Goal: Task Accomplishment & Management: Use online tool/utility

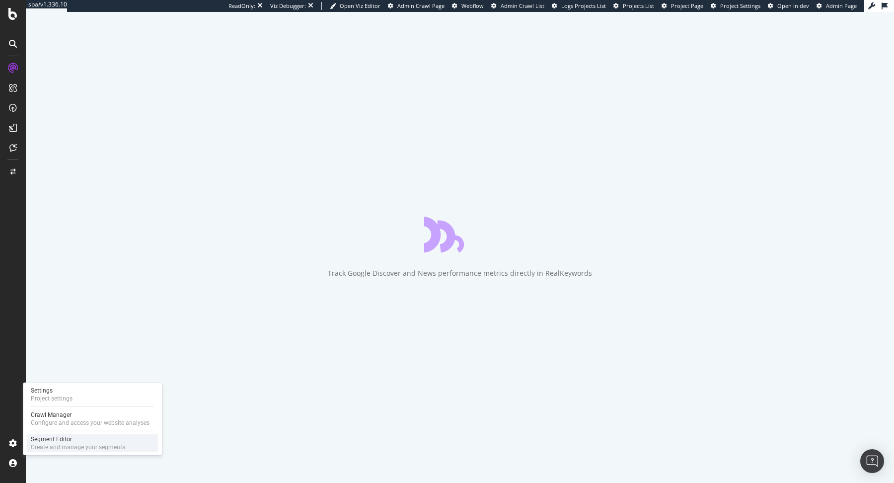
click at [54, 443] on div "Create and manage your segments" at bounding box center [78, 447] width 94 height 8
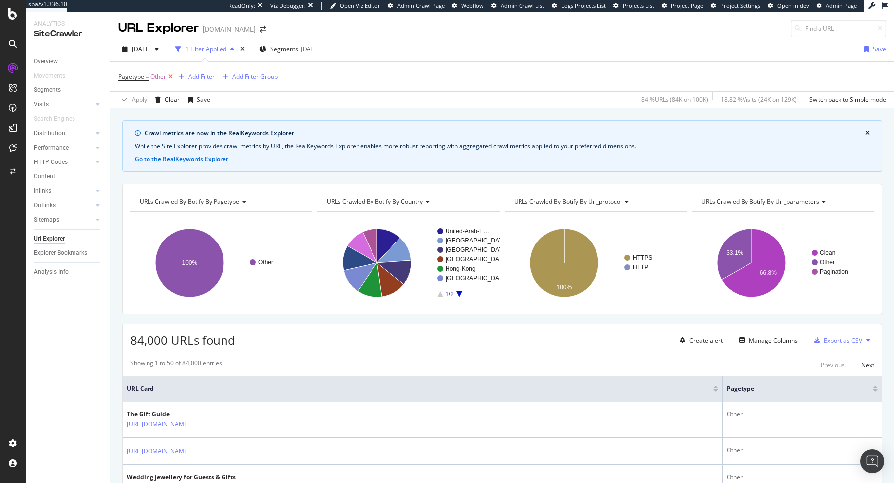
click at [170, 75] on icon at bounding box center [170, 76] width 8 height 10
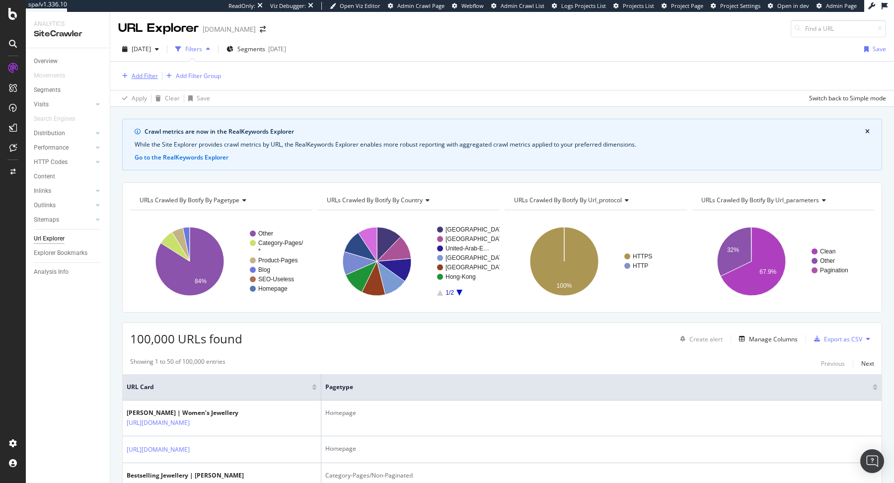
click at [140, 77] on div "Add Filter" at bounding box center [145, 75] width 26 height 8
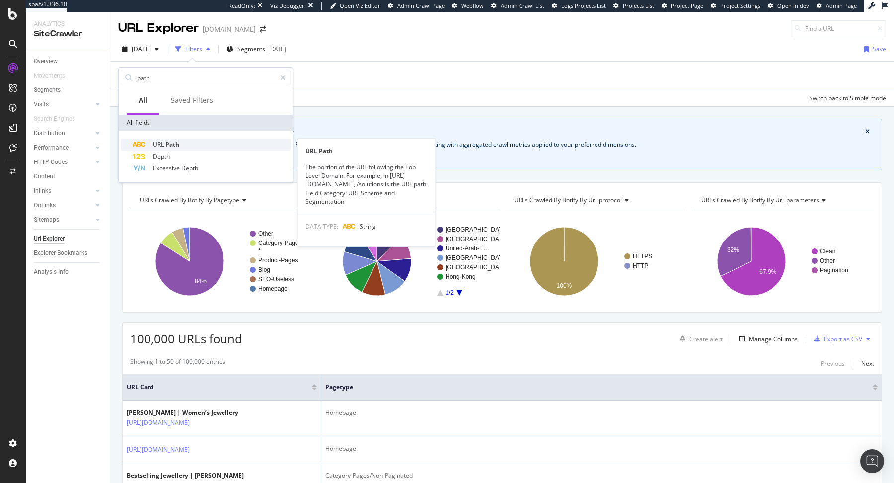
type input "path"
click at [153, 138] on div "URL Path" at bounding box center [212, 144] width 158 height 12
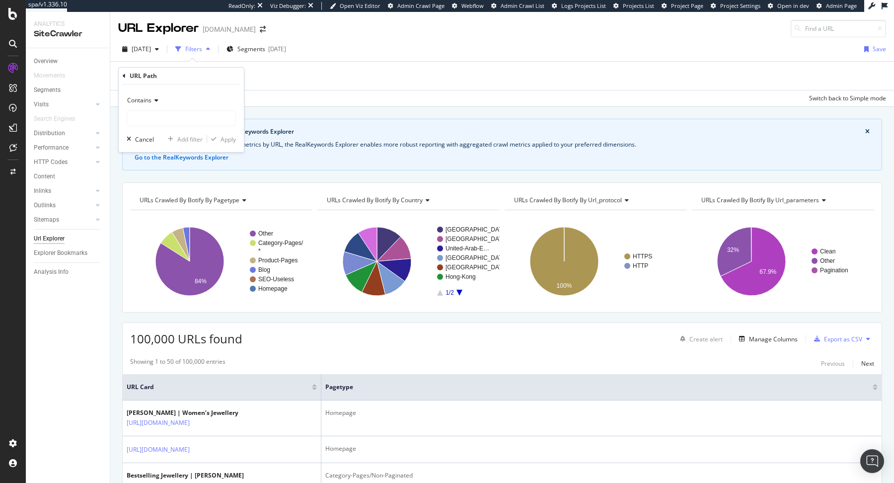
click at [151, 103] on icon at bounding box center [154, 100] width 7 height 6
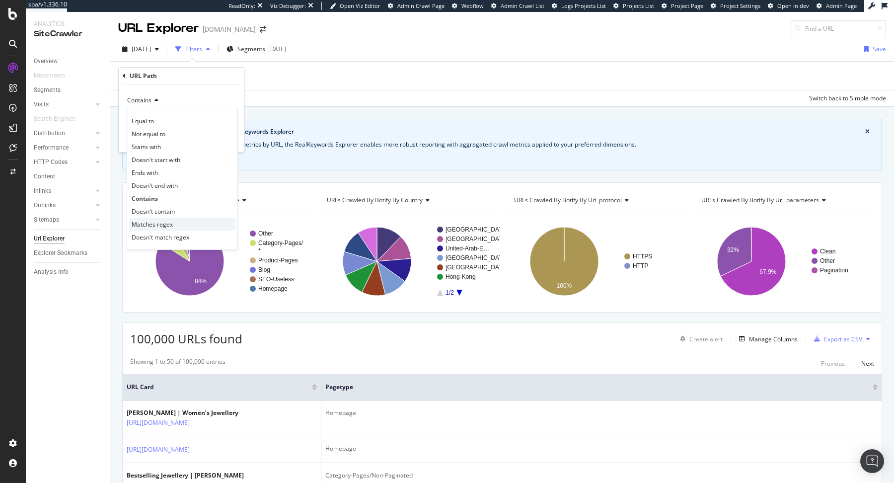
click at [172, 220] on div "Matches regex" at bounding box center [182, 223] width 106 height 13
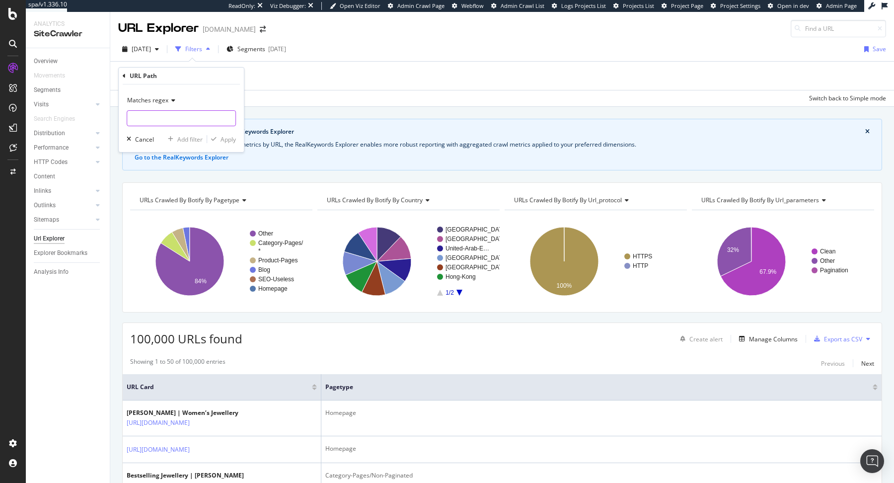
click at [175, 124] on input "text" at bounding box center [181, 118] width 108 height 16
type input "^\/[a-z]{2}\/$"
click at [232, 139] on div "Apply" at bounding box center [227, 139] width 15 height 8
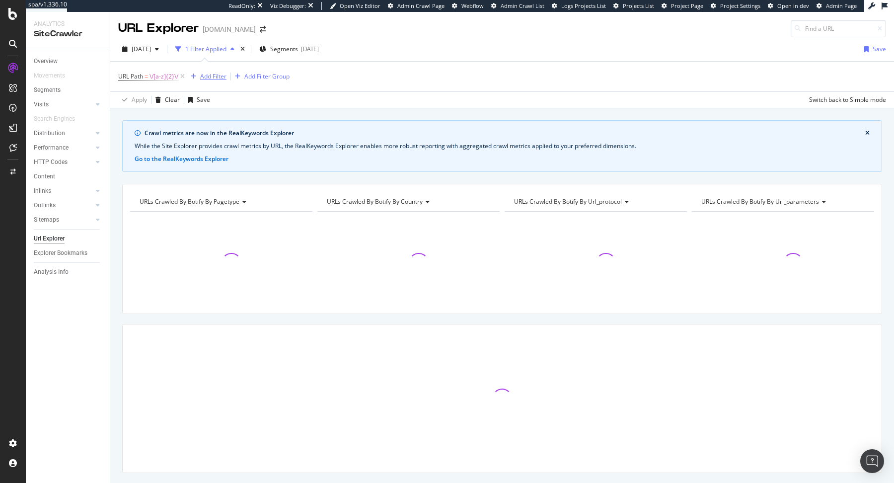
click at [222, 79] on div "Add Filter" at bounding box center [213, 76] width 26 height 8
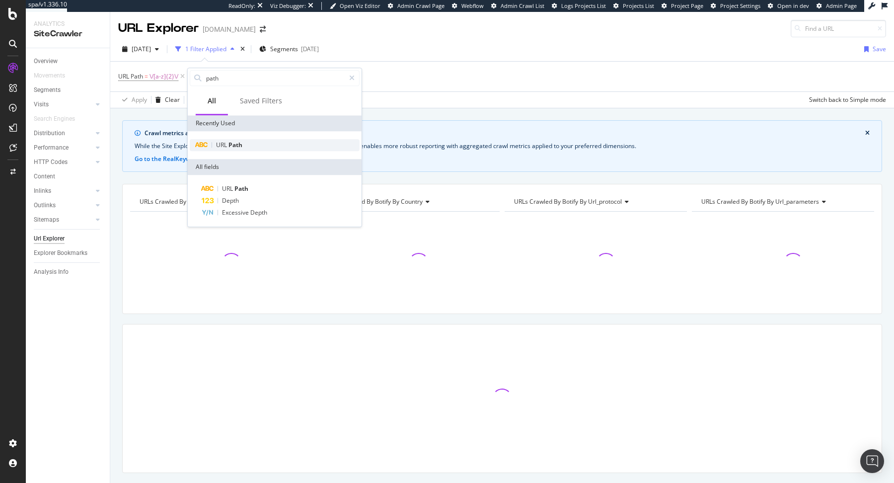
click at [229, 142] on span "Path" at bounding box center [235, 144] width 14 height 8
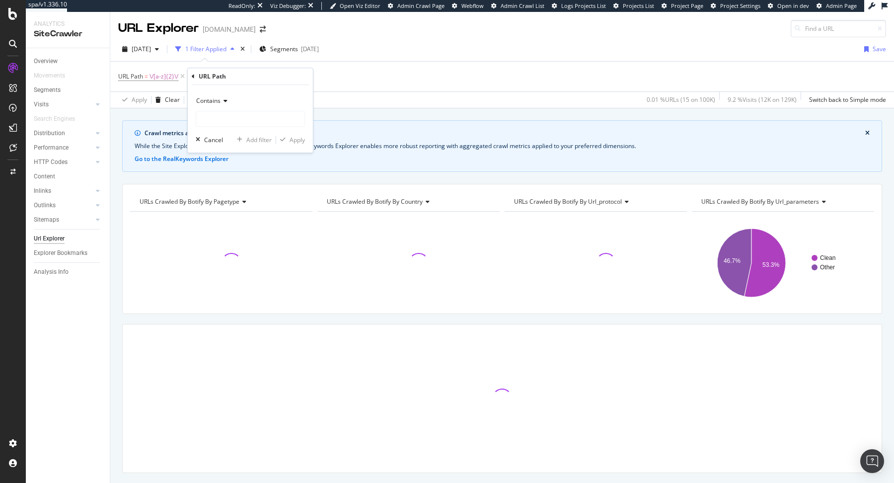
click at [215, 102] on span "Contains" at bounding box center [208, 100] width 24 height 8
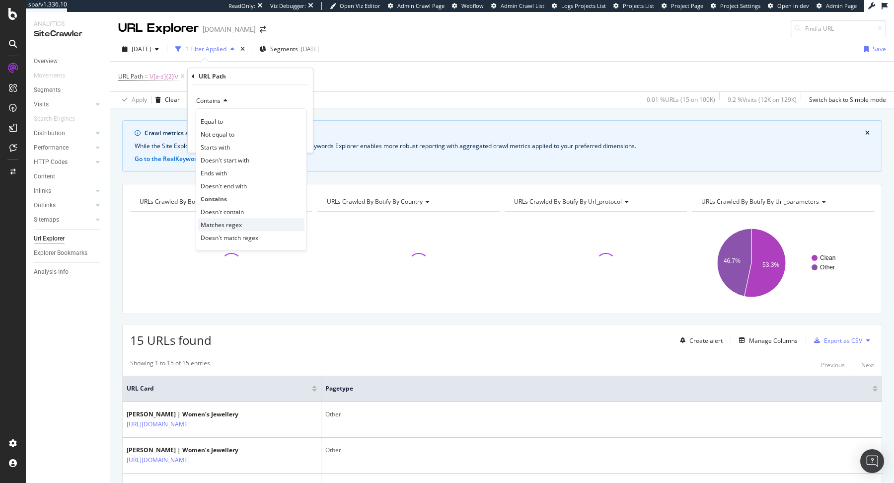
click at [242, 218] on div "Matches regex" at bounding box center [251, 224] width 106 height 13
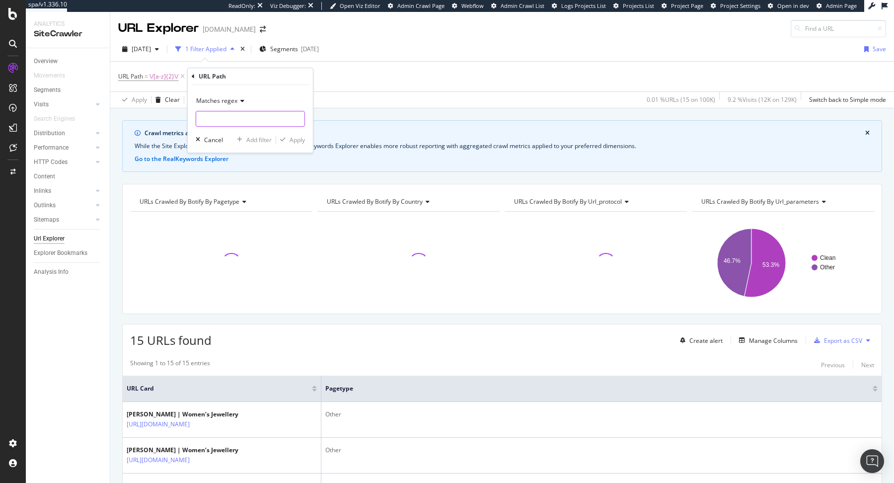
click at [258, 126] on input "text" at bounding box center [250, 119] width 108 height 16
paste input "^\/[a-z]{2}\/$"
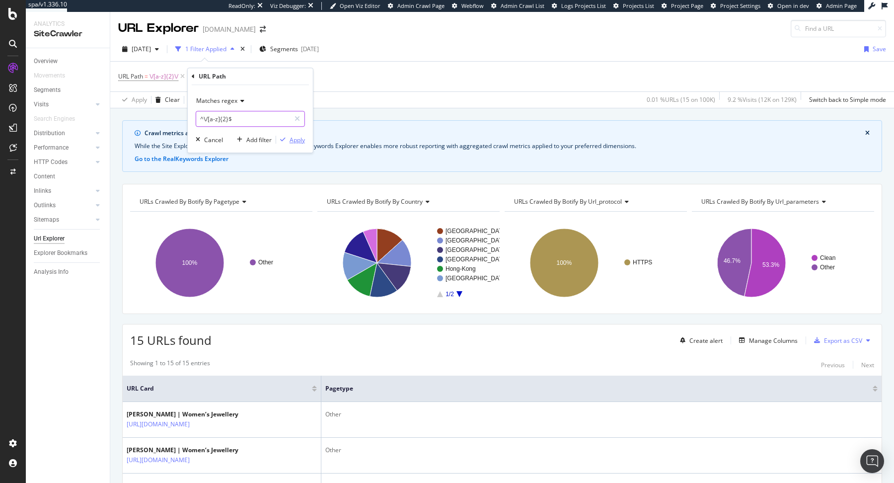
type input "^\/[a-z]{2}$"
click at [302, 139] on div "Apply" at bounding box center [296, 140] width 15 height 8
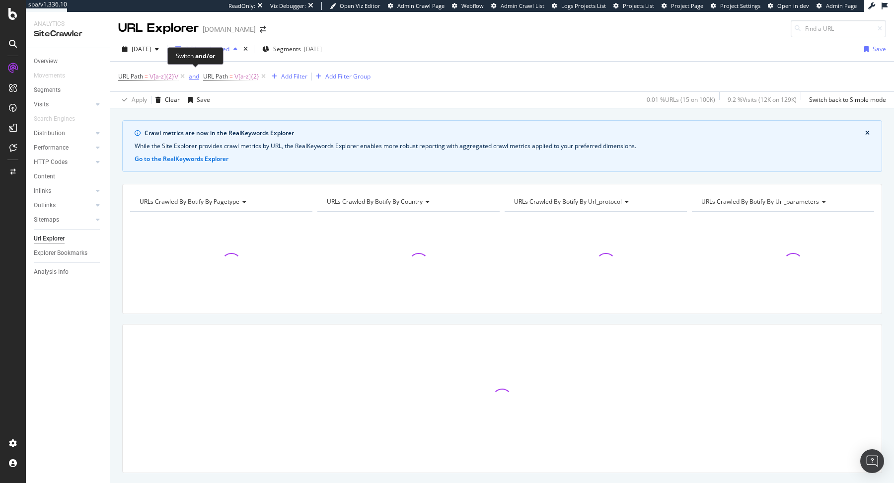
click at [191, 77] on div "and" at bounding box center [194, 76] width 10 height 8
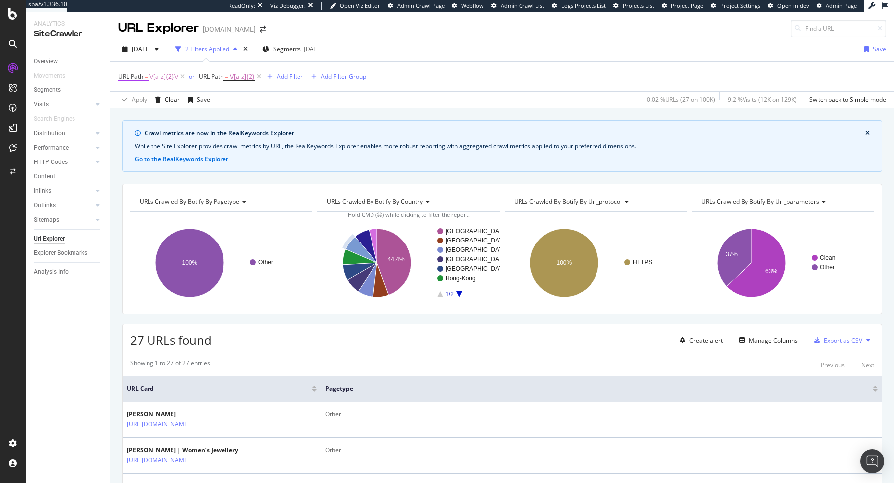
click at [161, 74] on span "\/[a-z]{2}\/" at bounding box center [163, 76] width 29 height 14
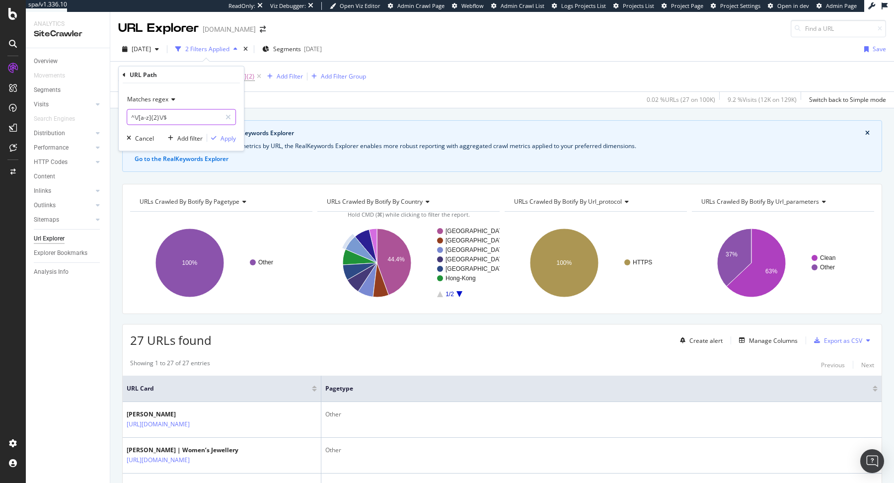
click at [201, 116] on input "^\/[a-z]{2}\/$" at bounding box center [174, 117] width 94 height 16
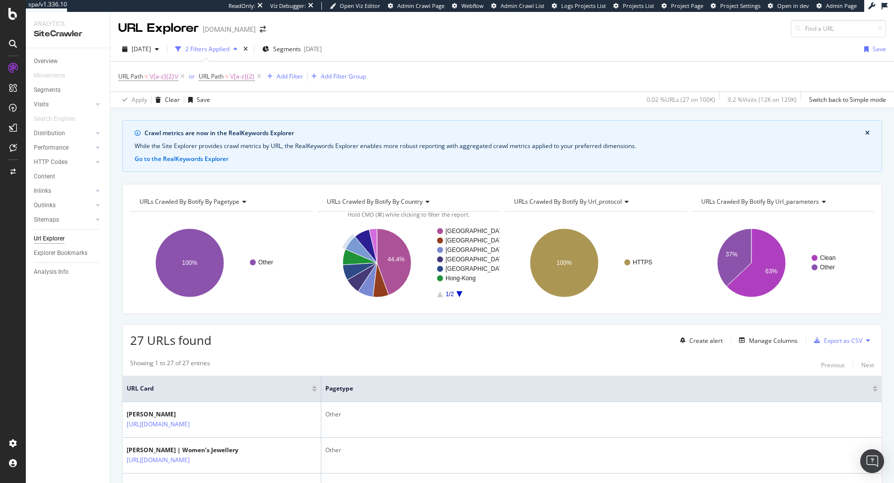
click at [524, 57] on div "2025 Aug. 6th 2 Filters Applied Segments 2025-08-24 Save" at bounding box center [501, 51] width 783 height 20
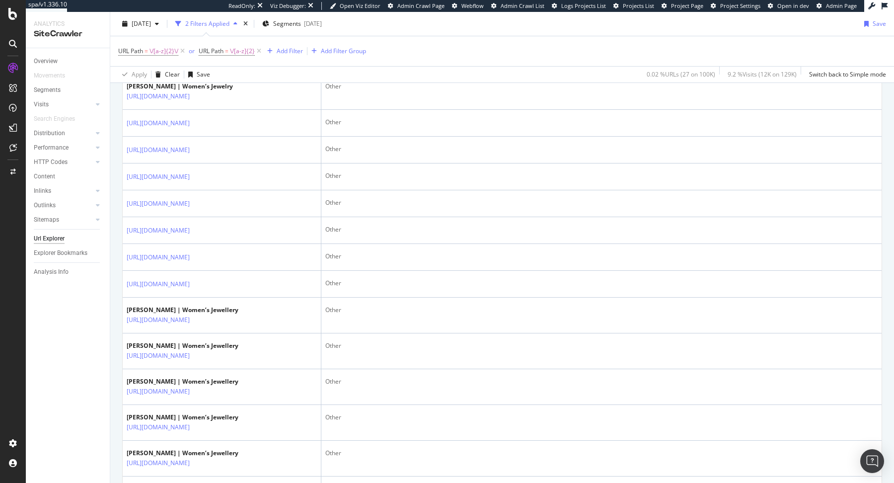
scroll to position [623, 0]
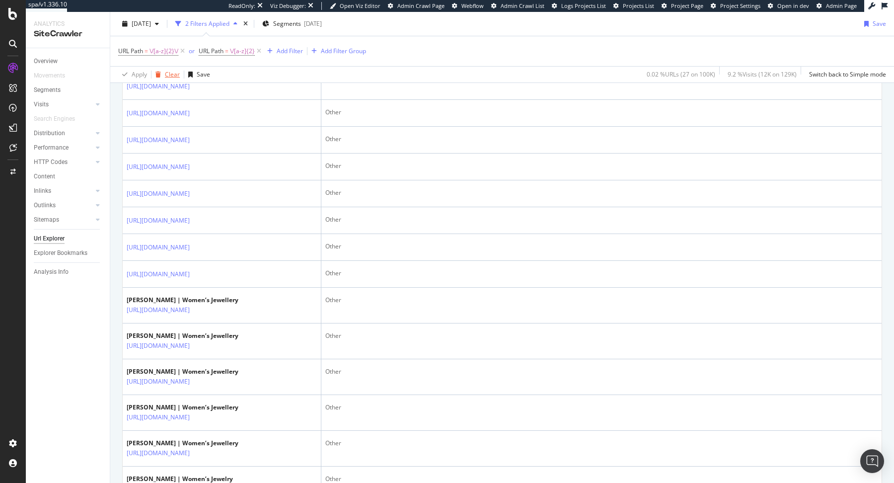
click at [170, 70] on div "Clear" at bounding box center [172, 74] width 15 height 8
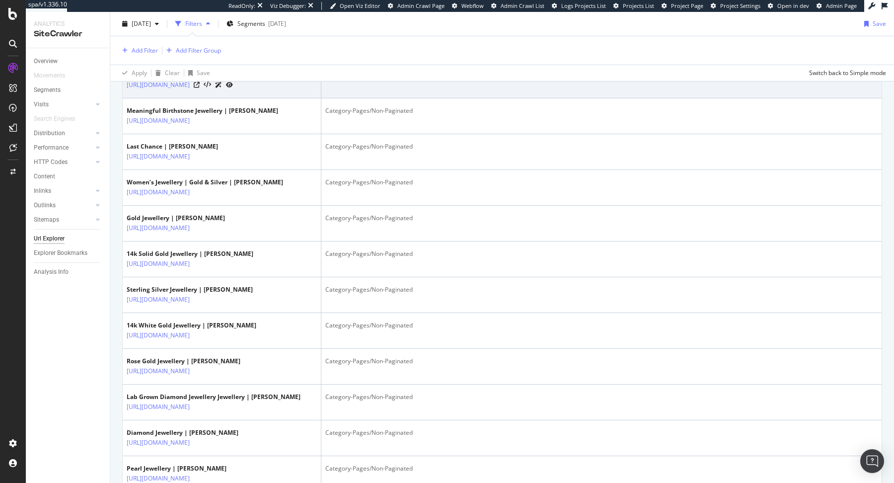
scroll to position [622, 0]
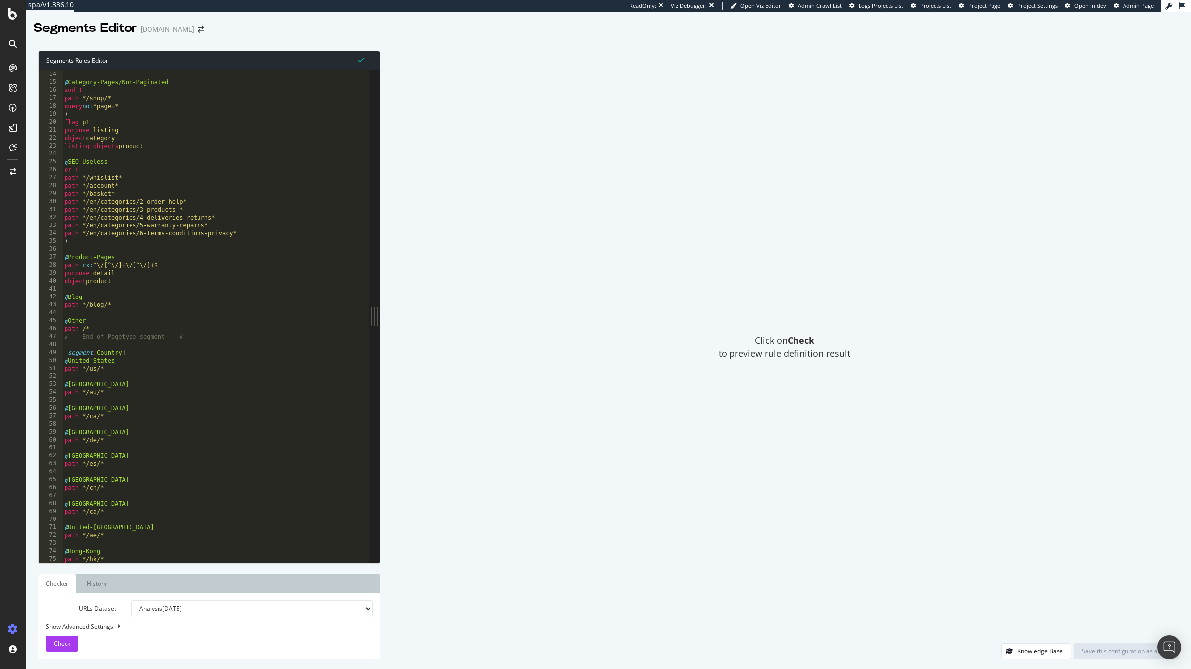
scroll to position [102, 0]
type textarea "@Product-Pages"
click at [150, 256] on div "listing_objects product @ Category-Pages/Non-Paginated and ( path */shop/* quer…" at bounding box center [216, 317] width 306 height 509
click at [181, 272] on div "listing_objects product @ Category-Pages/Non-Paginated and ( path */shop/* quer…" at bounding box center [216, 317] width 306 height 509
type textarea "path rx:^\/[^\/]+\/[^\/]+$"
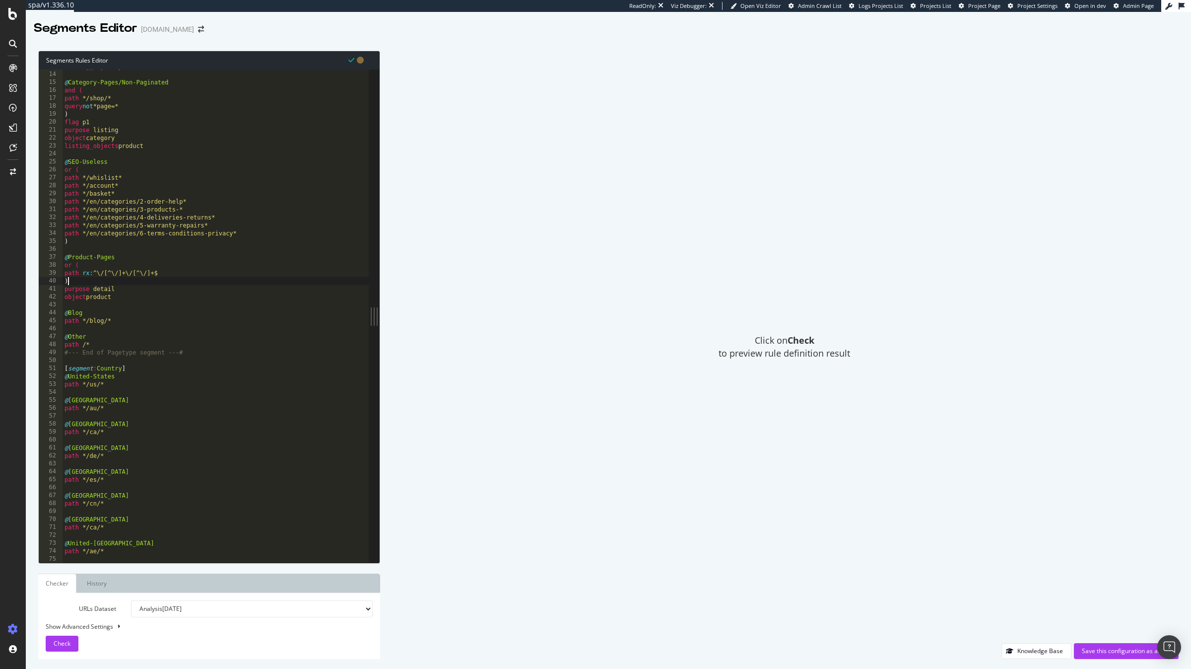
click at [168, 269] on div "listing_objects product @ Category-Pages/Non-Paginated and ( path */shop/* quer…" at bounding box center [216, 317] width 306 height 509
click at [166, 275] on div "listing_objects product @ Category-Pages/Non-Paginated and ( path */shop/* quer…" at bounding box center [216, 317] width 306 height 509
type textarea "path rx:^\/[^\/]+\/[^\/]+$"
paste textarea "path rx:^\/[^\/]+\/[^\/]+$"
click at [105, 284] on div "listing_objects product @ Category-Pages/Non-Paginated and ( path */shop/* quer…" at bounding box center [216, 317] width 306 height 509
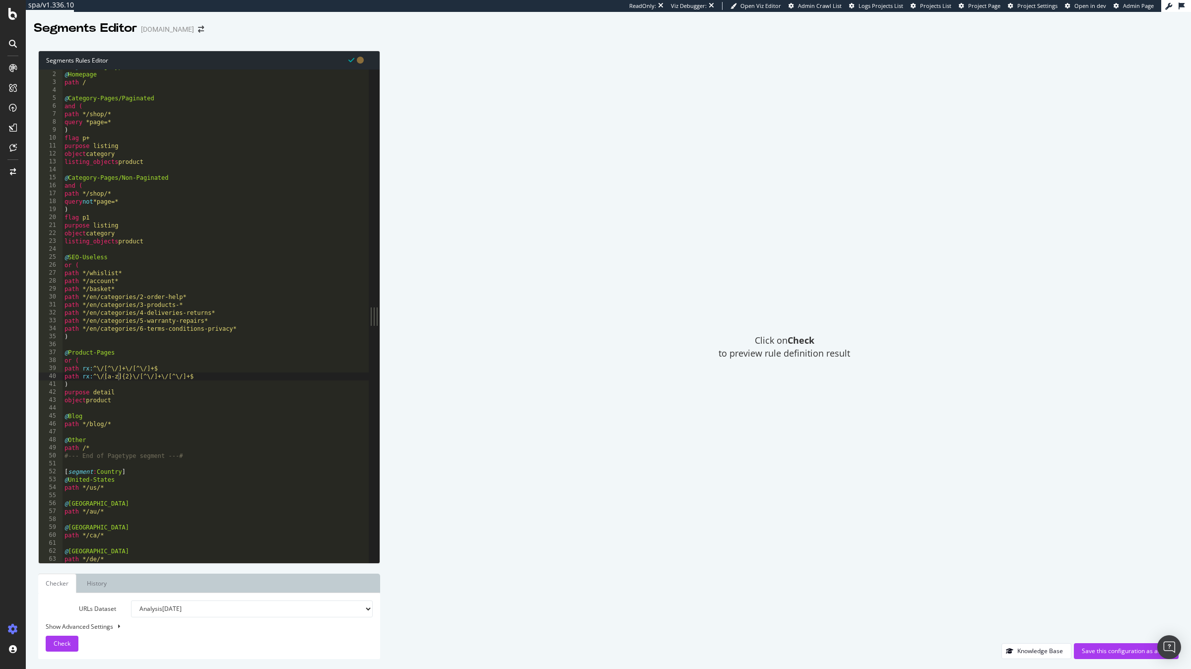
scroll to position [0, 0]
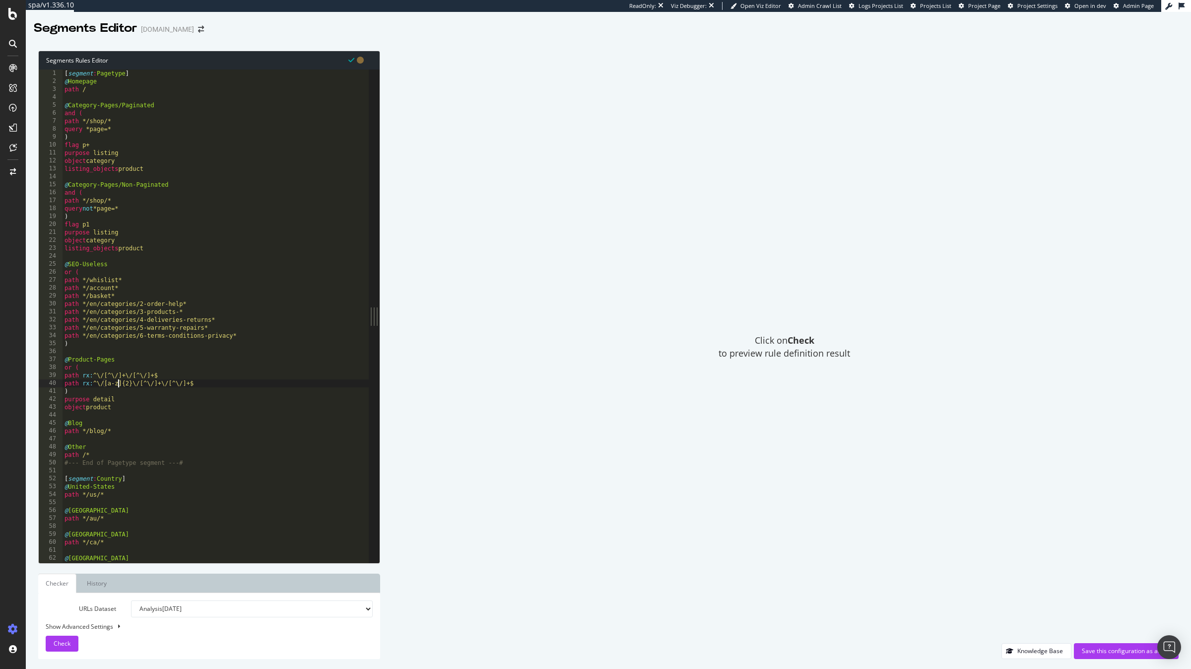
click at [101, 83] on div "[ segment : Pagetype ] @ Homepage path / @ Category-Pages/Paginated and ( path …" at bounding box center [216, 323] width 306 height 509
type textarea "@Homepage"
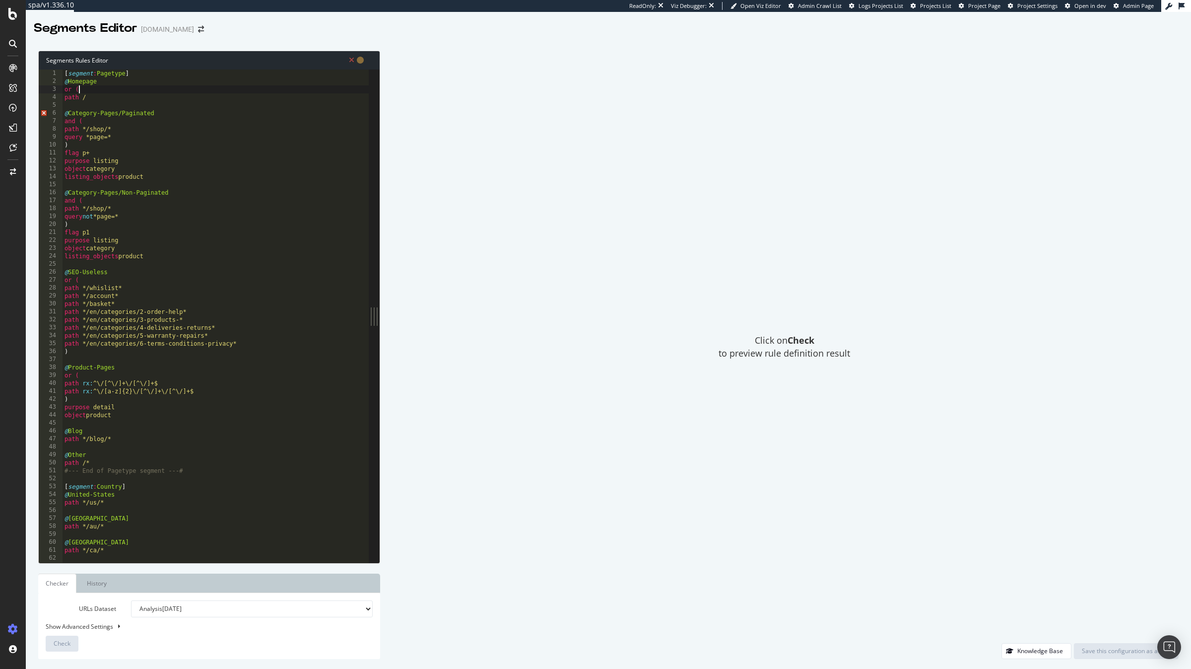
click at [104, 93] on div "[ segment : Pagetype ] @ Homepage or ( path / @ Category-Pages/Paginated and ( …" at bounding box center [216, 323] width 306 height 509
type textarea "path /"
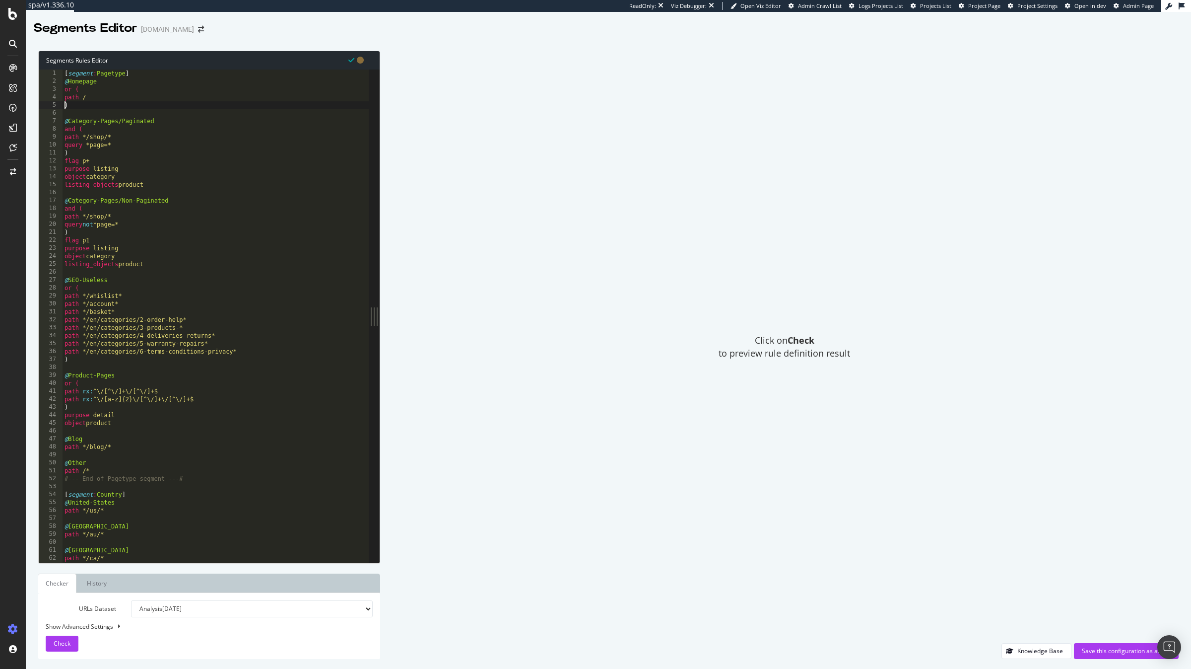
type textarea ")"
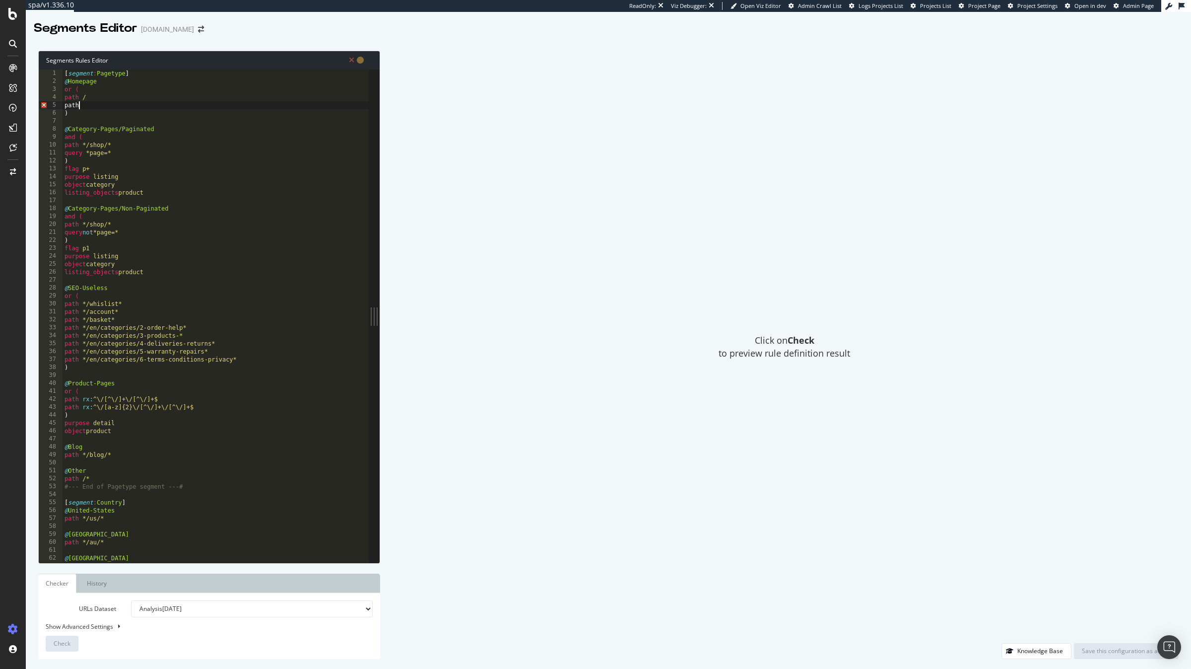
scroll to position [0, 0]
paste textarea "^\/[a-z]{2}\/$"
type textarea "path rx:^\/[a-z]{2}\/$"
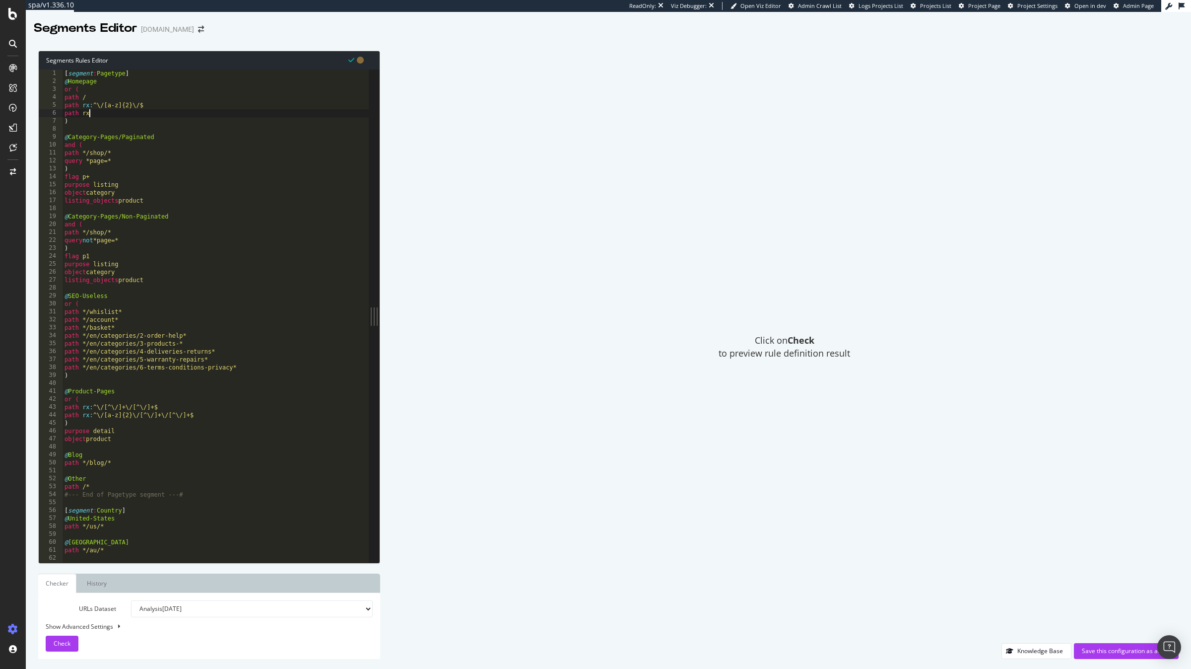
scroll to position [0, 1]
paste textarea "^\/[a-z]{2}\/$"
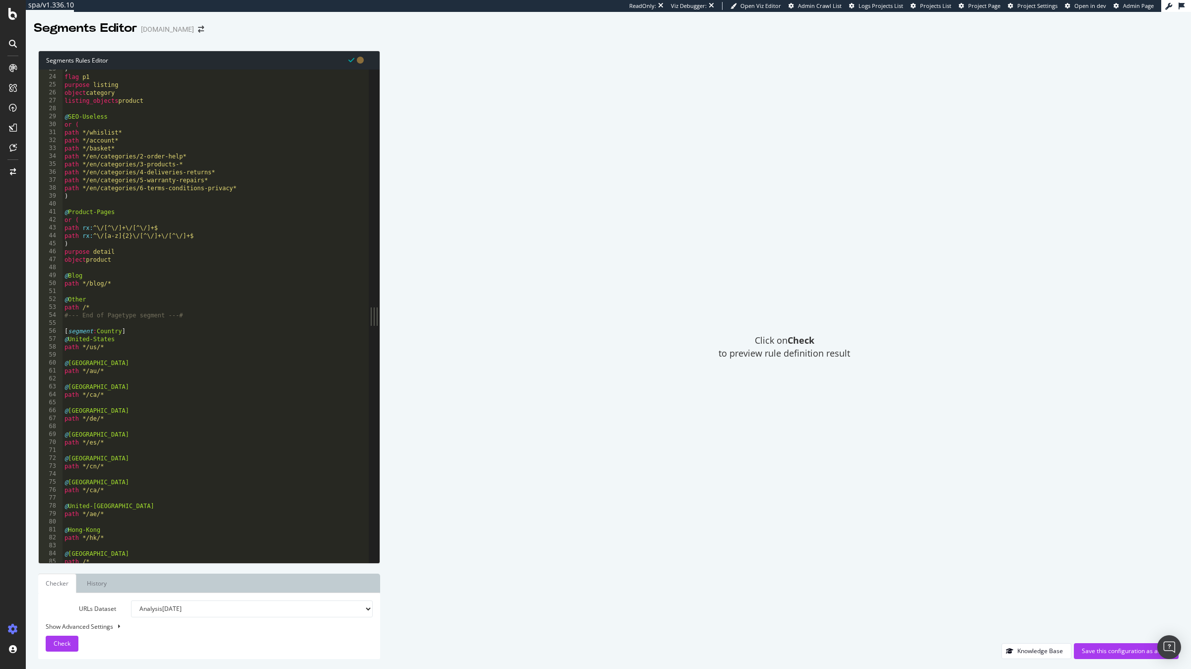
scroll to position [180, 0]
type textarea "path rx:^\/[a-z]{2}$"
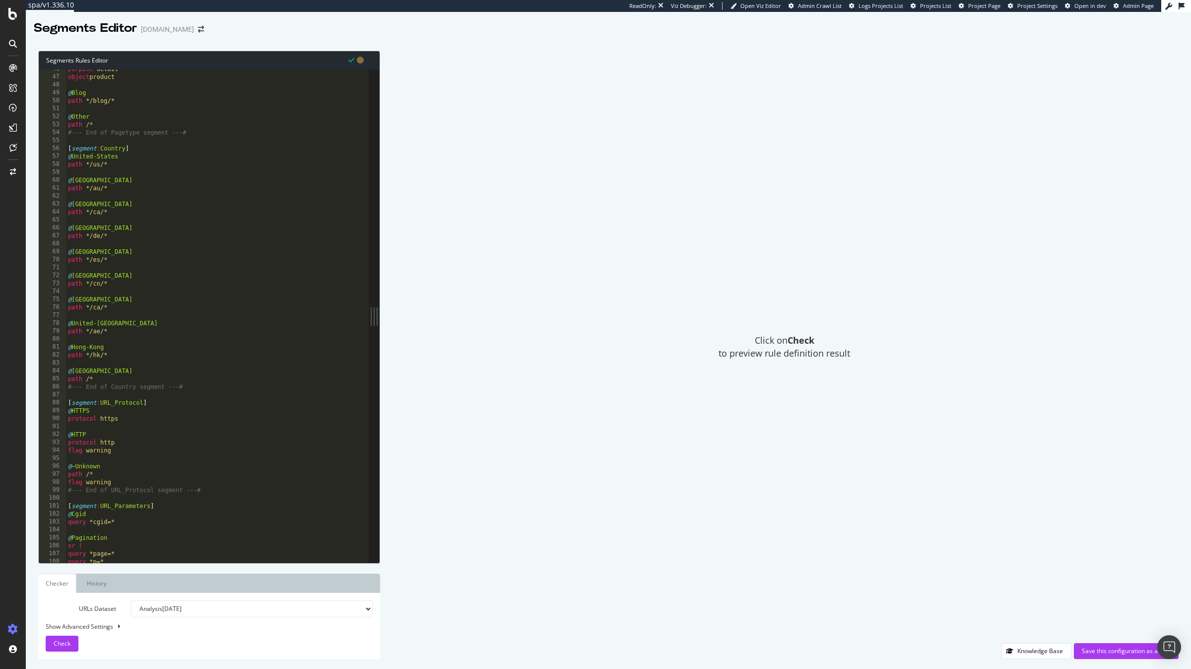
scroll to position [360, 0]
click at [893, 482] on div "Save this configuration as active" at bounding box center [1126, 650] width 89 height 8
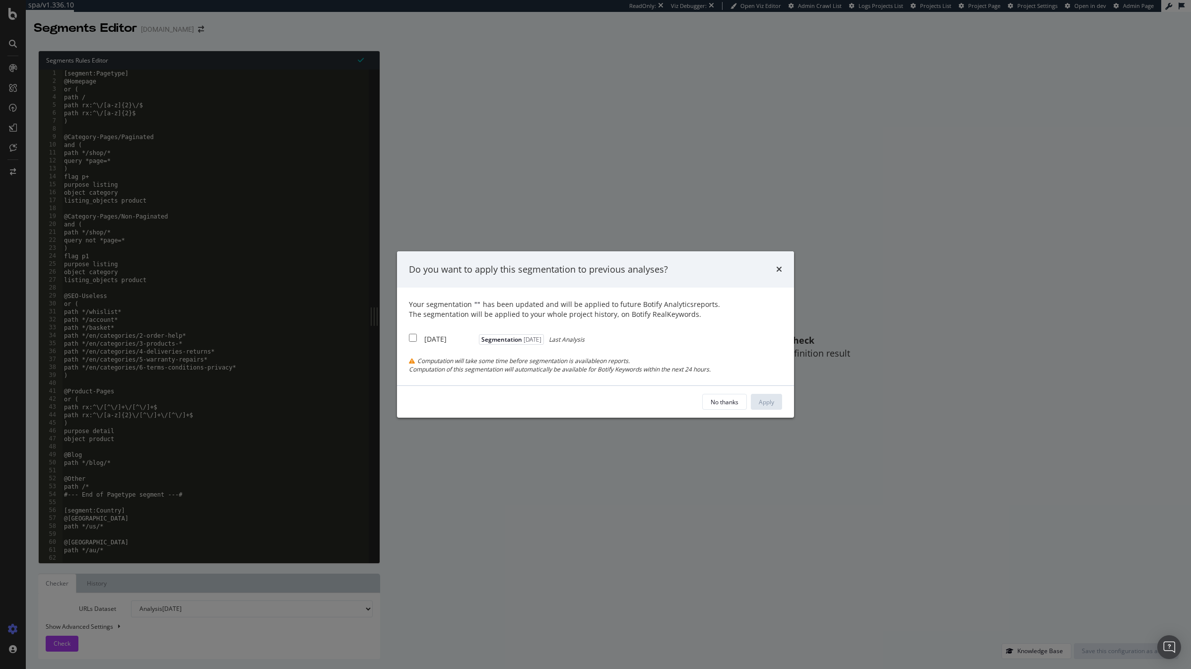
click at [438, 332] on div "2025 Aug. 6th Segmentation 2025-08-24 Last Analysis" at bounding box center [497, 338] width 176 height 12
checkbox input "true"
click at [770, 409] on div "Apply" at bounding box center [766, 401] width 15 height 15
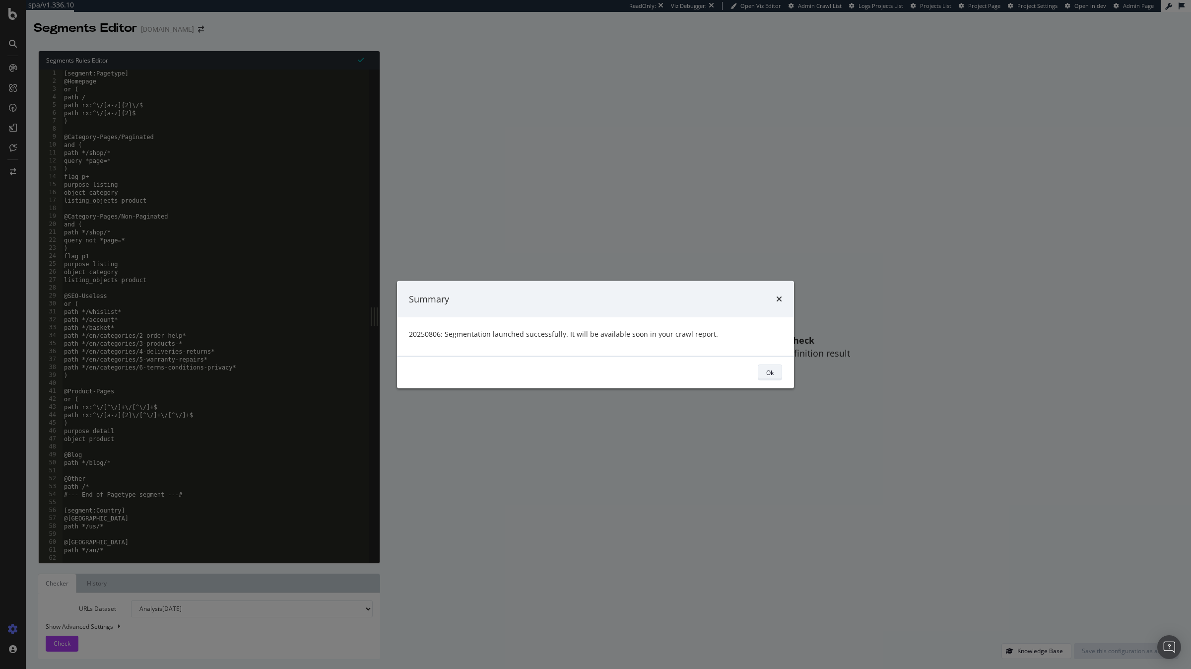
click at [775, 370] on button "Ok" at bounding box center [770, 372] width 24 height 16
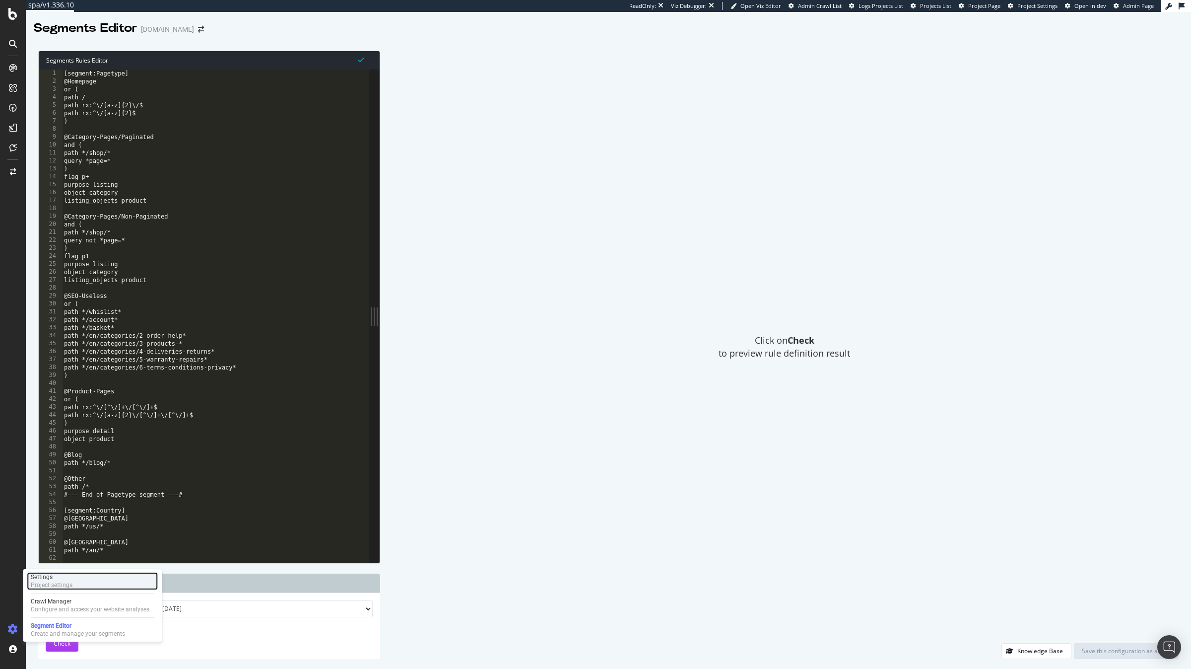
click at [87, 482] on div "Settings Project settings" at bounding box center [92, 581] width 131 height 18
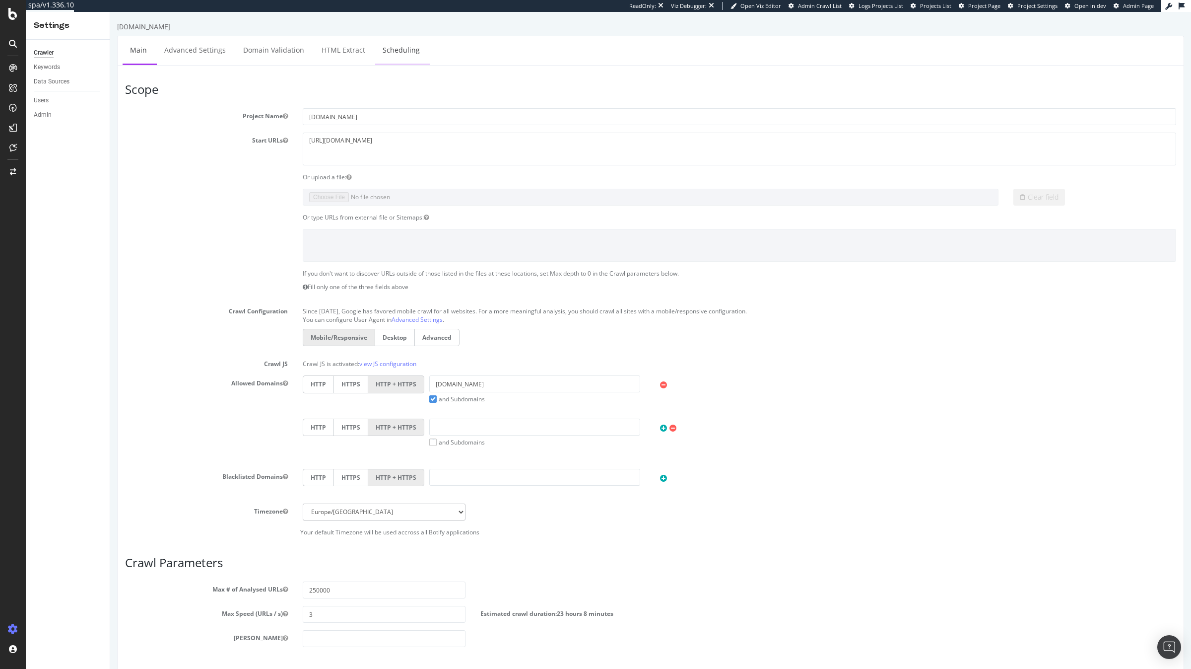
click at [415, 45] on link "Scheduling" at bounding box center [401, 49] width 52 height 27
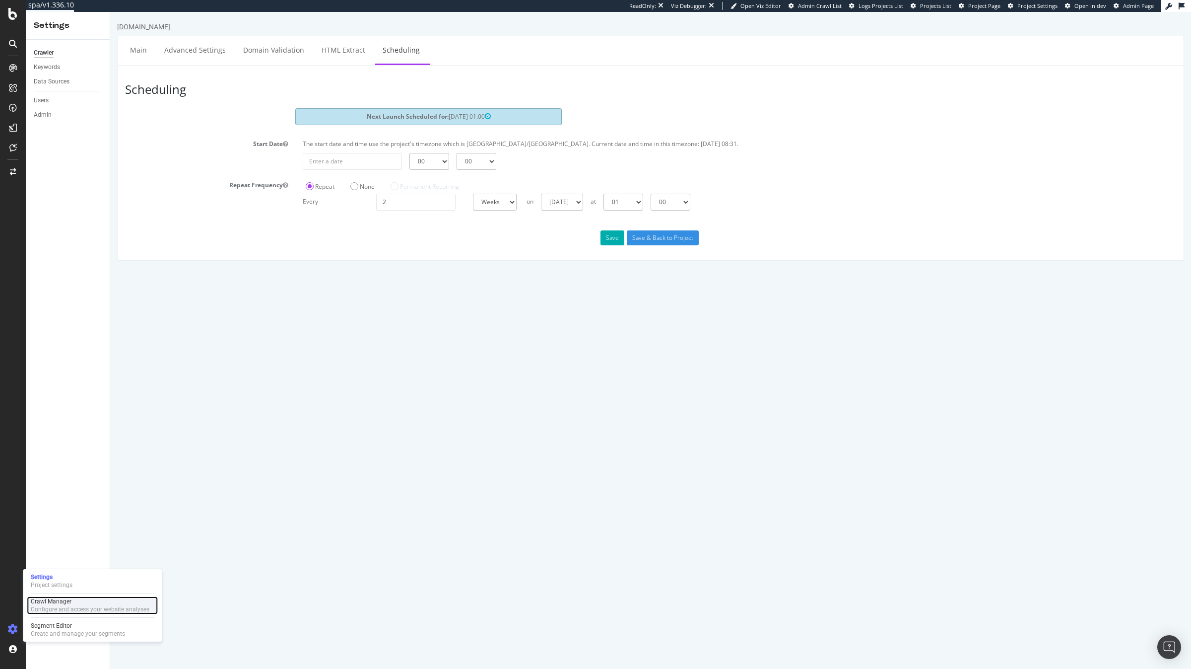
click at [76, 482] on div "Crawl Manager" at bounding box center [90, 601] width 119 height 8
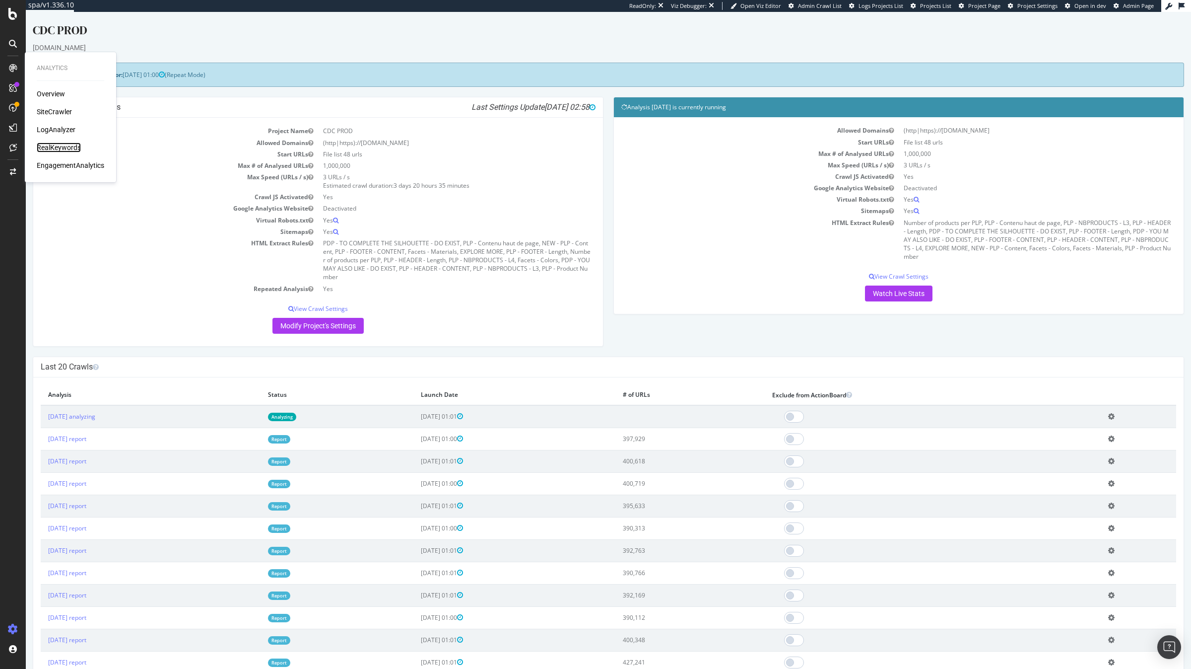
click at [57, 145] on div "RealKeywords" at bounding box center [59, 147] width 44 height 10
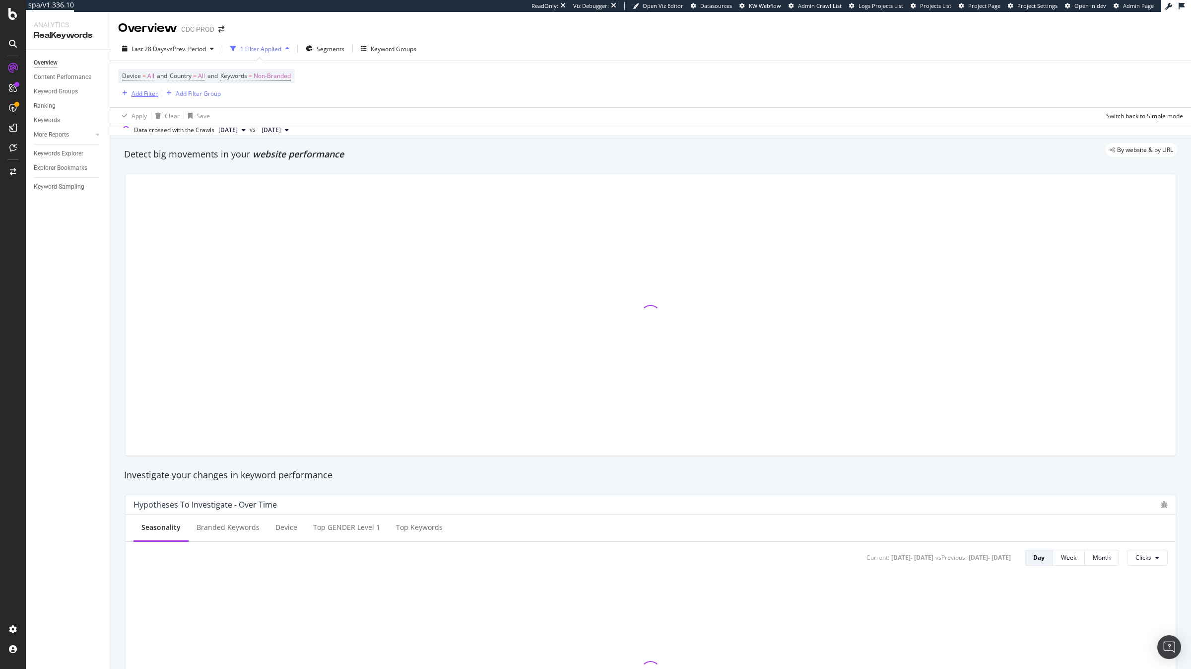
click at [143, 91] on div "Add Filter" at bounding box center [145, 93] width 26 height 8
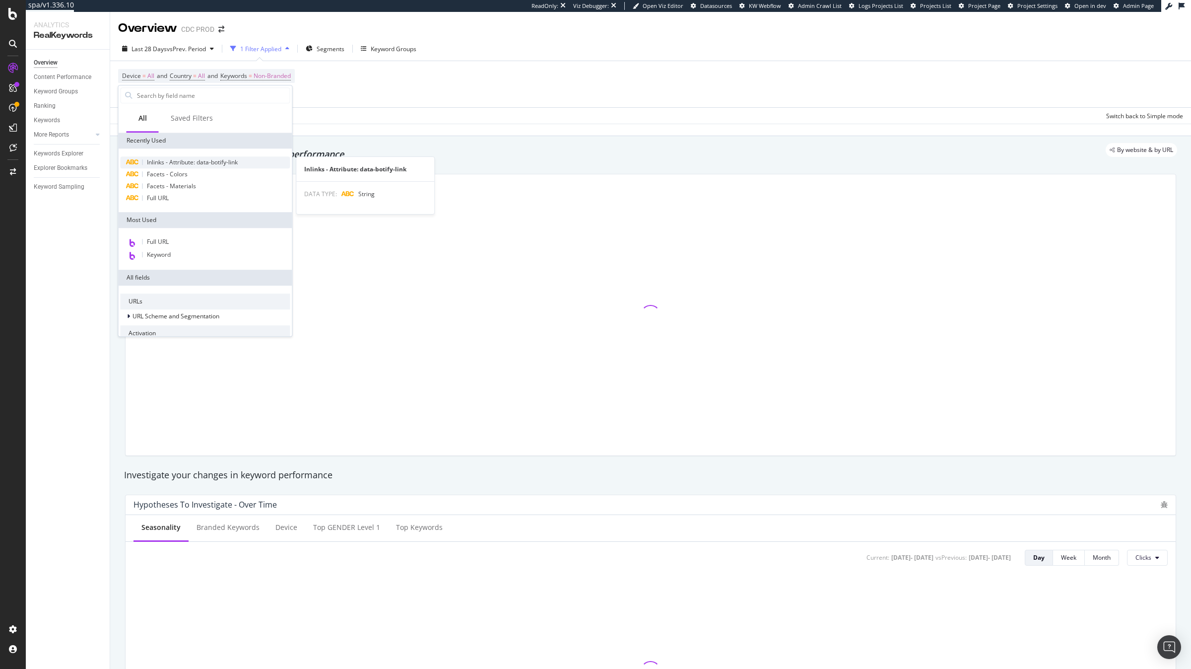
click at [167, 156] on div "Inlinks - Attribute: data-botify-link" at bounding box center [206, 162] width 170 height 12
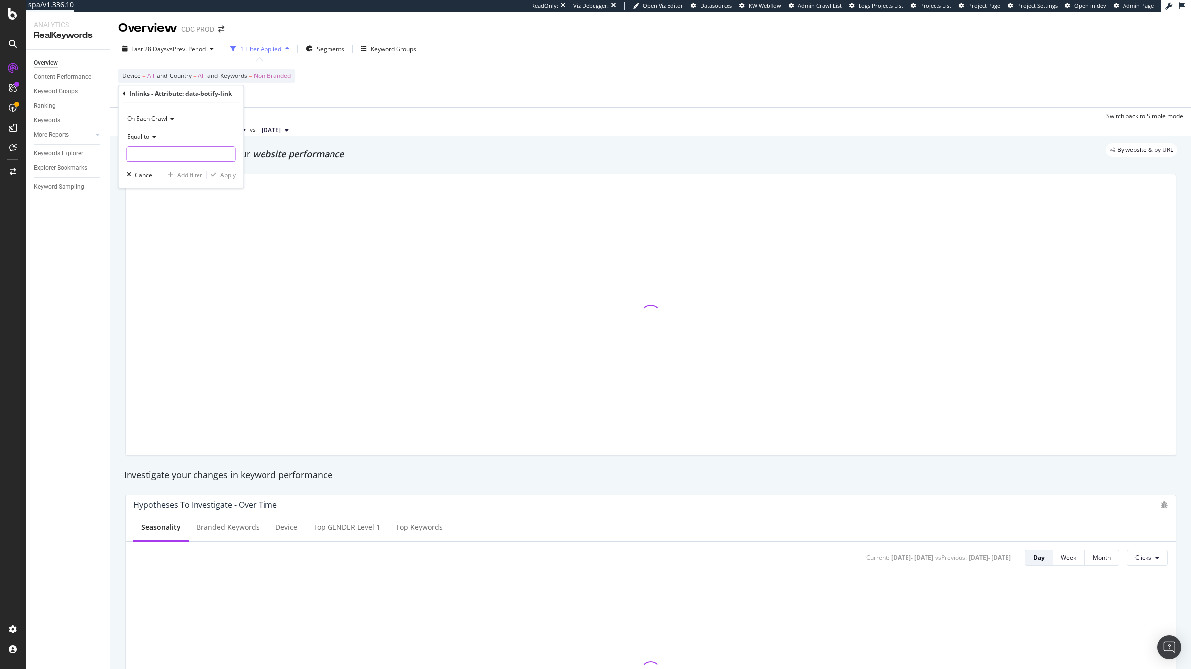
click at [176, 158] on input "text" at bounding box center [181, 154] width 108 height 16
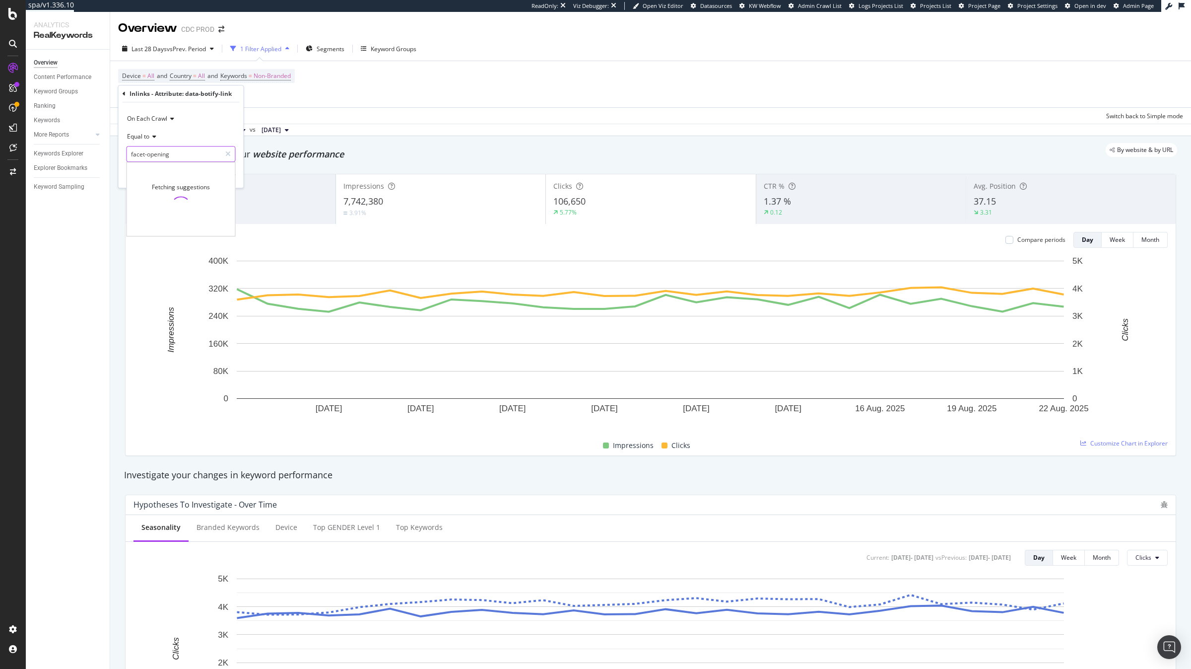
type input "facet-opening"
click at [222, 108] on div "On Each Crawl Equal to facet-opening facet-opening Fetching suggestions Cancel …" at bounding box center [181, 144] width 125 height 85
click at [232, 177] on div "Apply" at bounding box center [227, 175] width 15 height 8
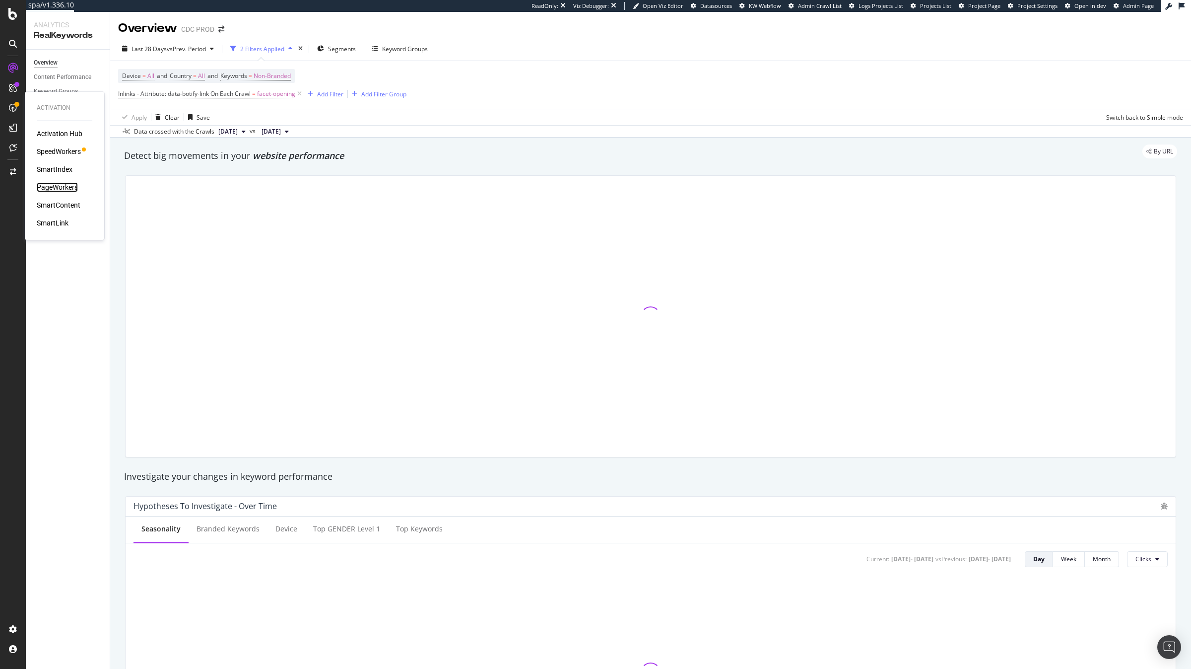
click at [63, 189] on div "PageWorkers" at bounding box center [57, 187] width 41 height 10
click at [286, 78] on span "Non-Branded" at bounding box center [272, 76] width 37 height 14
click at [265, 100] on span "Non-Branded" at bounding box center [255, 99] width 41 height 8
click at [274, 175] on span "All" at bounding box center [294, 176] width 101 height 9
click at [333, 122] on div "Apply" at bounding box center [336, 120] width 15 height 8
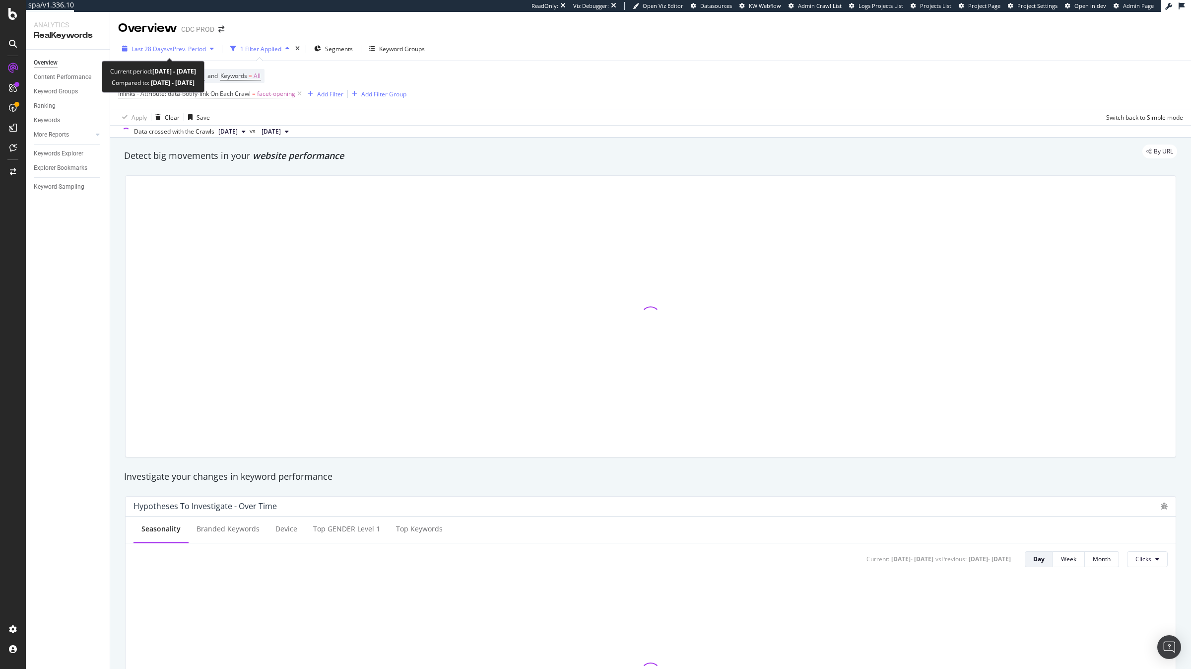
click at [158, 51] on span "Last 28 Days" at bounding box center [149, 49] width 35 height 8
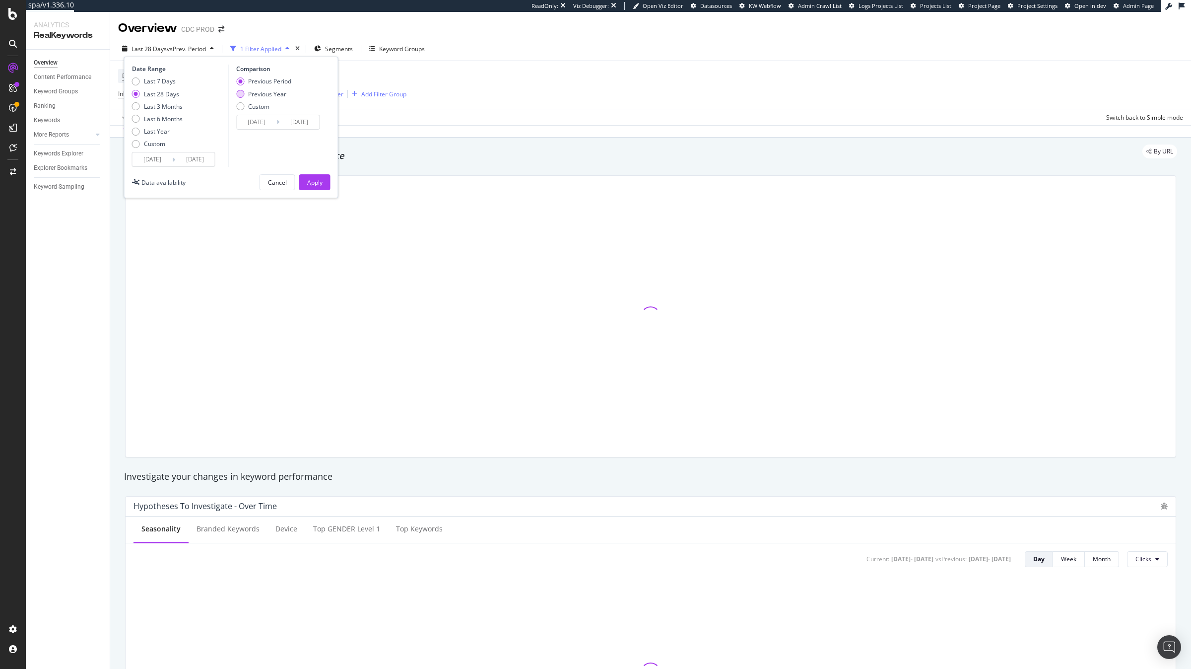
click at [280, 95] on div "Previous Year" at bounding box center [267, 94] width 38 height 8
type input "2024/07/27"
type input "2024/08/23"
click at [324, 181] on button "Apply" at bounding box center [314, 182] width 31 height 16
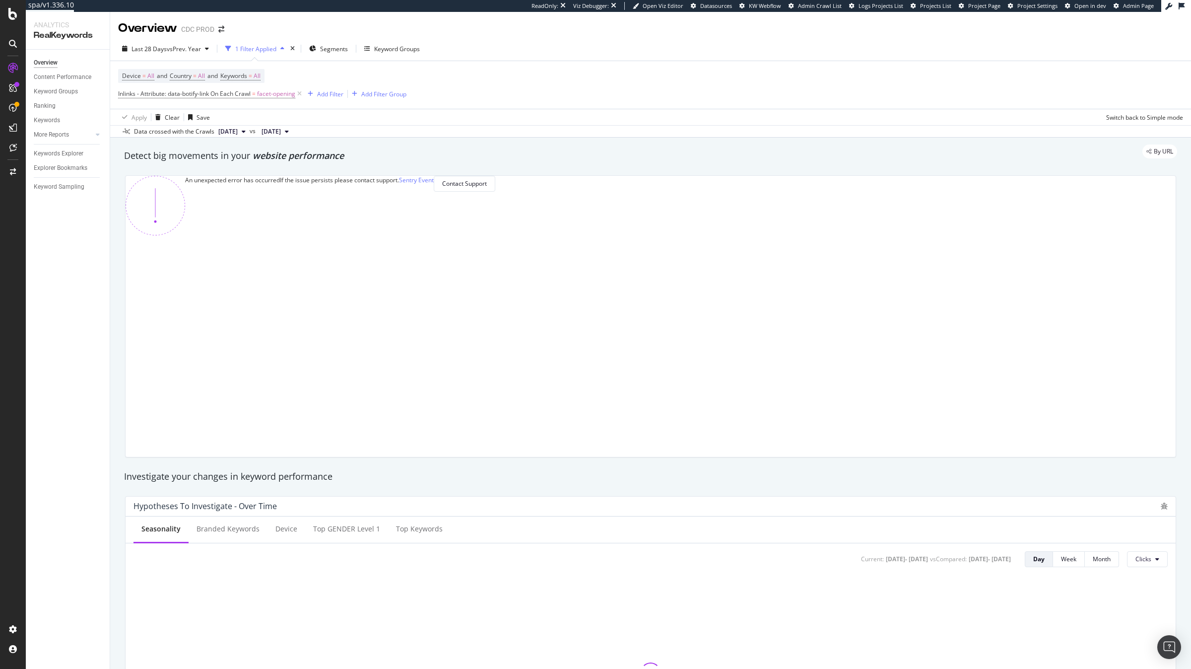
click at [893, 4] on icon at bounding box center [1182, 5] width 6 height 7
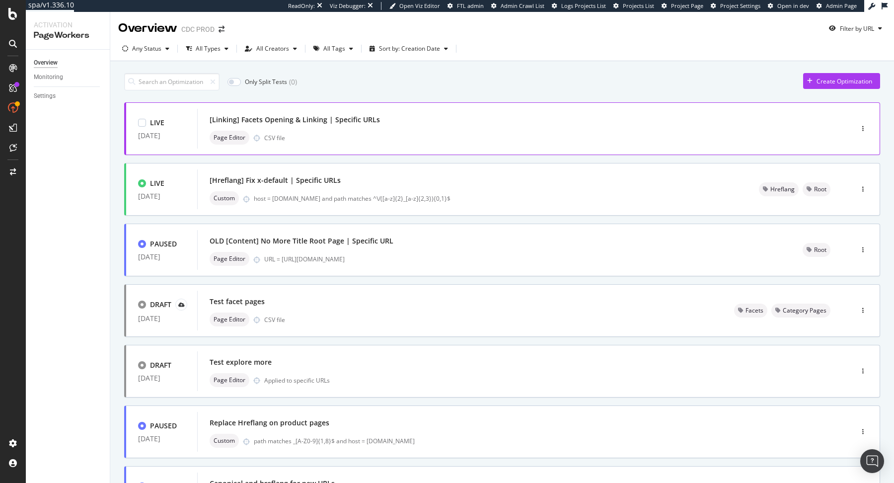
click at [294, 133] on div "Page Editor CSV file" at bounding box center [509, 138] width 601 height 14
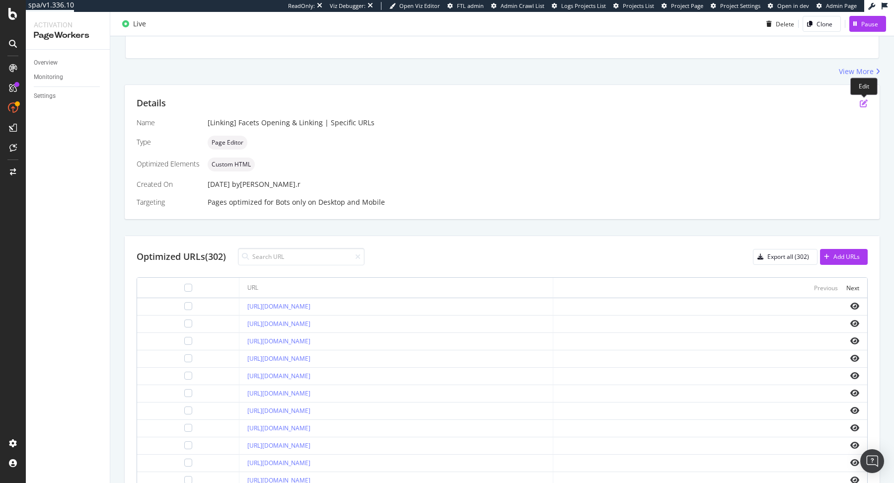
scroll to position [173, 0]
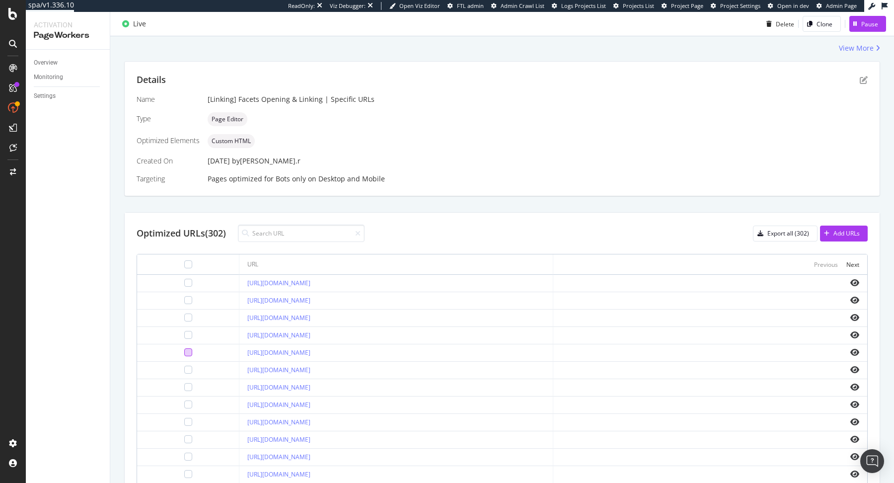
click at [184, 348] on div at bounding box center [188, 352] width 8 height 8
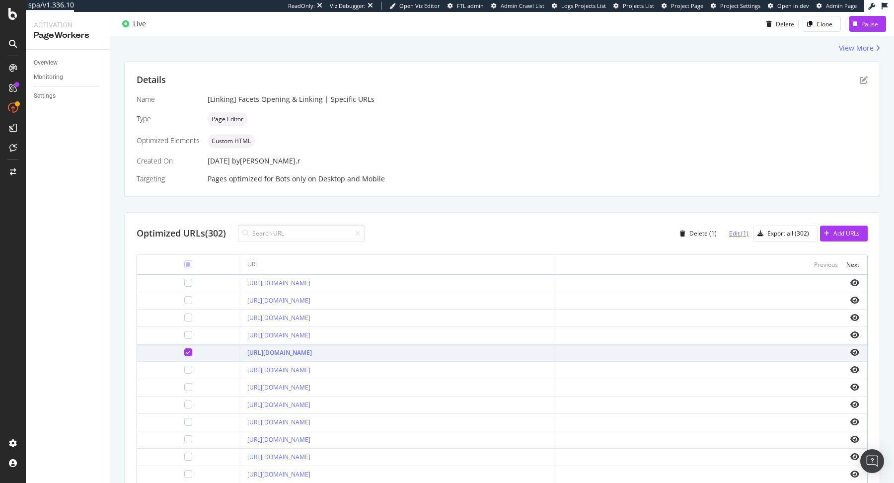
click at [739, 226] on div "Edit (1)" at bounding box center [734, 233] width 27 height 15
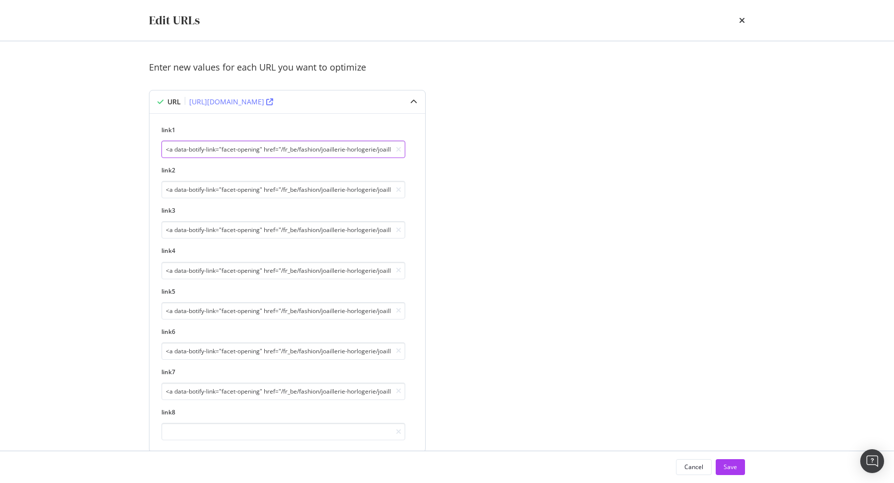
click at [345, 143] on input "<a data-botify-link="facet-opening" href="/fr_be/fashion/joaillerie-horlogerie/…" at bounding box center [283, 148] width 244 height 17
click at [745, 21] on div "Edit URLs" at bounding box center [446, 20] width 635 height 41
click at [744, 21] on icon "times" at bounding box center [742, 20] width 6 height 8
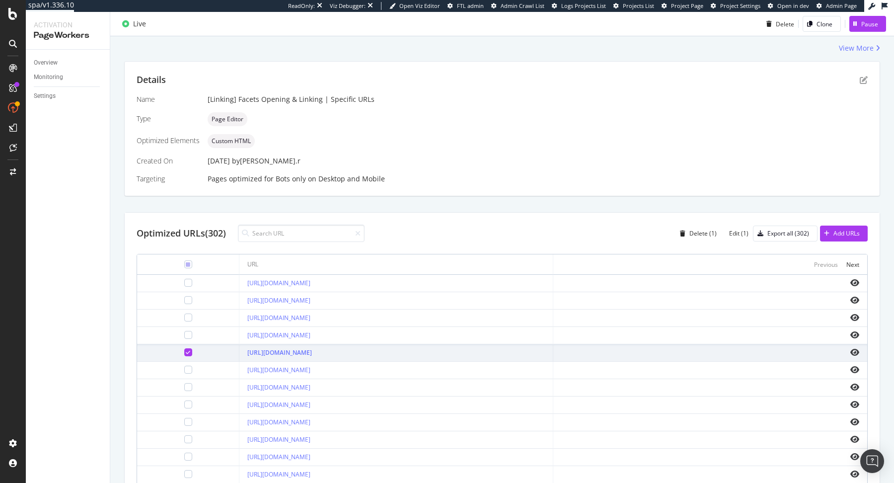
click at [341, 43] on div "View More" at bounding box center [502, 48] width 756 height 10
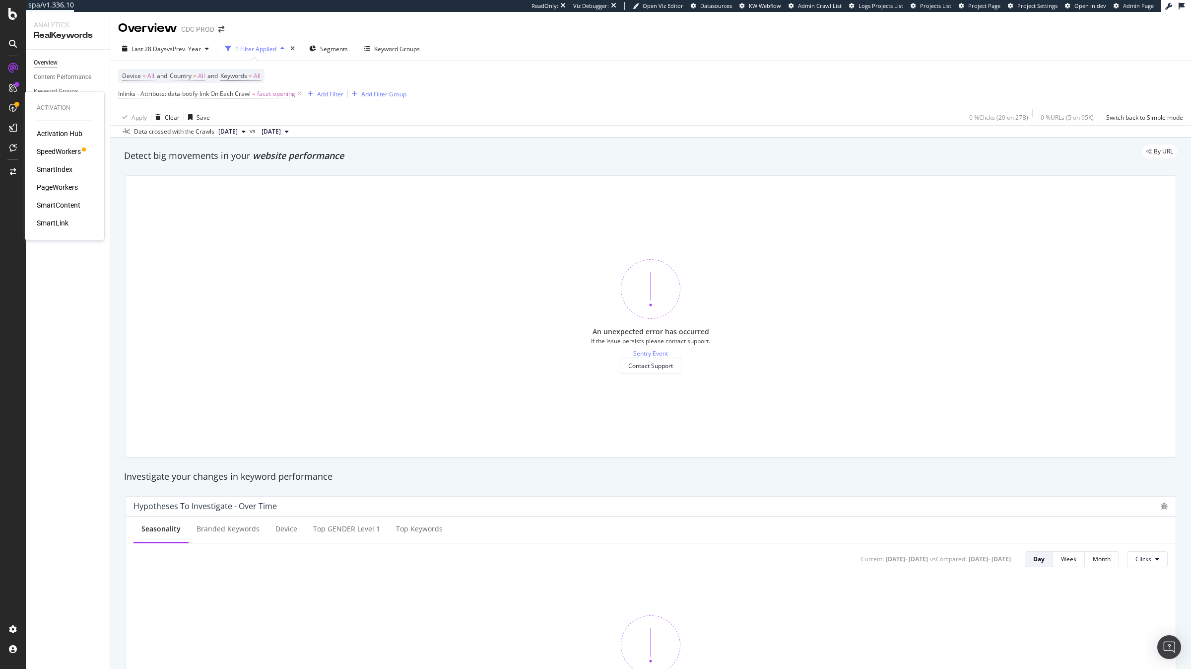
click at [52, 145] on div "Activation Hub SpeedWorkers SmartIndex PageWorkers SmartContent SmartLink" at bounding box center [65, 178] width 56 height 99
click at [52, 151] on div "SpeedWorkers" at bounding box center [59, 151] width 44 height 10
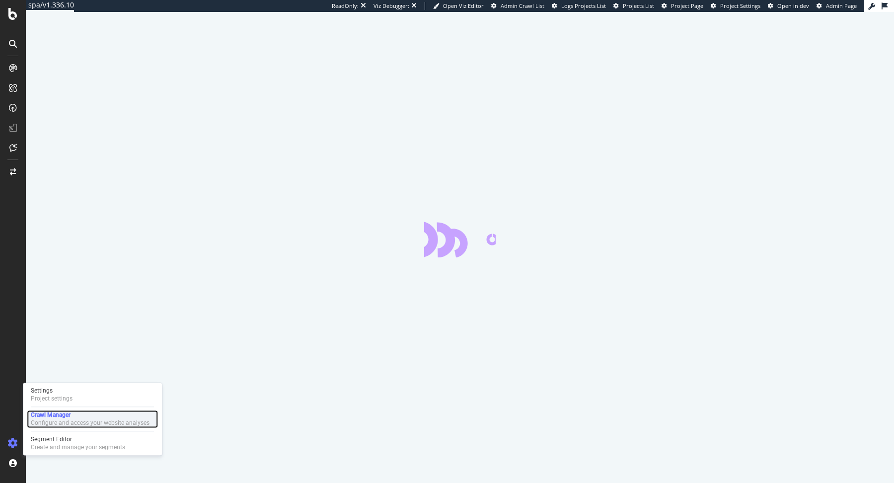
click at [67, 422] on div "Configure and access your website analyses" at bounding box center [90, 422] width 119 height 8
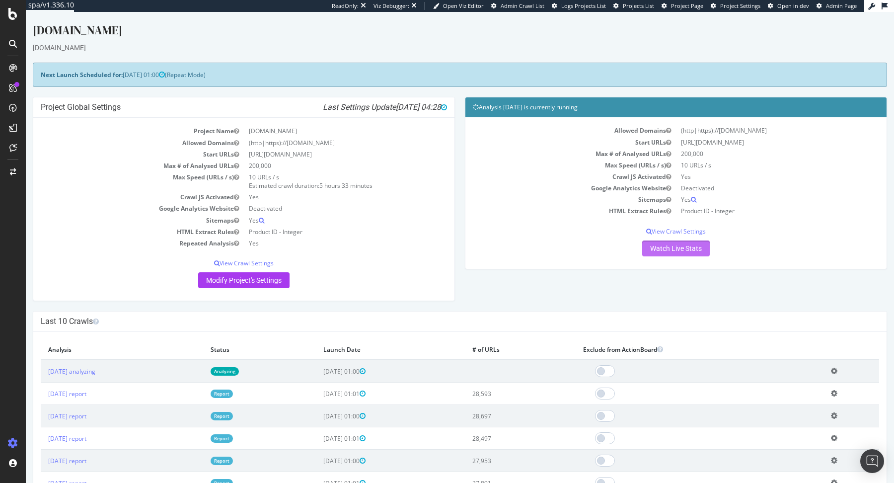
click at [659, 253] on link "Watch Live Stats" at bounding box center [676, 248] width 68 height 16
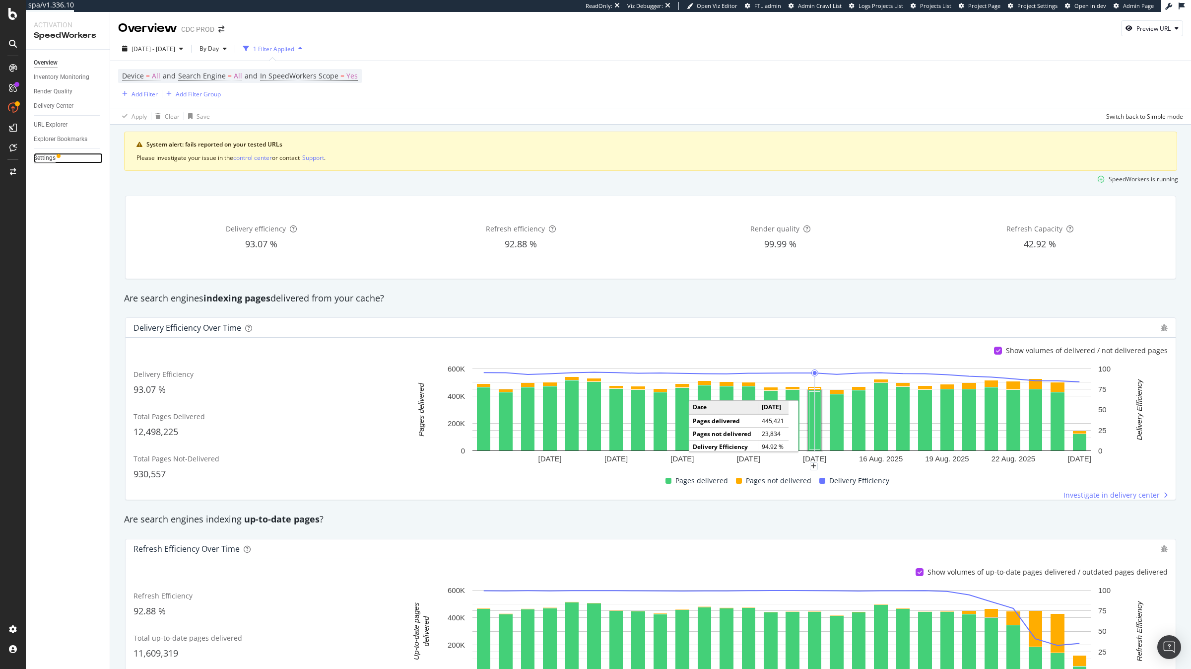
click at [49, 154] on div "Settings" at bounding box center [45, 158] width 22 height 10
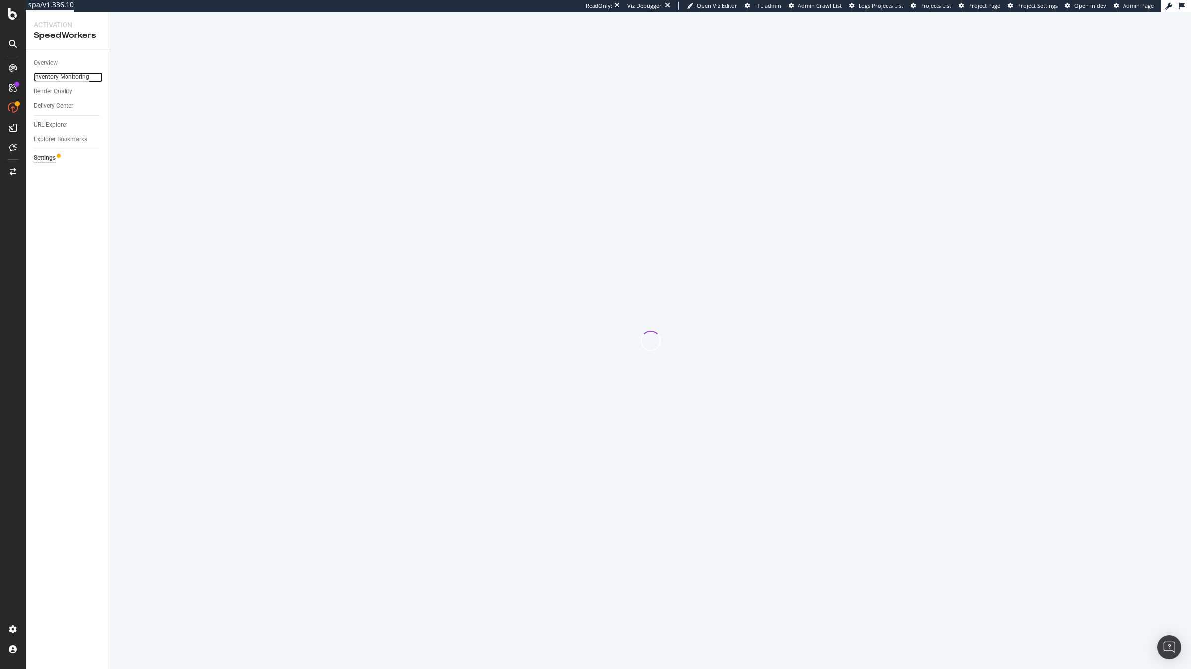
click at [67, 78] on div "Inventory Monitoring" at bounding box center [62, 77] width 56 height 10
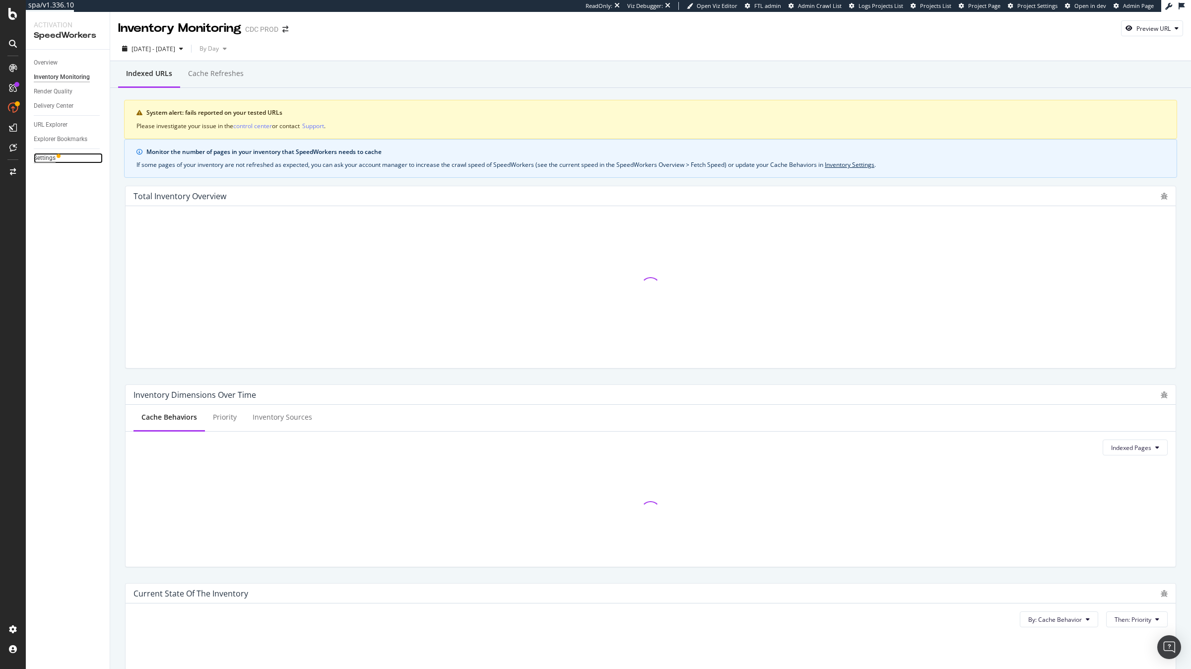
click at [51, 153] on div "Settings" at bounding box center [45, 158] width 22 height 10
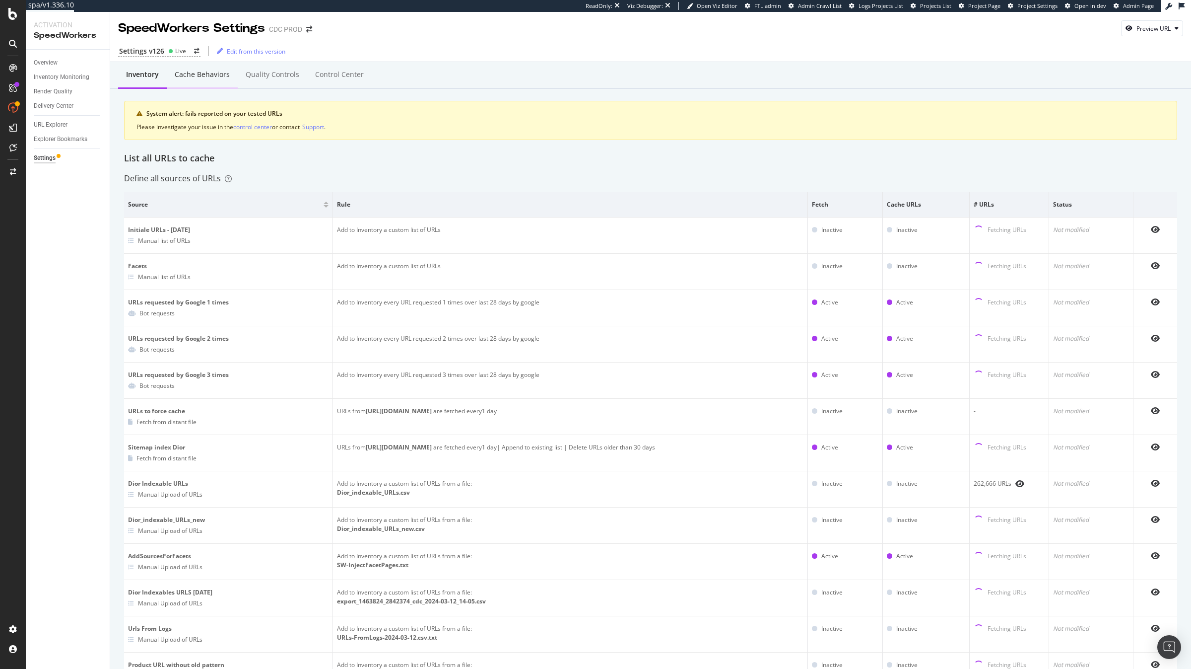
click at [208, 76] on div "Cache behaviors" at bounding box center [202, 74] width 55 height 10
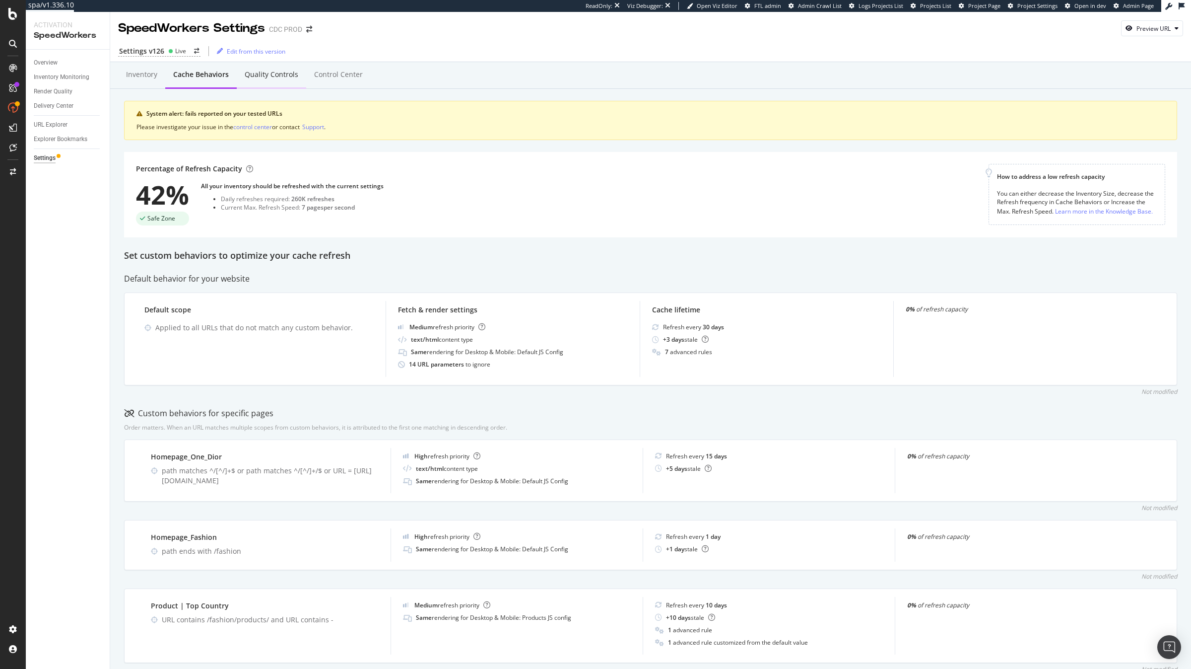
click at [272, 67] on div "Quality Controls" at bounding box center [271, 75] width 69 height 27
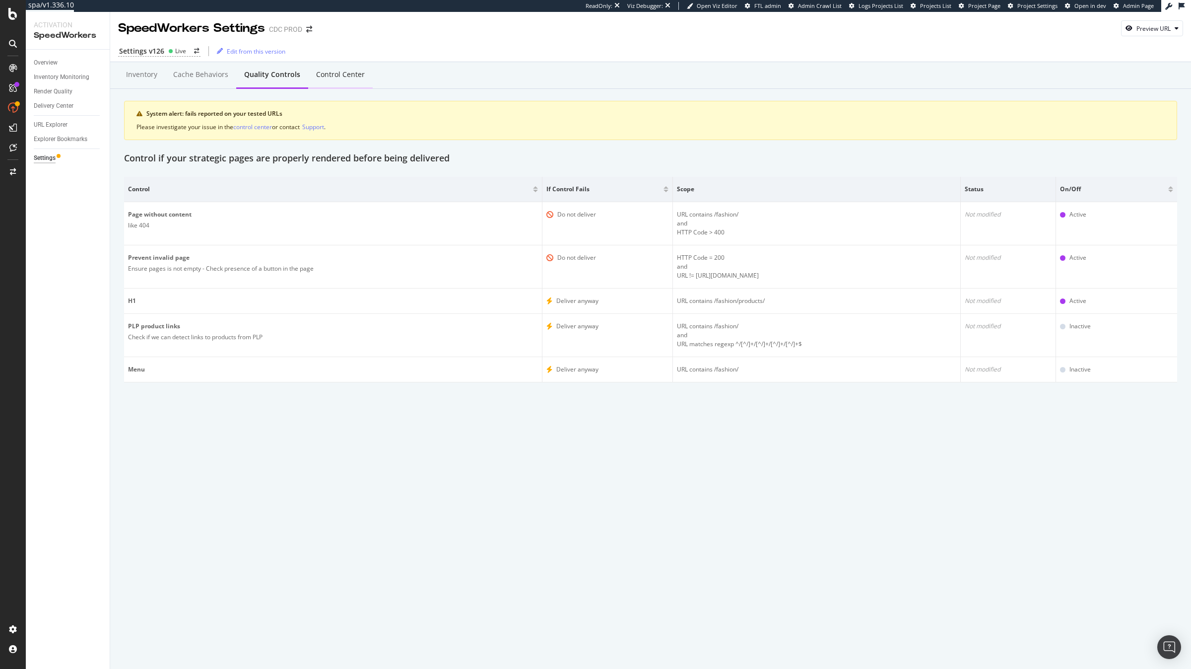
click at [349, 72] on div "Control Center" at bounding box center [340, 74] width 49 height 10
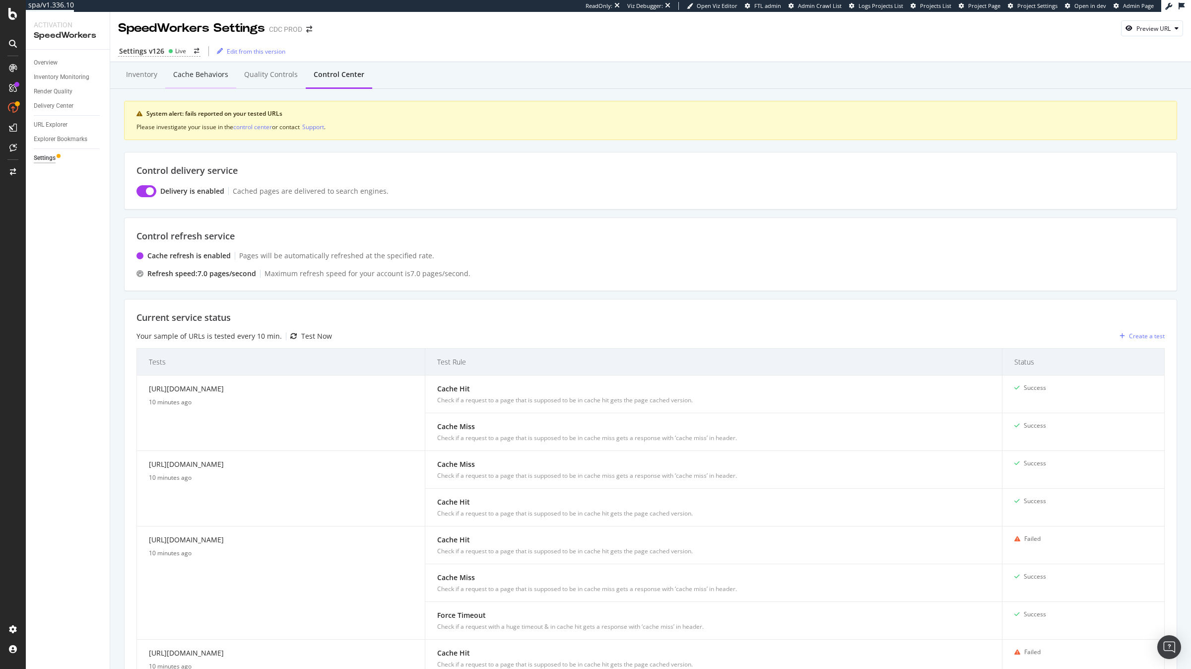
click at [196, 83] on div "Cache behaviors" at bounding box center [200, 75] width 71 height 27
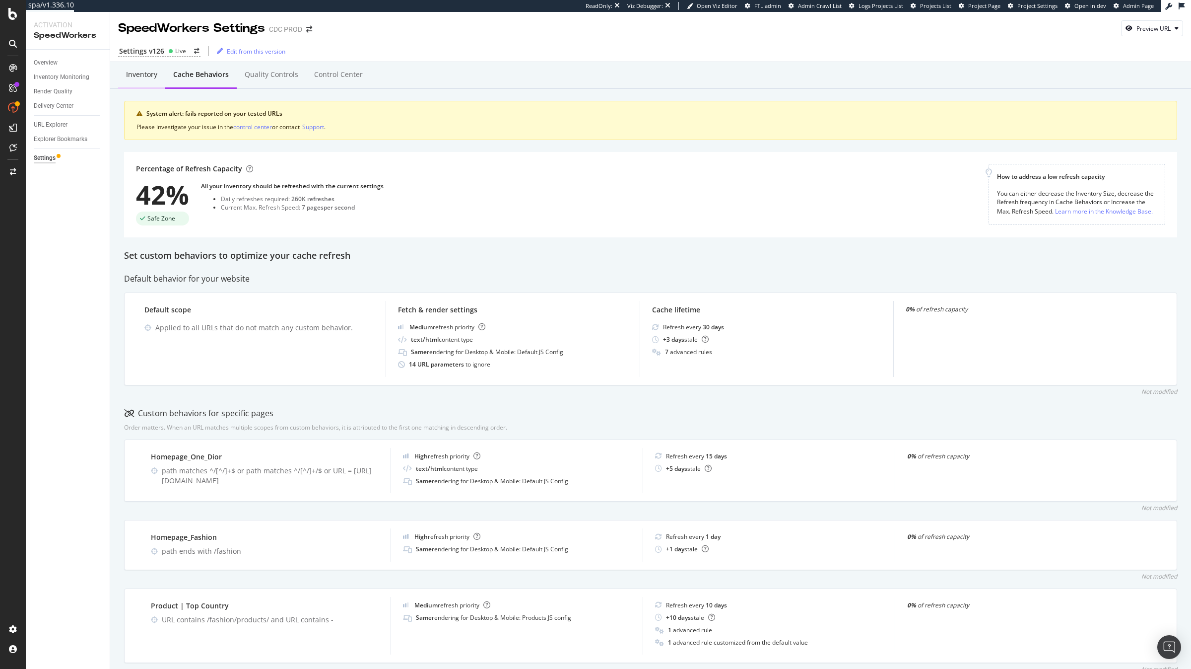
click at [125, 81] on div "Inventory" at bounding box center [141, 75] width 47 height 27
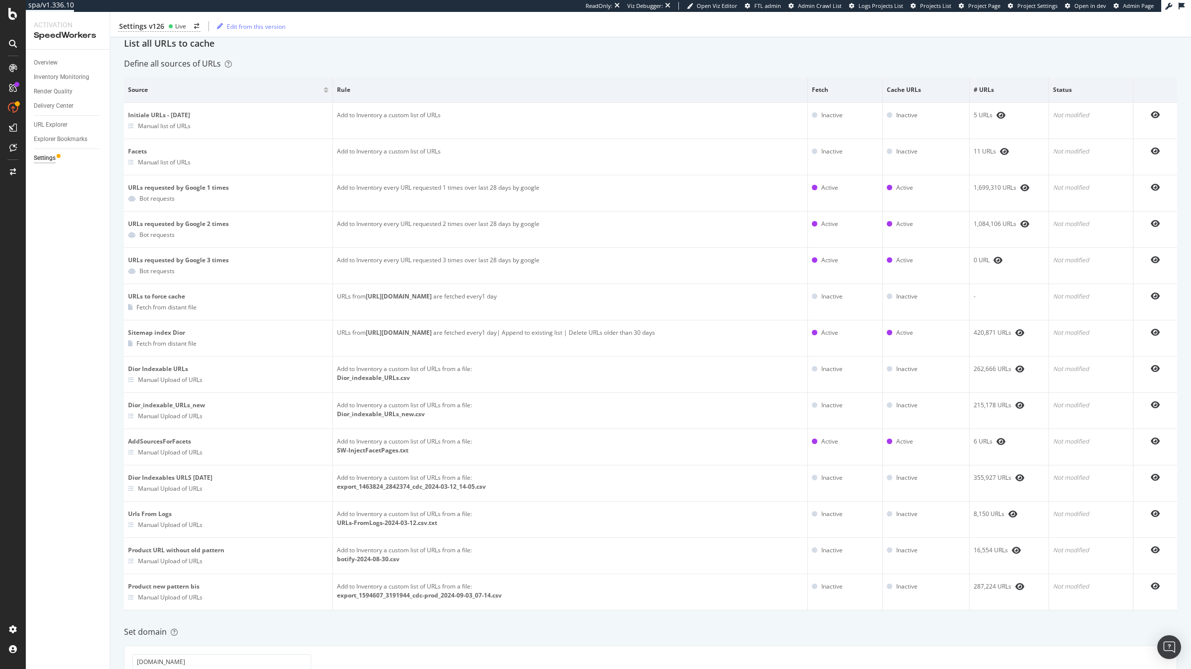
scroll to position [110, 0]
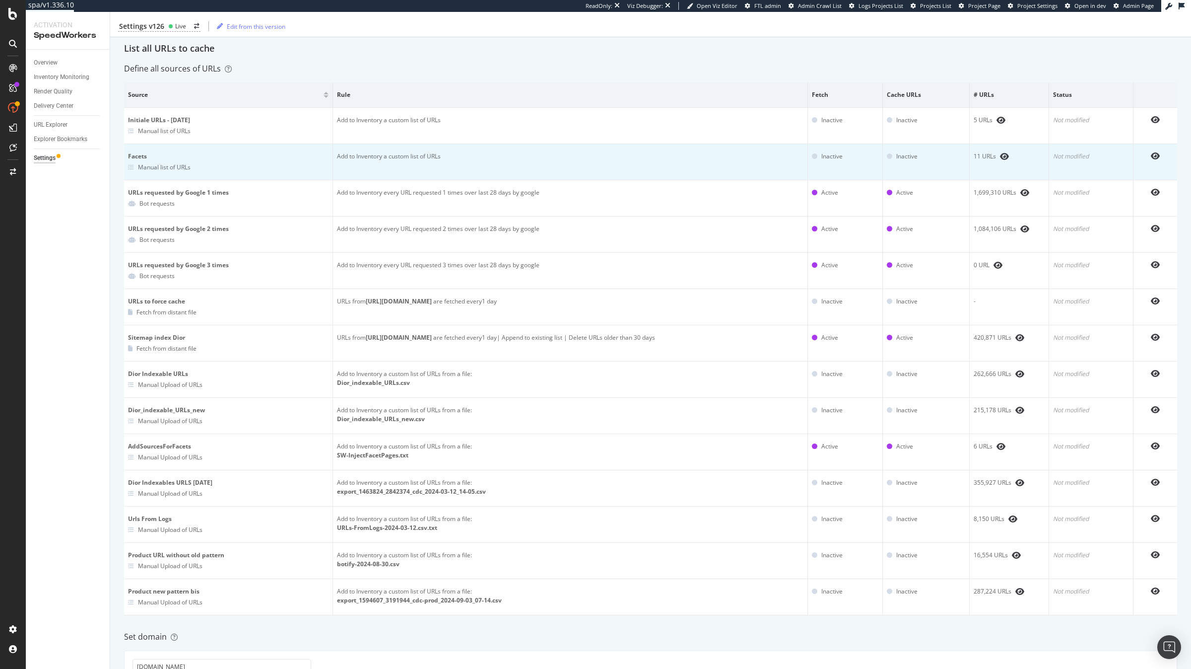
click at [131, 166] on icon at bounding box center [131, 167] width 6 height 6
click at [1156, 157] on icon "eye" at bounding box center [1155, 156] width 9 height 8
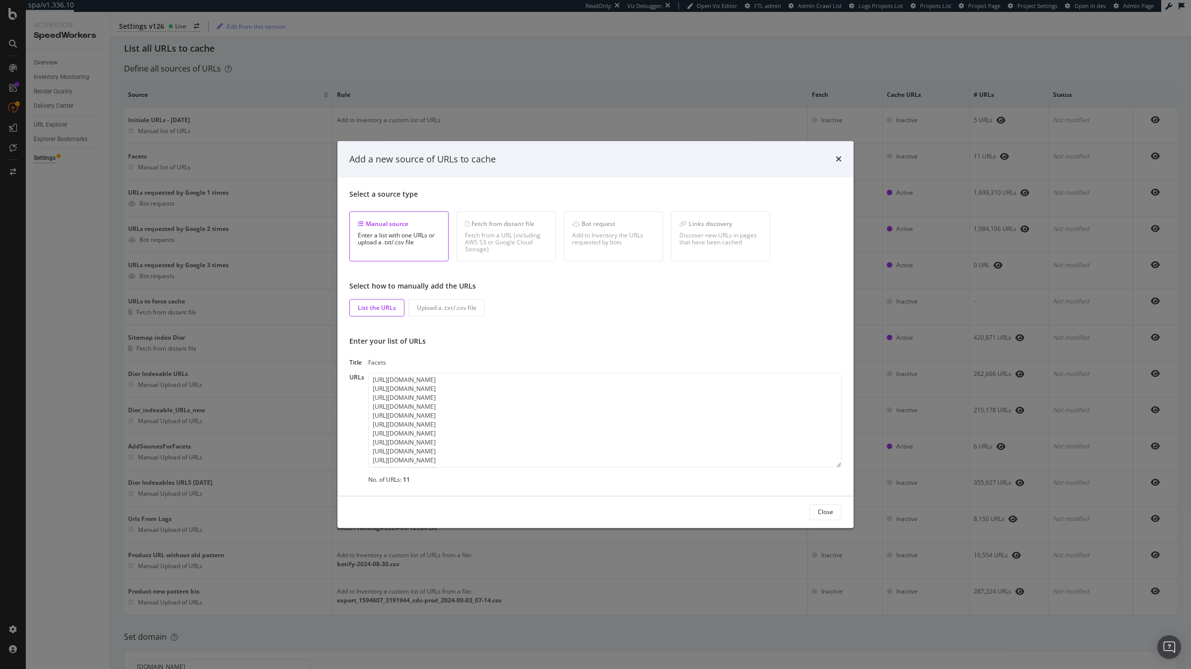
scroll to position [8, 0]
click at [69, 84] on div "Add a new source of URLs to cache Select a source type Manual source Enter a li…" at bounding box center [595, 334] width 1191 height 669
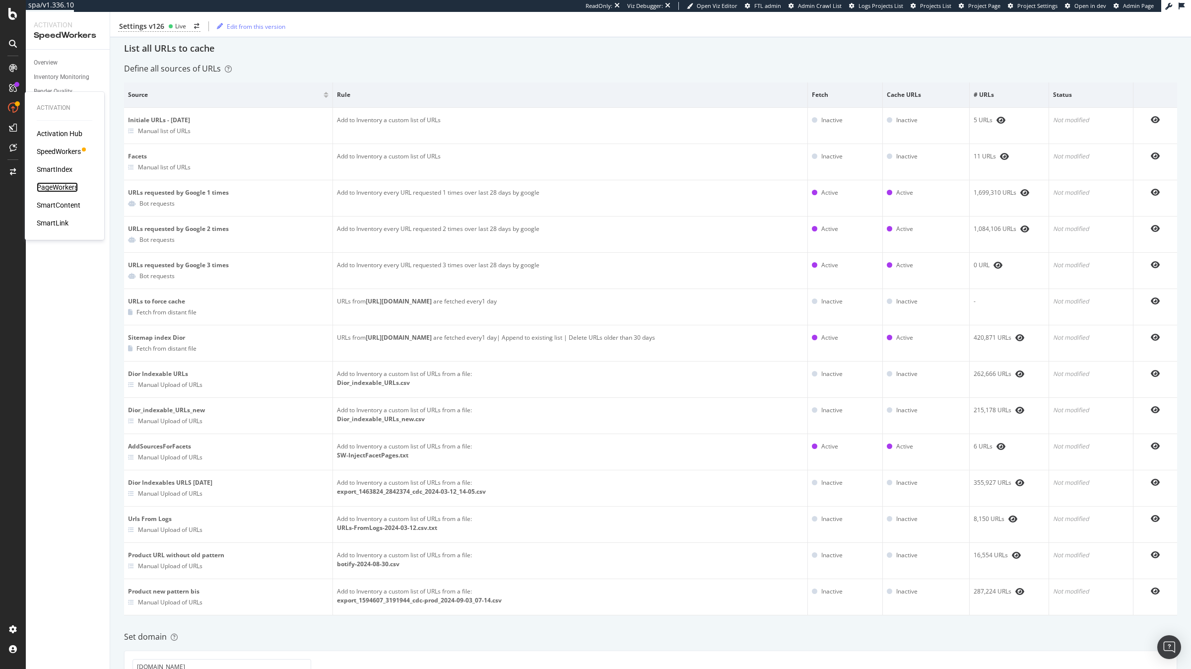
click at [64, 185] on div "PageWorkers" at bounding box center [57, 187] width 41 height 10
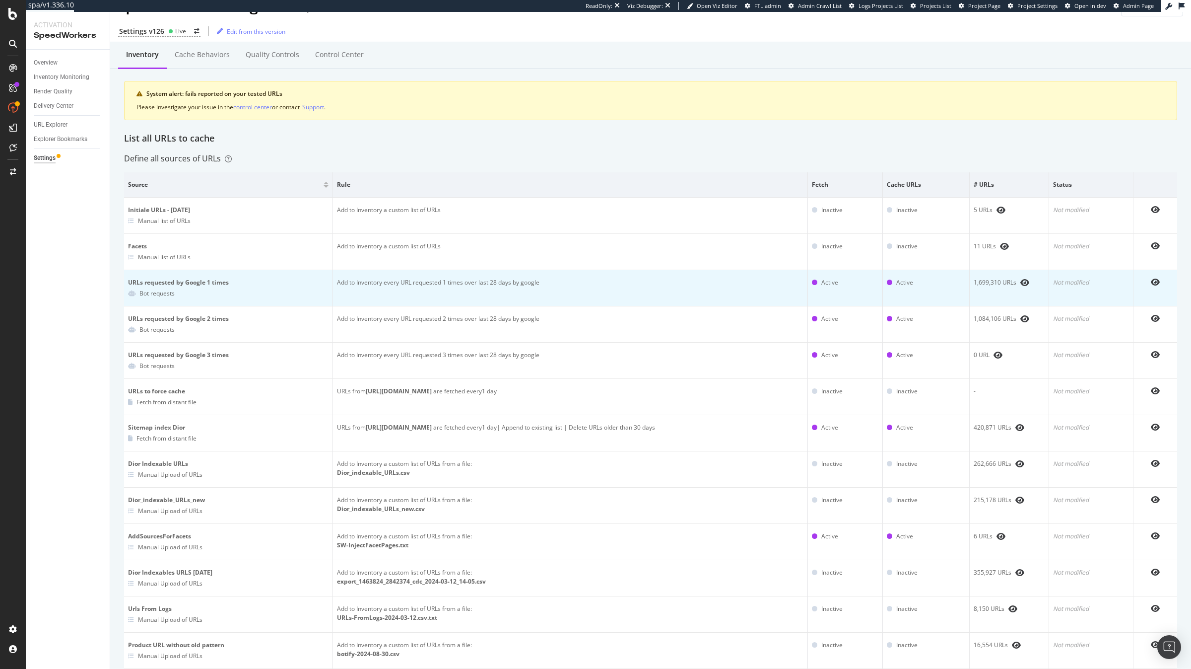
scroll to position [0, 0]
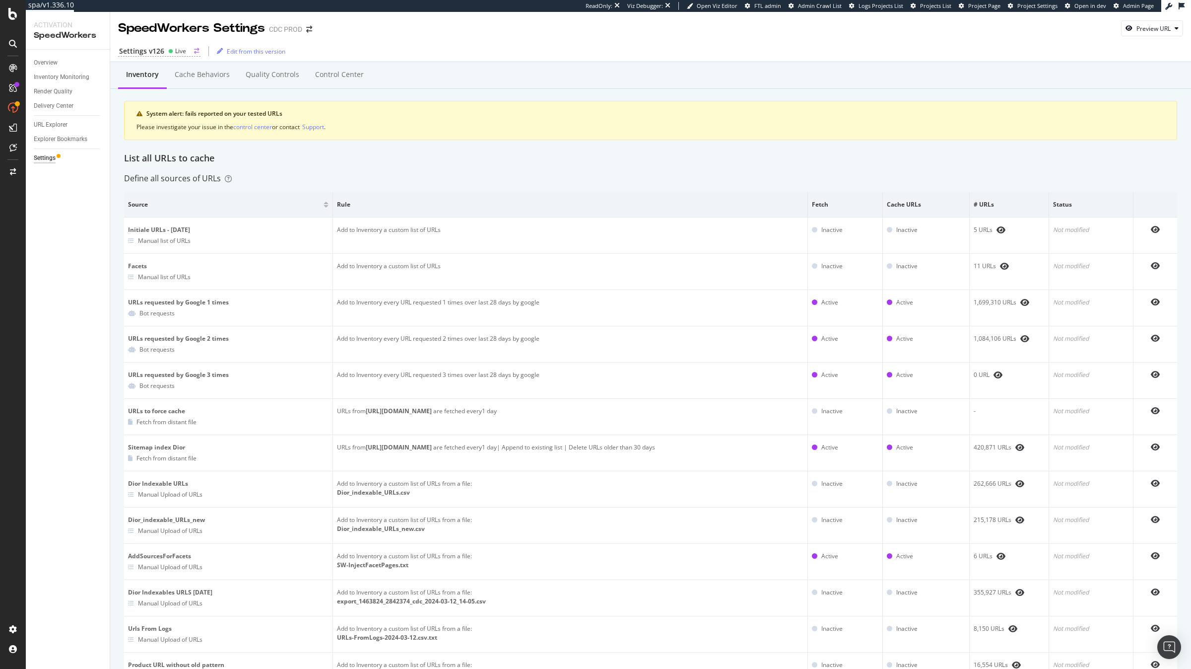
click at [173, 49] on div "Live" at bounding box center [177, 51] width 18 height 8
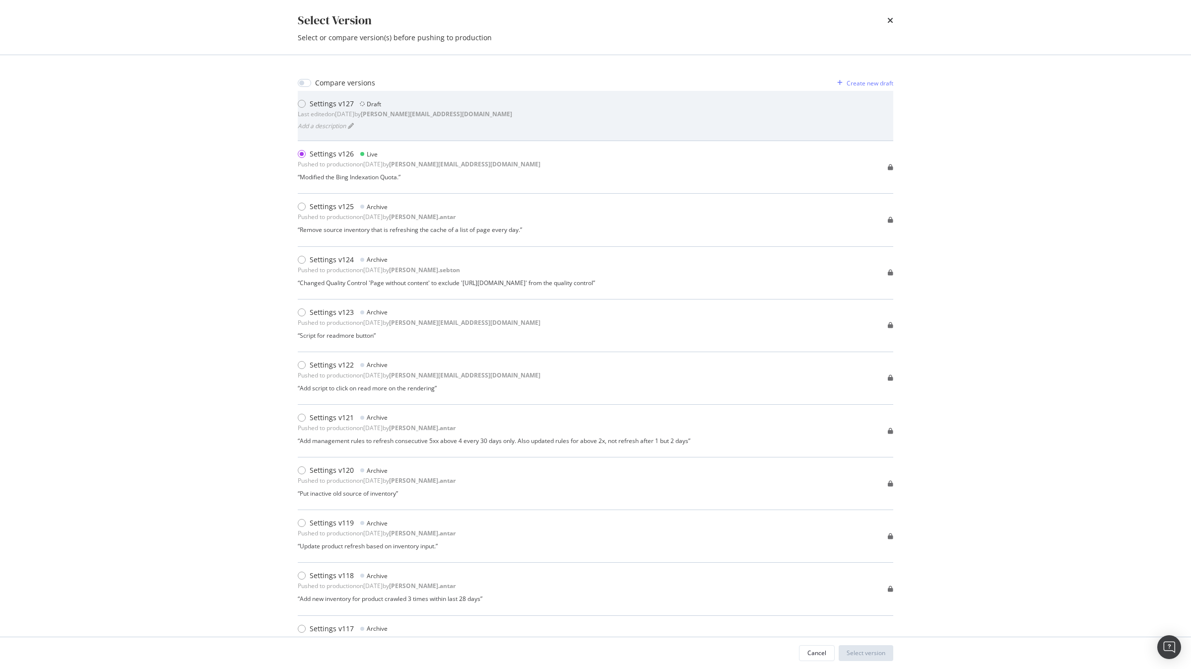
click at [332, 102] on div "Settings v127" at bounding box center [332, 104] width 44 height 10
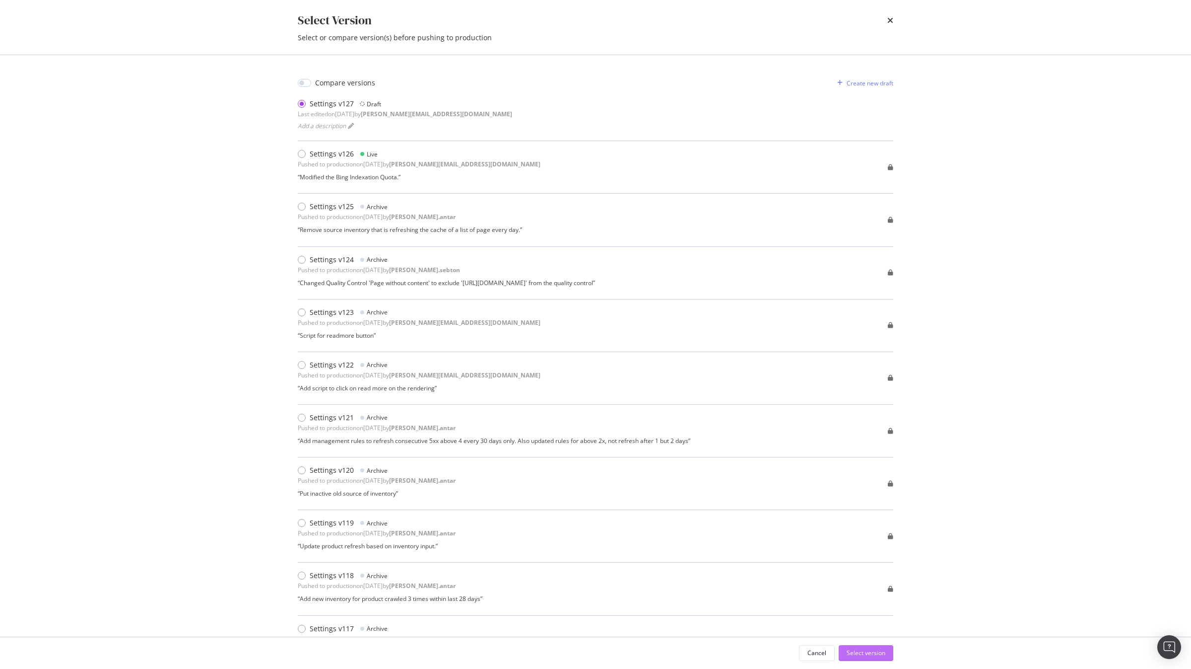
click at [871, 655] on div "Select version" at bounding box center [866, 652] width 39 height 8
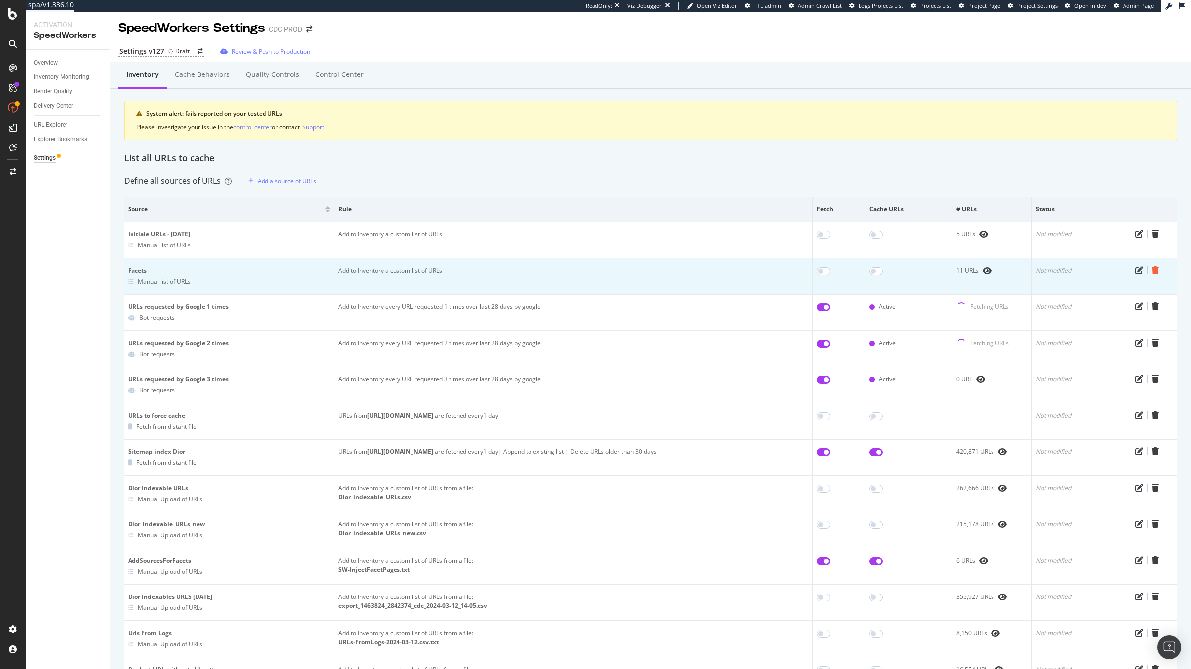
click at [1157, 270] on icon "trash" at bounding box center [1155, 270] width 7 height 8
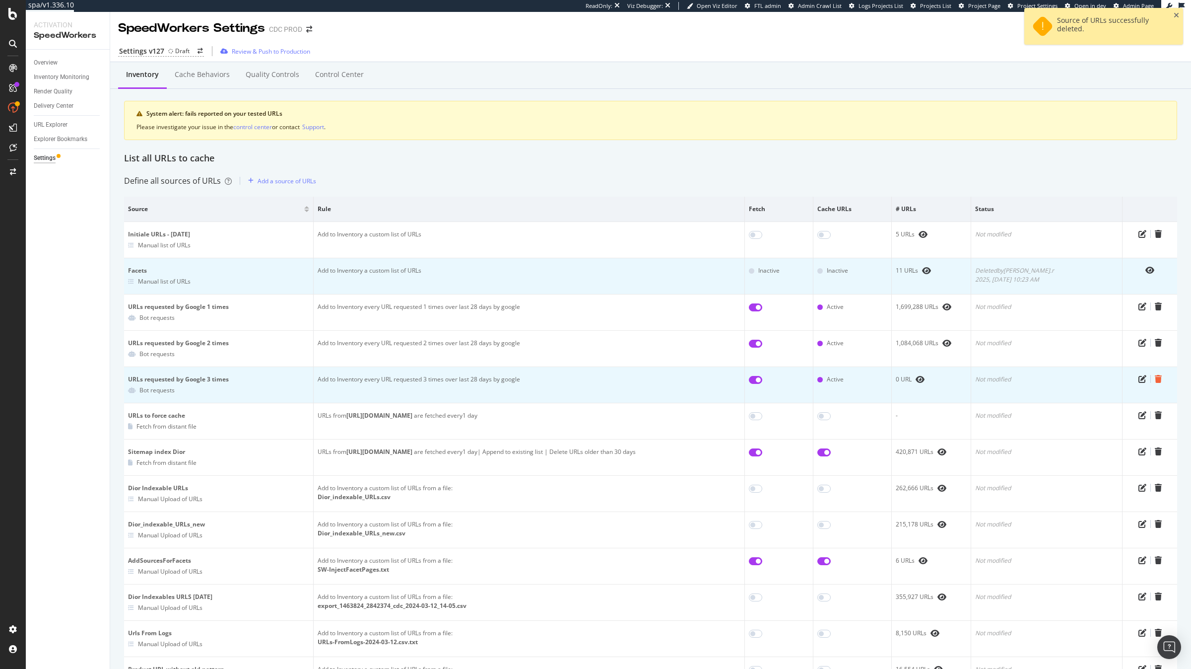
click at [1159, 381] on icon "trash" at bounding box center [1158, 379] width 7 height 8
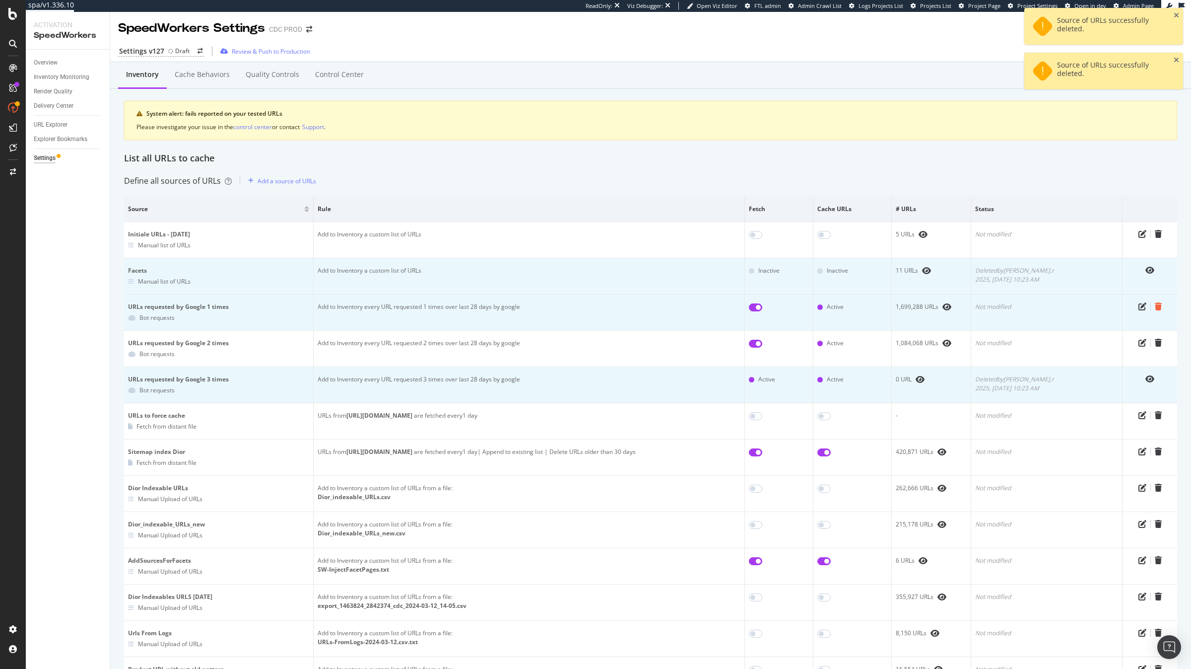
click at [1157, 305] on icon "trash" at bounding box center [1158, 306] width 7 height 8
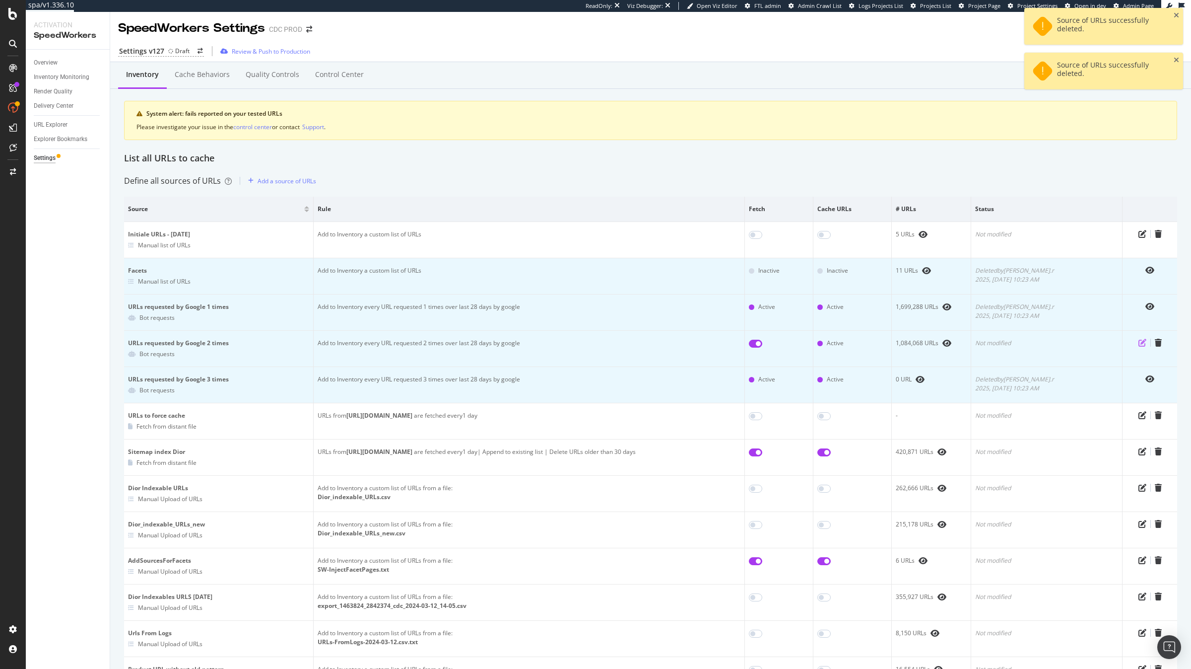
click at [1143, 342] on icon "pen-to-square" at bounding box center [1143, 343] width 8 height 8
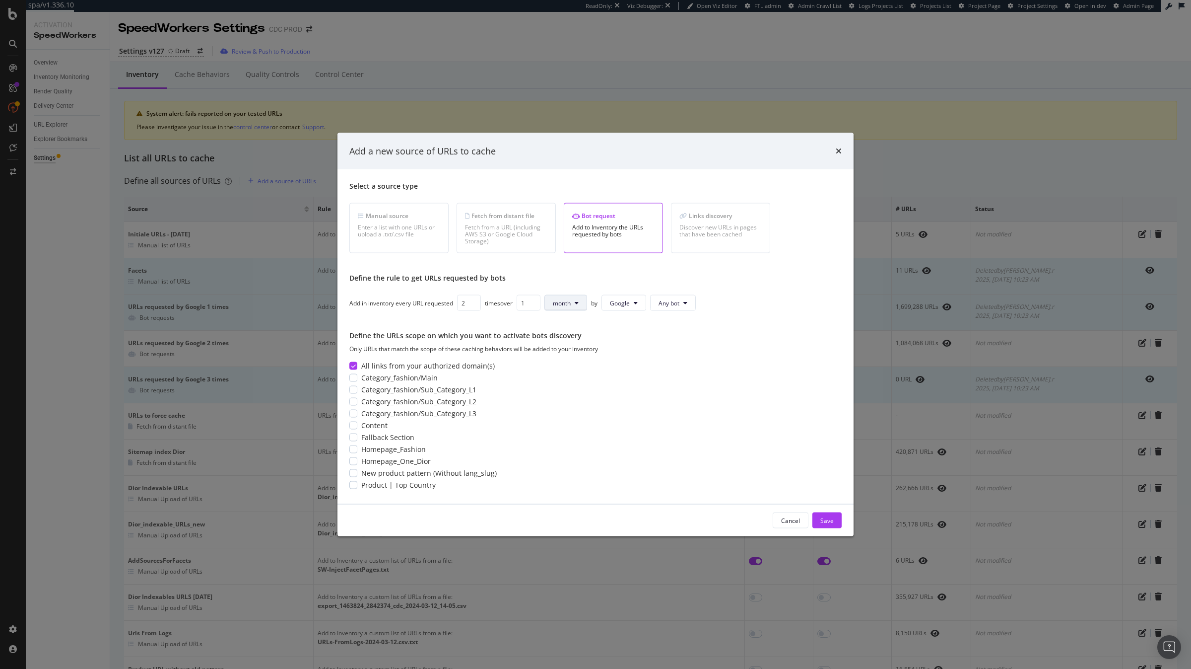
click at [557, 302] on span "month" at bounding box center [562, 302] width 18 height 8
click at [562, 325] on span "day" at bounding box center [565, 322] width 19 height 9
click at [537, 302] on input "2" at bounding box center [529, 303] width 24 height 16
drag, startPoint x: 527, startPoint y: 305, endPoint x: 518, endPoint y: 305, distance: 8.4
click at [519, 305] on input "2" at bounding box center [529, 303] width 24 height 16
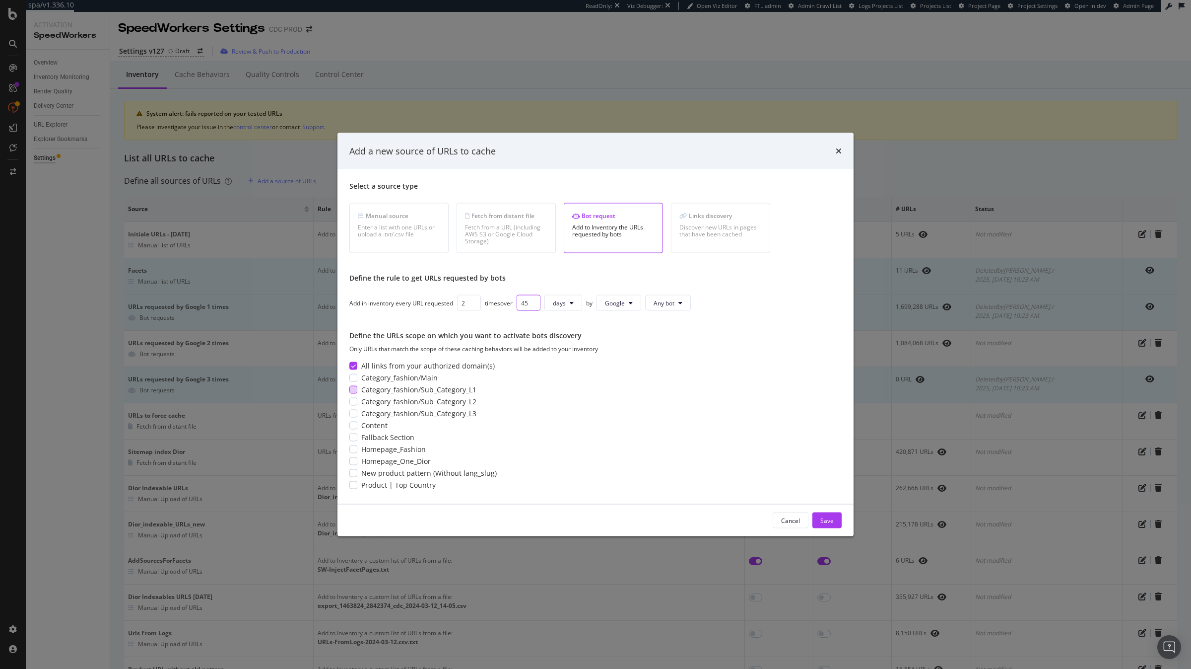
type input "45"
click at [585, 389] on div "Category_fashion/Sub_Category_L1" at bounding box center [595, 390] width 492 height 10
click at [476, 363] on span "All links from your authorized domain(s)" at bounding box center [428, 366] width 134 height 10
click at [835, 520] on button "Save" at bounding box center [827, 520] width 29 height 16
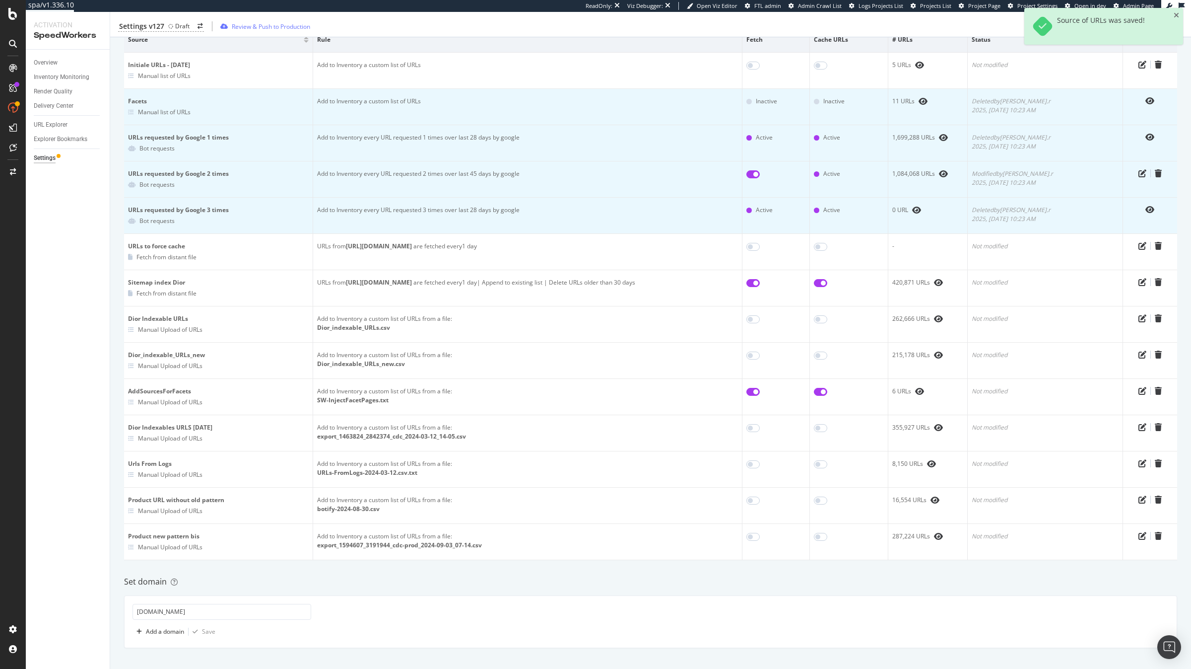
scroll to position [172, 0]
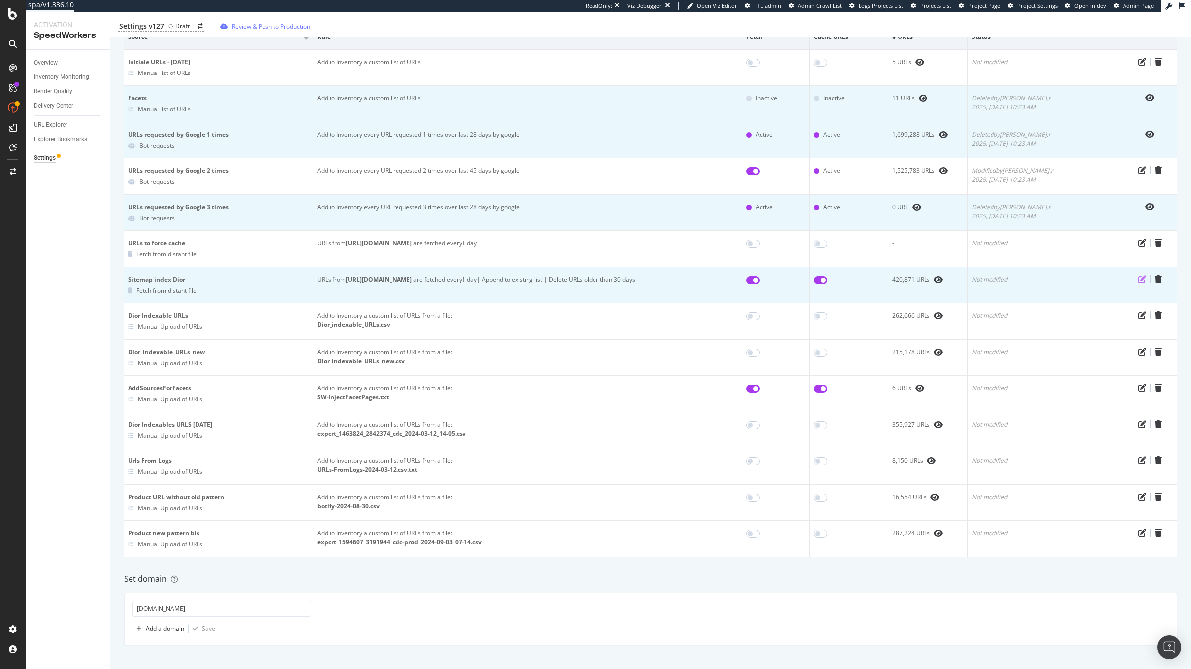
click at [1140, 283] on icon "pen-to-square" at bounding box center [1143, 279] width 8 height 8
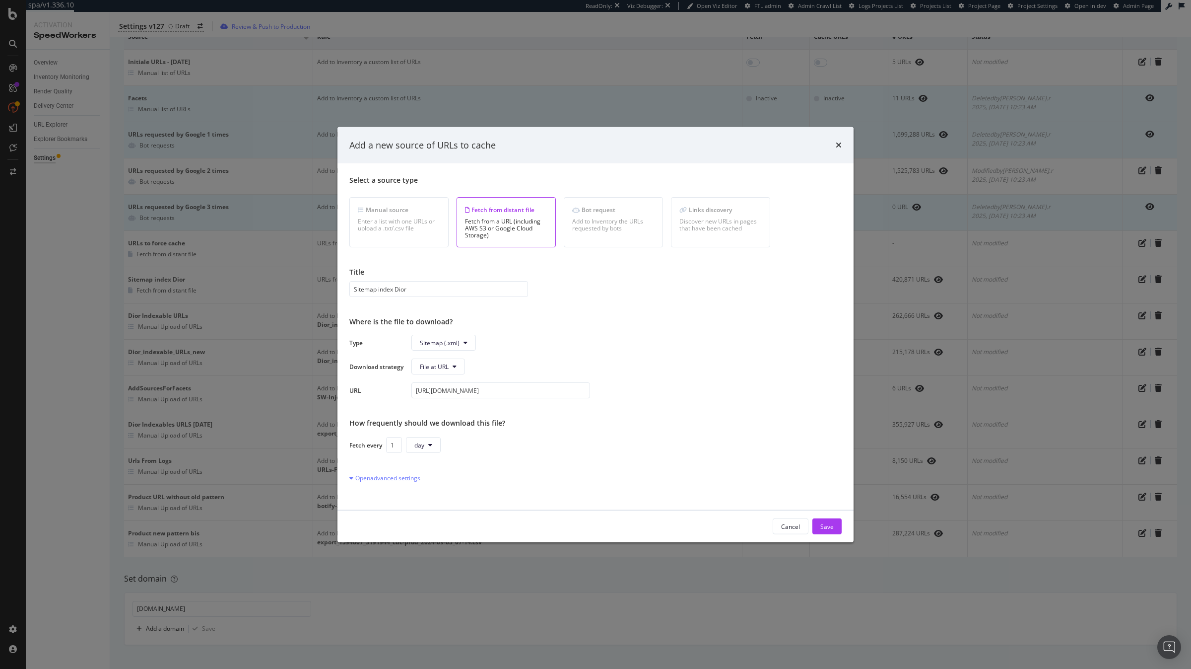
click at [400, 469] on div "Select a source type Manual source Enter a list with one URLs or upload a .txt/…" at bounding box center [595, 336] width 492 height 323
click at [400, 475] on div "Open advanced settings" at bounding box center [384, 478] width 71 height 8
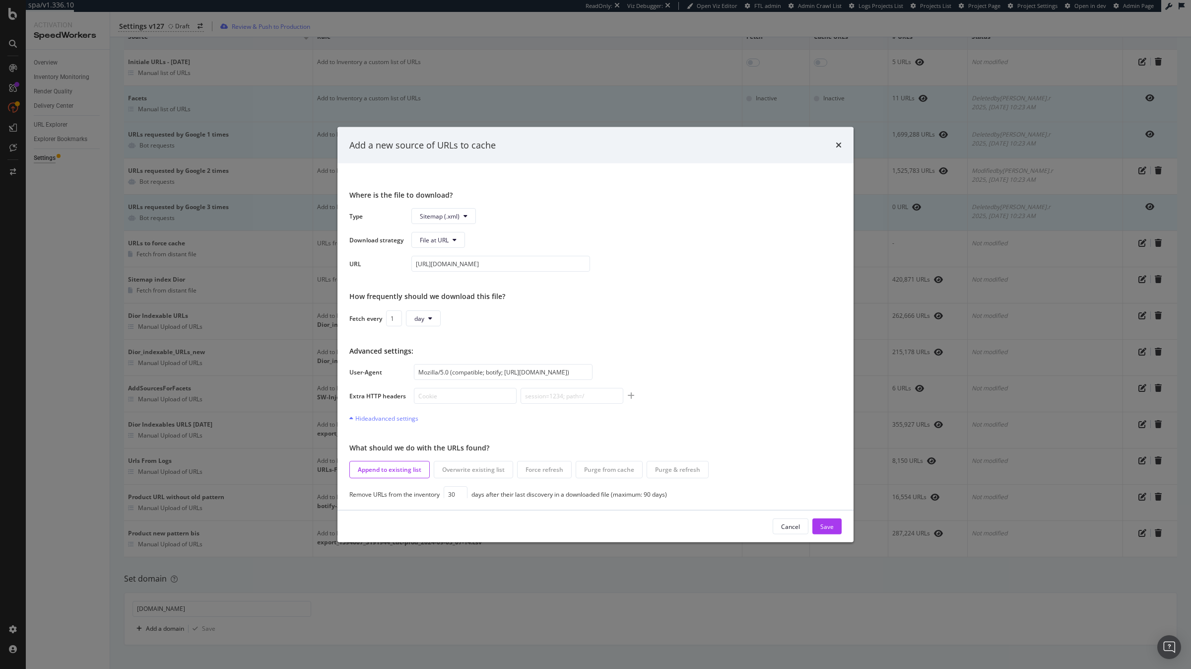
scroll to position [131, 0]
click at [838, 145] on icon "times" at bounding box center [839, 145] width 6 height 8
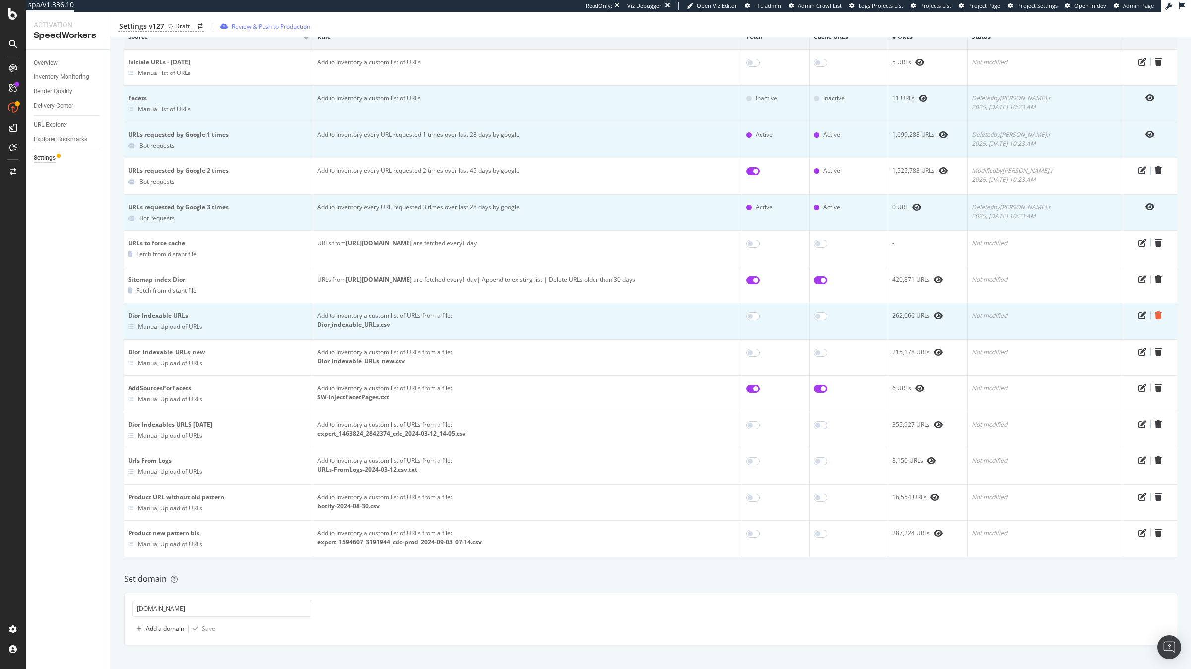
click at [1156, 315] on icon "trash" at bounding box center [1158, 315] width 7 height 8
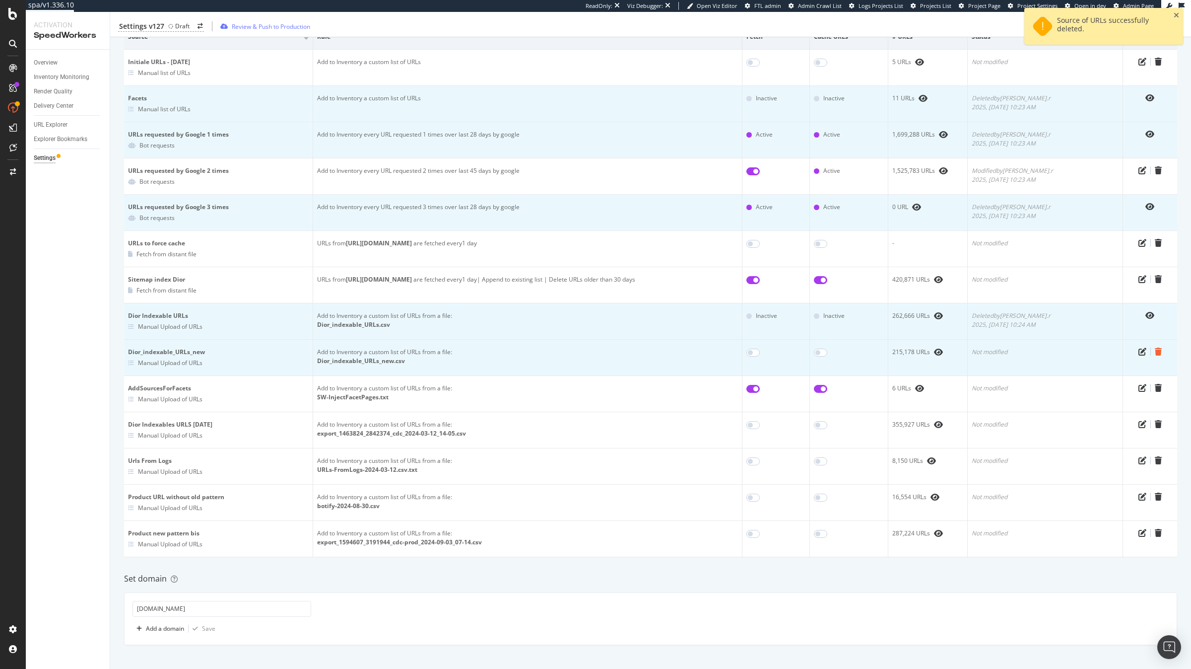
click at [1161, 349] on icon "trash" at bounding box center [1158, 351] width 7 height 8
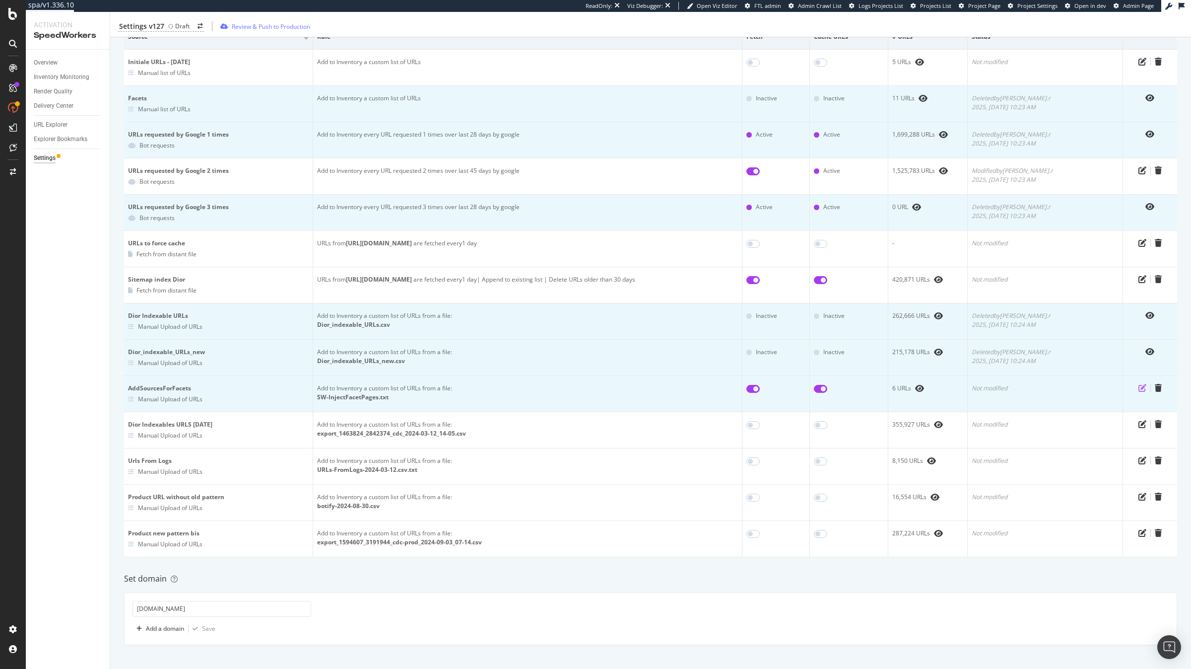
click at [1141, 390] on icon "pen-to-square" at bounding box center [1143, 388] width 8 height 8
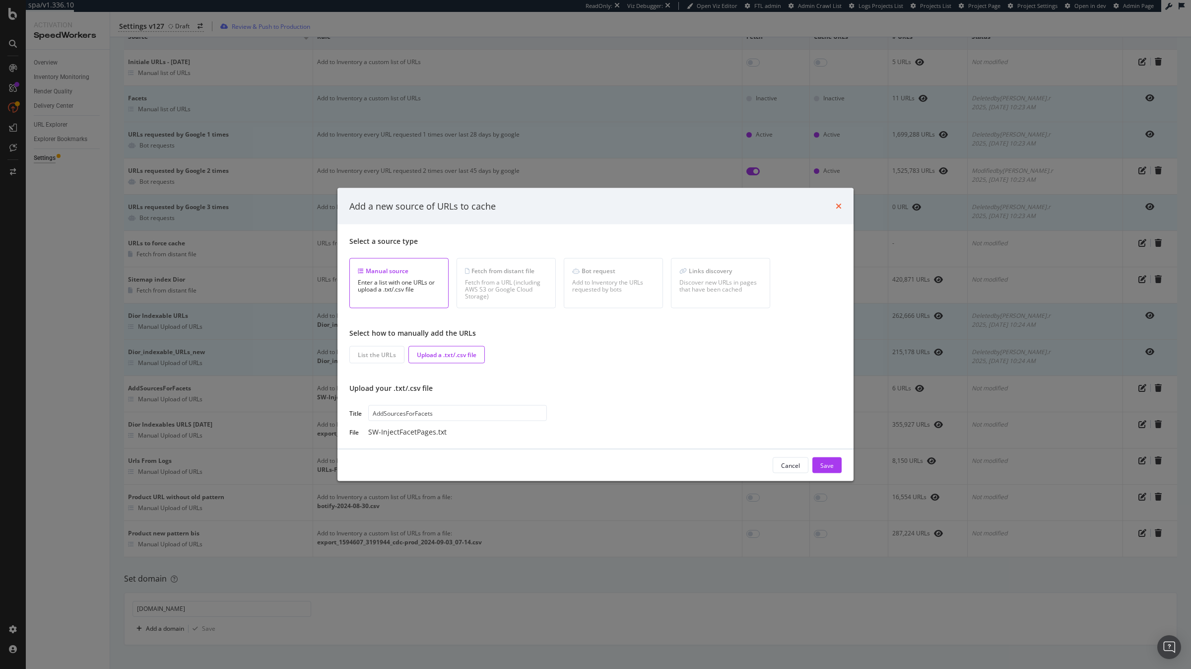
click at [840, 205] on icon "times" at bounding box center [839, 206] width 6 height 8
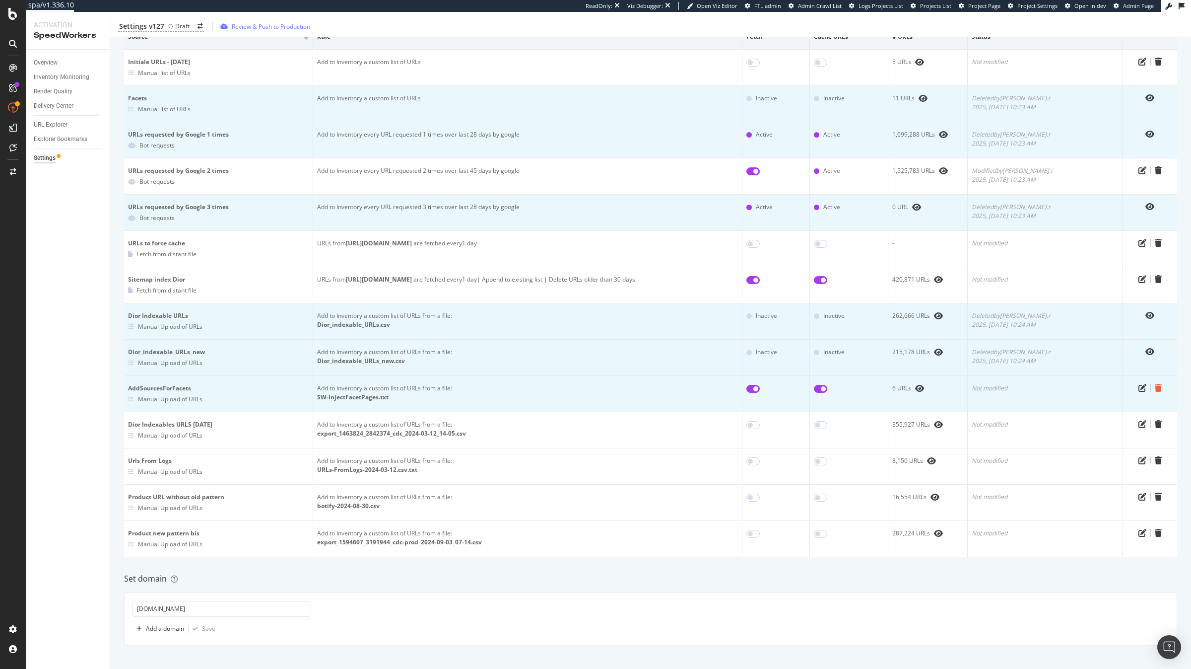
click at [1158, 387] on icon "trash" at bounding box center [1158, 388] width 7 height 8
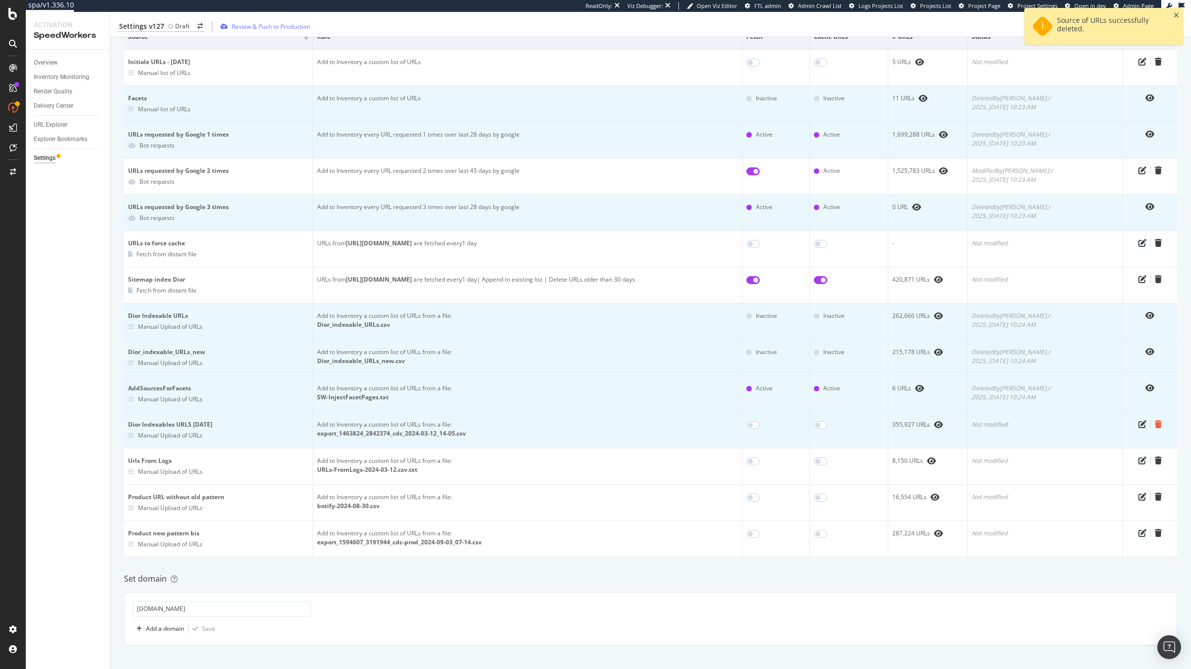
click at [1160, 424] on icon "trash" at bounding box center [1158, 424] width 7 height 8
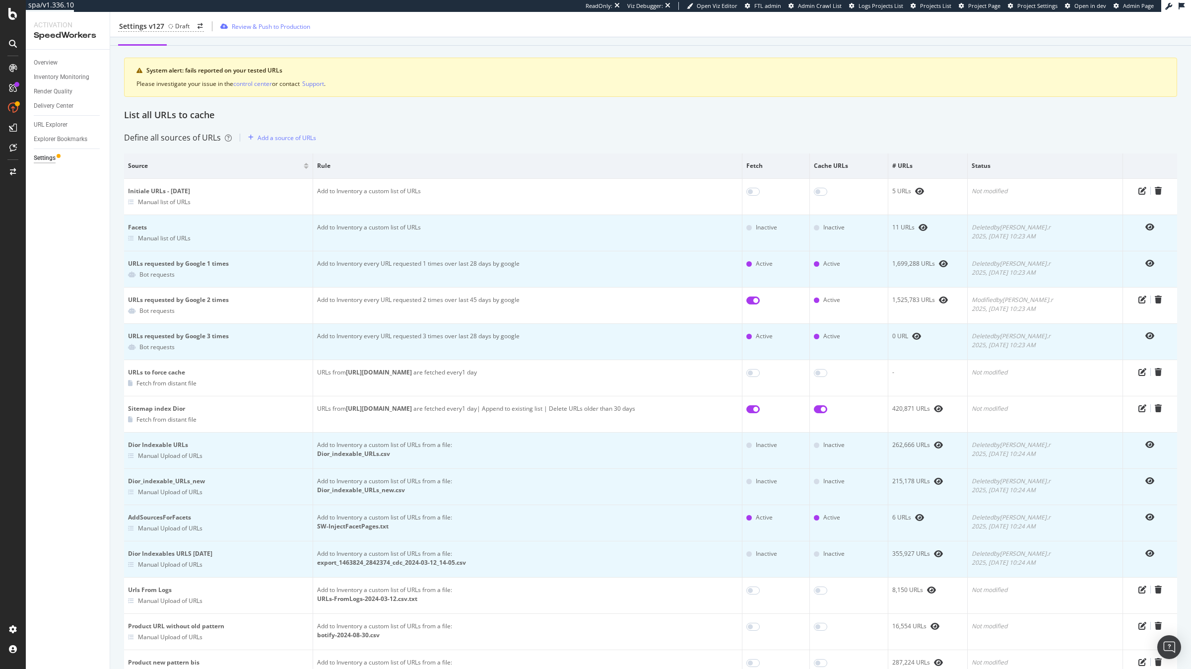
scroll to position [0, 0]
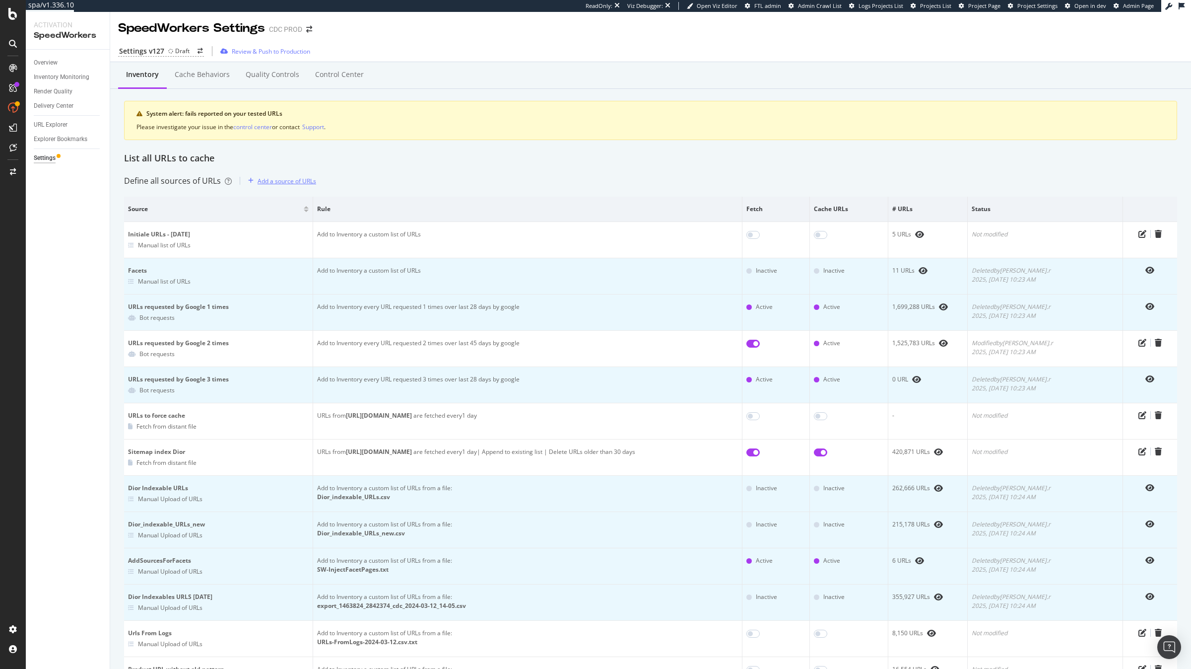
click at [280, 184] on div "Add a source of URLs" at bounding box center [287, 181] width 59 height 8
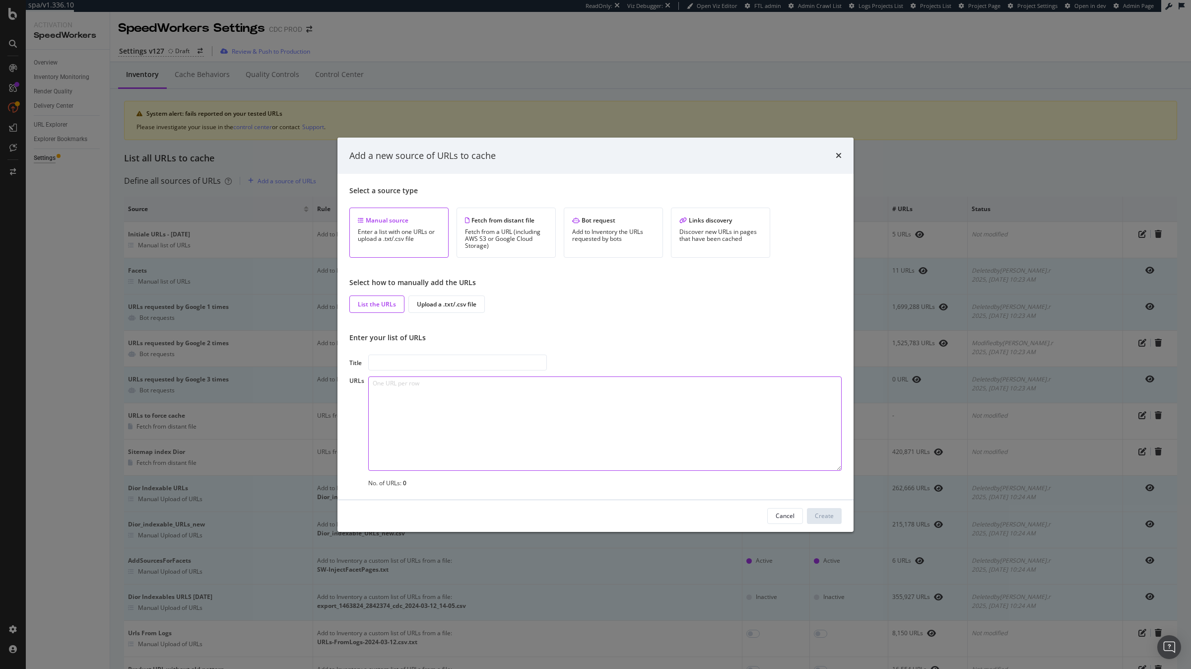
click at [436, 403] on textarea "modal" at bounding box center [605, 423] width 474 height 94
paste textarea "https://www.dior.com/fr_be/fashion/joaillerie-horlogerie/joaillerie-par-categor…"
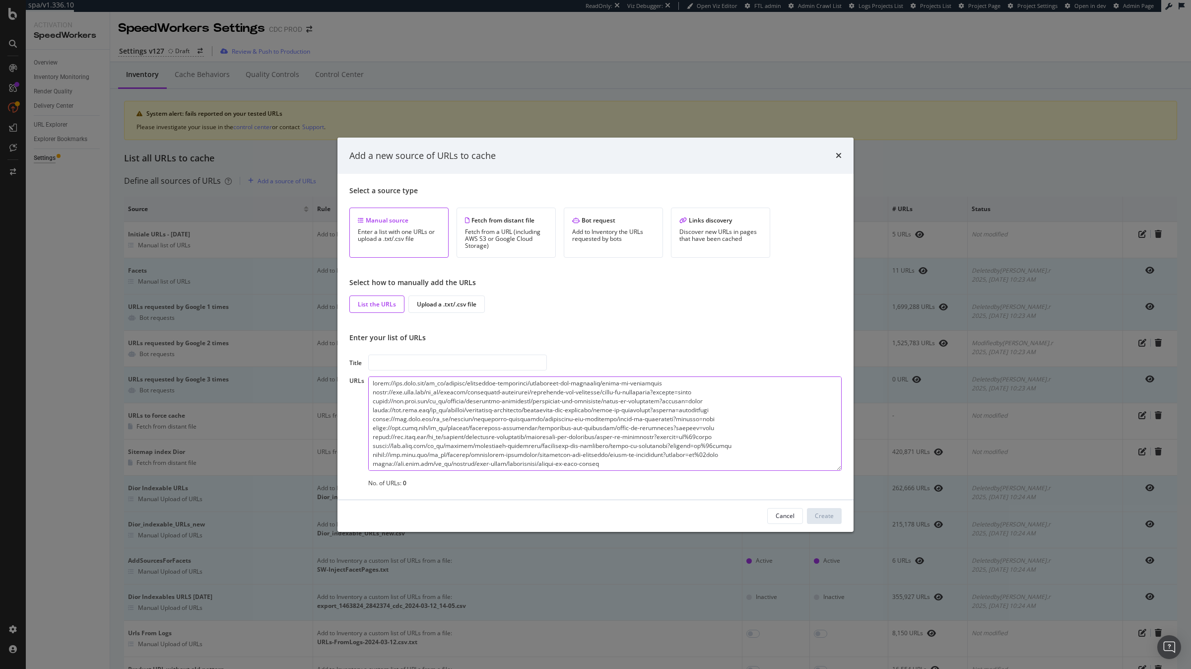
scroll to position [2605, 0]
type textarea "https://www.dior.com/fr_be/fashion/joaillerie-horlogerie/joaillerie-par-categor…"
click at [437, 366] on input "modal" at bounding box center [457, 362] width 179 height 16
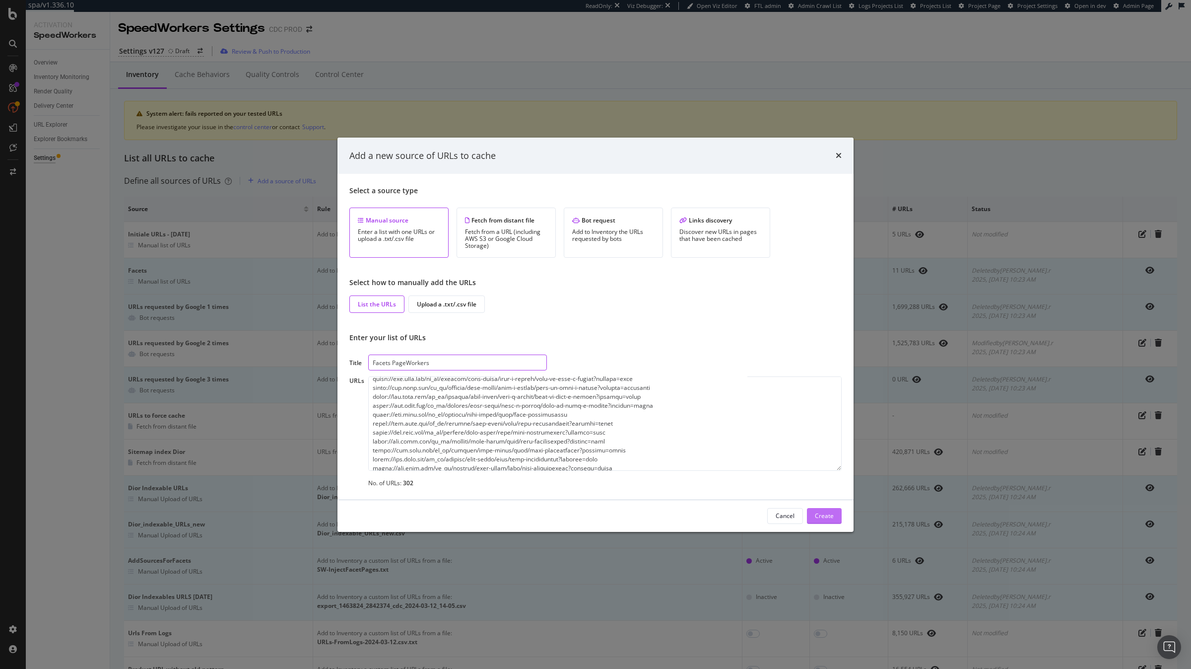
type input "Facets PageWorkers"
click at [827, 512] on div "Create" at bounding box center [824, 515] width 19 height 8
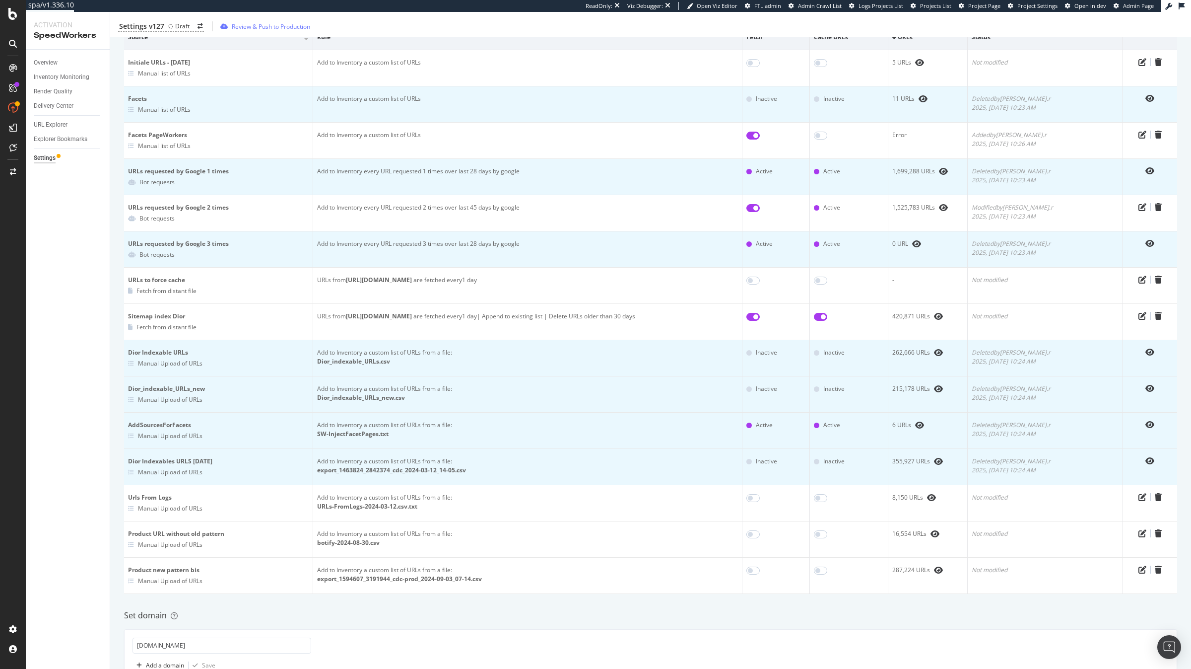
scroll to position [163, 0]
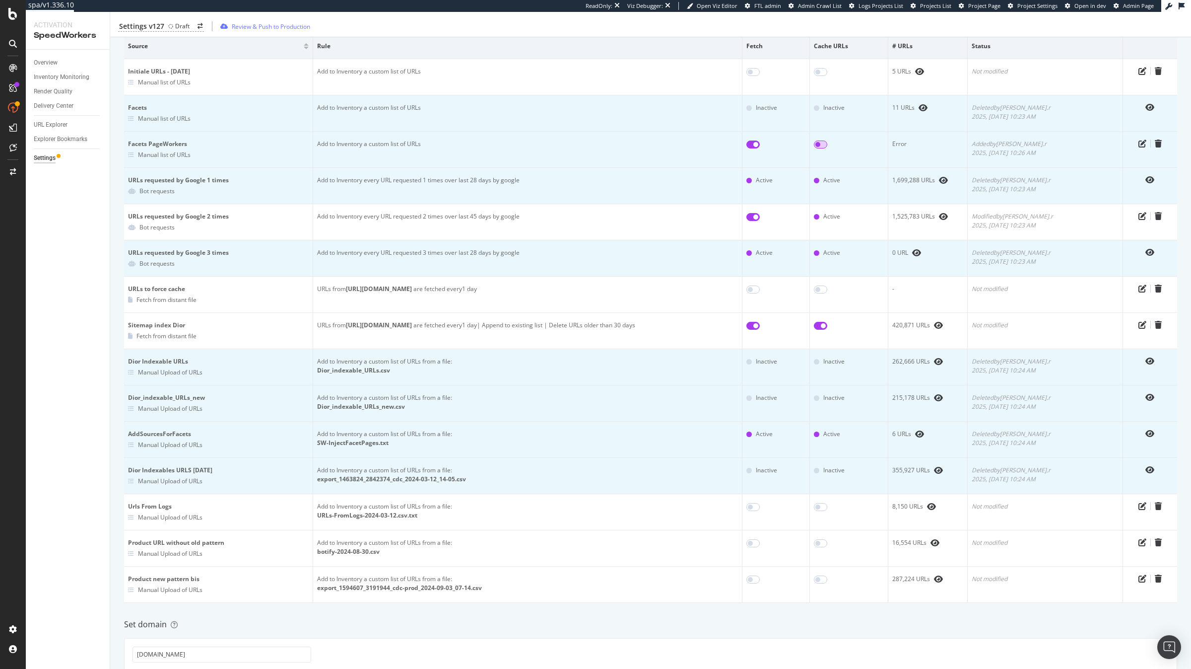
click at [828, 144] on input "checkbox" at bounding box center [820, 144] width 13 height 8
checkbox input "true"
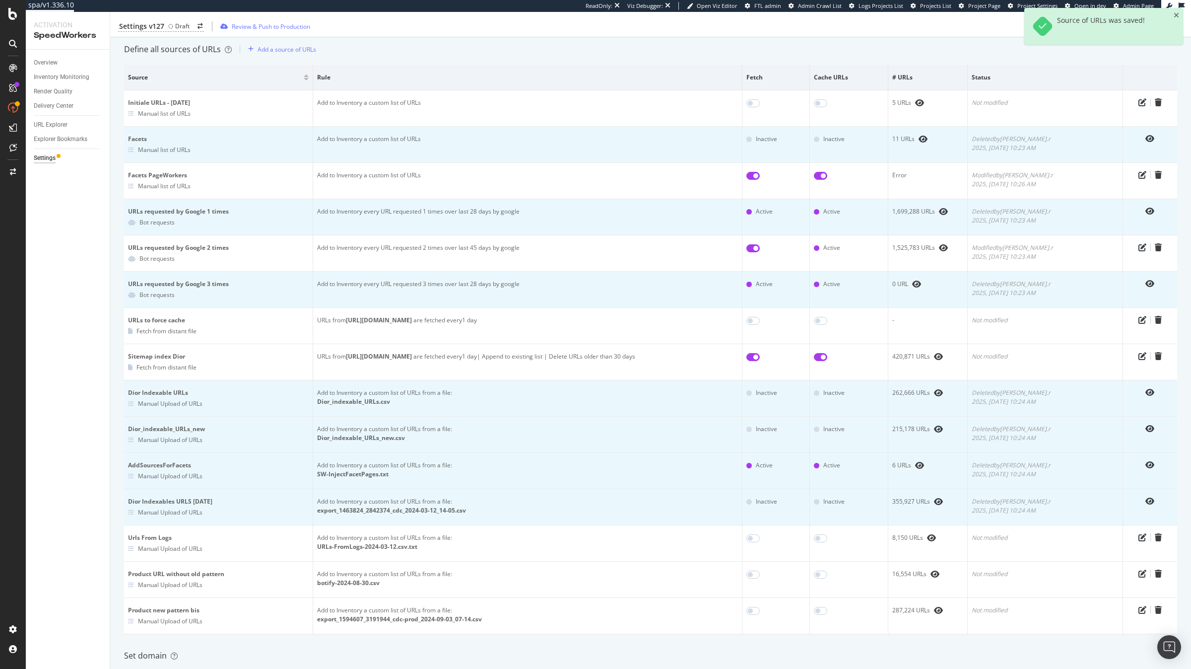
scroll to position [130, 0]
drag, startPoint x: 233, startPoint y: 502, endPoint x: 128, endPoint y: 500, distance: 105.3
click at [128, 500] on div "Dior Indexables URLS 12/03/2024" at bounding box center [218, 503] width 181 height 9
copy div "Dior Indexables URLS 12/03/2024"
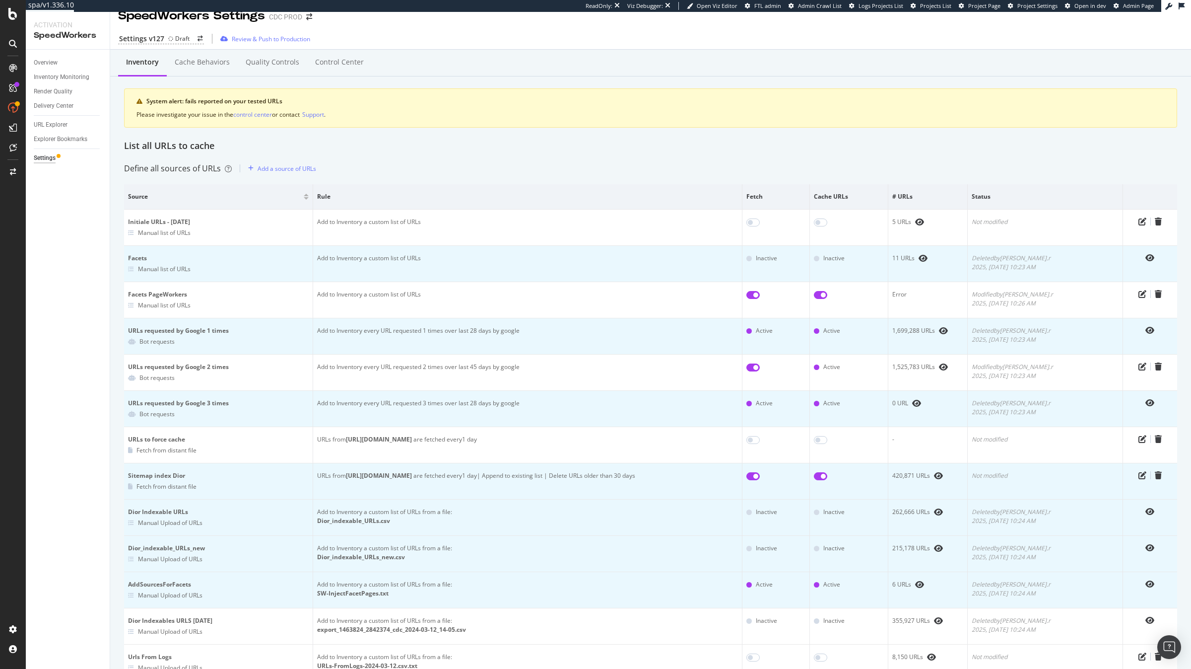
scroll to position [0, 0]
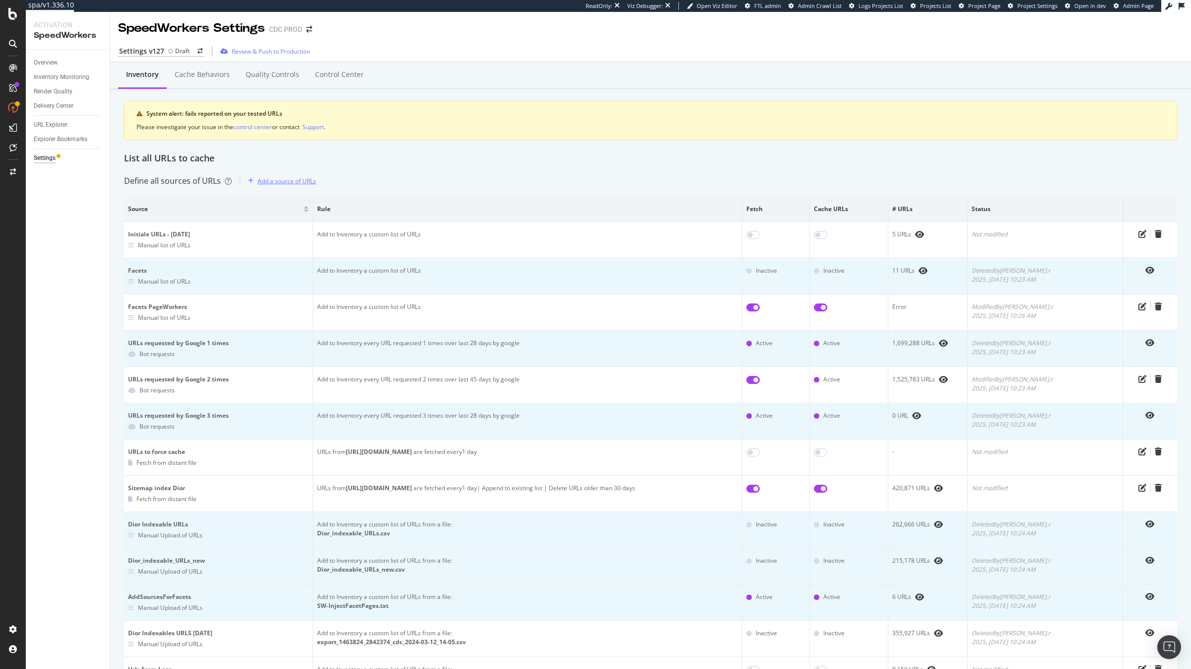
click at [278, 178] on div "Add a source of URLs" at bounding box center [287, 181] width 59 height 8
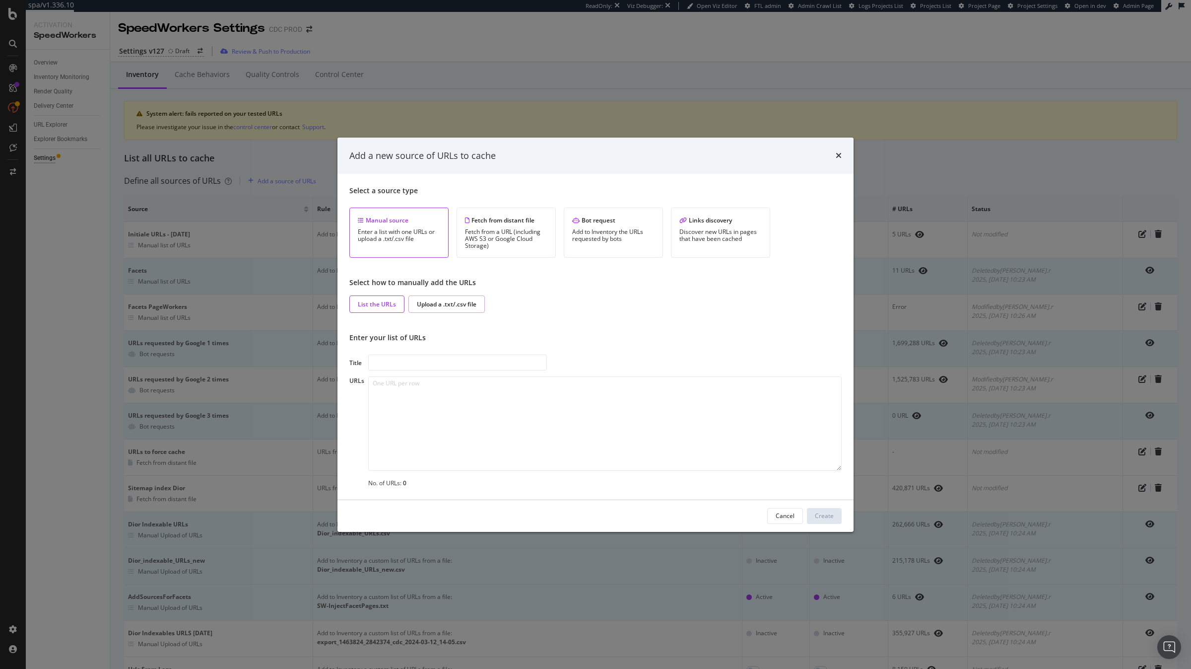
click at [457, 307] on div "Upload a .txt/.csv file" at bounding box center [447, 304] width 60 height 8
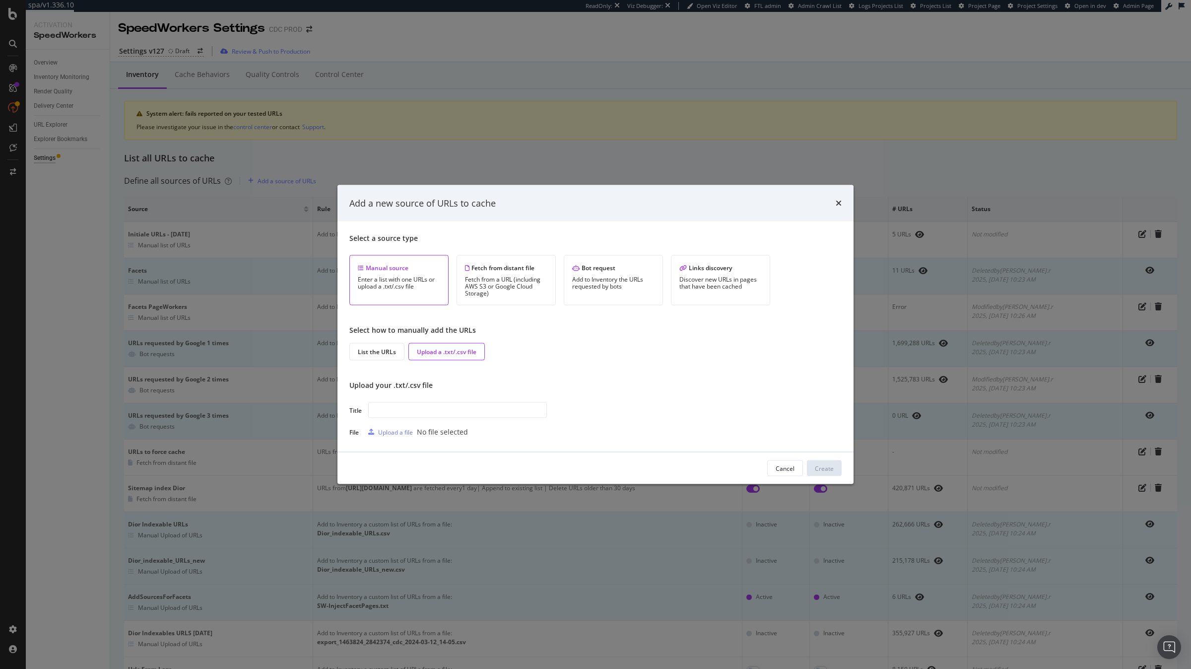
click at [439, 414] on input "modal" at bounding box center [457, 410] width 179 height 16
type input "Dior Indexables URLS 15/08/2025"
click at [397, 430] on div "Upload a file" at bounding box center [395, 431] width 35 height 8
click at [824, 466] on div "Create" at bounding box center [824, 468] width 19 height 8
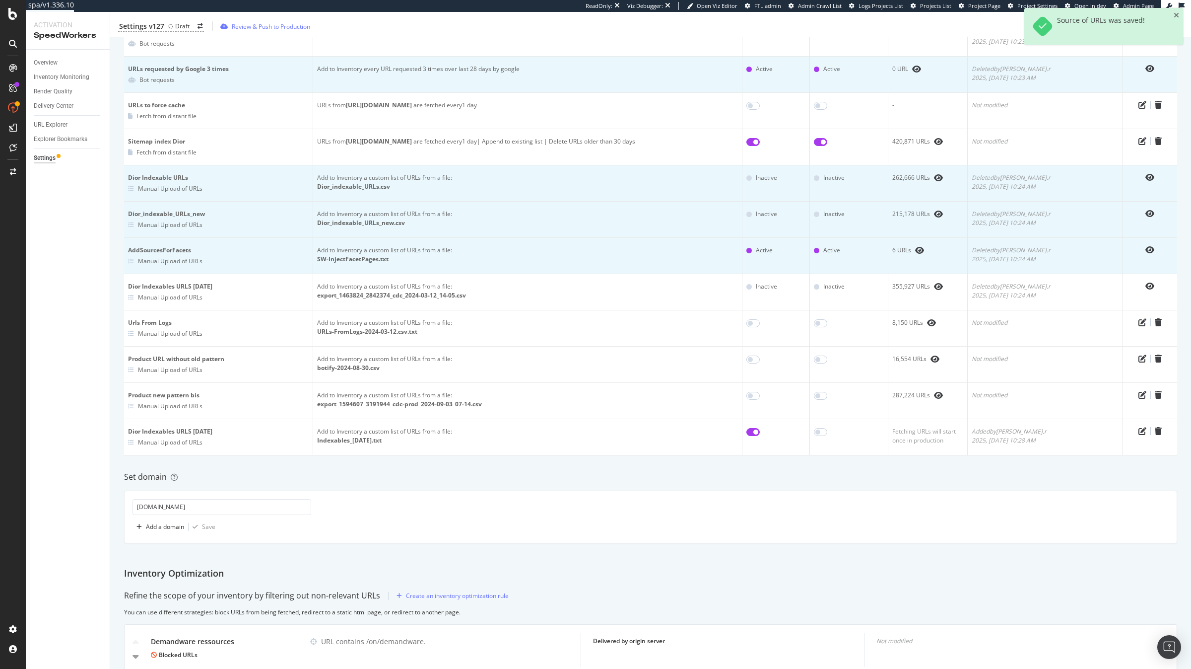
scroll to position [375, 0]
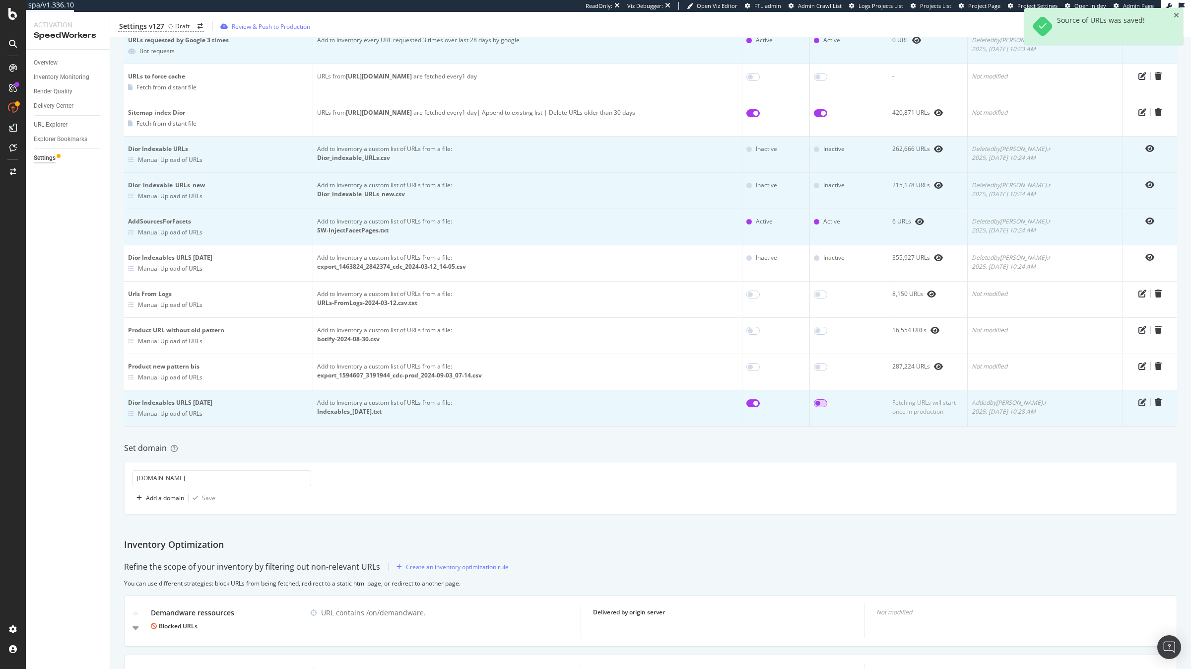
click at [828, 407] on input "checkbox" at bounding box center [820, 403] width 13 height 8
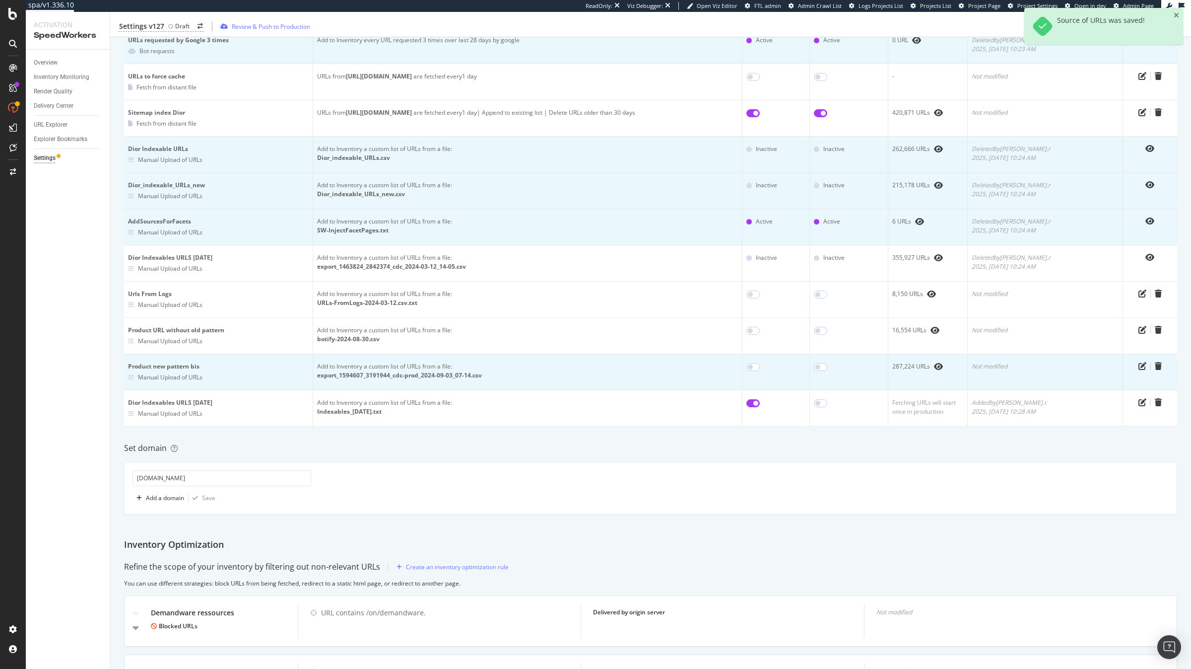
checkbox input "true"
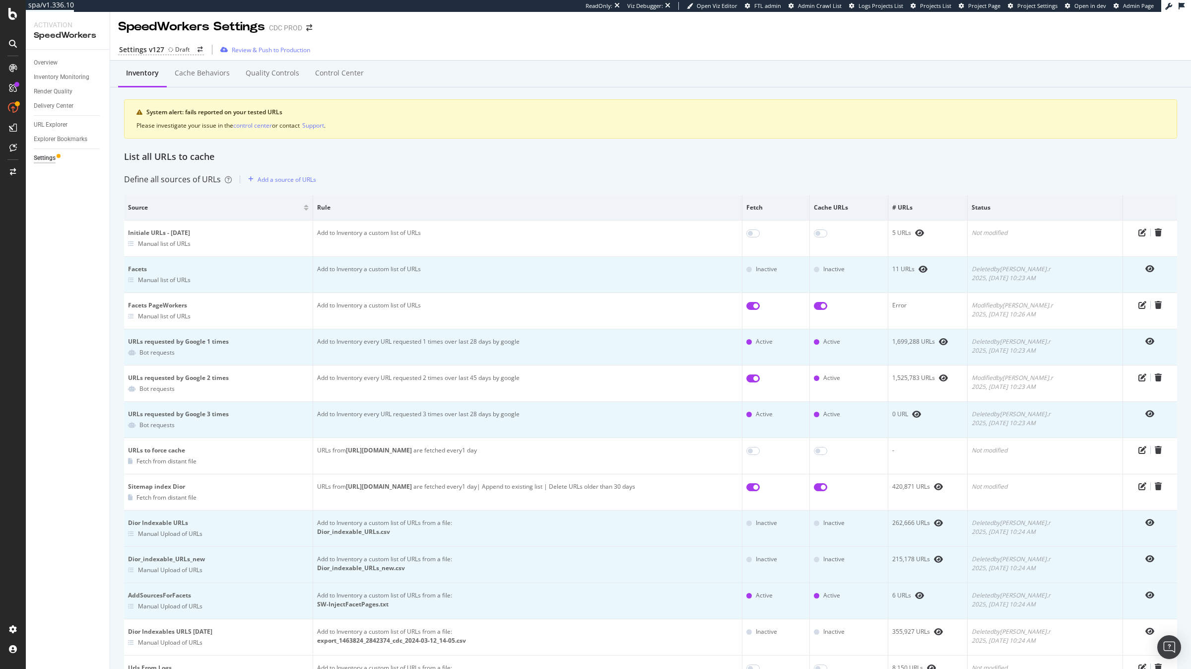
scroll to position [0, 0]
click at [210, 80] on div "Cache behaviors" at bounding box center [202, 75] width 71 height 27
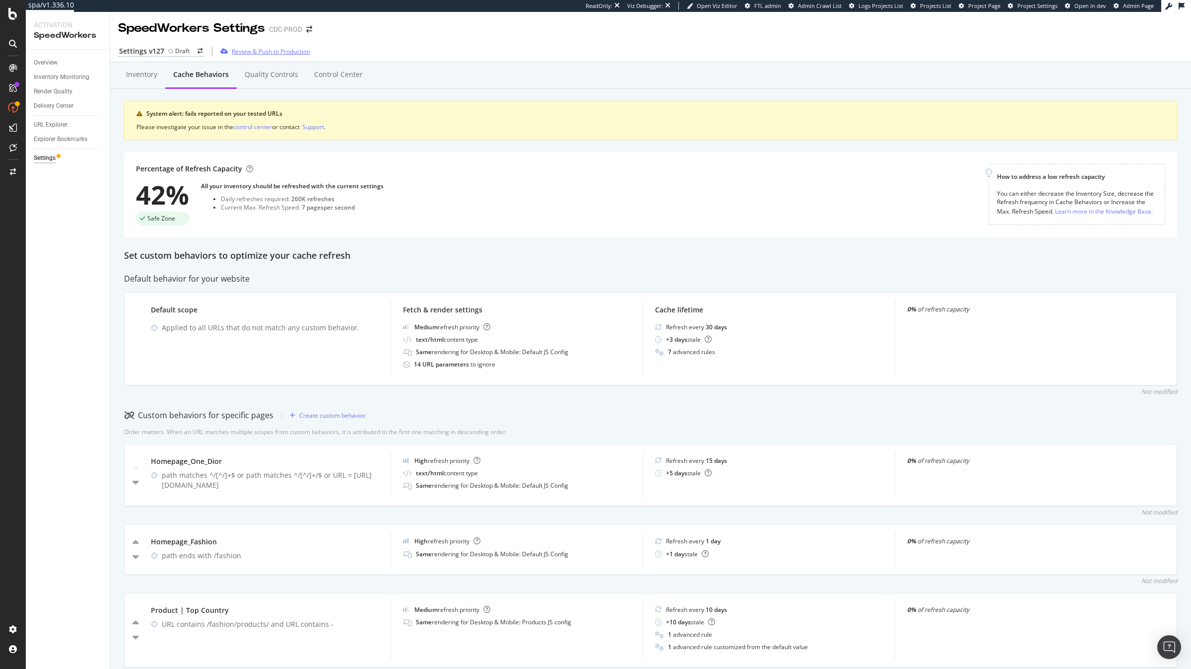
click at [234, 56] on div "Review & Push to Production" at bounding box center [263, 51] width 94 height 15
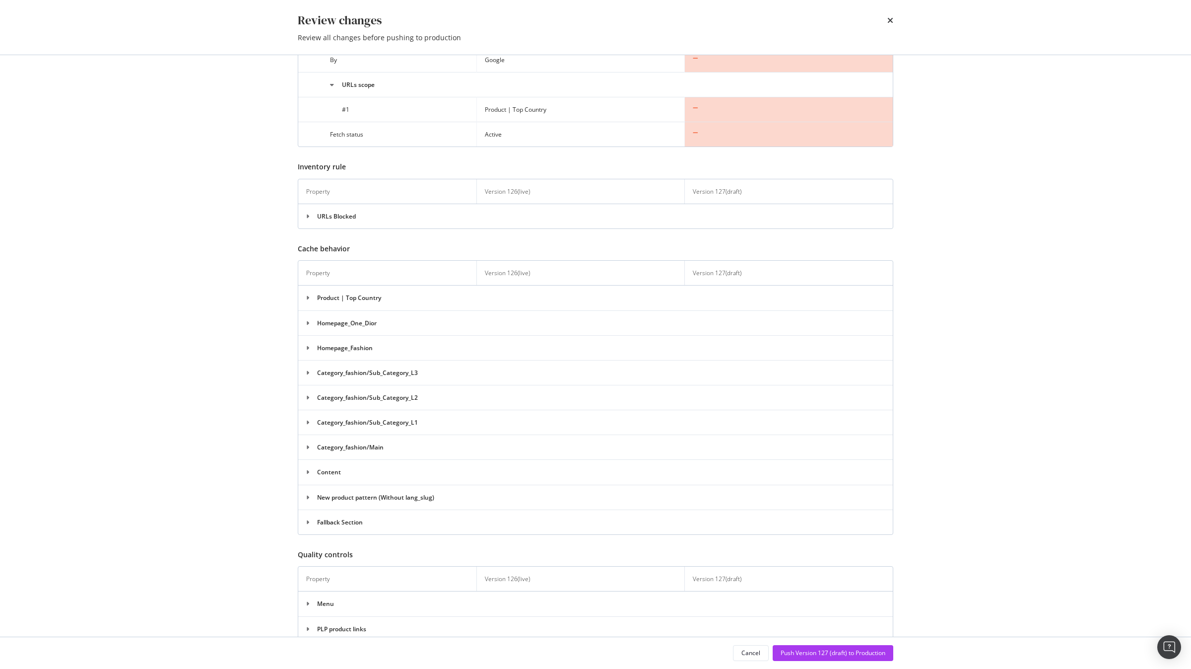
scroll to position [1457, 0]
click at [826, 652] on div "Push Version 127 (draft) to Production" at bounding box center [833, 652] width 105 height 8
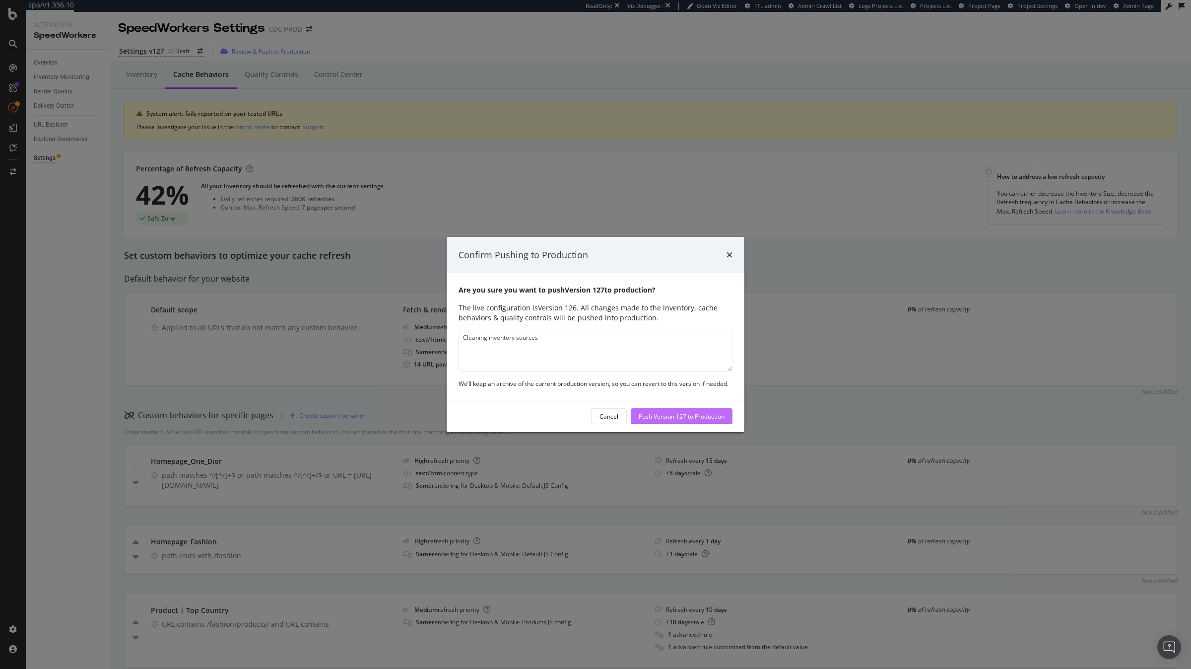
type textarea "Cleaning inventory sources"
click at [698, 417] on div "Push Version 127 to Production" at bounding box center [682, 416] width 86 height 8
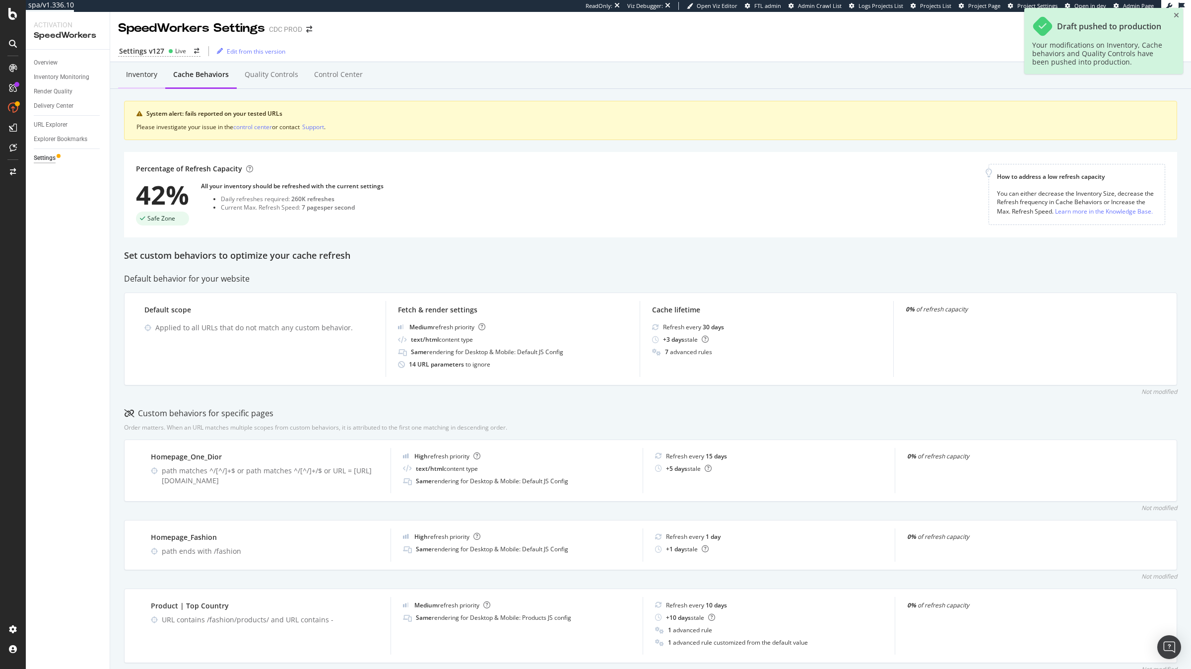
click at [150, 88] on div "Inventory" at bounding box center [141, 75] width 47 height 27
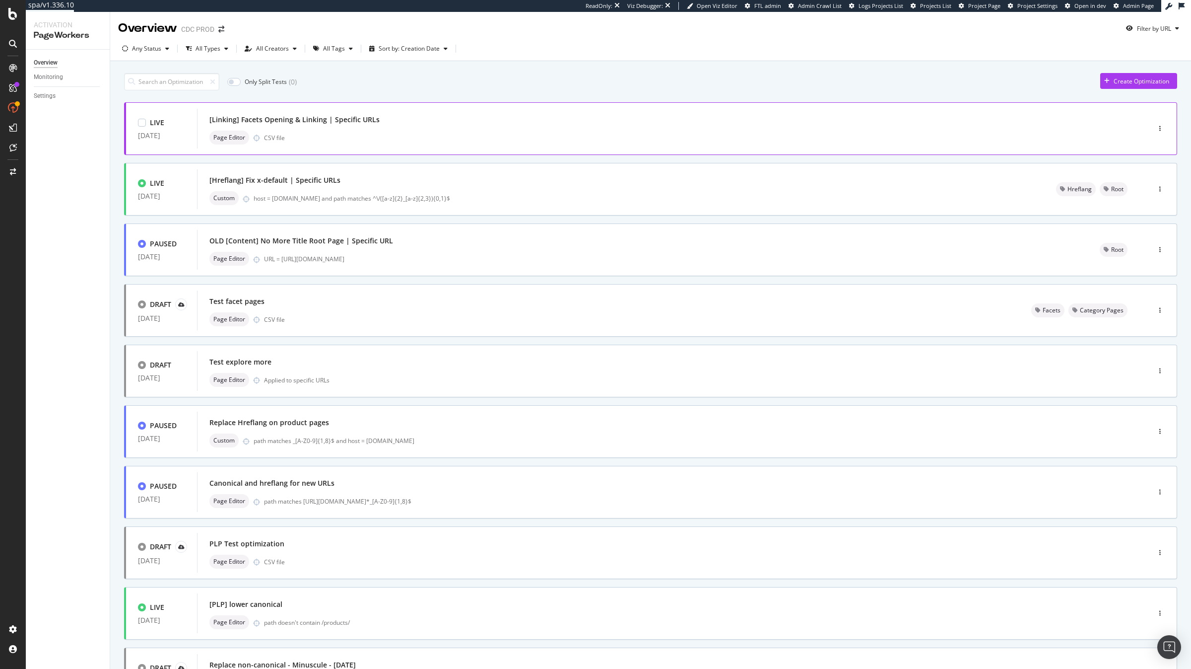
click at [414, 130] on div "[Linking] Facets Opening & Linking | Specific URLs Page Editor CSV file" at bounding box center [658, 129] width 899 height 32
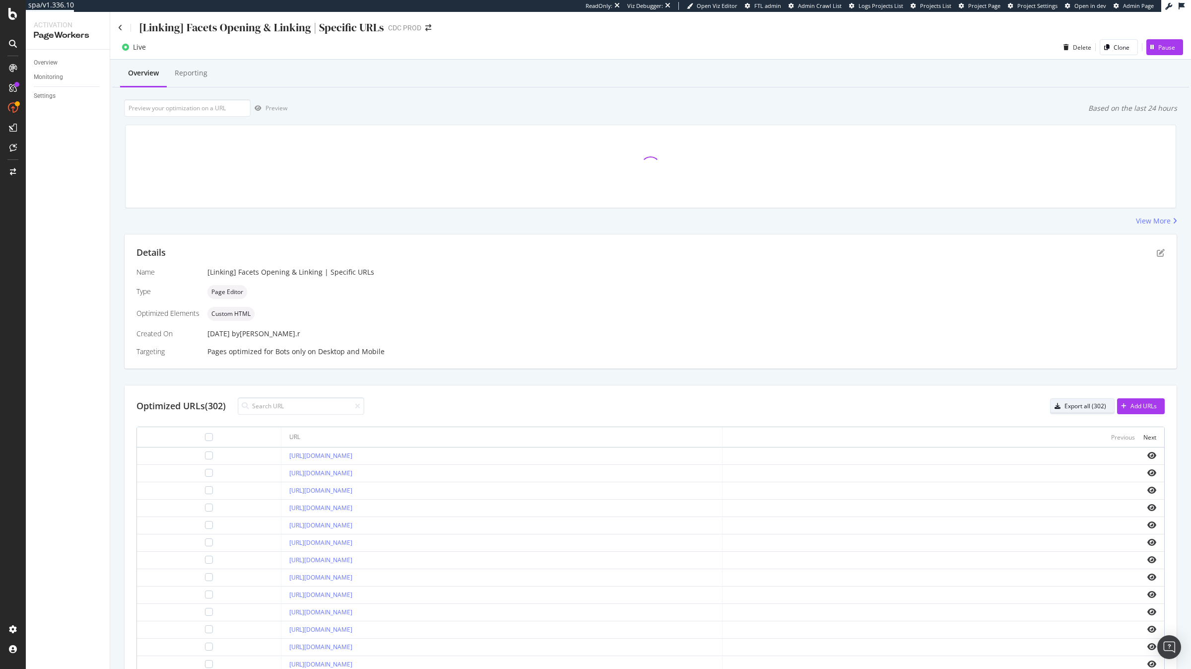
click at [1078, 406] on div "Export all (302)" at bounding box center [1086, 406] width 42 height 8
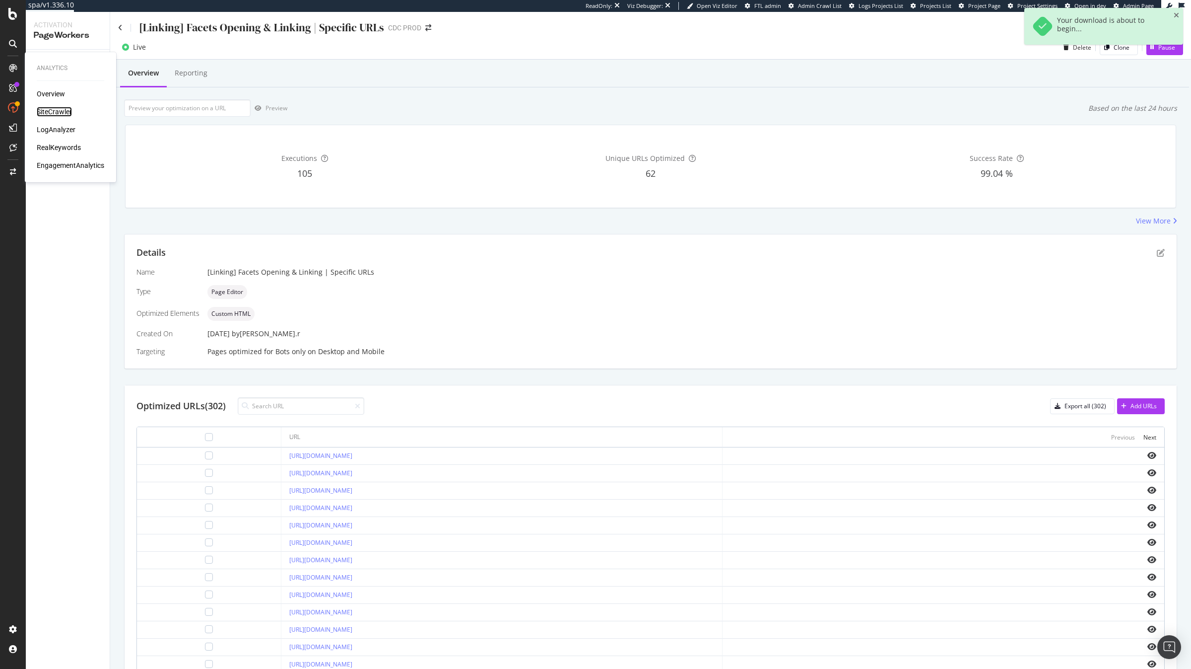
click at [55, 110] on div "SiteCrawler" at bounding box center [54, 112] width 35 height 10
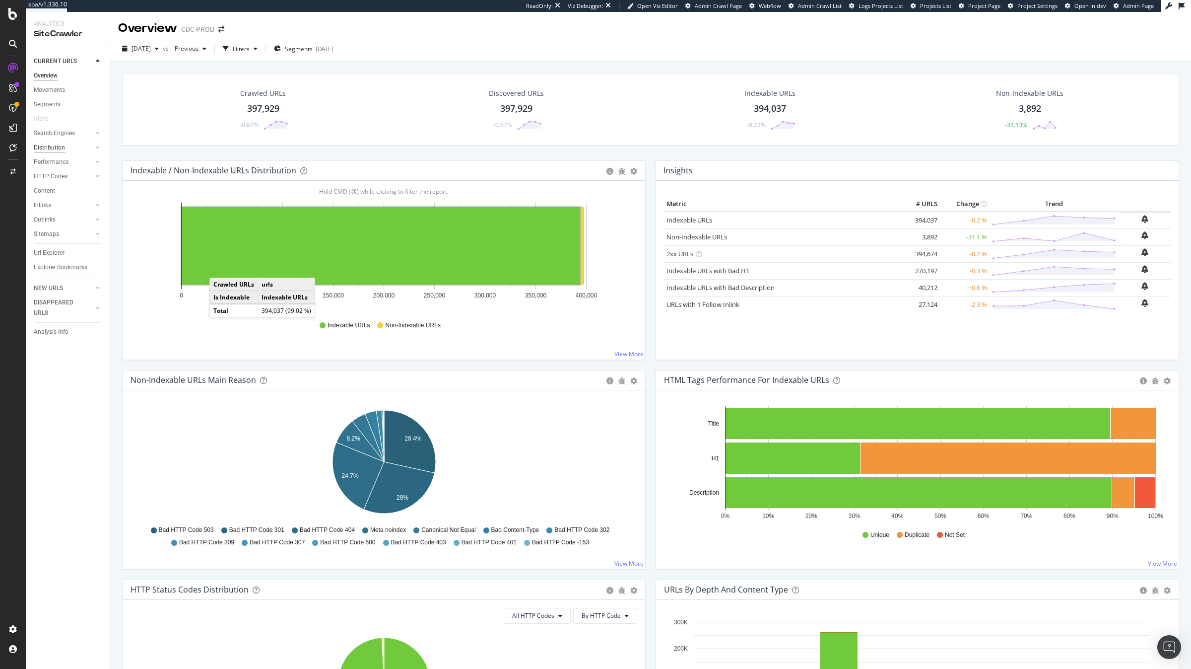
click at [56, 144] on div "Distribution" at bounding box center [49, 147] width 31 height 10
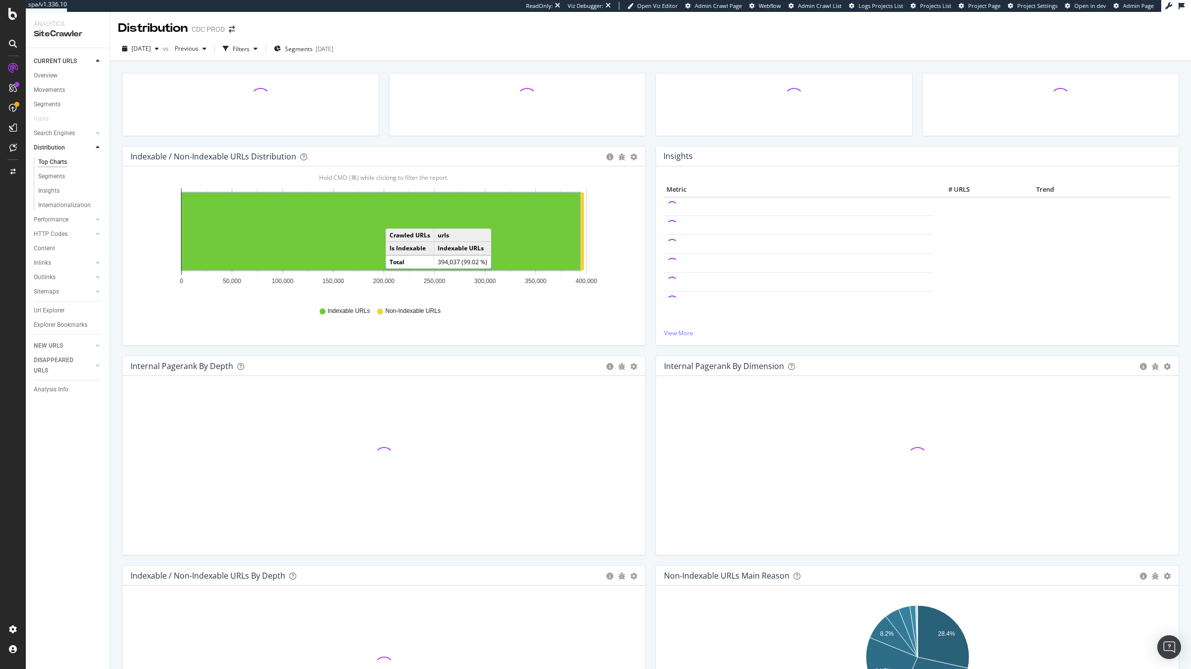
click at [396, 219] on rect "A chart." at bounding box center [381, 231] width 399 height 77
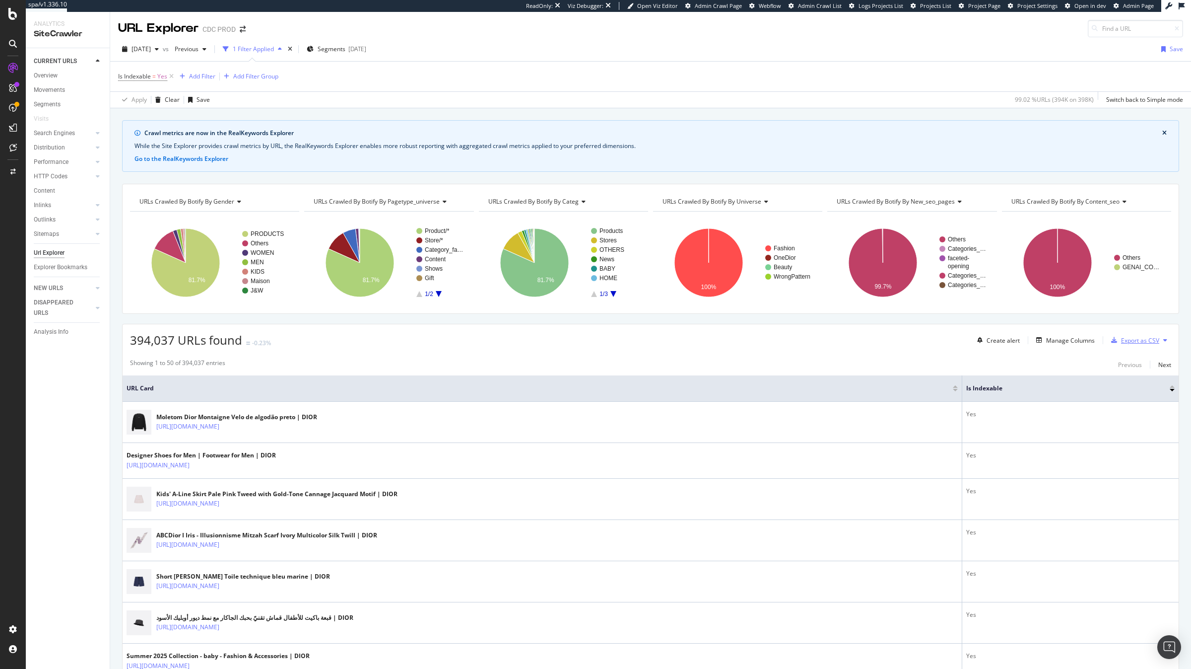
click at [1137, 342] on div "Export as CSV" at bounding box center [1140, 340] width 38 height 8
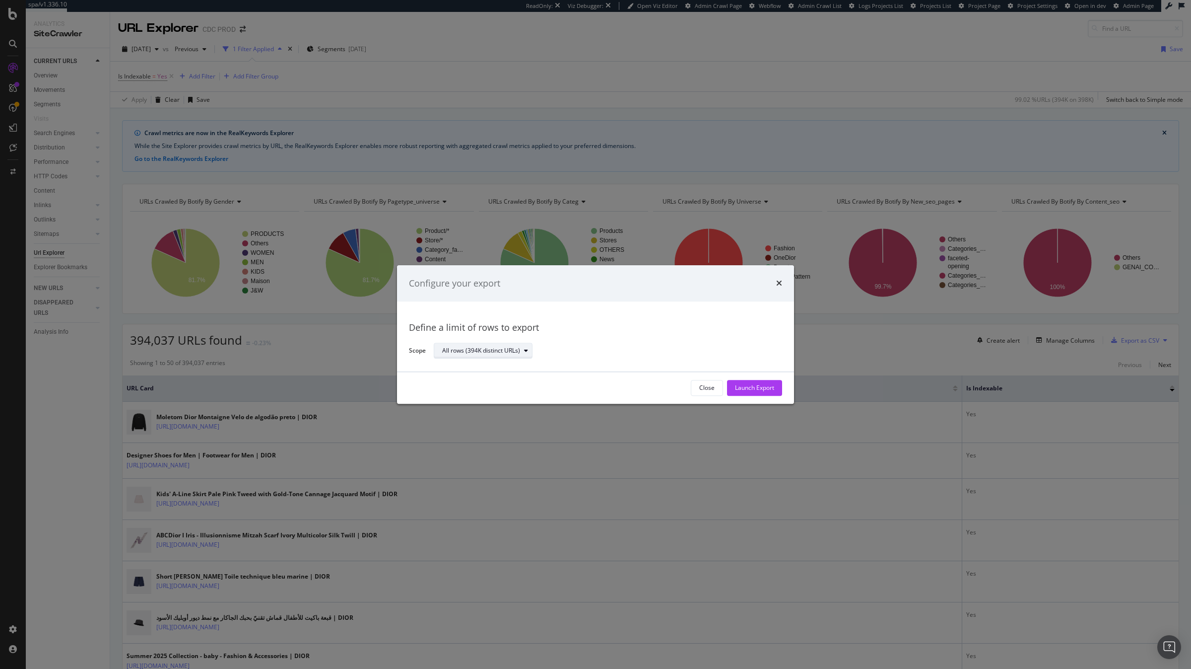
click at [497, 348] on div "All rows (394K distinct URLs)" at bounding box center [481, 351] width 78 height 6
click at [510, 349] on div "All rows (394K distinct URLs)" at bounding box center [481, 351] width 78 height 6
click at [742, 388] on div "Launch Export" at bounding box center [754, 388] width 39 height 8
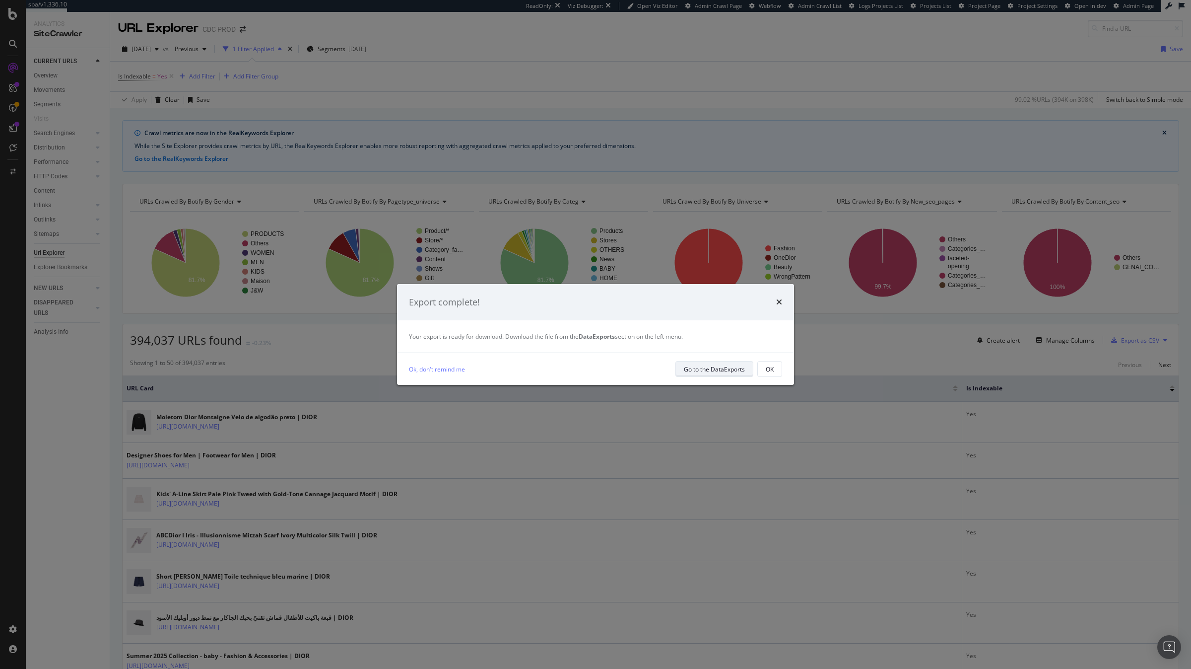
click at [740, 368] on div "Go to the DataExports" at bounding box center [714, 369] width 61 height 8
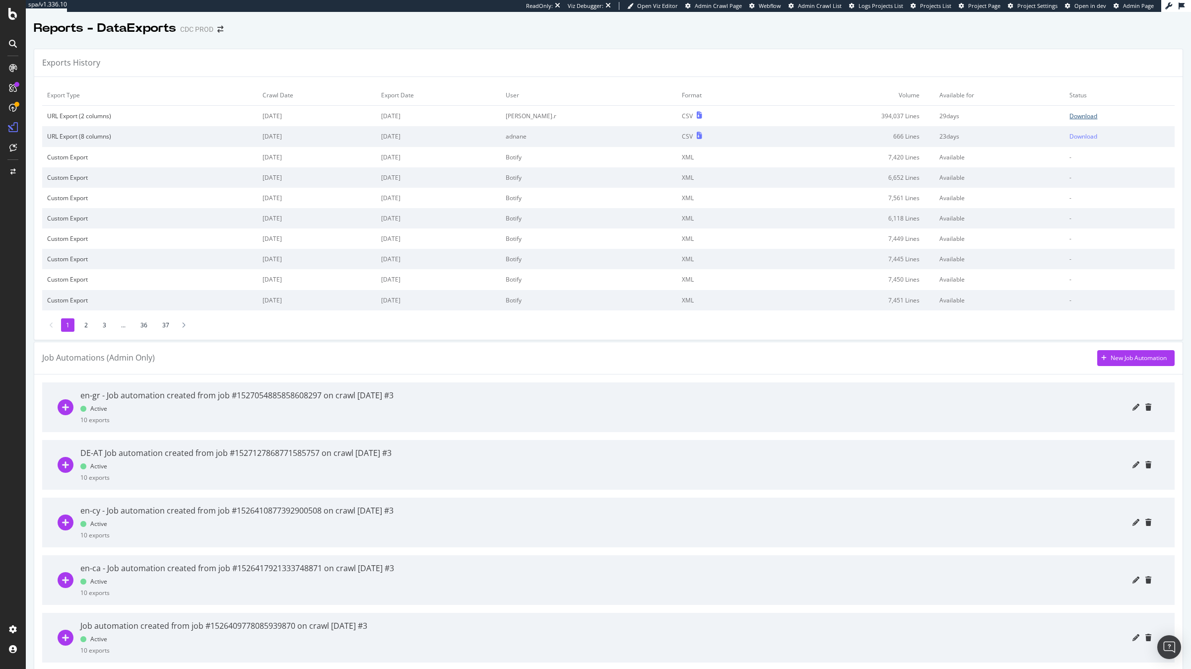
click at [1083, 119] on div "Download" at bounding box center [1084, 116] width 28 height 8
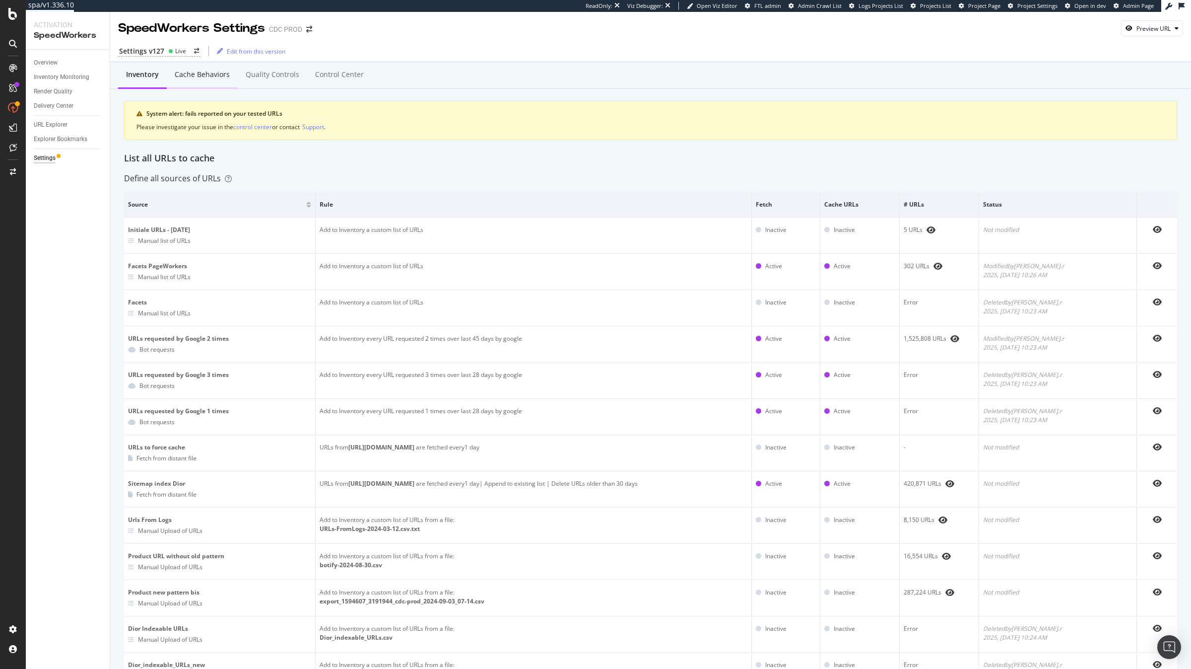
click at [205, 81] on div "Cache behaviors" at bounding box center [202, 75] width 71 height 27
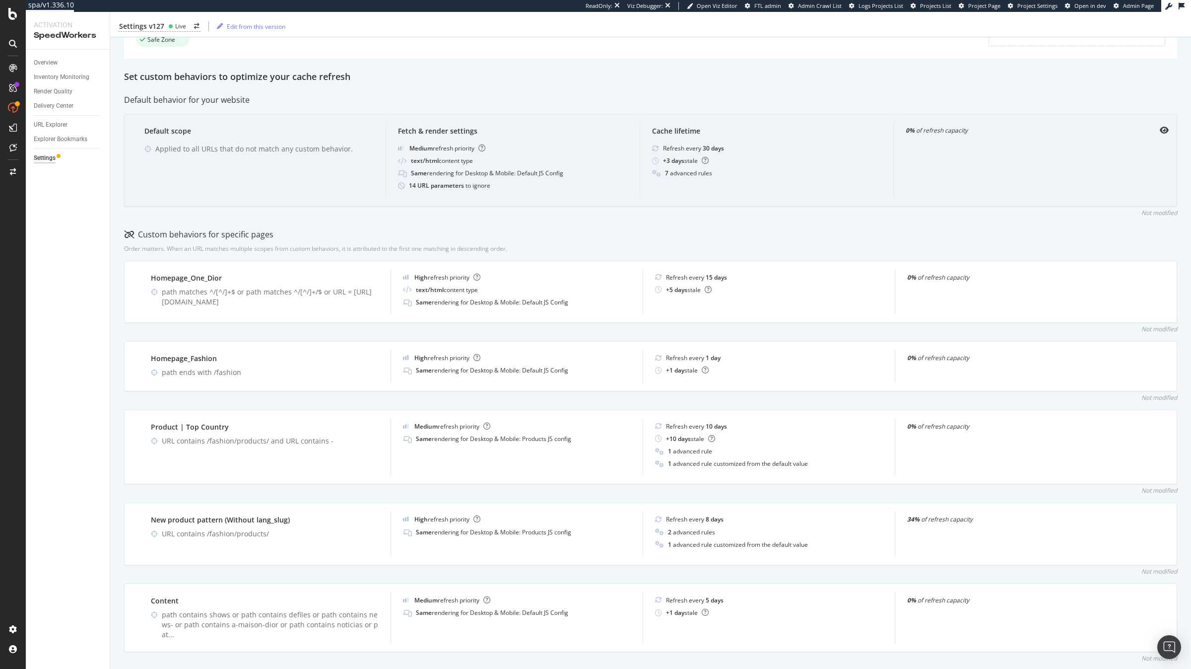
scroll to position [179, 0]
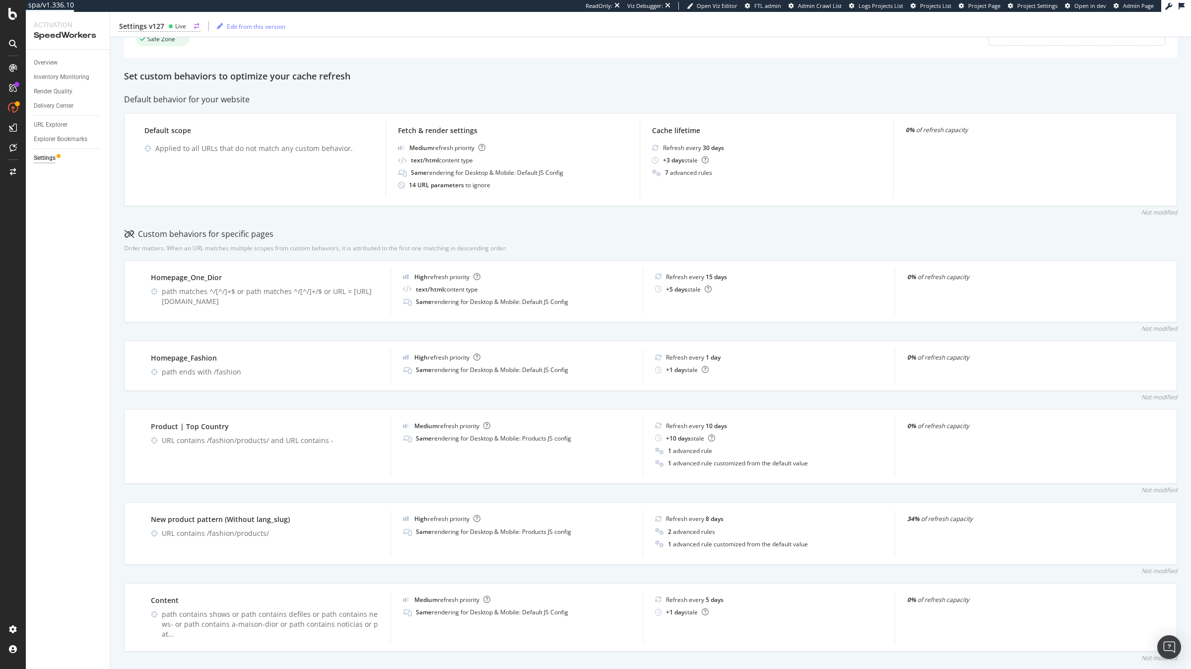
click at [173, 23] on div "Live" at bounding box center [177, 26] width 18 height 8
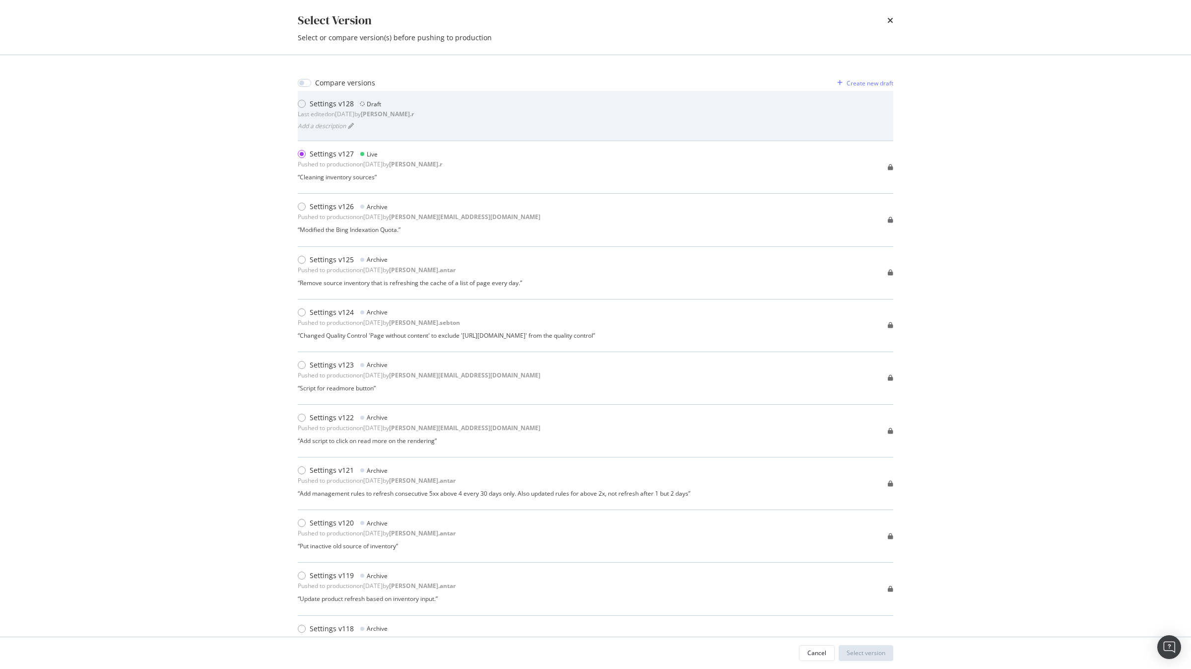
click at [333, 104] on div "Settings v128" at bounding box center [332, 104] width 44 height 10
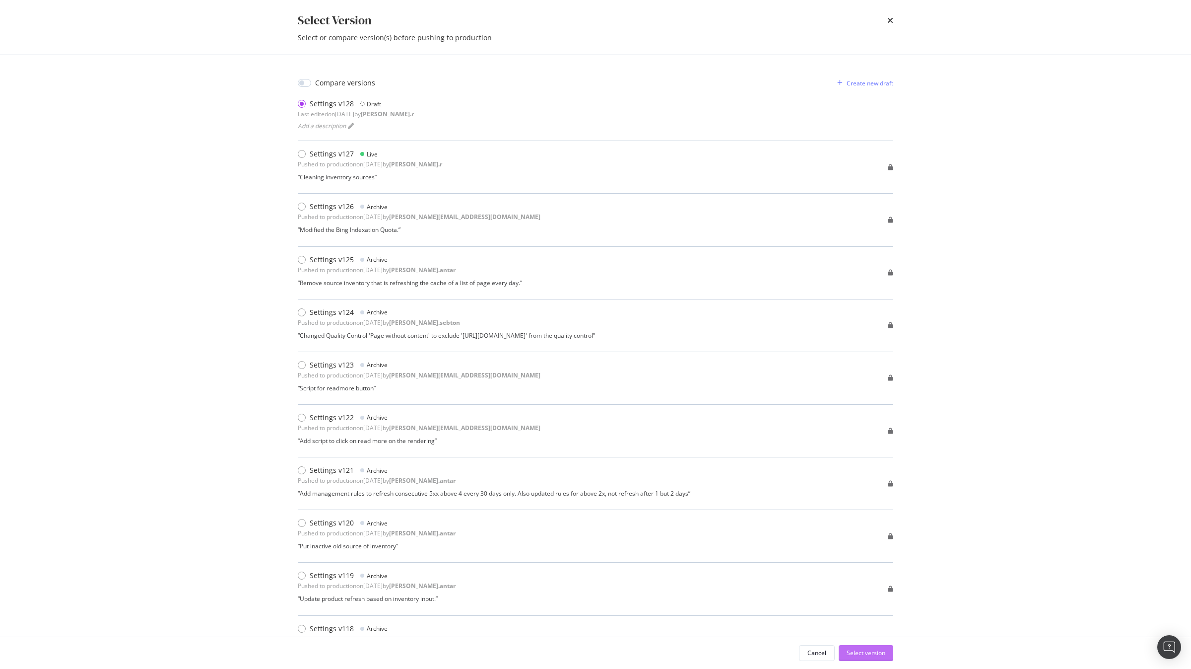
click at [876, 658] on div "Select version" at bounding box center [866, 652] width 39 height 15
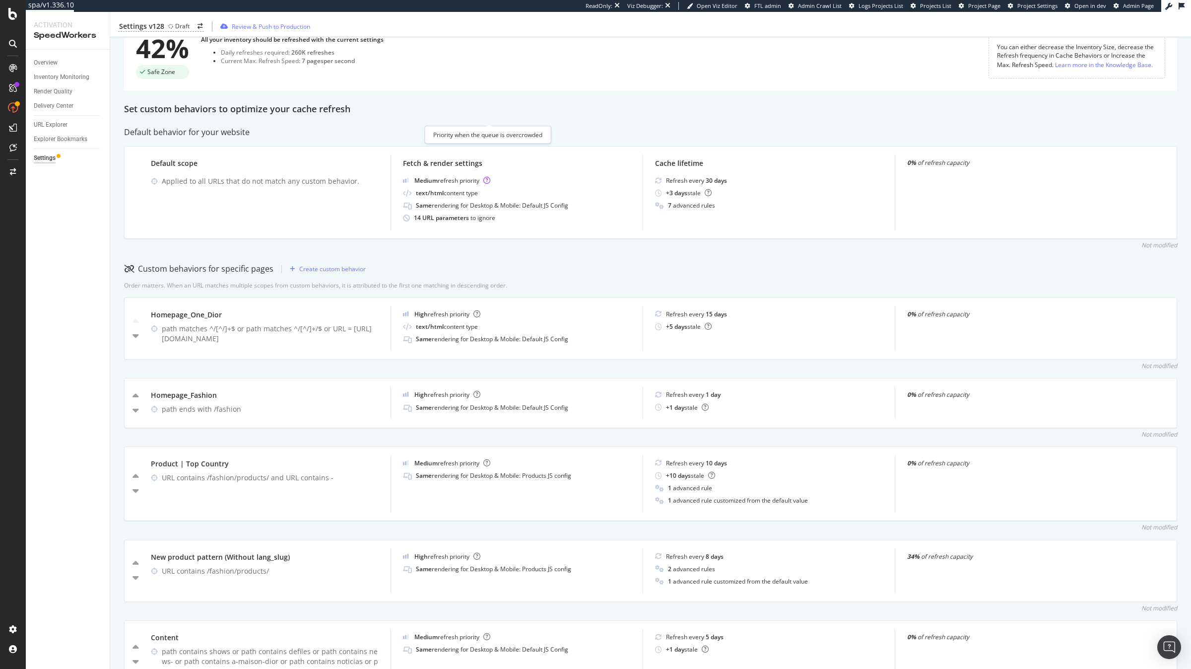
scroll to position [209, 0]
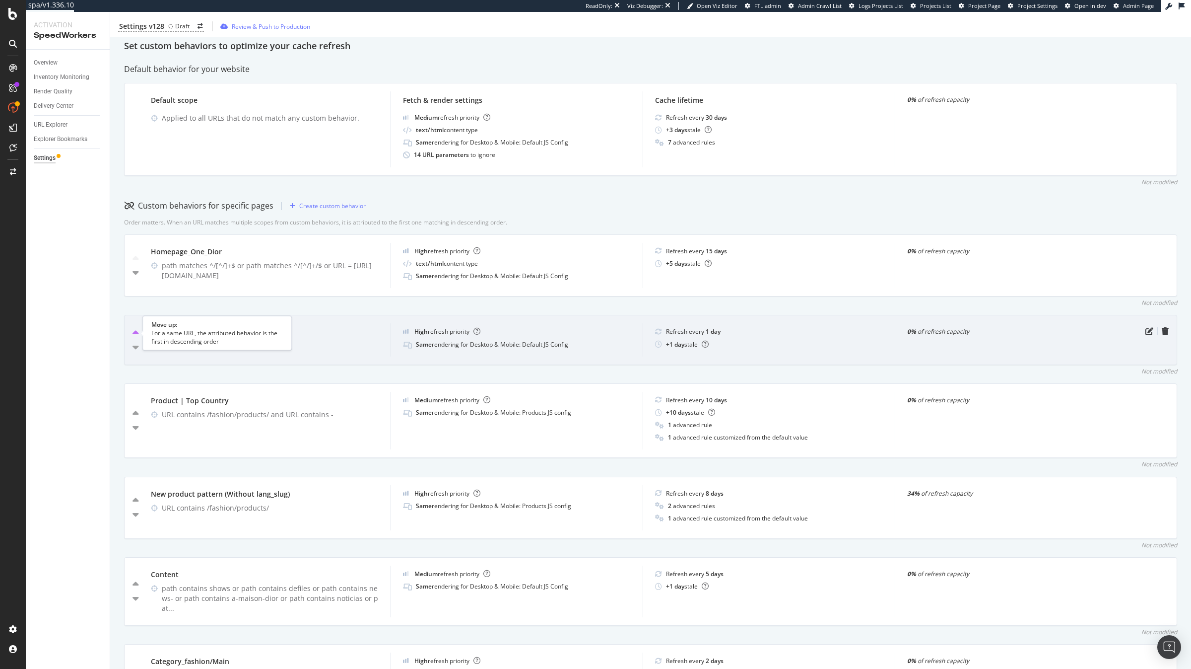
click at [136, 334] on icon "caret-up" at bounding box center [136, 333] width 6 height 10
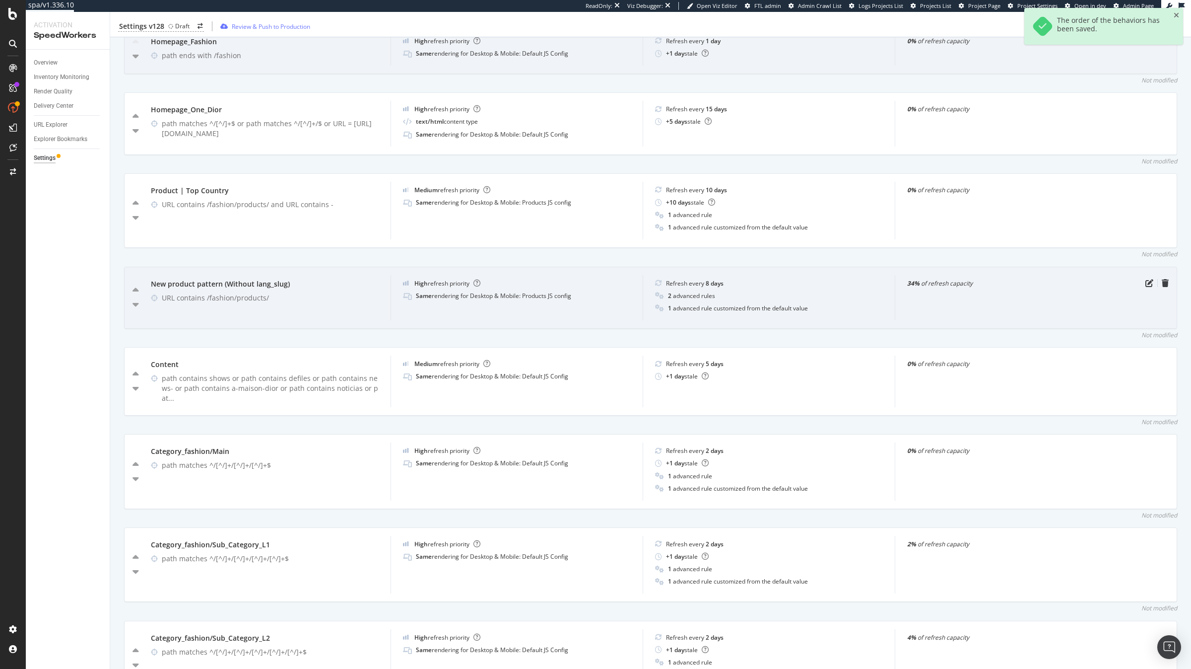
scroll to position [423, 0]
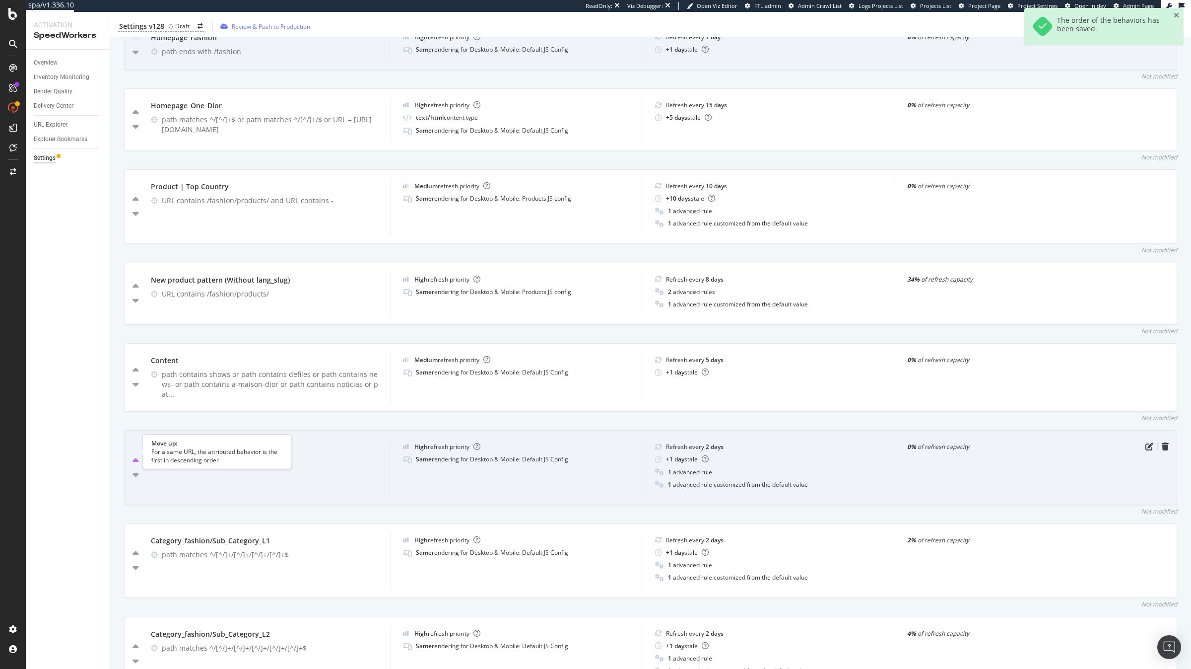
click at [136, 456] on icon "caret-up" at bounding box center [136, 461] width 6 height 10
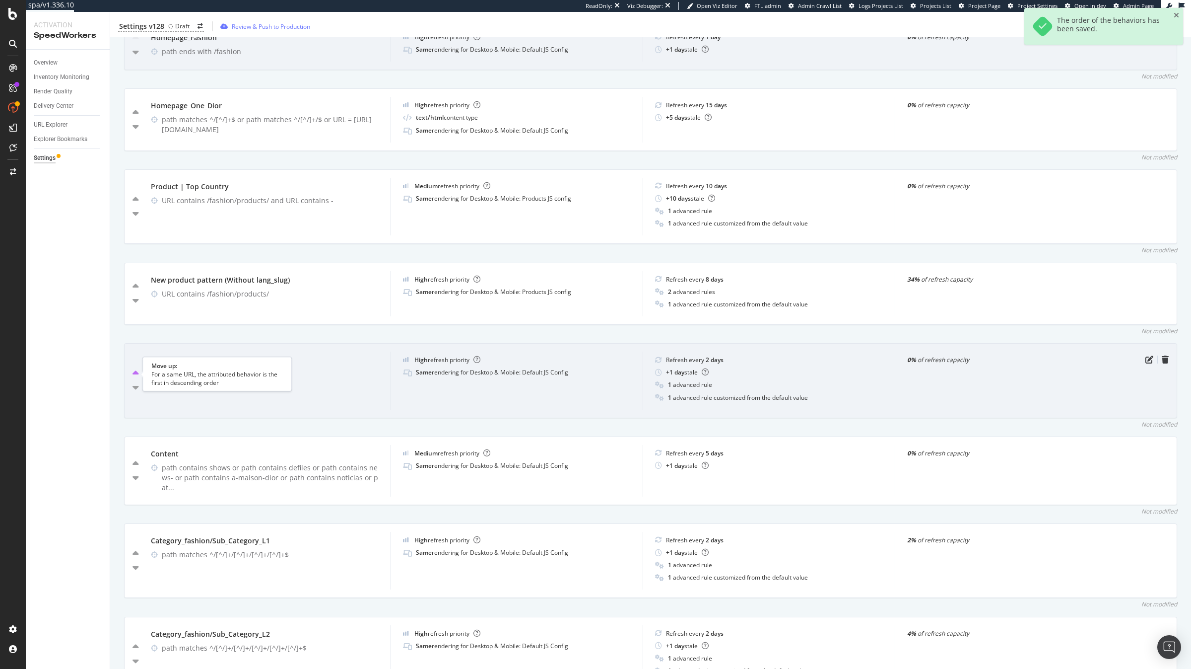
click at [135, 373] on icon "caret-up" at bounding box center [136, 373] width 6 height 10
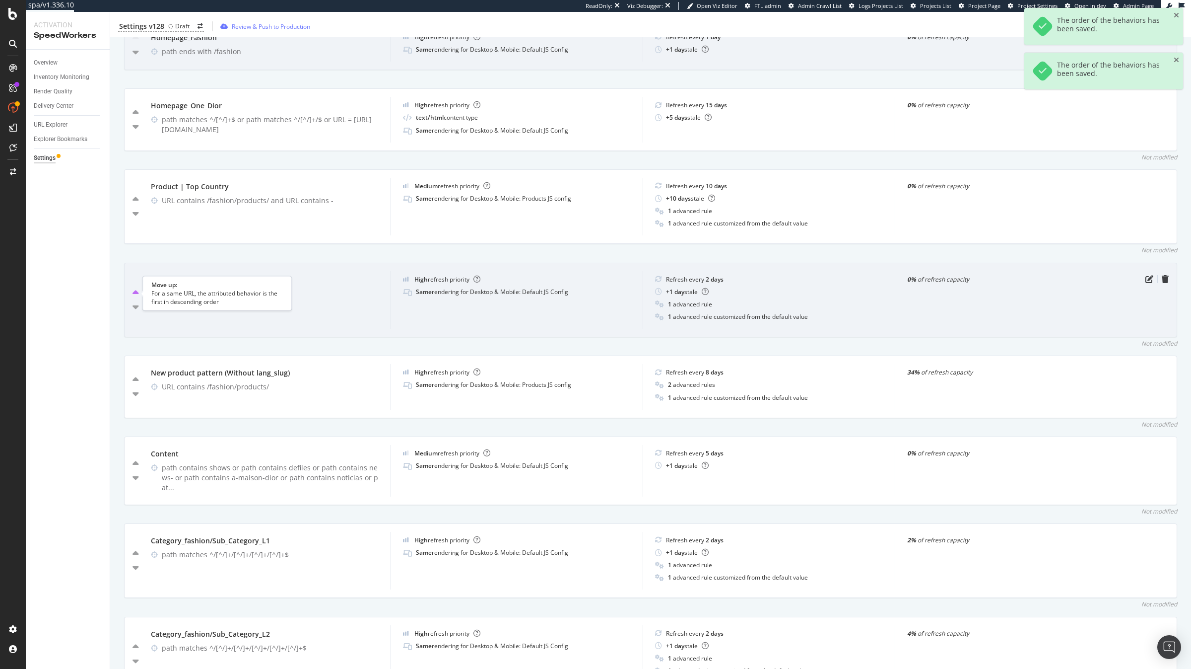
click at [137, 294] on icon "caret-up" at bounding box center [136, 293] width 6 height 10
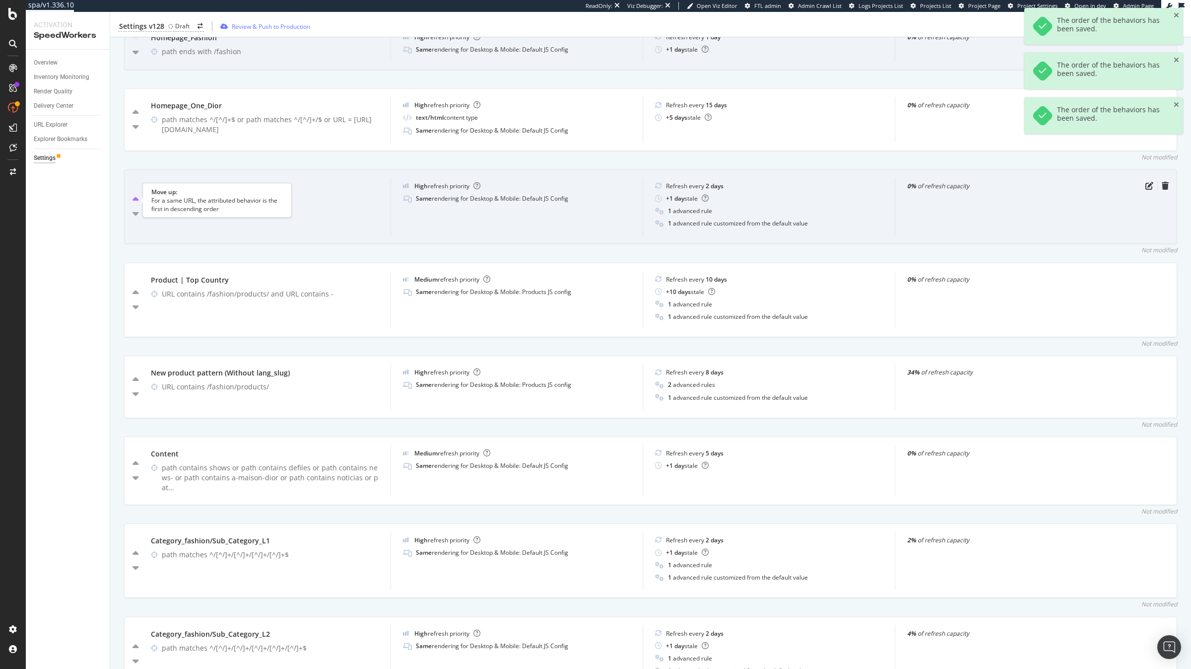
click at [133, 199] on icon "caret-up" at bounding box center [136, 200] width 6 height 10
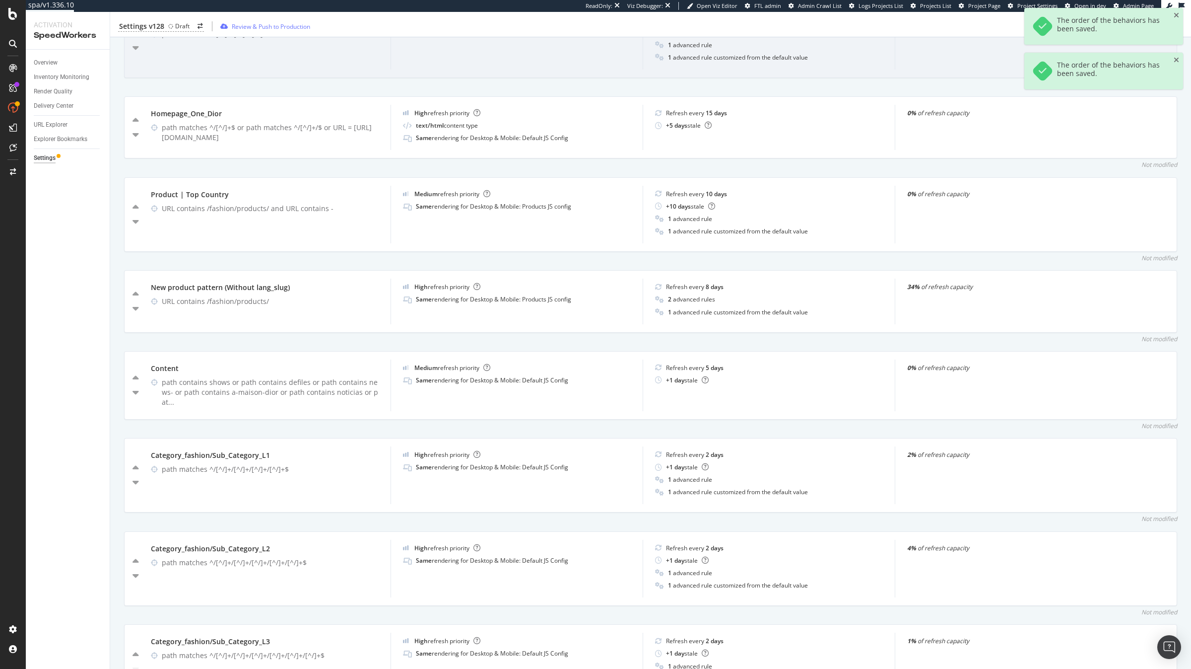
scroll to position [510, 0]
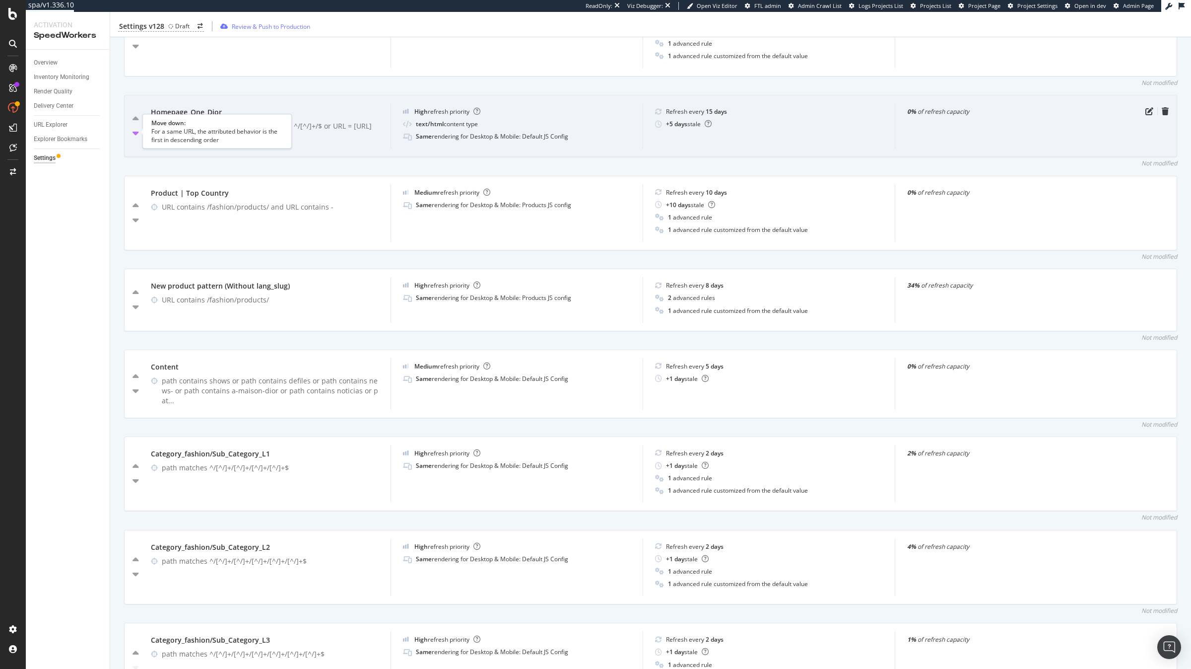
click at [138, 135] on icon "caret-down" at bounding box center [136, 133] width 6 height 10
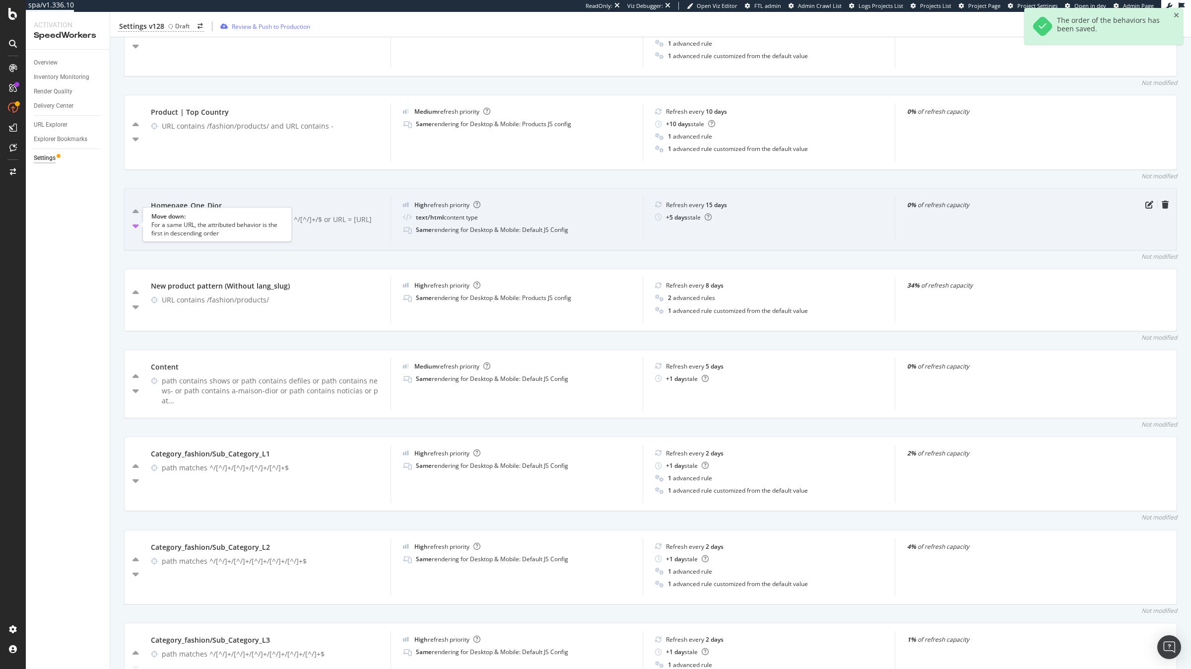
click at [136, 227] on icon "caret-down" at bounding box center [136, 226] width 6 height 10
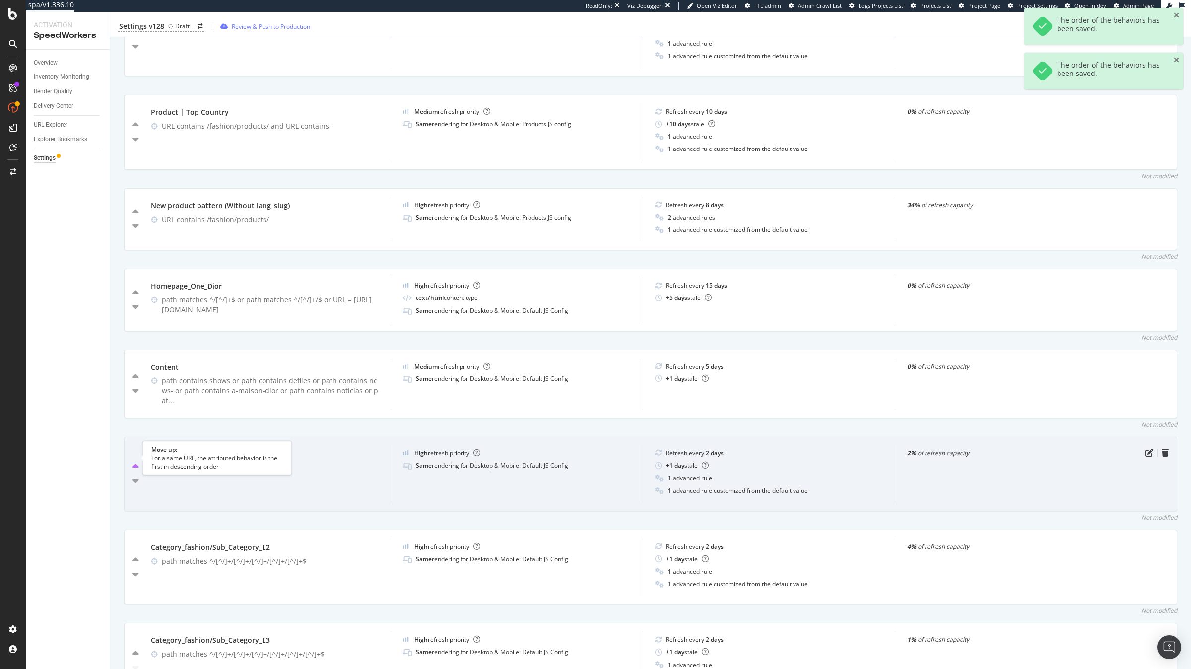
click at [138, 462] on icon "caret-up" at bounding box center [136, 467] width 6 height 10
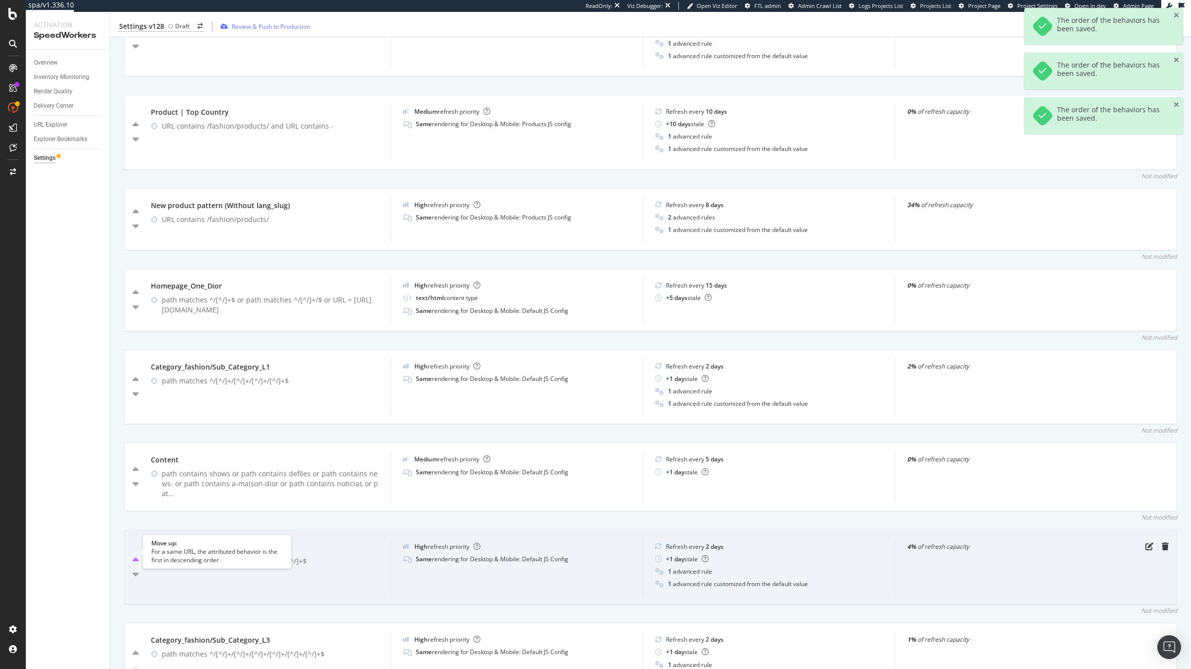
click at [136, 555] on icon "caret-up" at bounding box center [136, 560] width 6 height 10
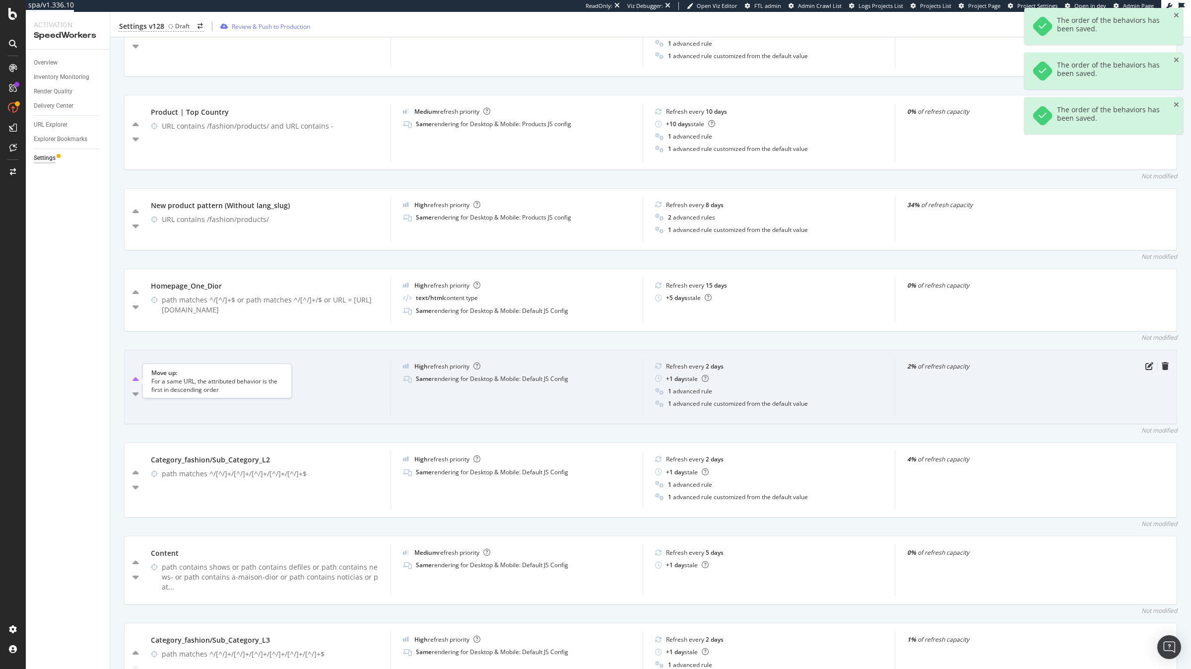
click at [133, 379] on icon "caret-up" at bounding box center [136, 380] width 6 height 10
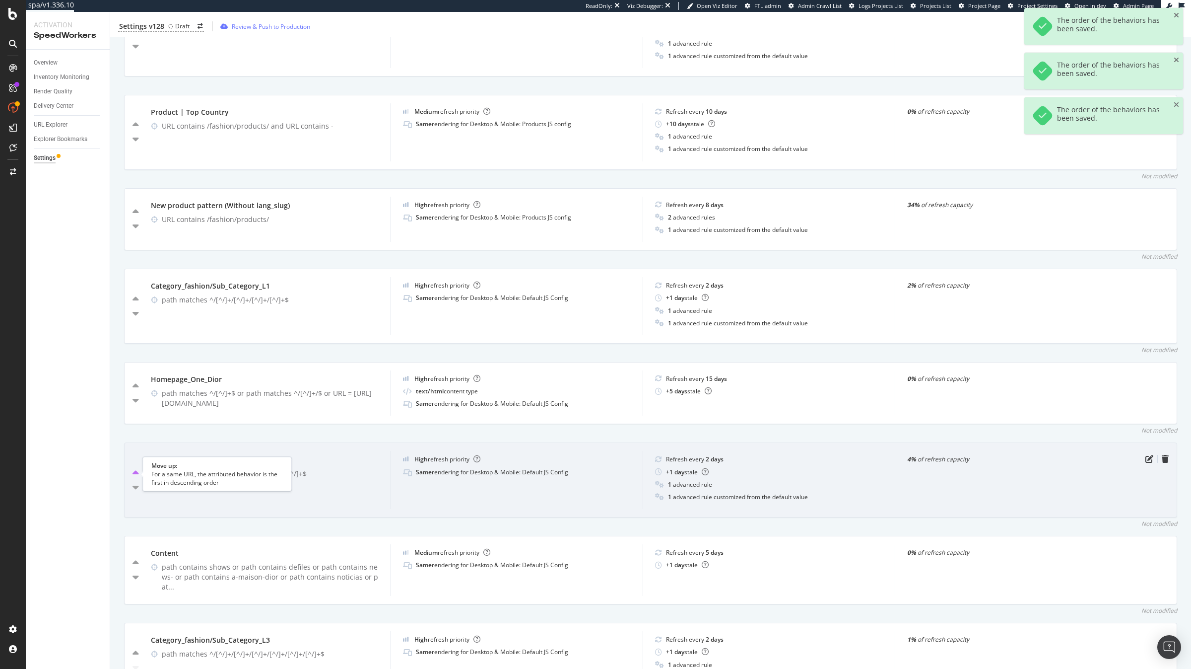
click at [135, 475] on icon "caret-up" at bounding box center [136, 473] width 6 height 10
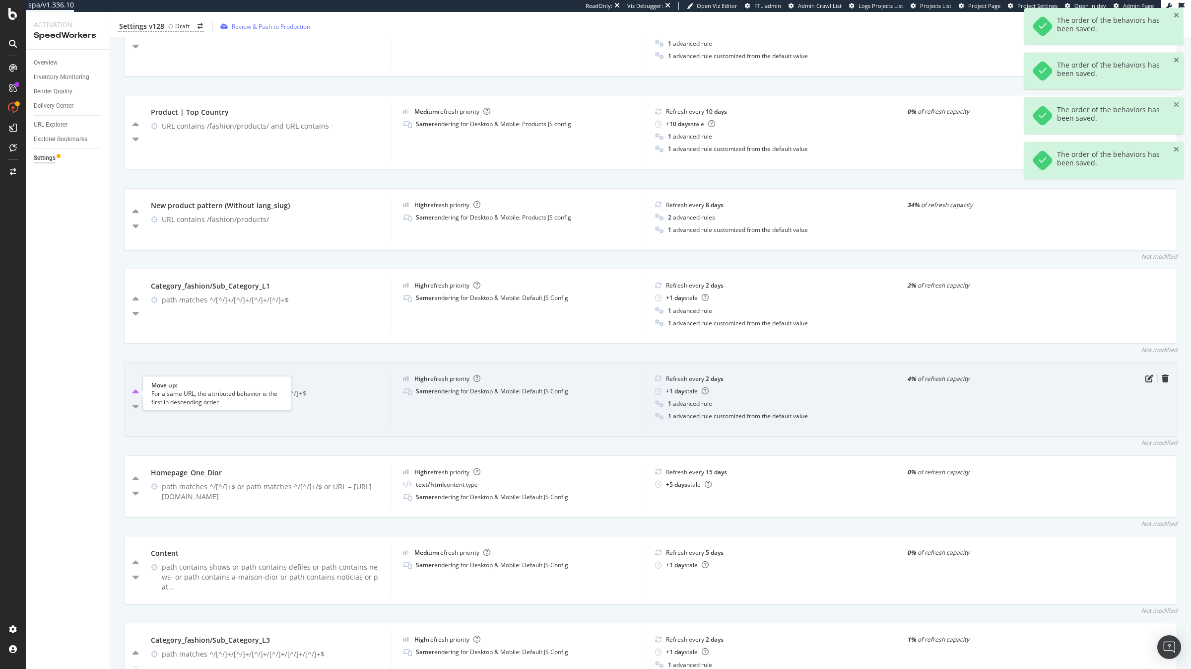
click at [136, 391] on icon "caret-up" at bounding box center [136, 392] width 6 height 10
click at [135, 394] on icon "caret-up" at bounding box center [136, 392] width 6 height 10
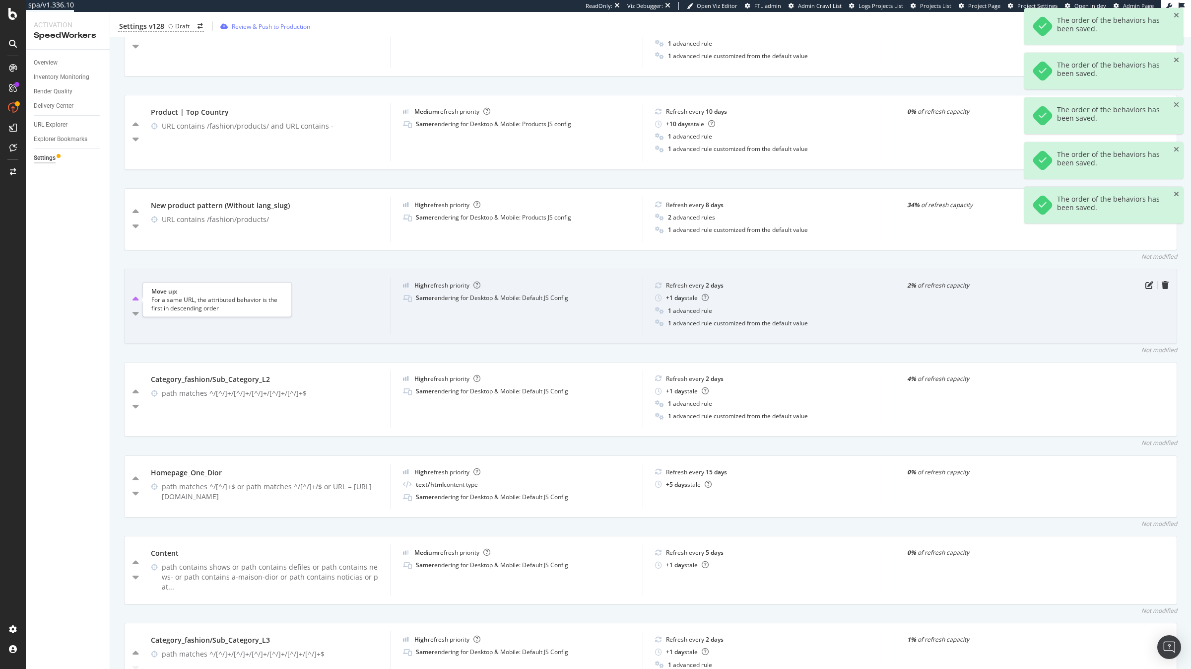
click at [138, 297] on icon "caret-up" at bounding box center [136, 299] width 6 height 10
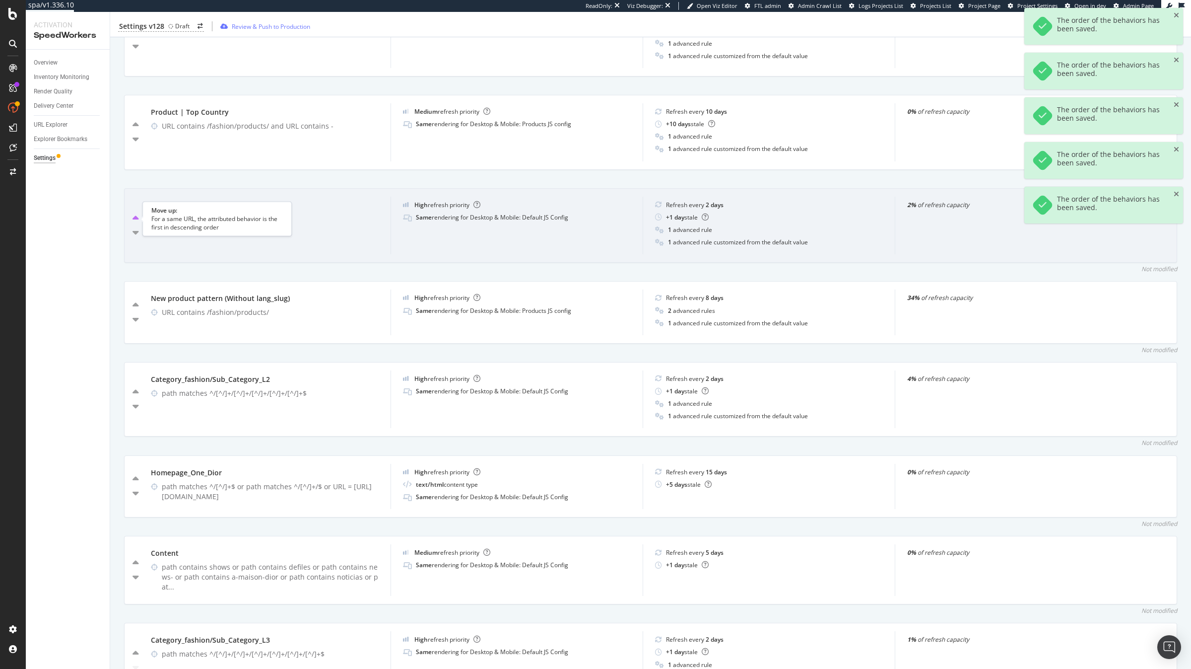
click at [137, 217] on icon "caret-up" at bounding box center [136, 218] width 6 height 10
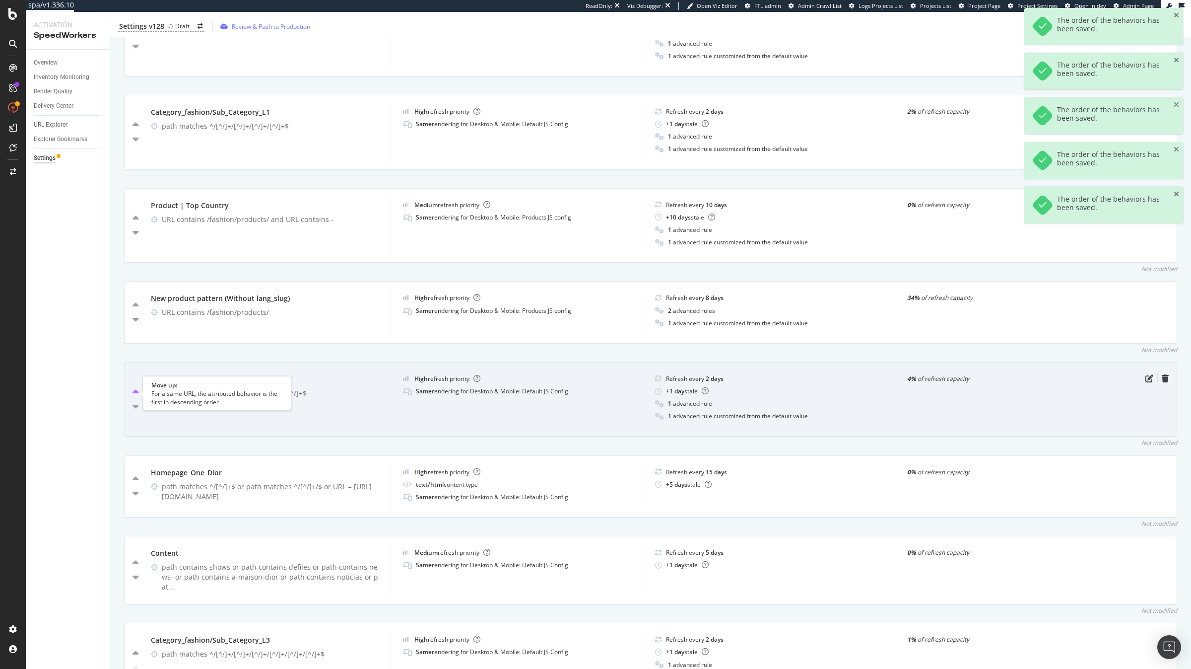
click at [135, 395] on icon "caret-up" at bounding box center [136, 392] width 6 height 10
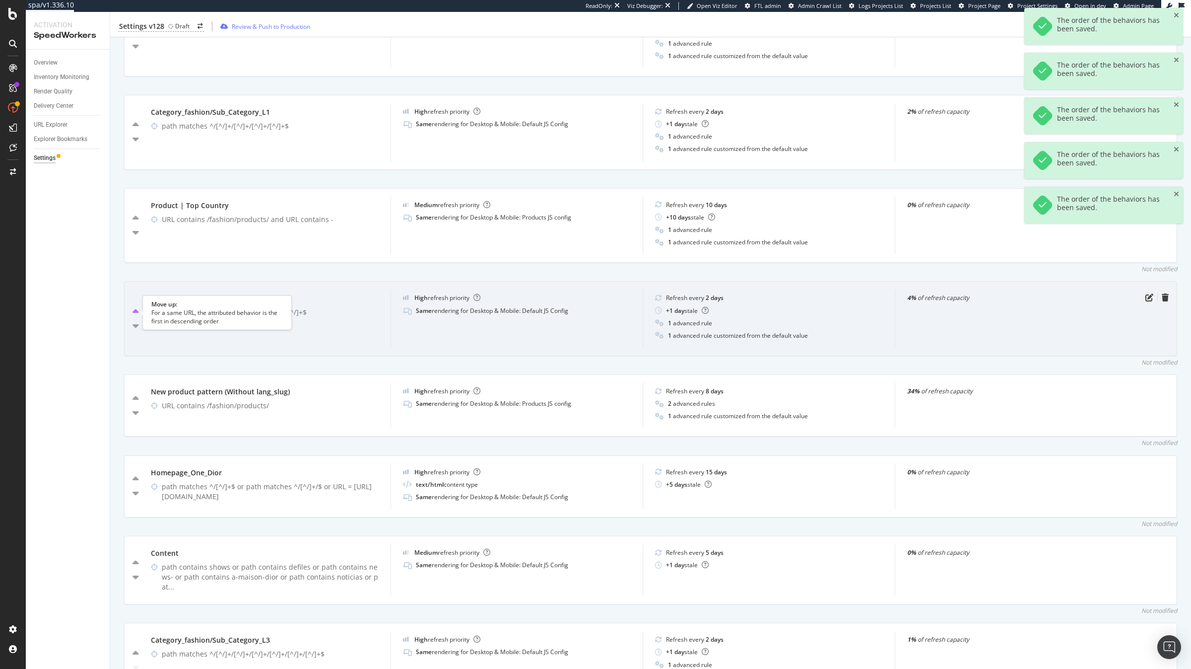
click at [137, 311] on icon "caret-up" at bounding box center [136, 312] width 6 height 10
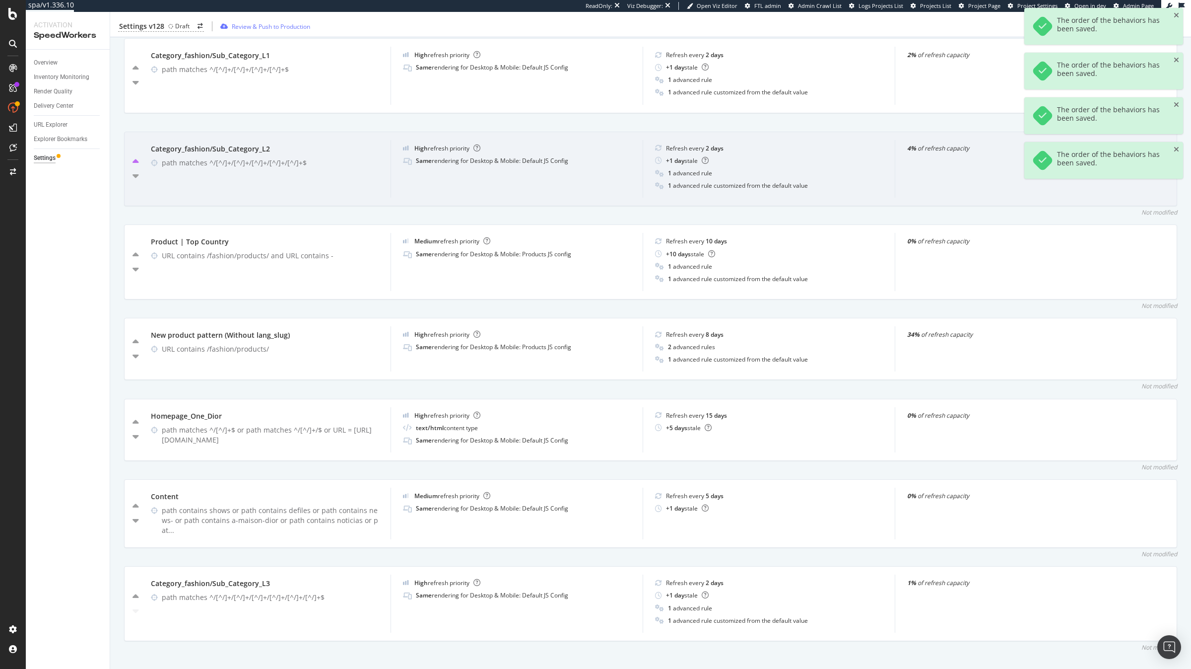
scroll to position [576, 0]
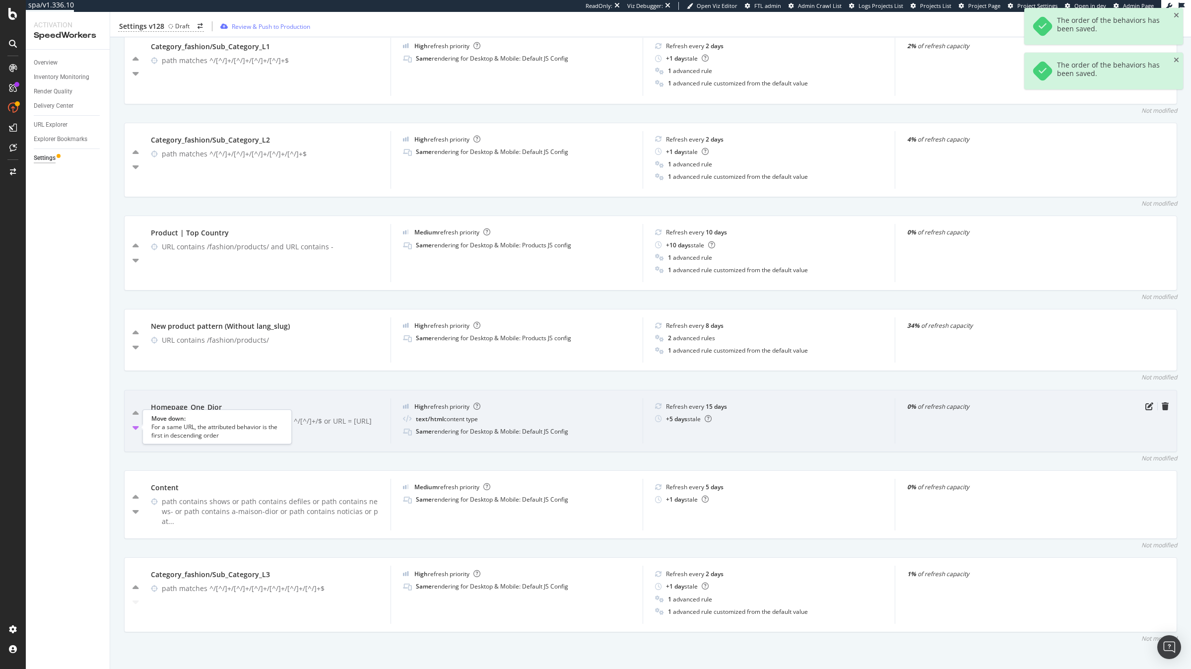
click at [137, 432] on icon "caret-down" at bounding box center [136, 427] width 6 height 10
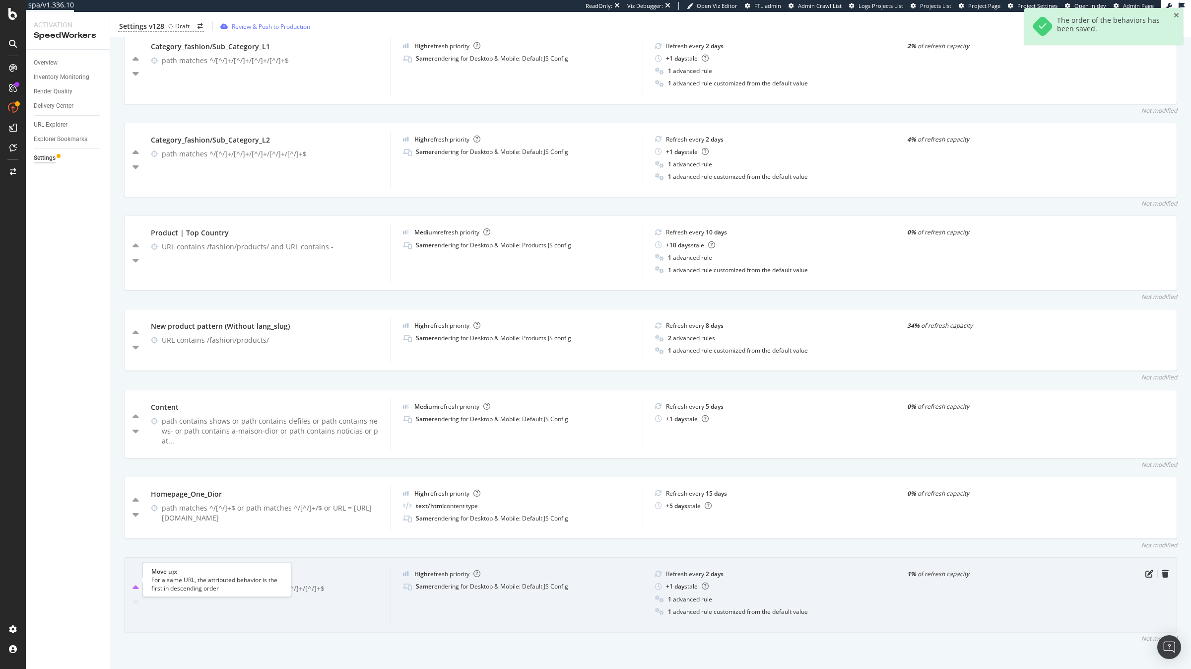
click at [134, 583] on icon "caret-up" at bounding box center [136, 588] width 6 height 10
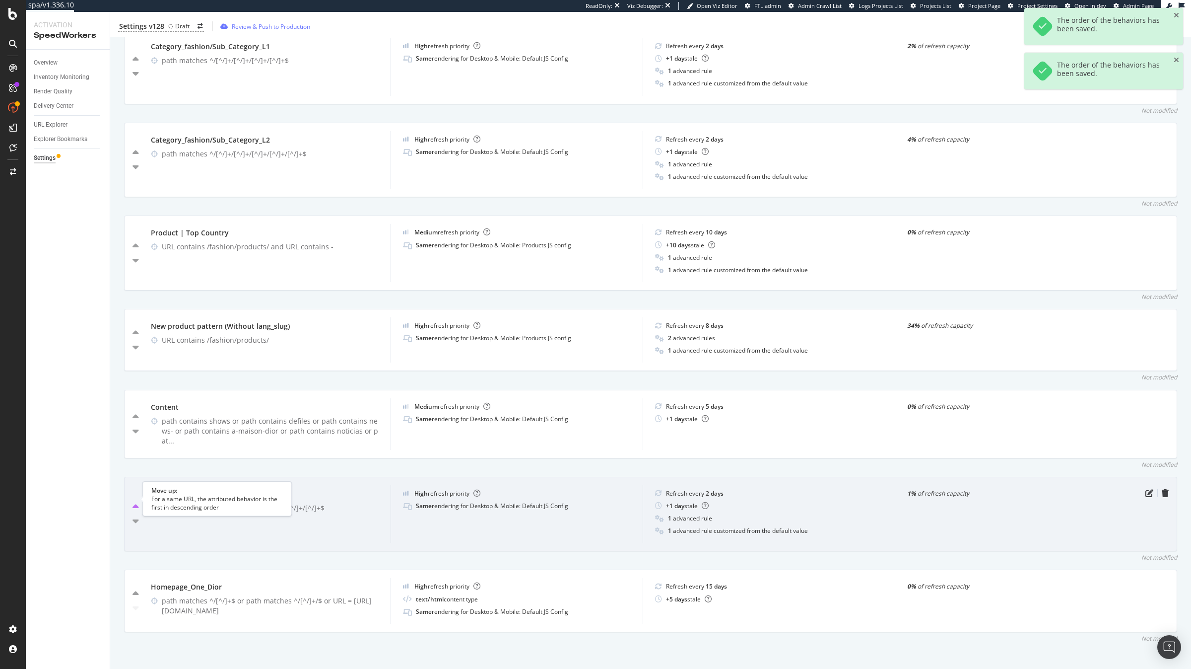
click at [137, 502] on icon "caret-up" at bounding box center [136, 507] width 6 height 10
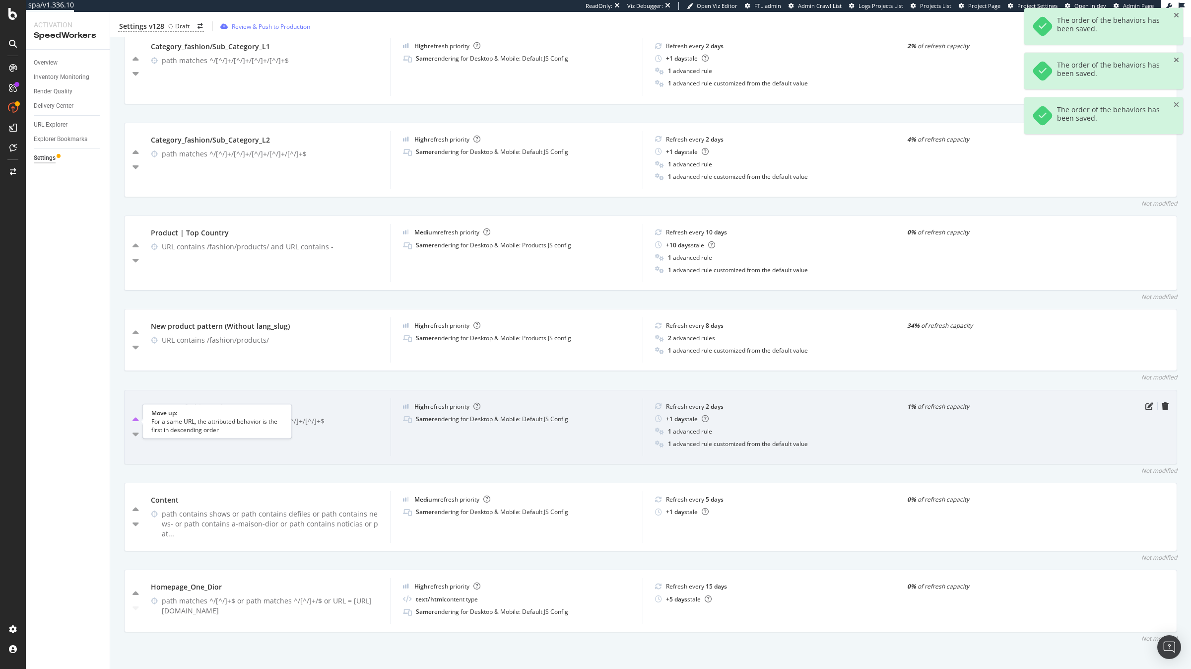
click at [137, 421] on icon "caret-up" at bounding box center [136, 420] width 6 height 10
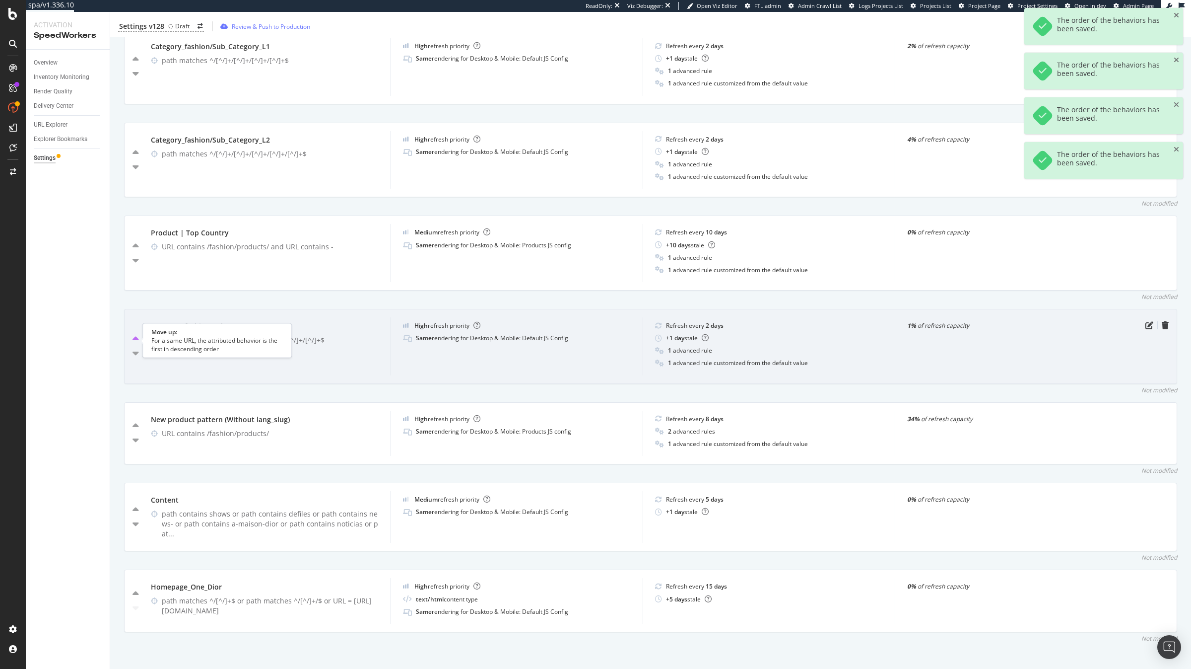
click at [137, 340] on icon "caret-up" at bounding box center [136, 339] width 6 height 10
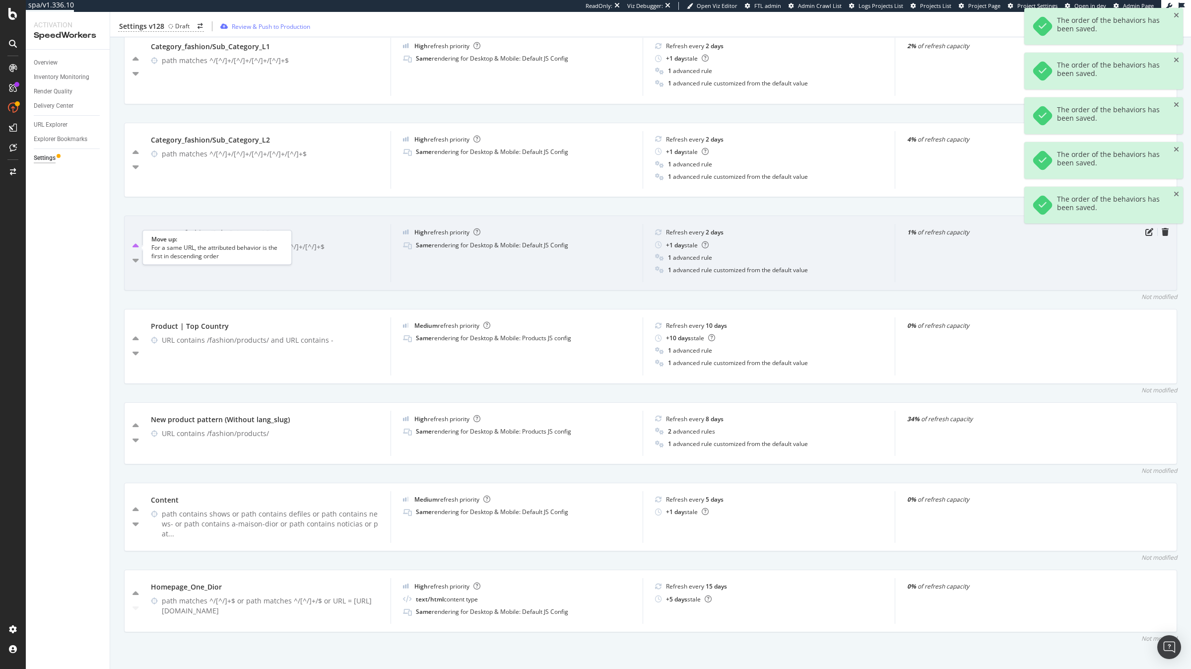
click at [134, 246] on icon "caret-up" at bounding box center [136, 246] width 6 height 10
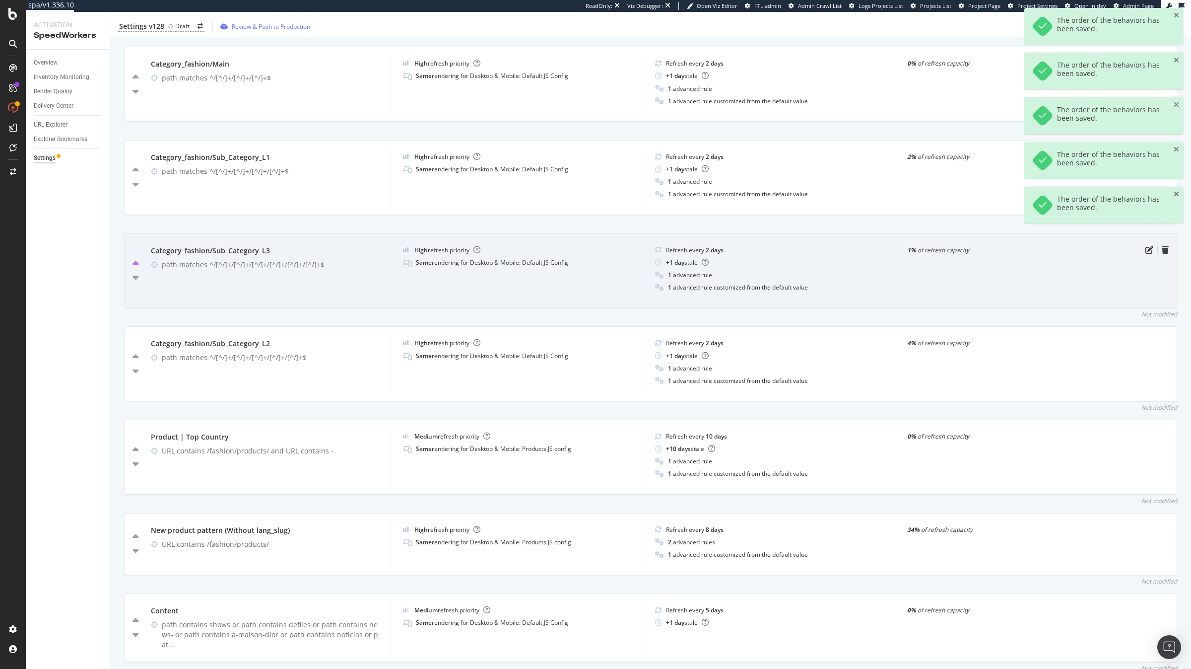
scroll to position [465, 0]
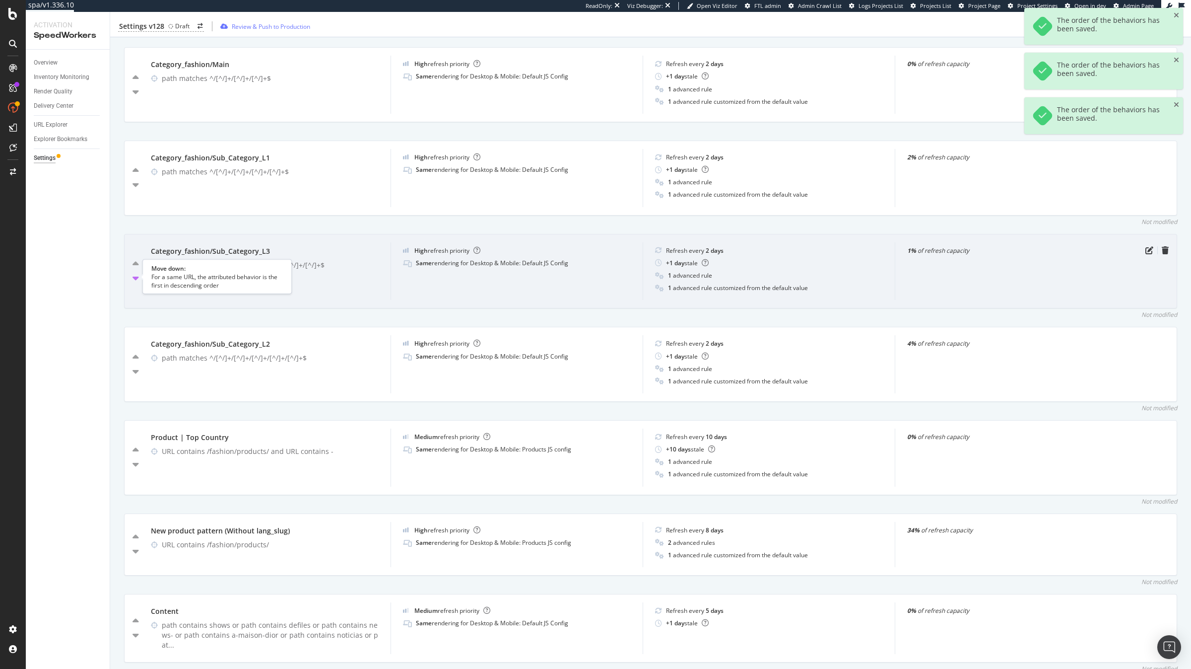
click at [136, 277] on icon "caret-down" at bounding box center [136, 278] width 6 height 10
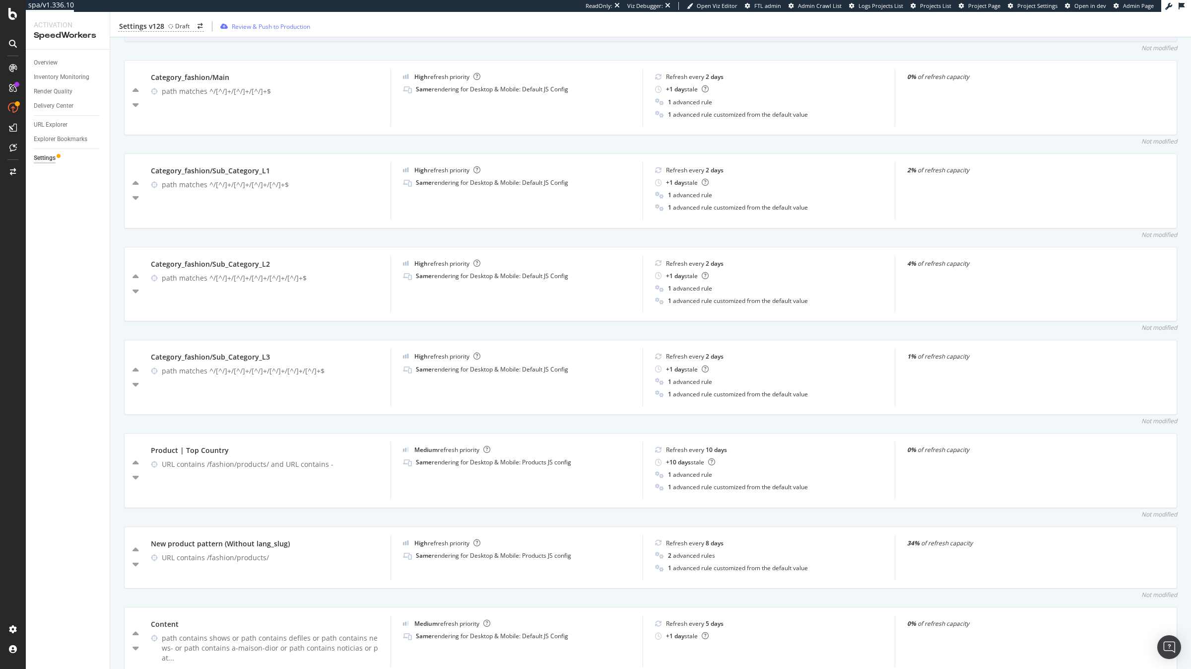
scroll to position [576, 0]
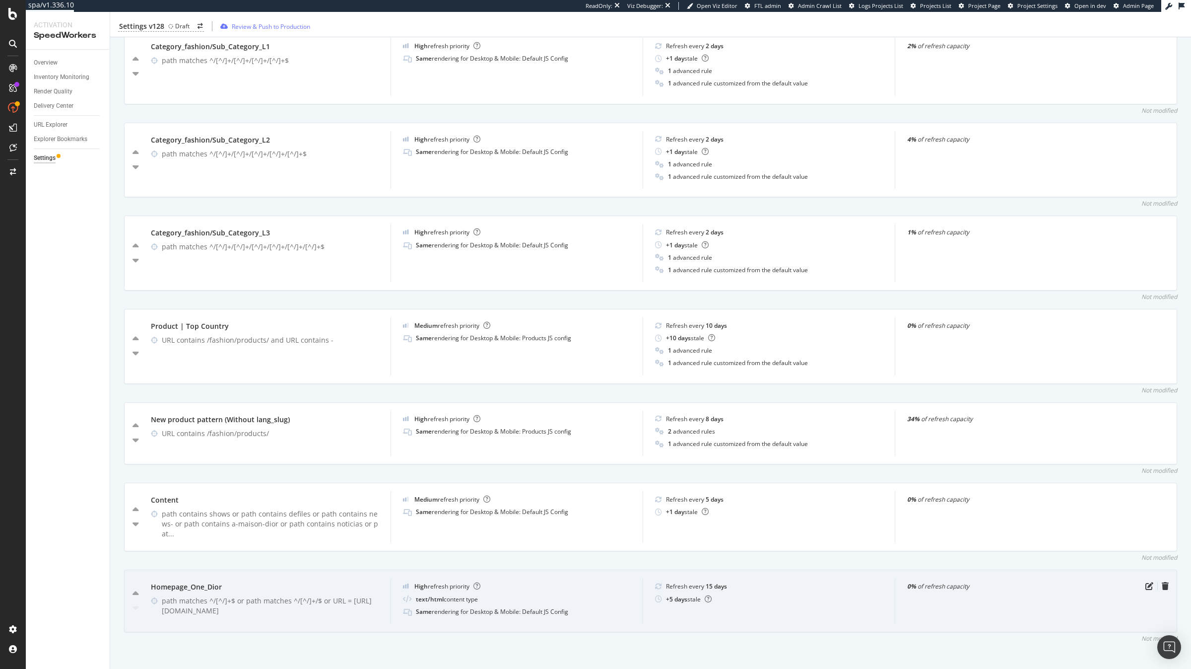
click at [1045, 582] on div "0% of refresh capacity" at bounding box center [1021, 586] width 228 height 8
click at [1150, 582] on icon "pen-to-square" at bounding box center [1150, 586] width 8 height 8
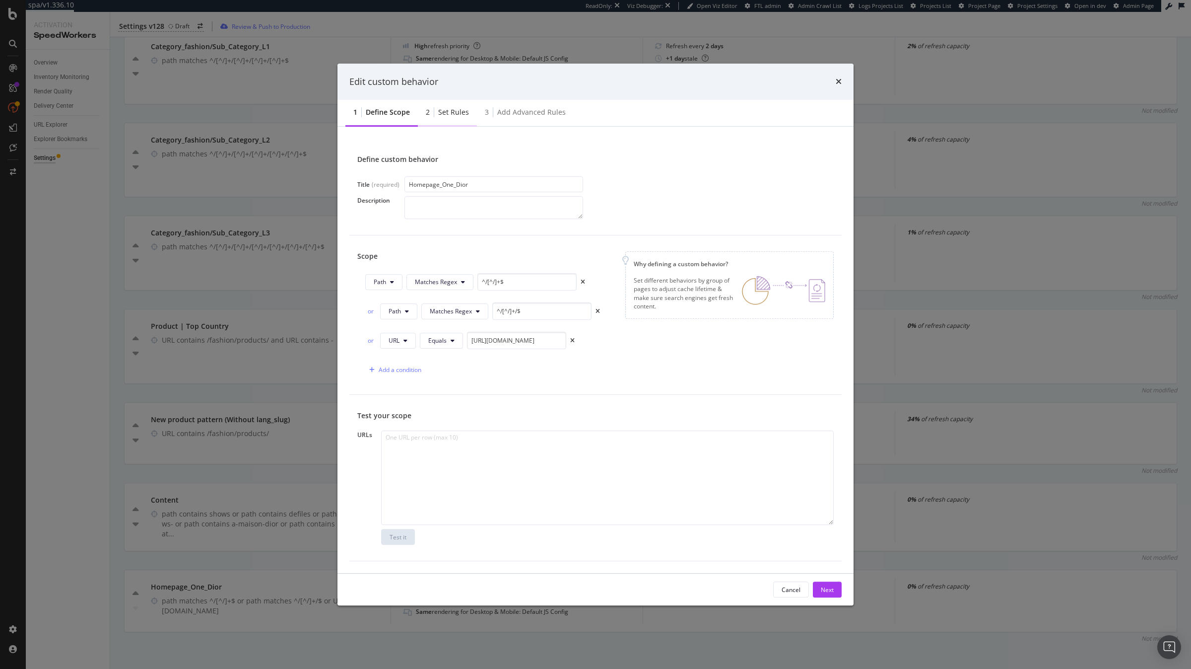
click at [440, 122] on div "2 Set rules" at bounding box center [447, 112] width 59 height 27
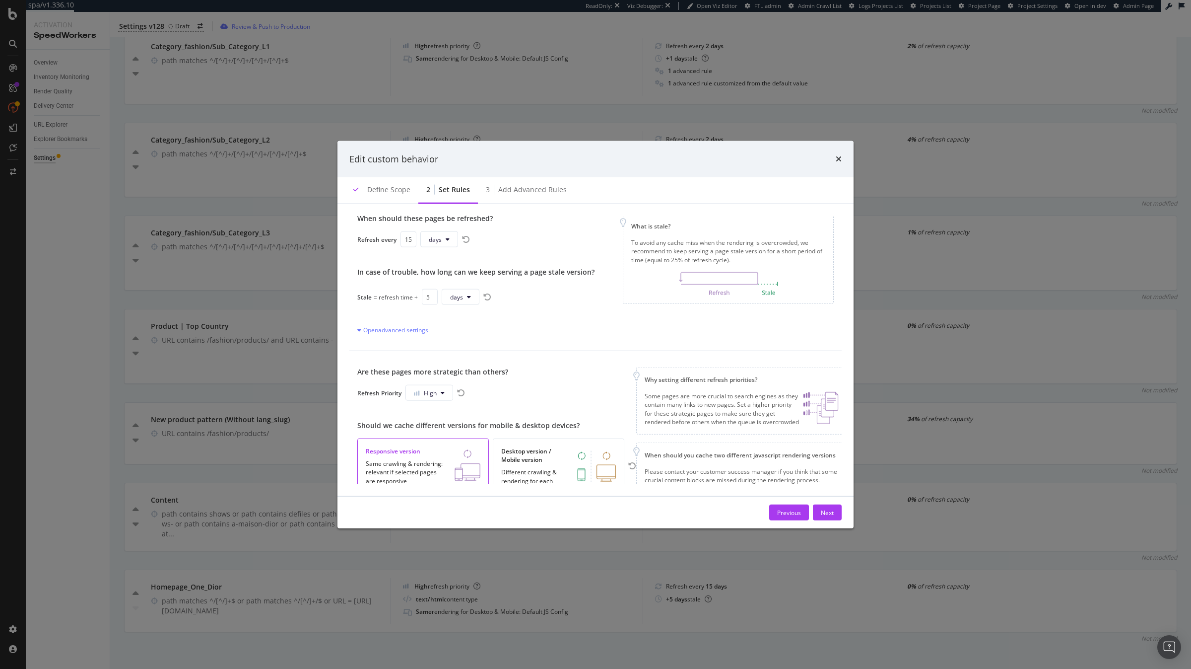
scroll to position [43, 0]
click at [443, 393] on button "High" at bounding box center [430, 390] width 48 height 16
click at [428, 431] on span "Medium" at bounding box center [426, 427] width 23 height 9
click at [824, 516] on div "Next" at bounding box center [827, 512] width 13 height 8
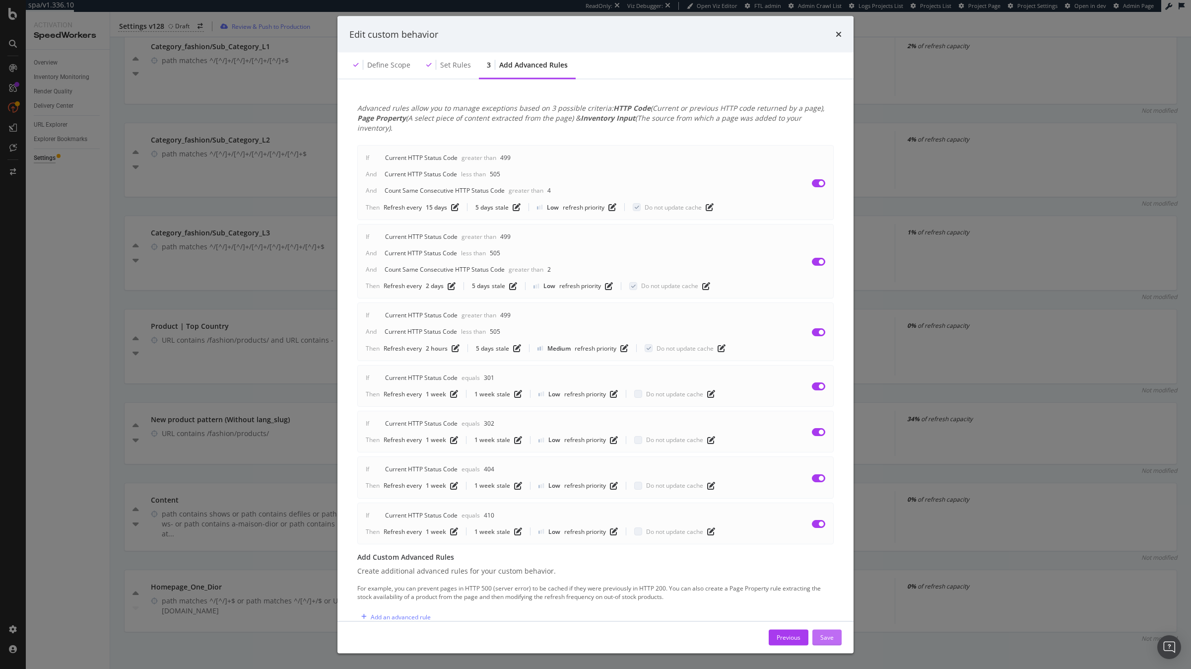
click at [830, 638] on div "Save" at bounding box center [827, 636] width 13 height 8
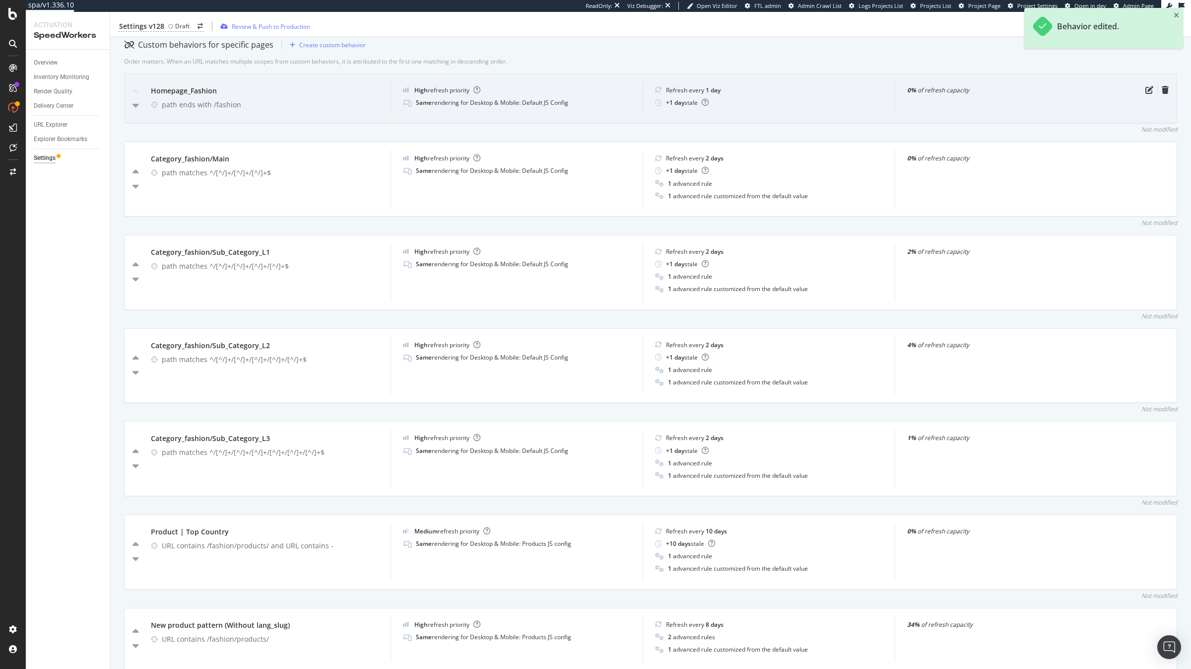
scroll to position [370, 0]
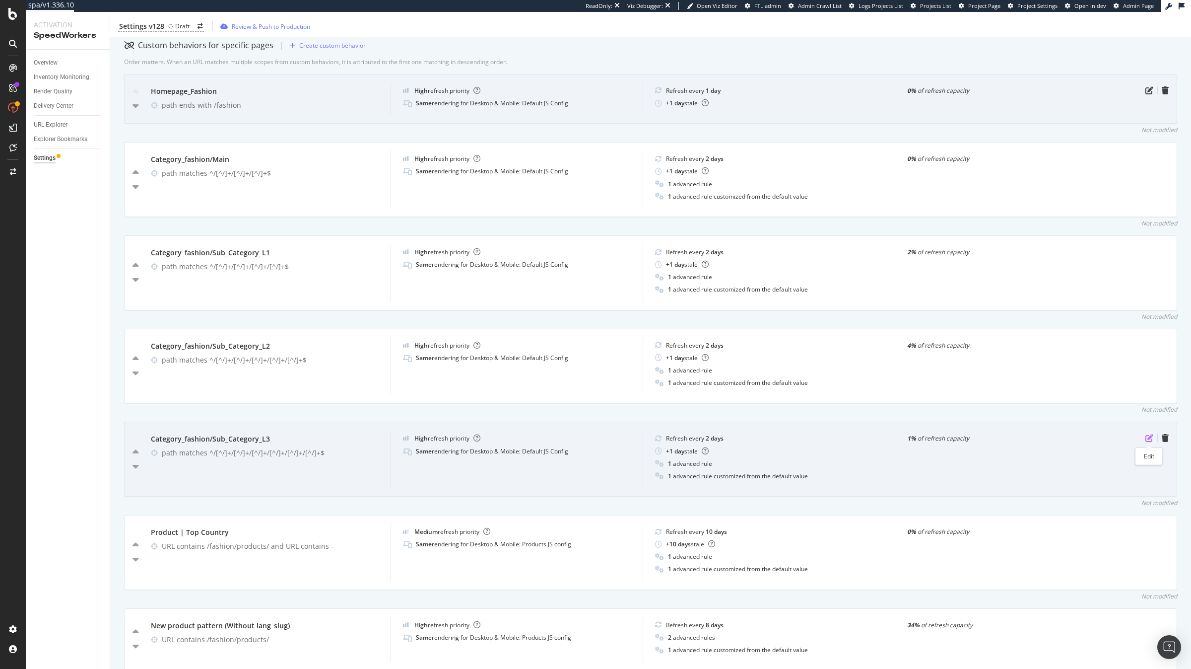
click at [1148, 440] on icon "pen-to-square" at bounding box center [1150, 438] width 8 height 8
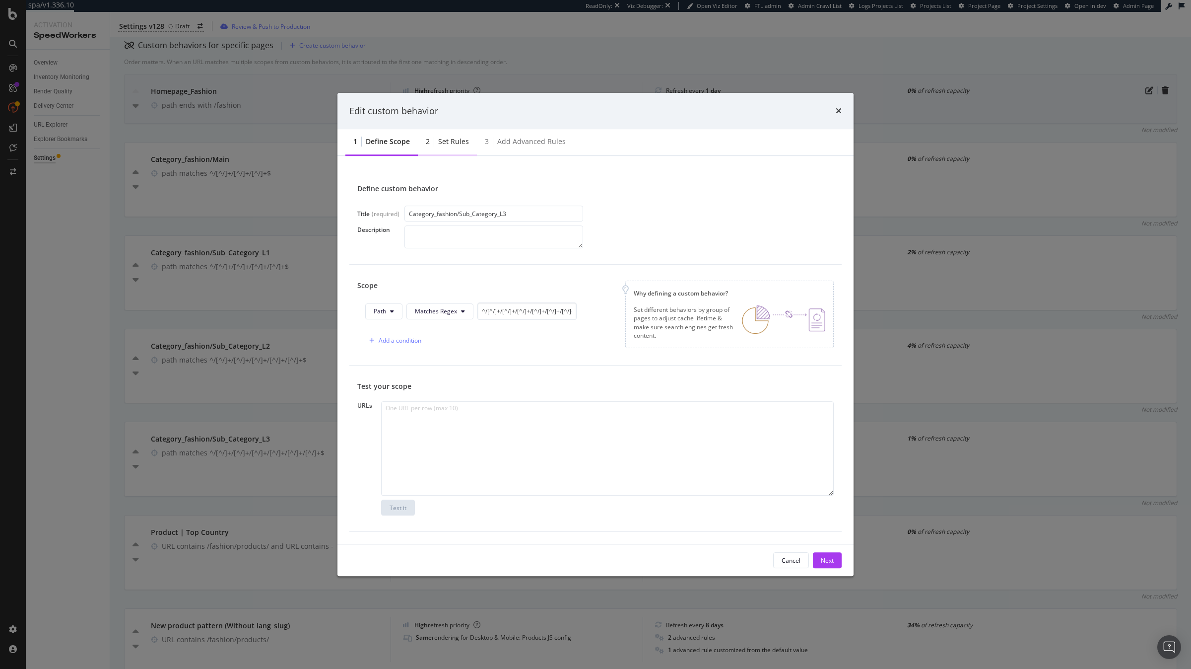
click at [458, 138] on div "Set rules" at bounding box center [453, 142] width 31 height 10
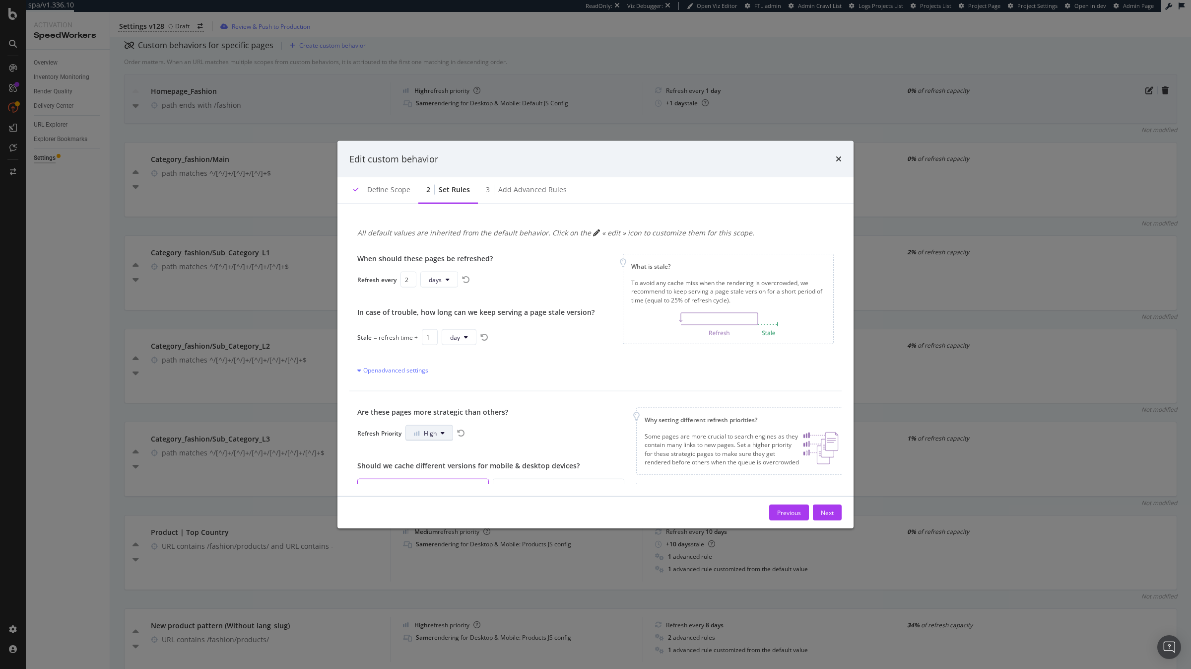
click at [433, 435] on span "High" at bounding box center [430, 432] width 13 height 8
click at [428, 478] on div "Medium" at bounding box center [426, 471] width 39 height 14
click at [783, 516] on div "Previous" at bounding box center [789, 512] width 24 height 15
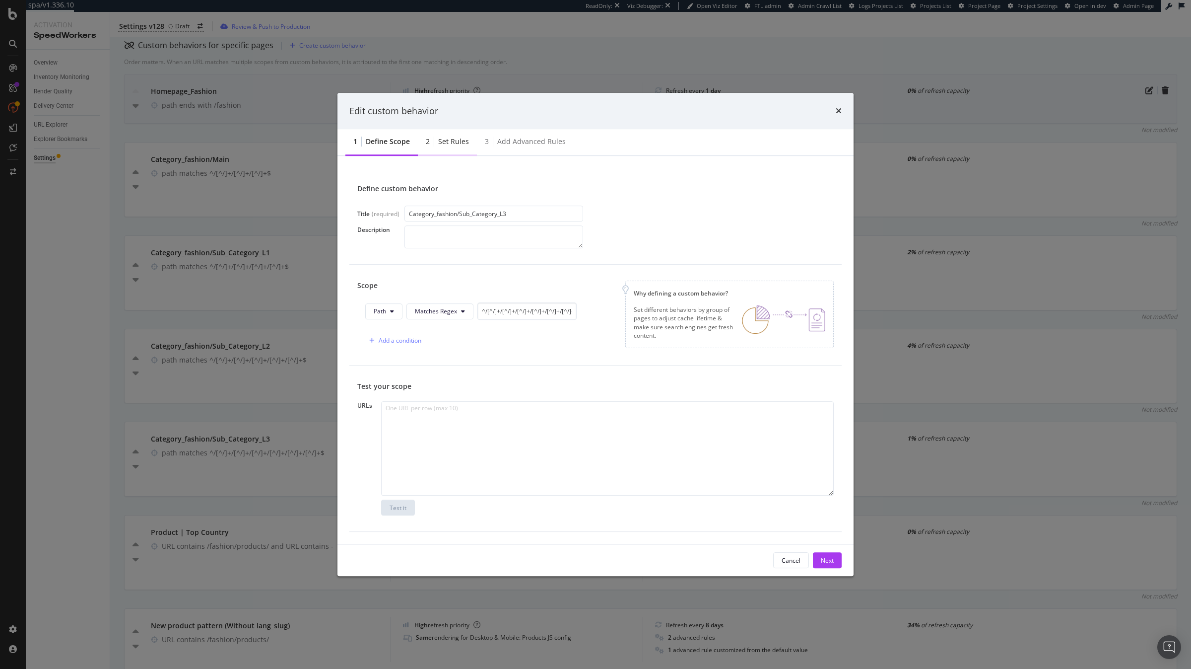
click at [472, 138] on div "2 Set rules" at bounding box center [447, 142] width 59 height 27
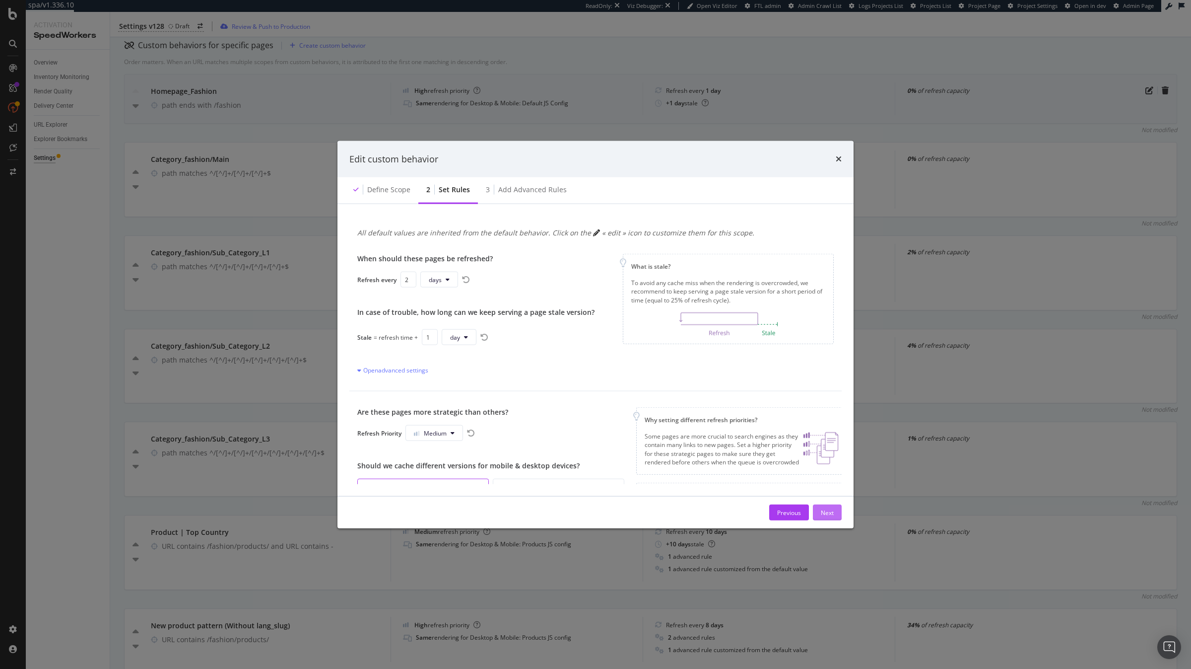
click at [828, 517] on div "Next" at bounding box center [827, 512] width 13 height 15
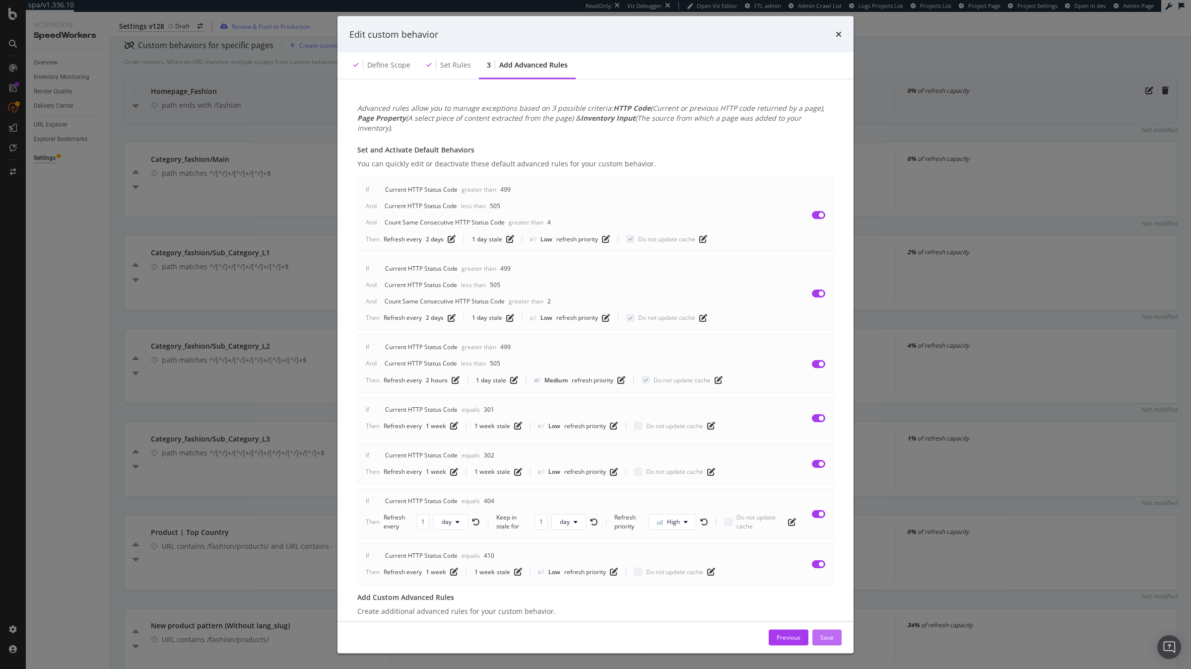
click at [828, 517] on div "If Current HTTP Status Code Equals 404 Then Refresh every 1 day Keep in stale f…" at bounding box center [595, 513] width 477 height 50
click at [836, 641] on button "Save" at bounding box center [827, 637] width 29 height 16
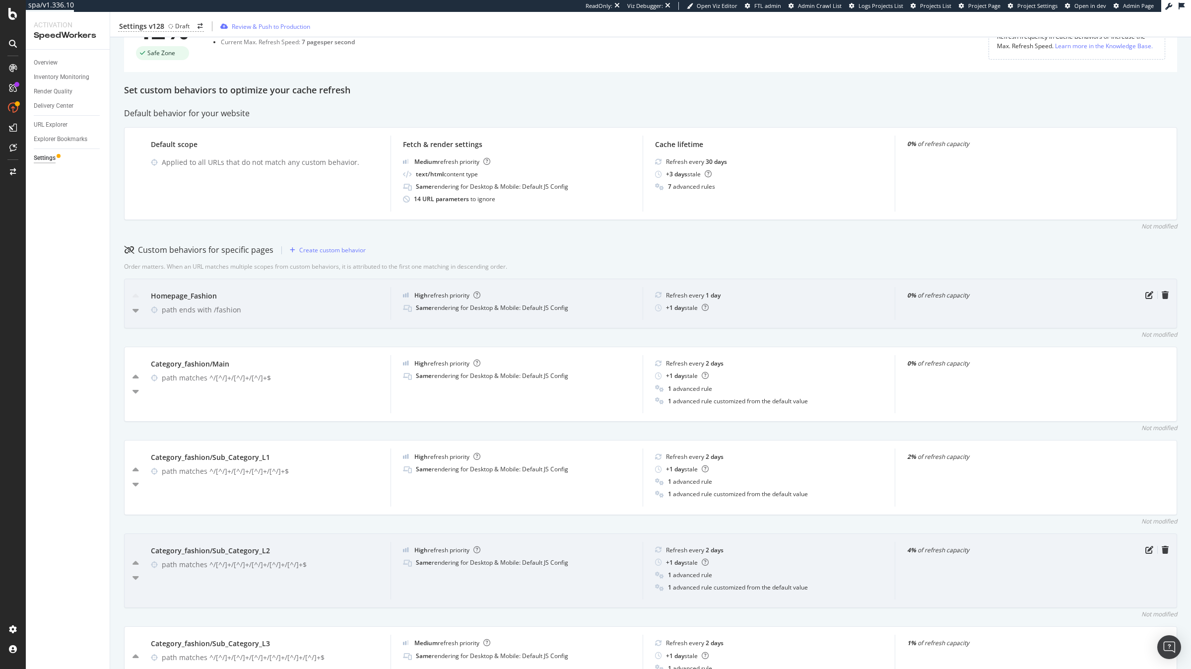
scroll to position [0, 0]
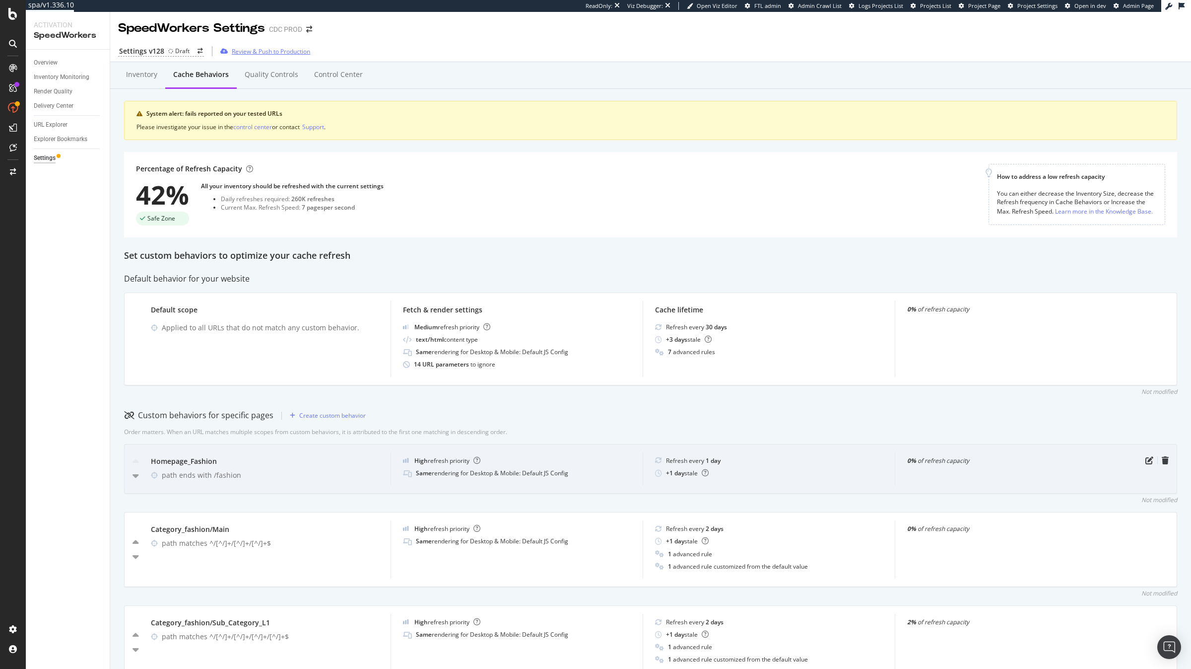
click at [248, 47] on div "Review & Push to Production" at bounding box center [271, 51] width 78 height 8
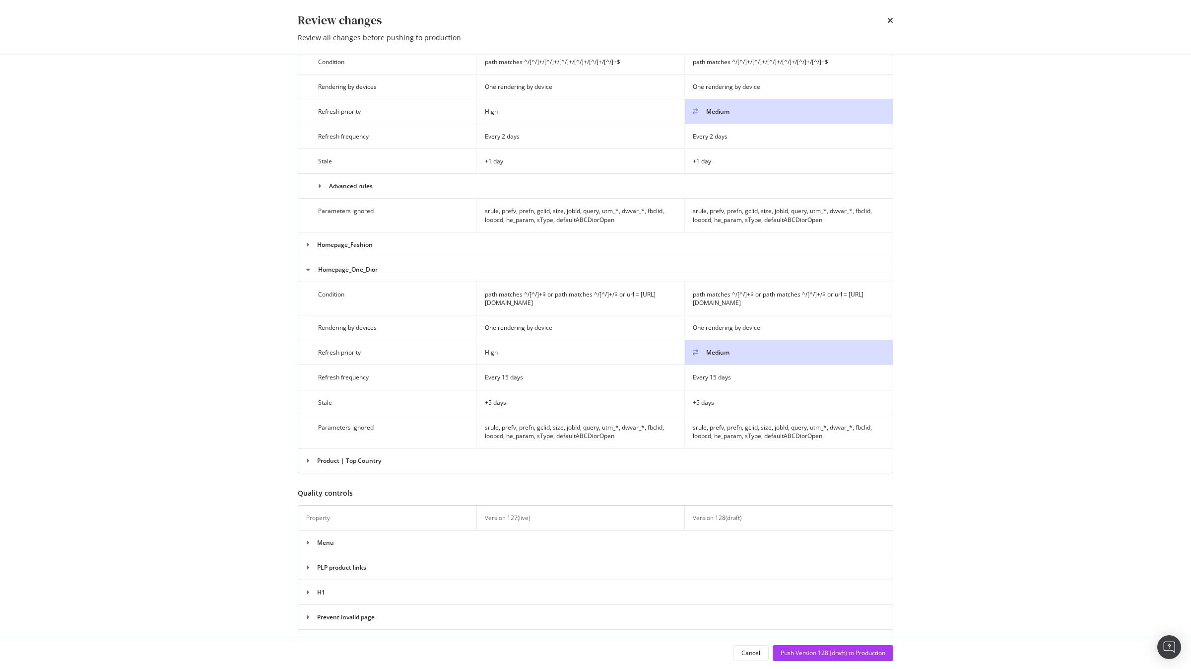
scroll to position [643, 0]
click at [892, 21] on icon "times" at bounding box center [891, 20] width 6 height 8
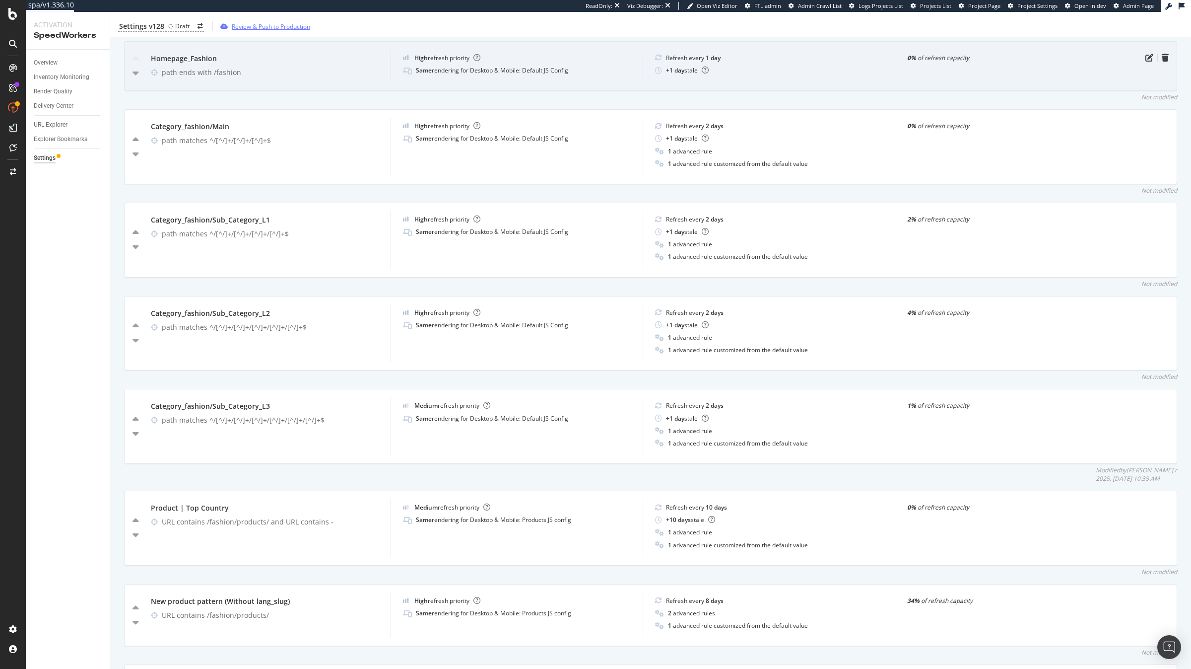
scroll to position [593, 0]
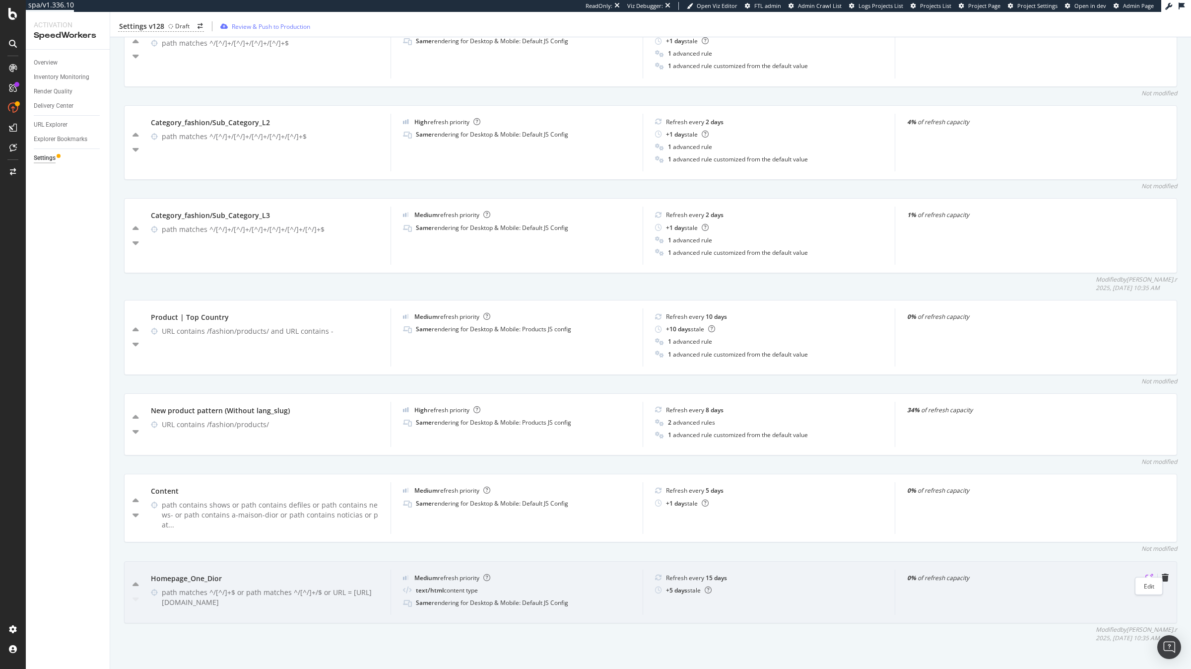
click at [1149, 573] on icon "pen-to-square" at bounding box center [1150, 577] width 8 height 8
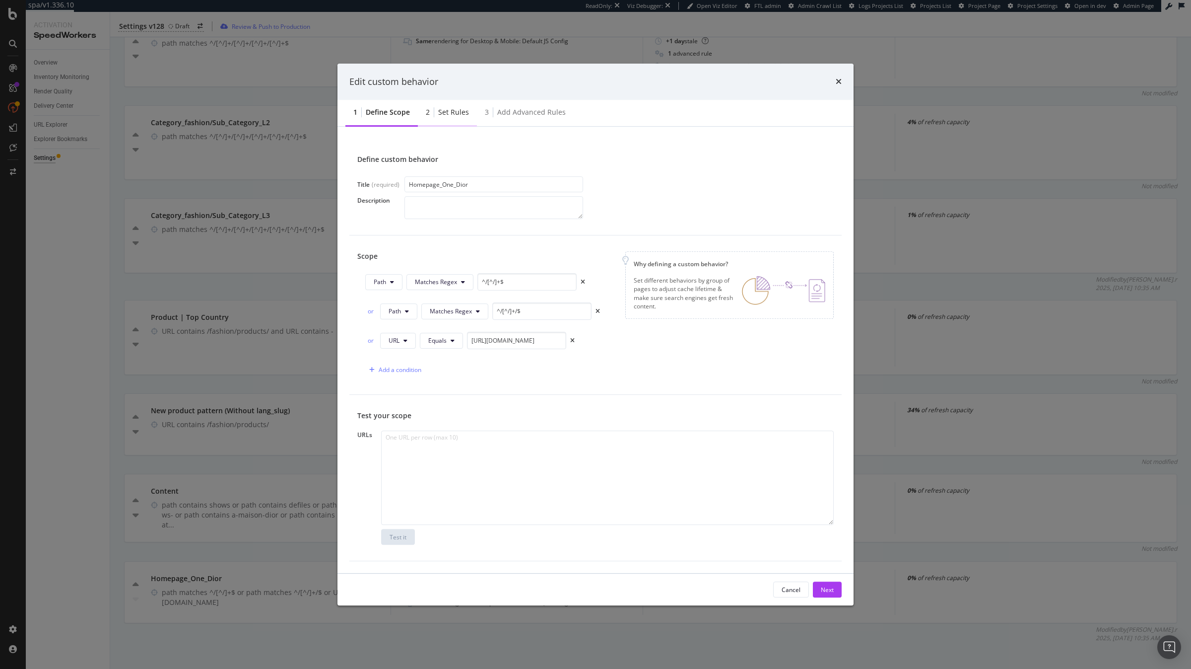
click at [446, 115] on div "Set rules" at bounding box center [453, 112] width 31 height 10
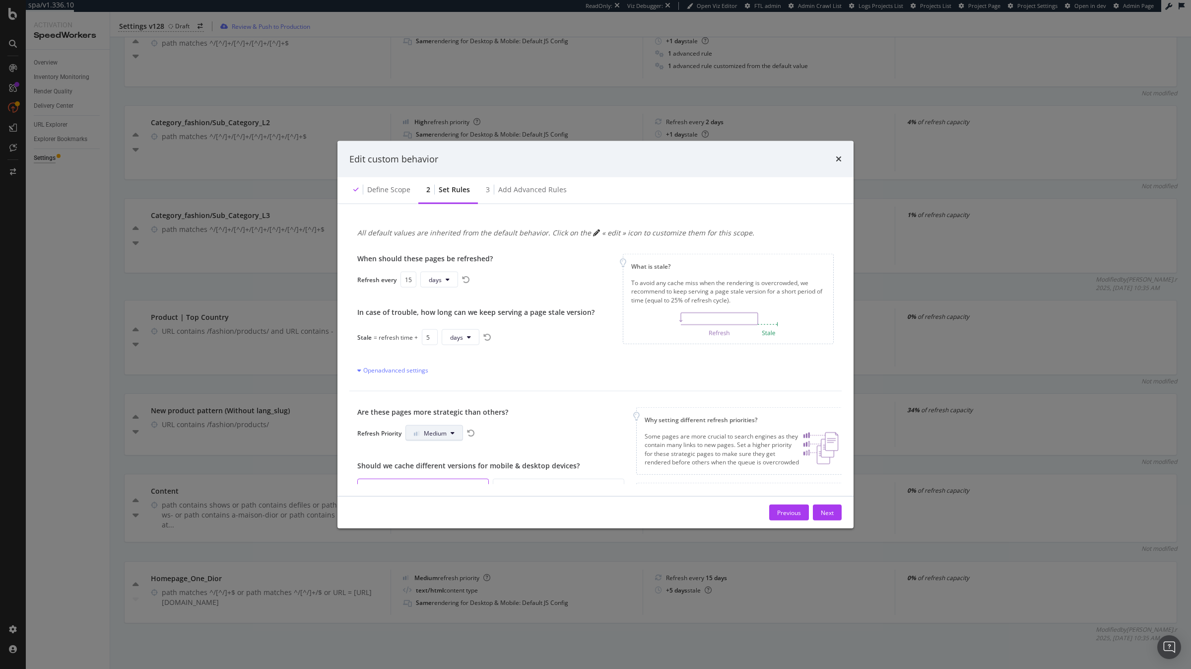
click at [454, 431] on icon "modal" at bounding box center [453, 433] width 4 height 6
click at [429, 486] on span "High" at bounding box center [426, 489] width 23 height 9
click at [831, 510] on div "Next" at bounding box center [827, 512] width 13 height 8
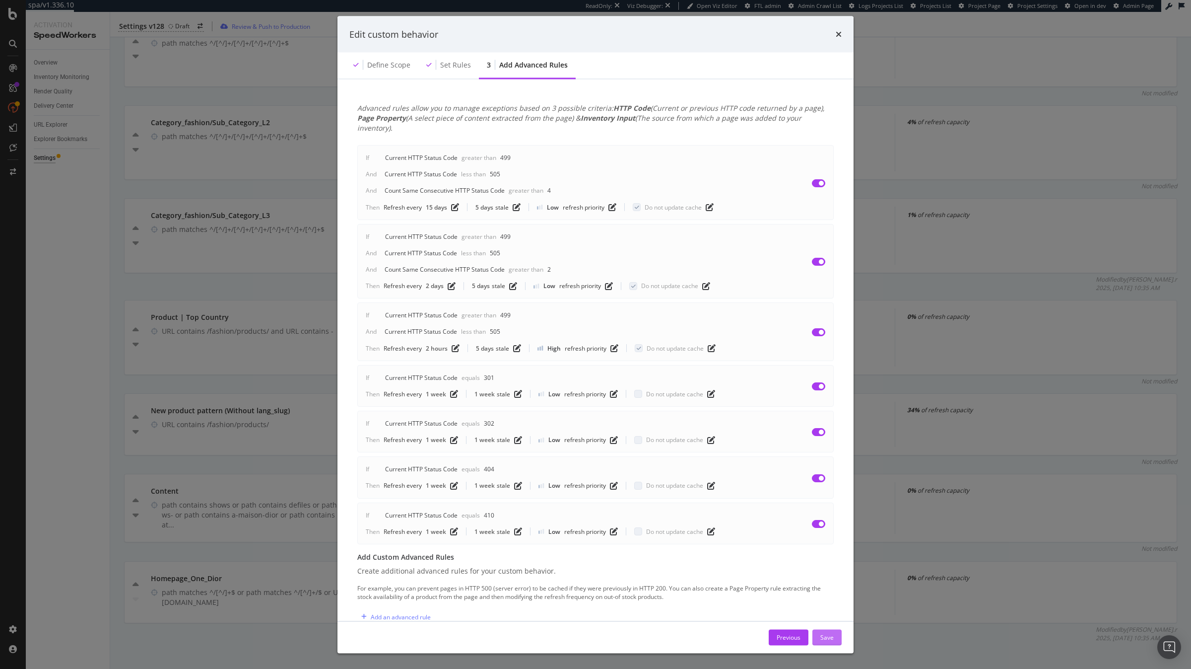
click at [831, 510] on div "If Current HTTP Status Code Equals 410 Then Refresh every 1 week 1 week stale L…" at bounding box center [595, 523] width 477 height 42
click at [833, 637] on div "Save" at bounding box center [827, 636] width 13 height 8
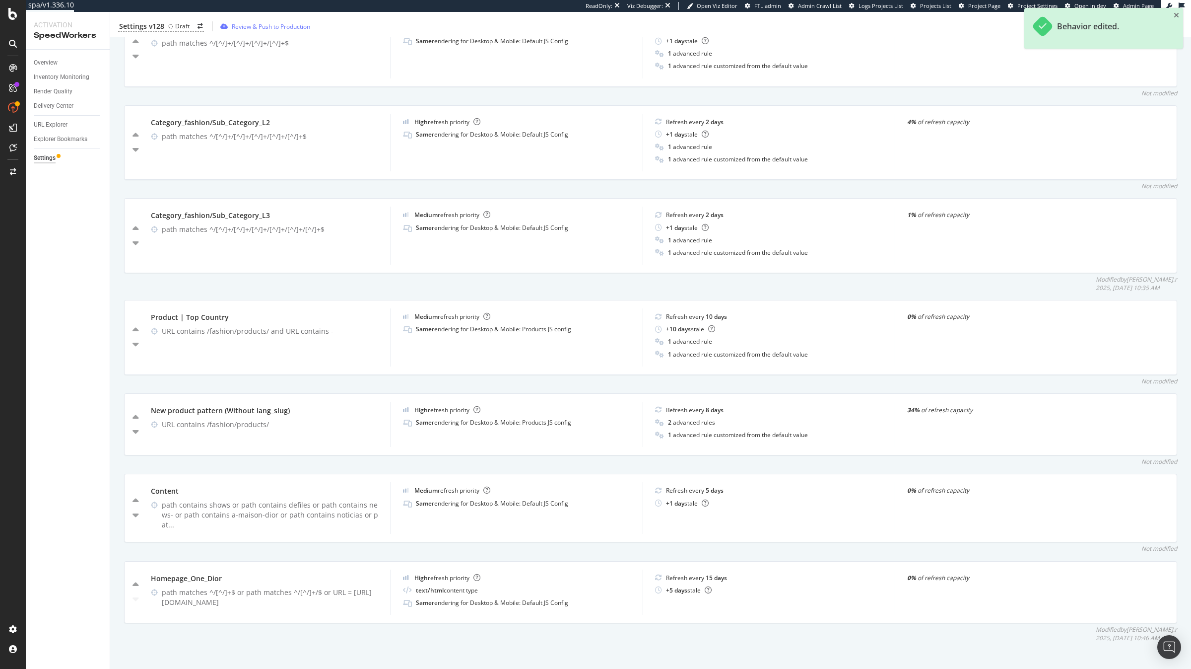
scroll to position [0, 0]
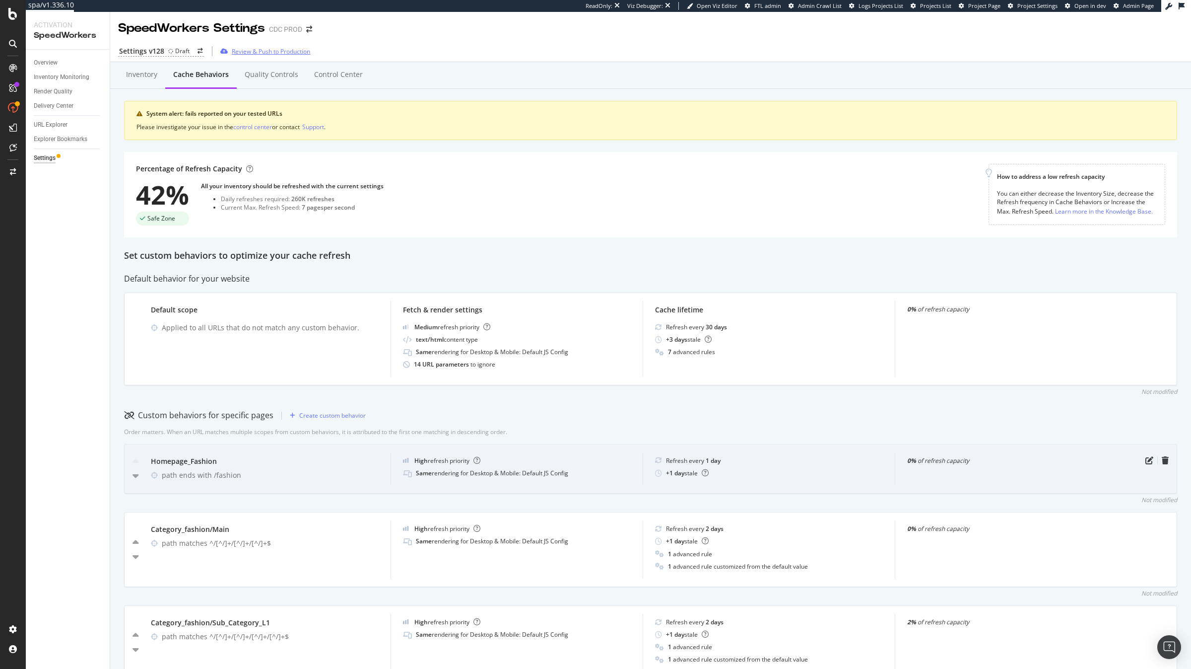
click at [262, 52] on div "Review & Push to Production" at bounding box center [271, 51] width 78 height 8
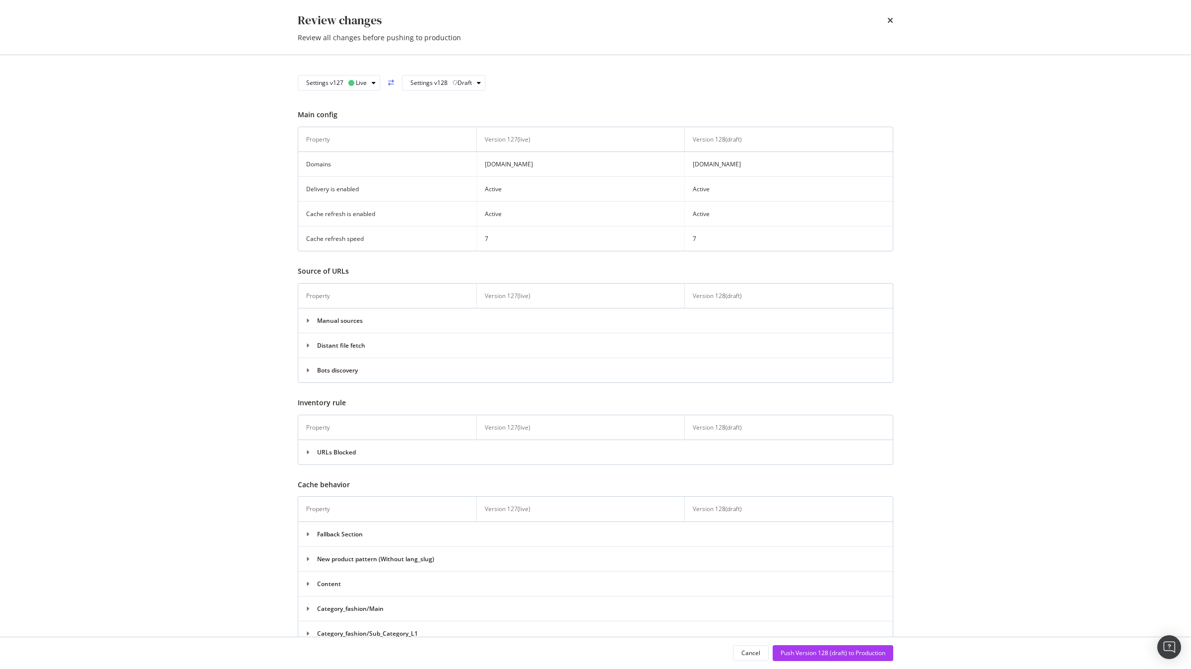
scroll to position [747, 0]
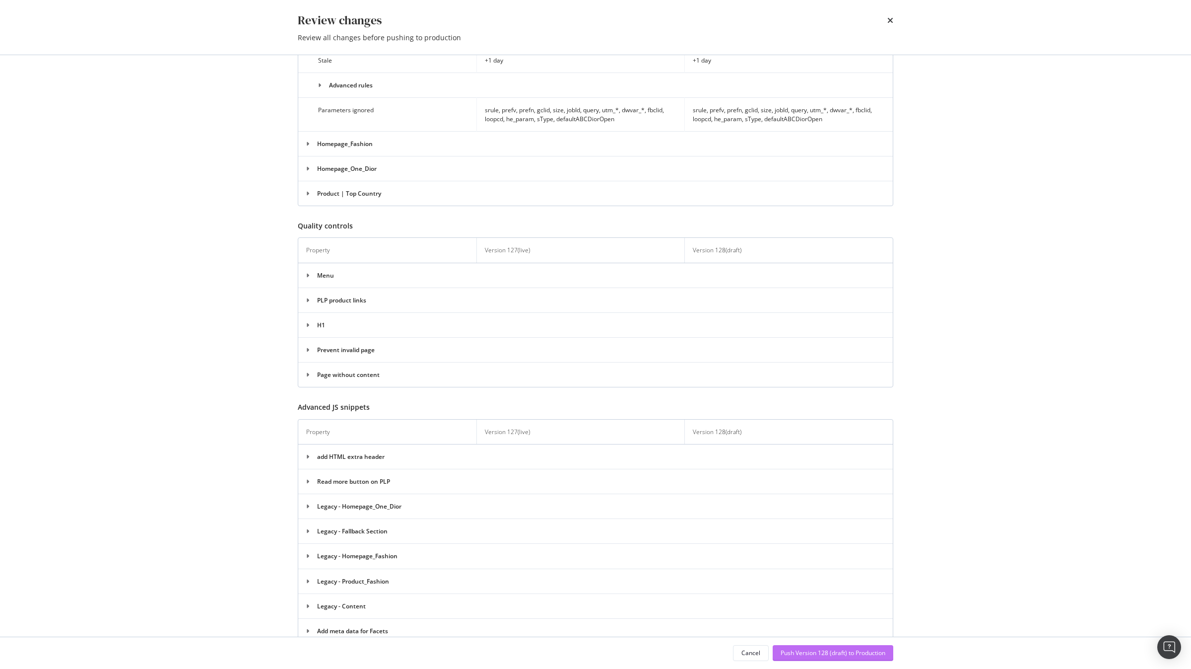
click at [834, 648] on div "Push Version 128 (draft) to Production" at bounding box center [833, 652] width 105 height 15
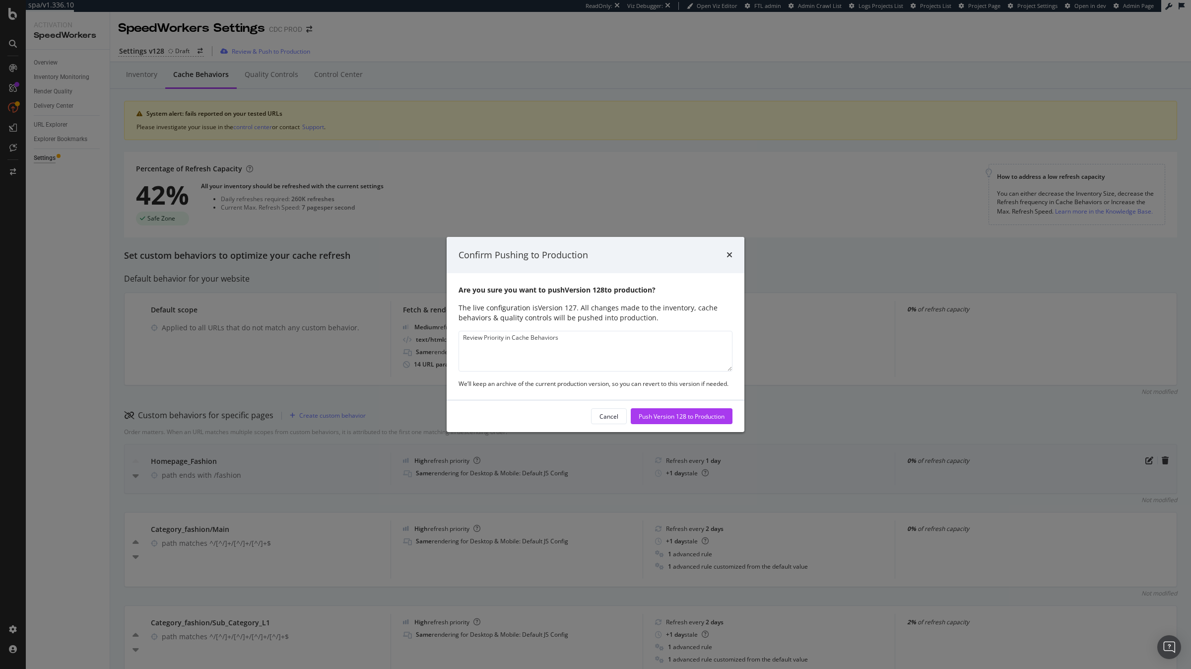
click at [487, 336] on textarea "Review Priority in Cache Behaviors" at bounding box center [596, 351] width 274 height 41
type textarea "Review priority in Cache Behaviors"
click at [657, 414] on div "Push Version 128 to Production" at bounding box center [682, 416] width 86 height 8
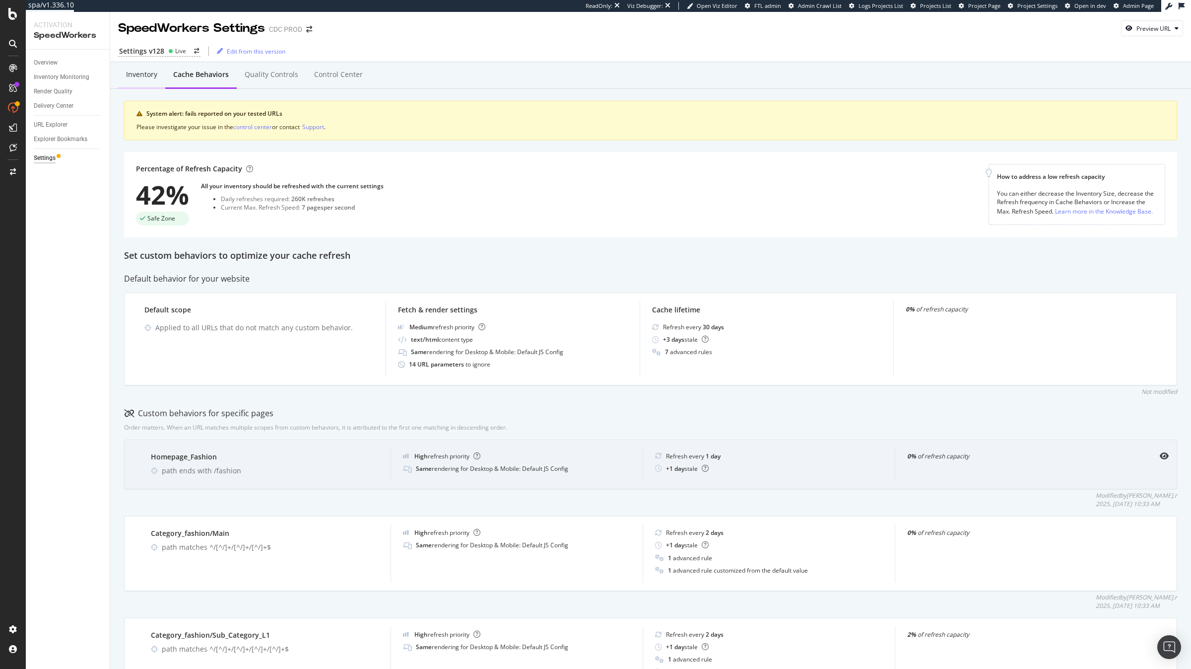
click at [140, 73] on div "Inventory" at bounding box center [141, 74] width 31 height 10
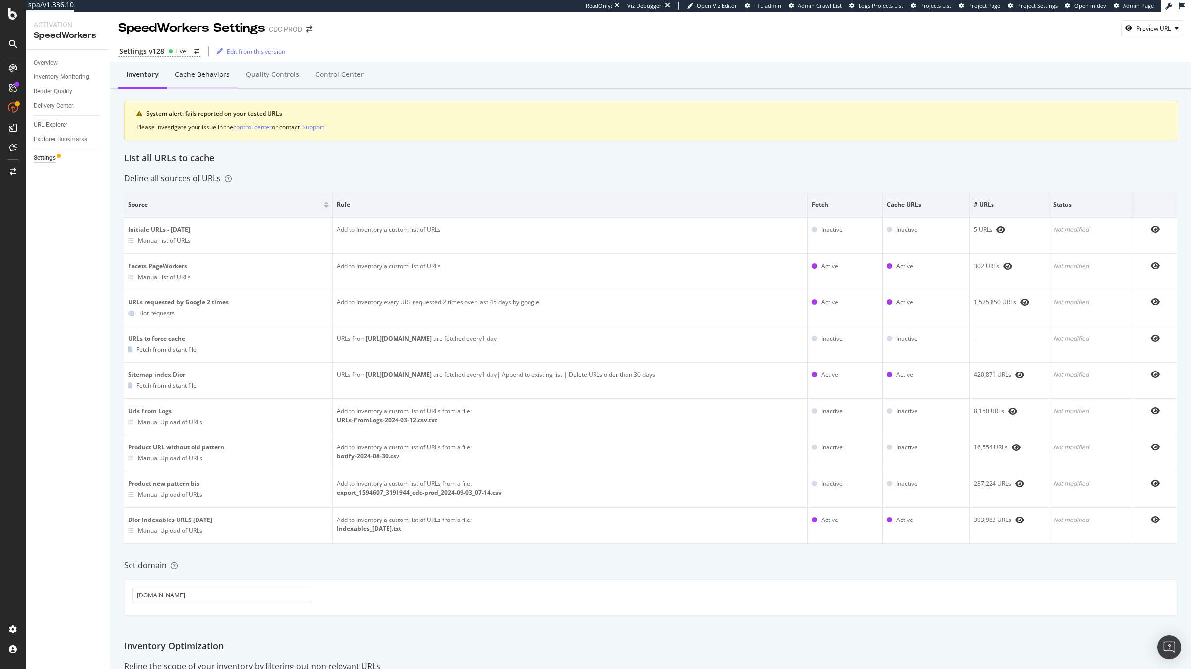
click at [212, 74] on div "Cache behaviors" at bounding box center [202, 74] width 55 height 10
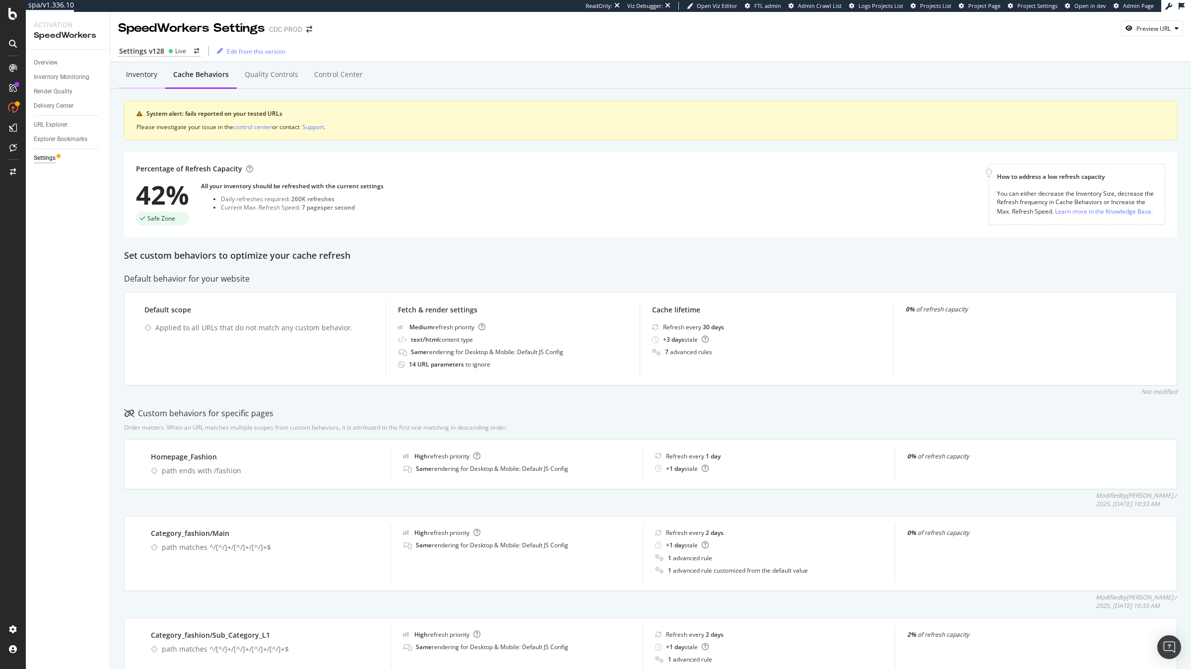
click at [149, 78] on div "Inventory" at bounding box center [141, 74] width 31 height 10
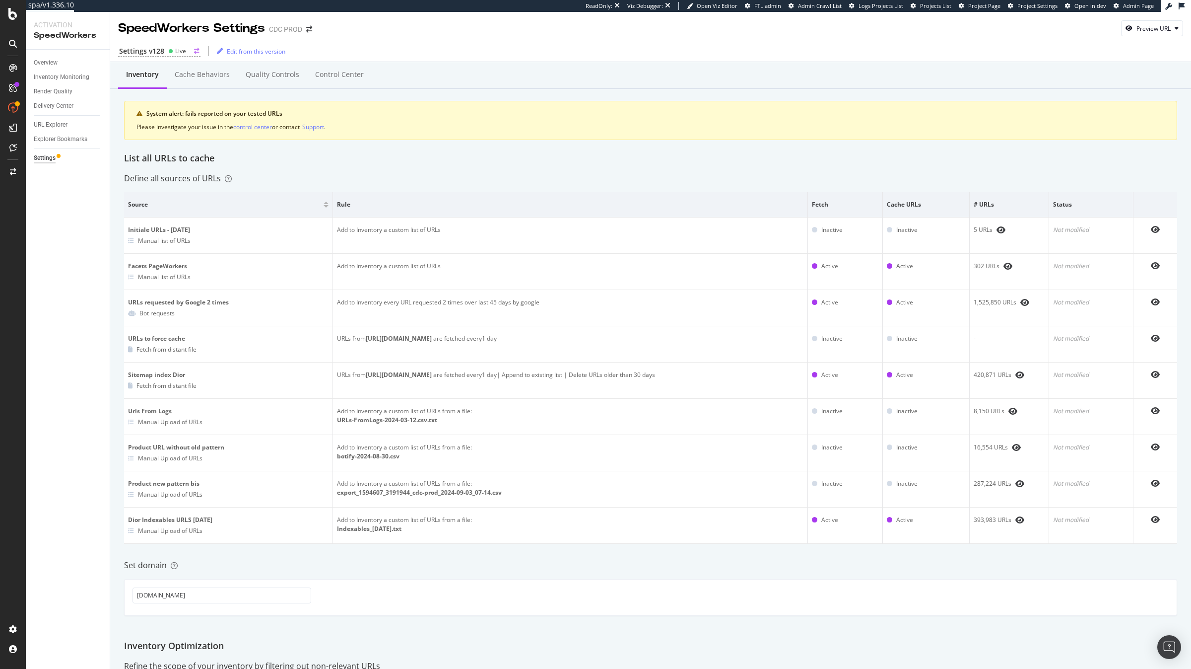
click at [158, 50] on div "Settings v128" at bounding box center [141, 51] width 45 height 10
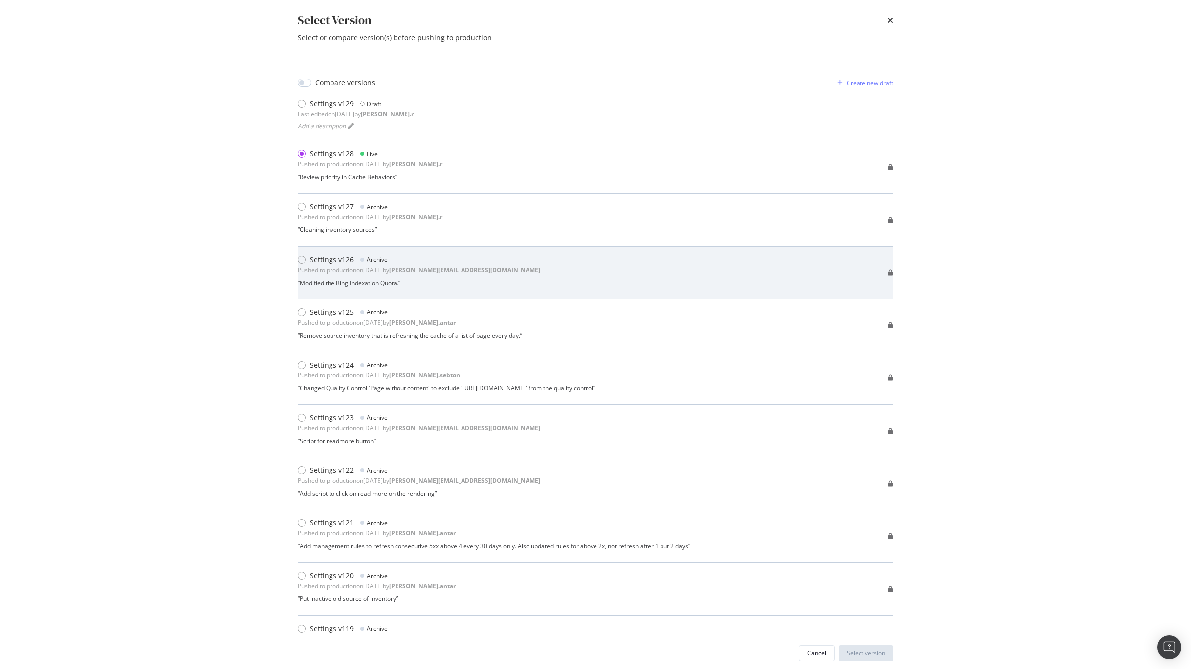
click at [337, 260] on div "Settings v126" at bounding box center [332, 260] width 44 height 10
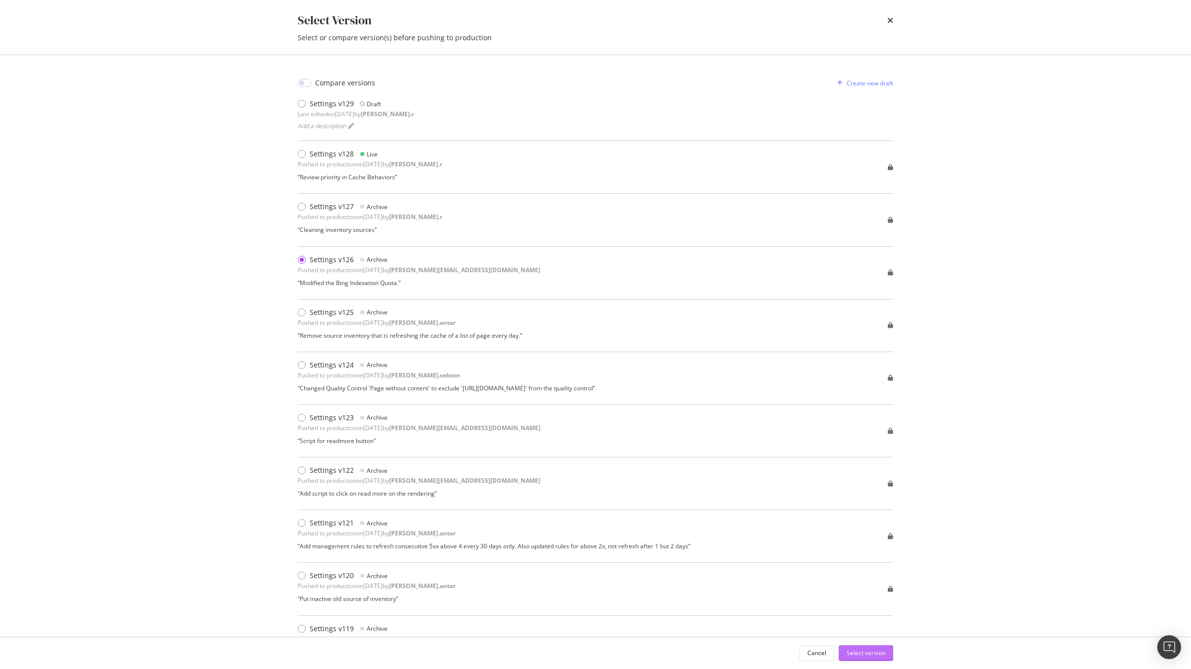
click at [847, 652] on div "Select version" at bounding box center [866, 652] width 39 height 8
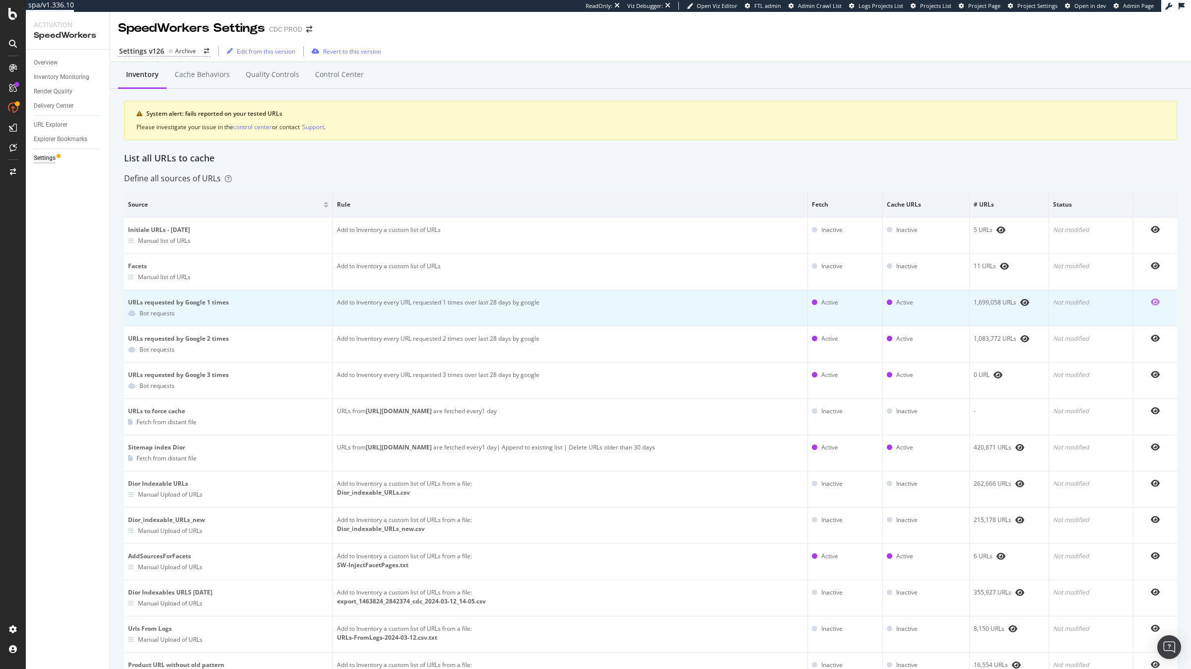
click at [1158, 301] on icon "eye" at bounding box center [1155, 302] width 9 height 8
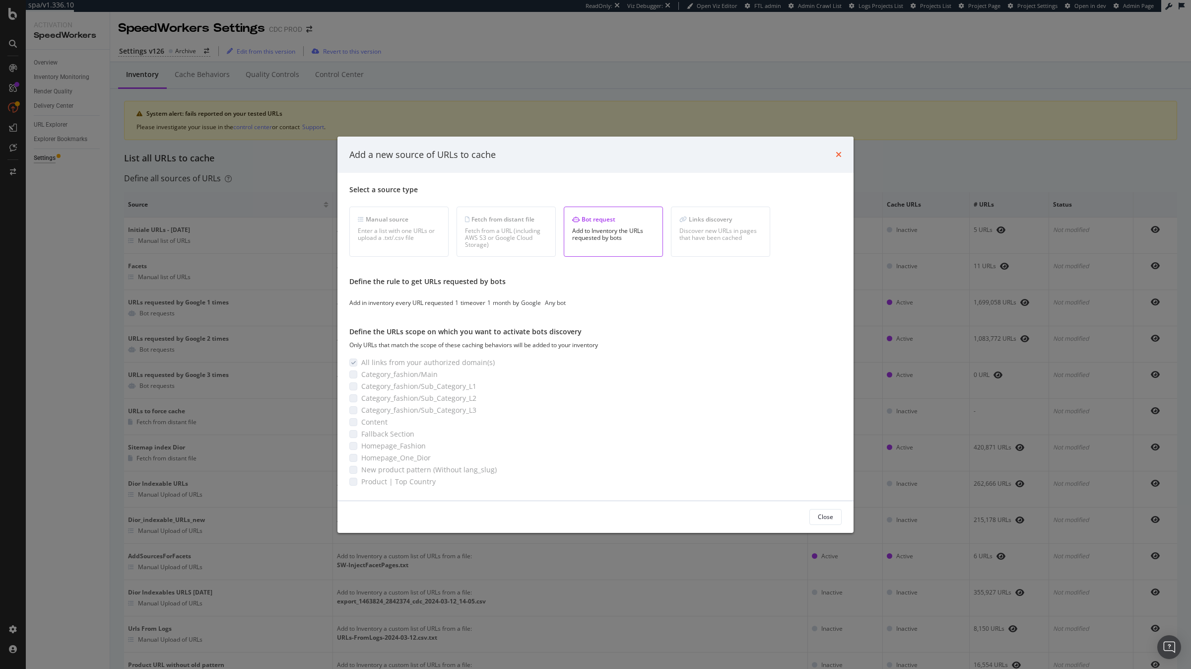
click at [838, 151] on icon "times" at bounding box center [839, 154] width 6 height 8
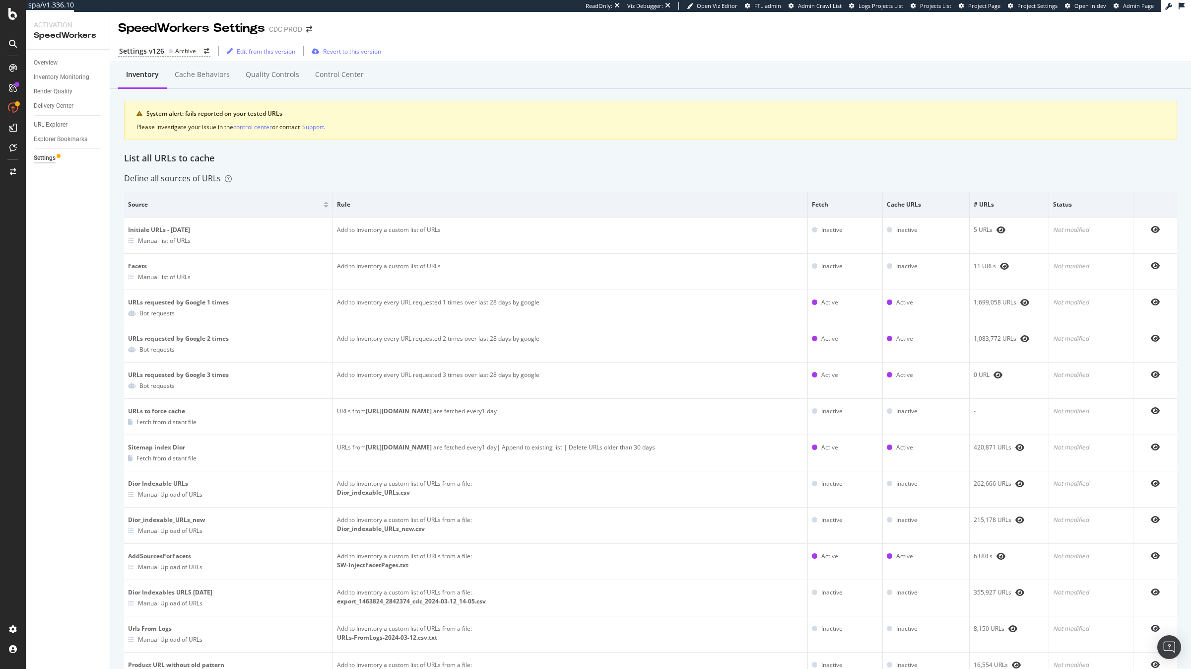
scroll to position [58, 0]
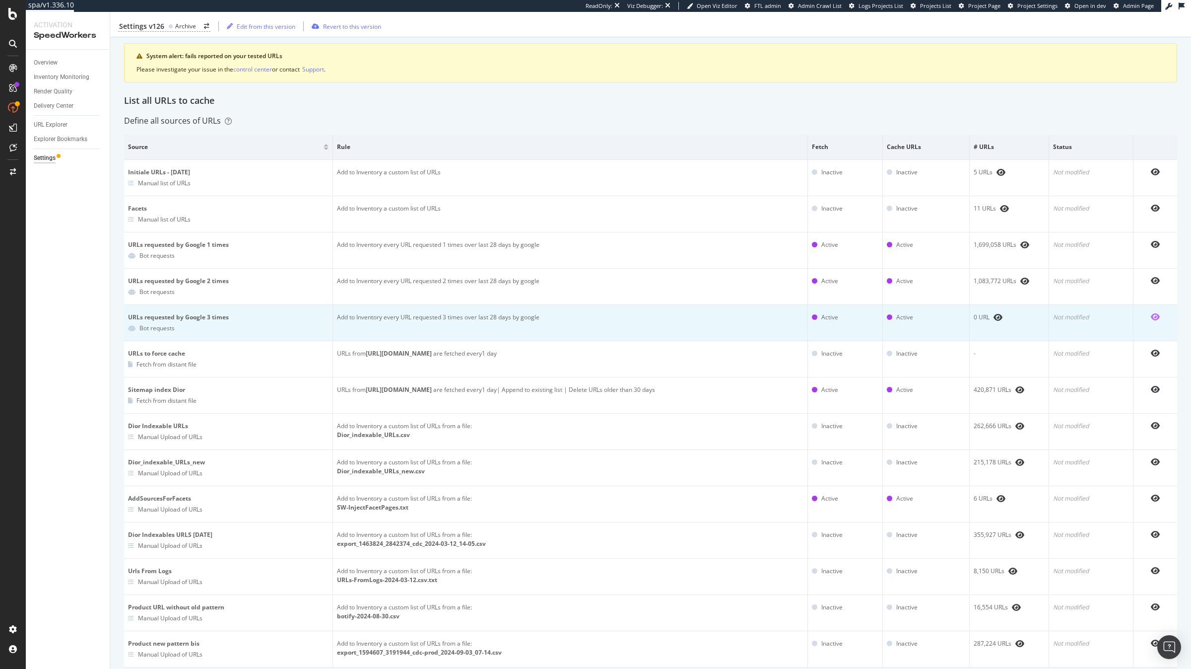
click at [1158, 318] on icon "eye" at bounding box center [1155, 317] width 9 height 8
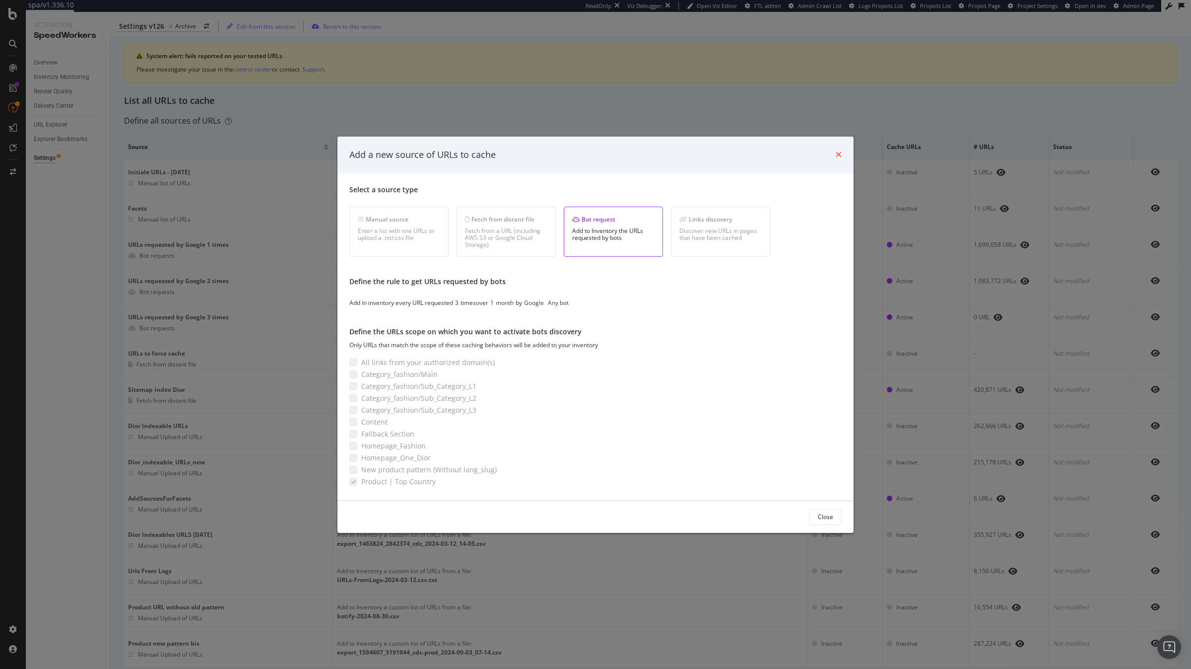
click at [837, 155] on icon "times" at bounding box center [839, 154] width 6 height 8
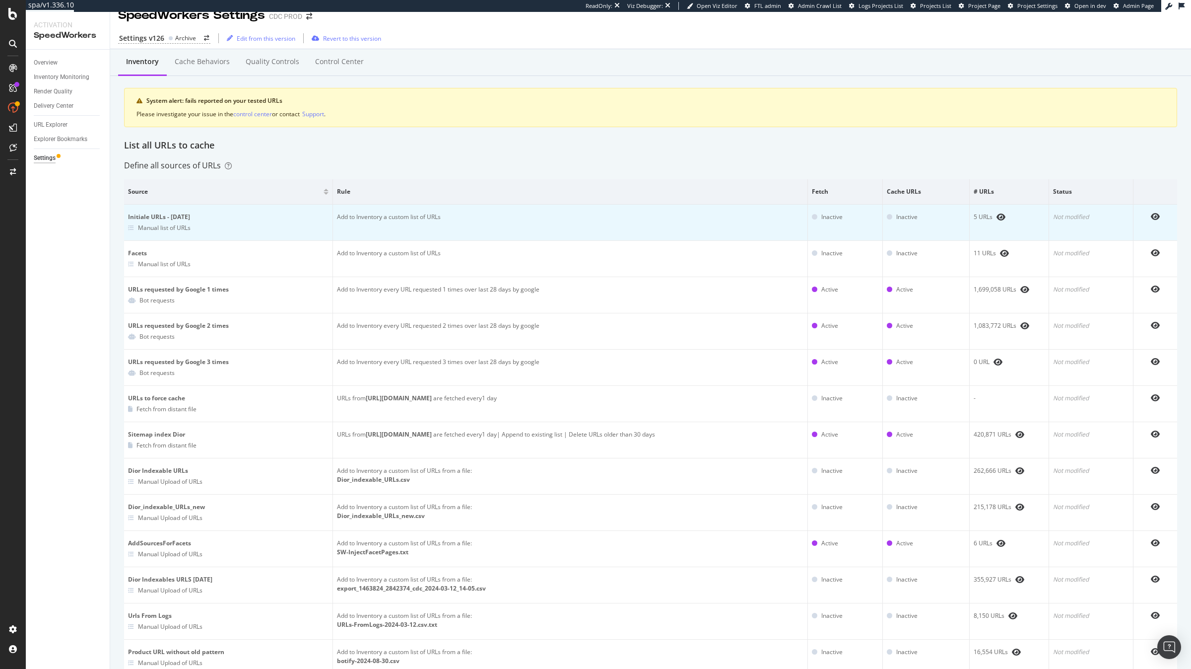
scroll to position [0, 0]
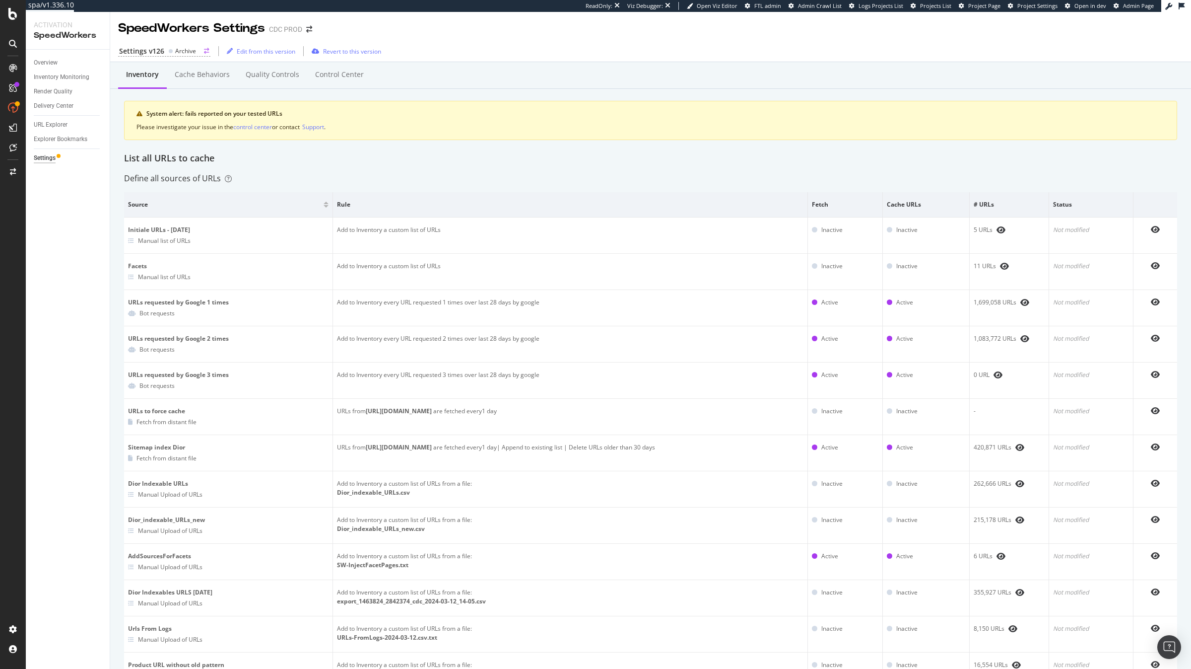
click at [178, 51] on div "Archive" at bounding box center [185, 51] width 21 height 8
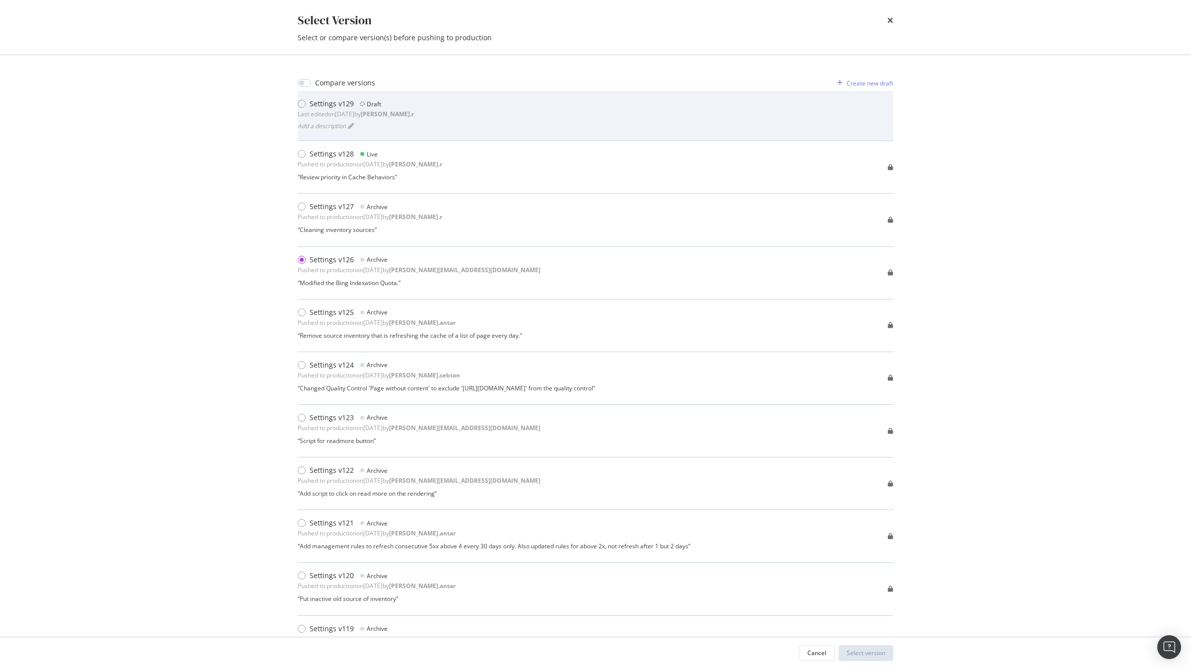
click at [419, 108] on div "Settings v129 Draft Last edited on 2025 Aug 25th by arthur.r Add a description" at bounding box center [596, 116] width 596 height 34
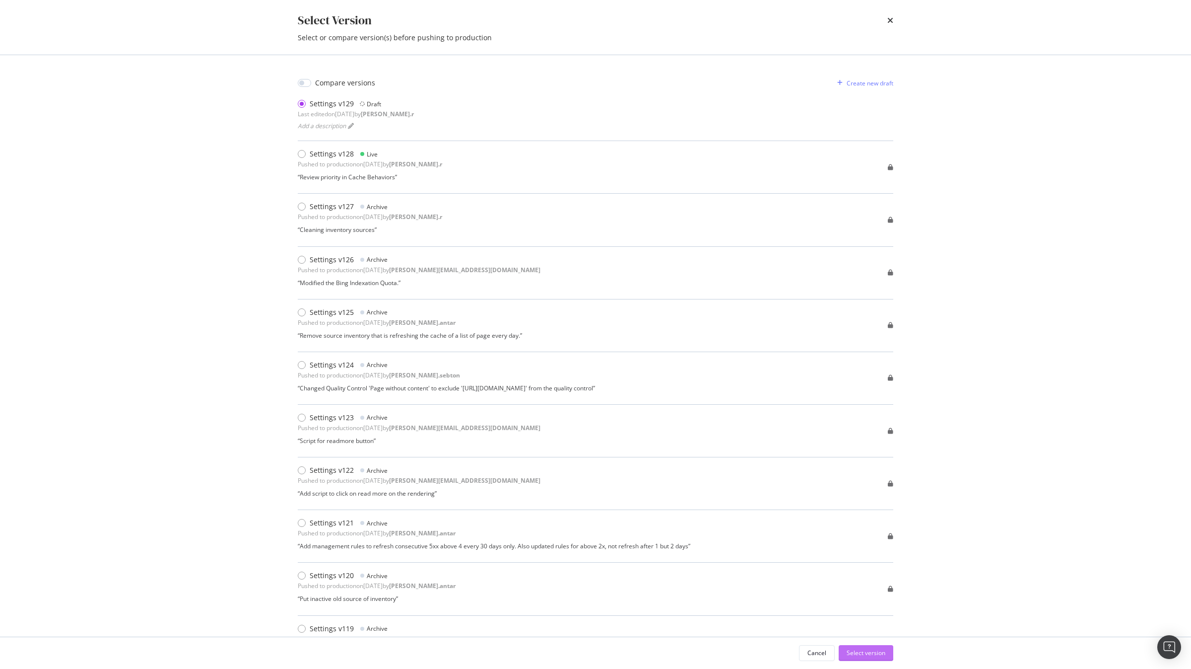
click at [878, 647] on div "Select version" at bounding box center [866, 652] width 39 height 15
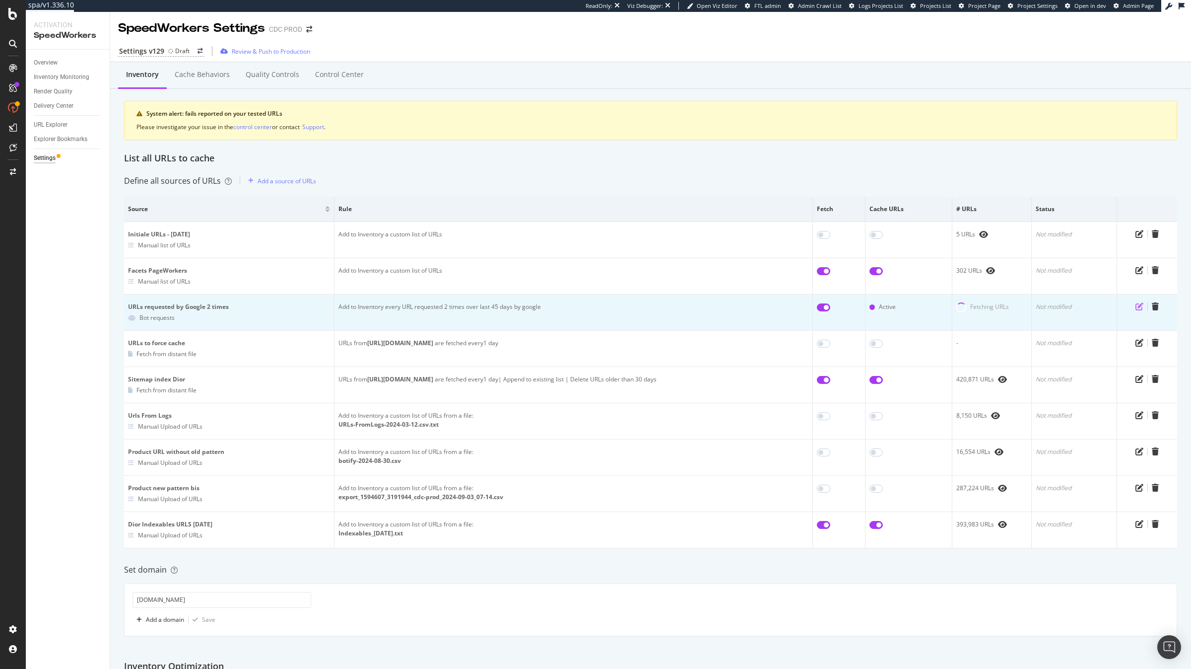
click at [1140, 309] on icon "pen-to-square" at bounding box center [1140, 306] width 8 height 8
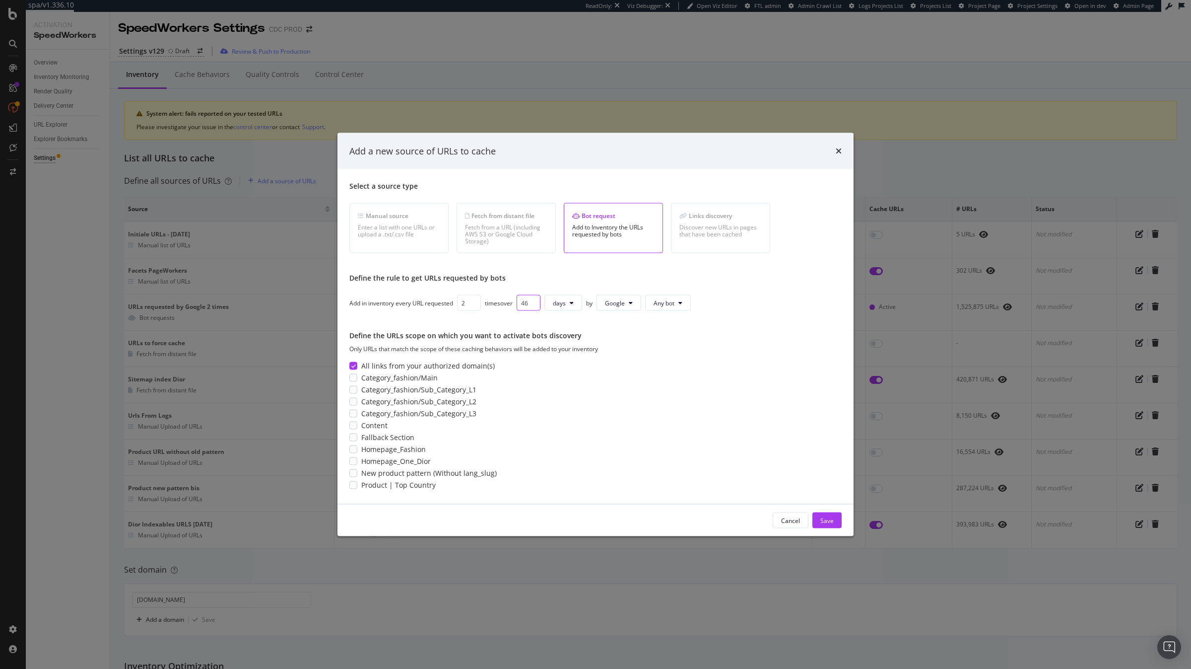
click at [537, 302] on input "46" at bounding box center [529, 303] width 24 height 16
type input "1"
click at [568, 300] on button "day" at bounding box center [562, 303] width 35 height 16
click at [572, 359] on span "month" at bounding box center [565, 359] width 18 height 9
click at [829, 515] on div "Save" at bounding box center [827, 520] width 13 height 15
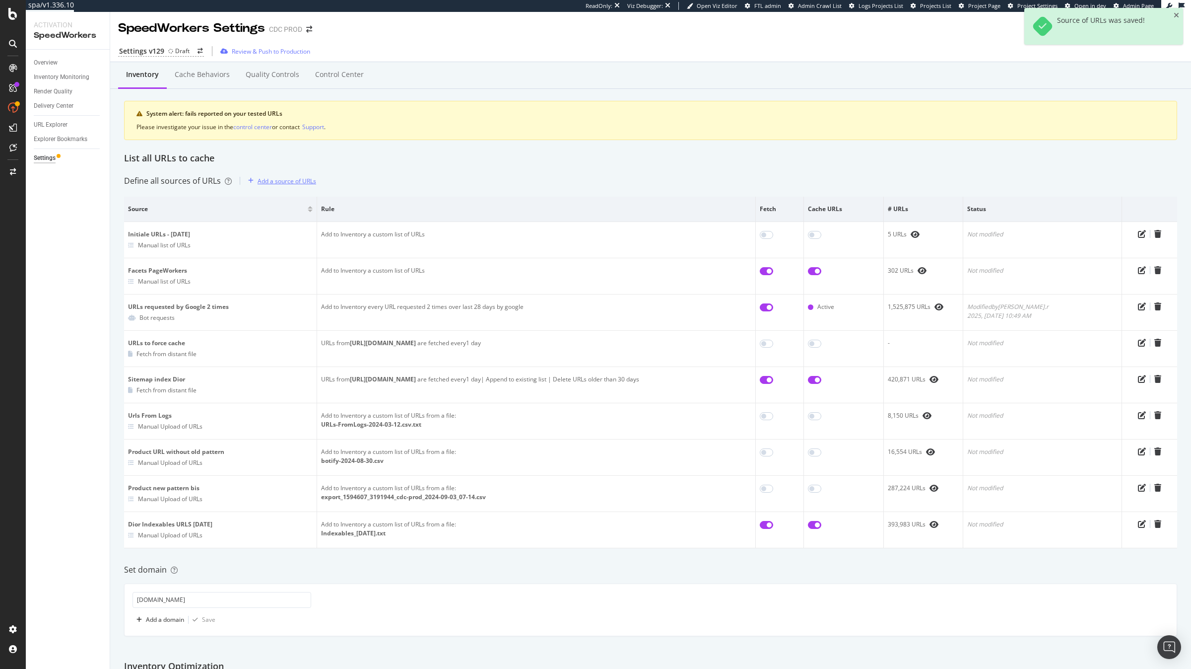
click at [310, 187] on div "Add a source of URLs" at bounding box center [280, 180] width 72 height 15
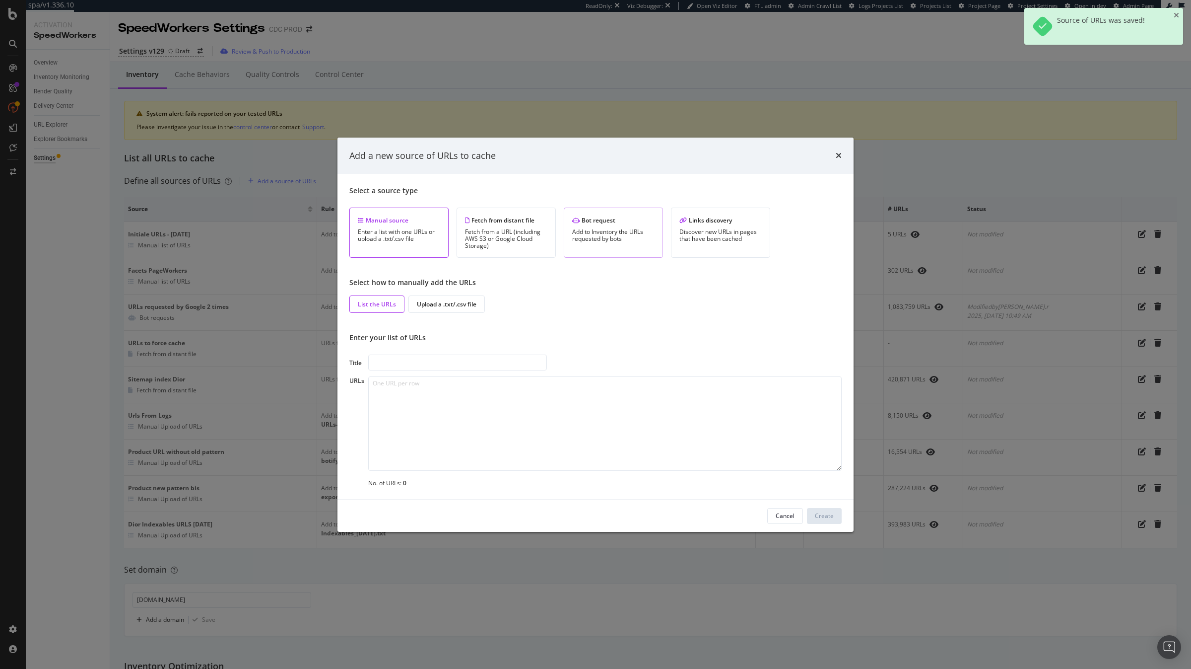
click at [609, 239] on div "Add to Inventory the URLs requested by bots" at bounding box center [613, 235] width 82 height 14
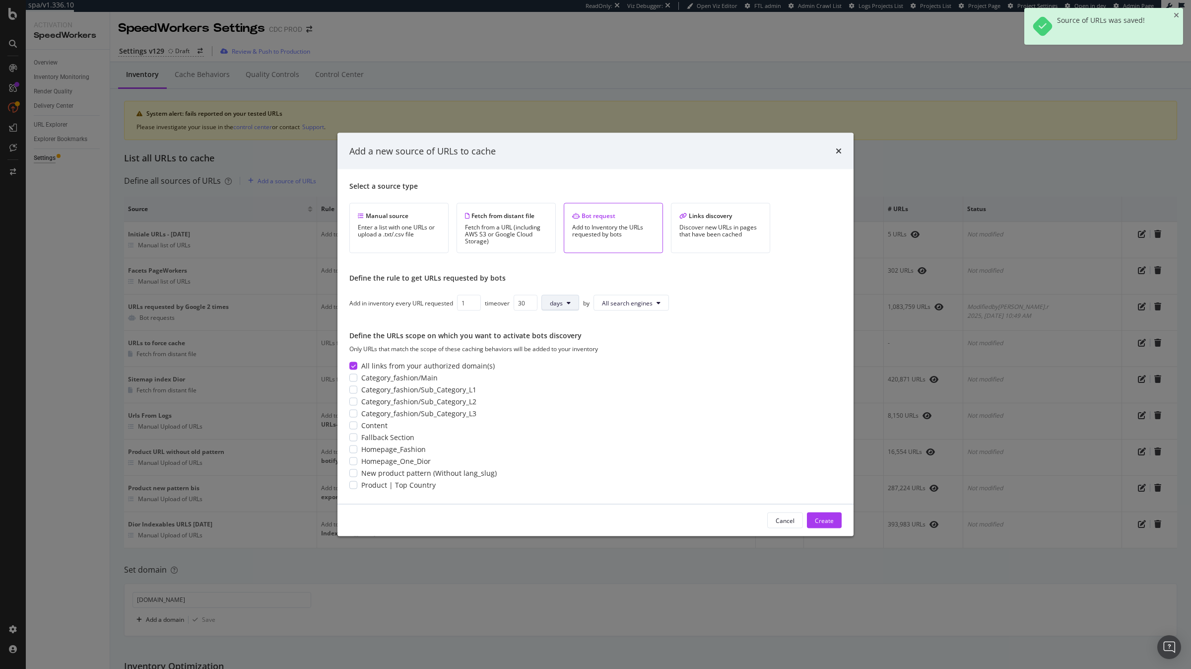
click at [563, 306] on span "days" at bounding box center [556, 302] width 13 height 8
click at [572, 355] on span "months" at bounding box center [563, 359] width 21 height 9
click at [527, 304] on input "30" at bounding box center [526, 303] width 24 height 16
type input "1"
click at [647, 306] on span "All search engines" at bounding box center [632, 302] width 51 height 8
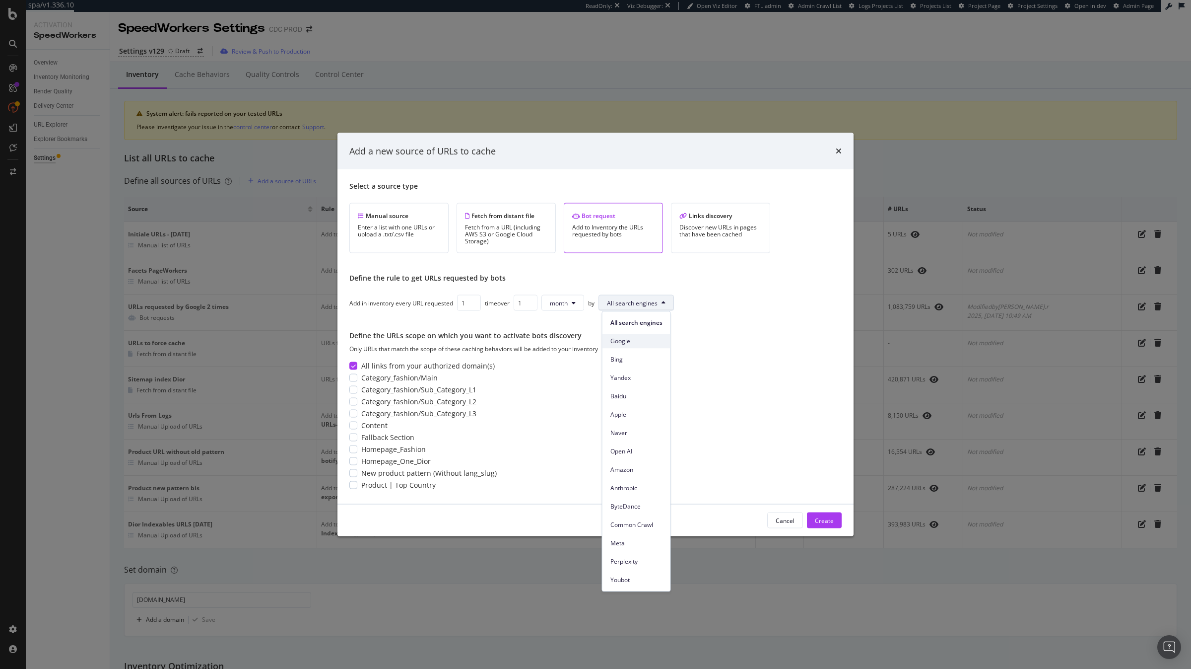
click at [649, 344] on span "Google" at bounding box center [637, 341] width 52 height 9
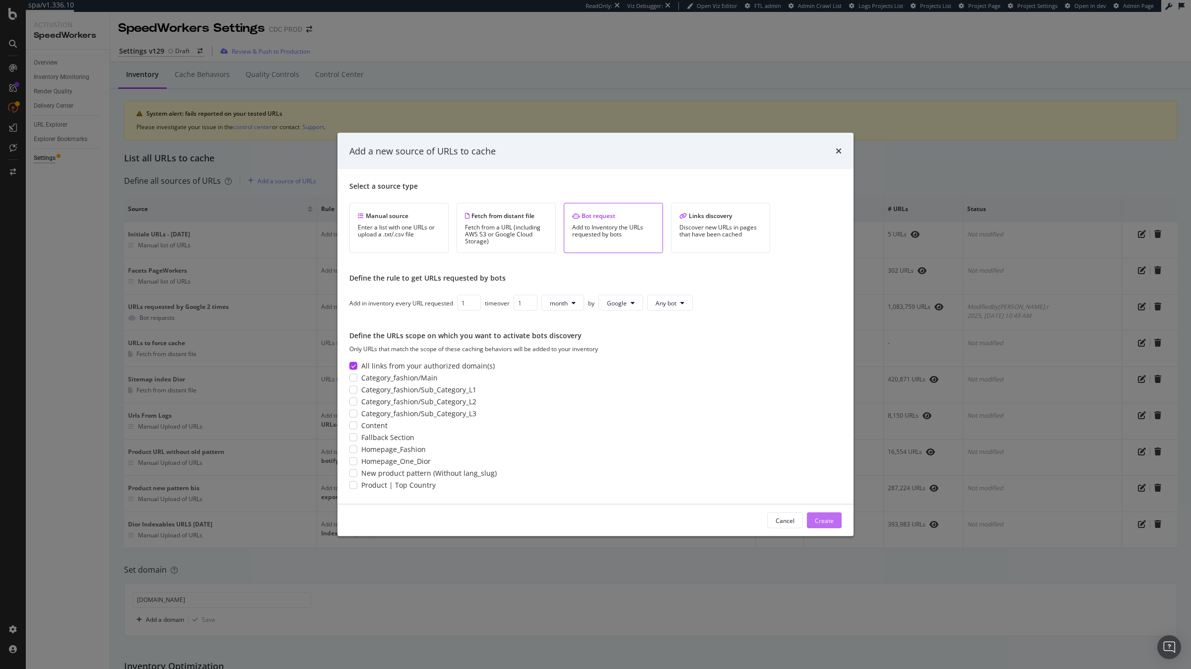
click at [822, 516] on div "Create" at bounding box center [824, 520] width 19 height 8
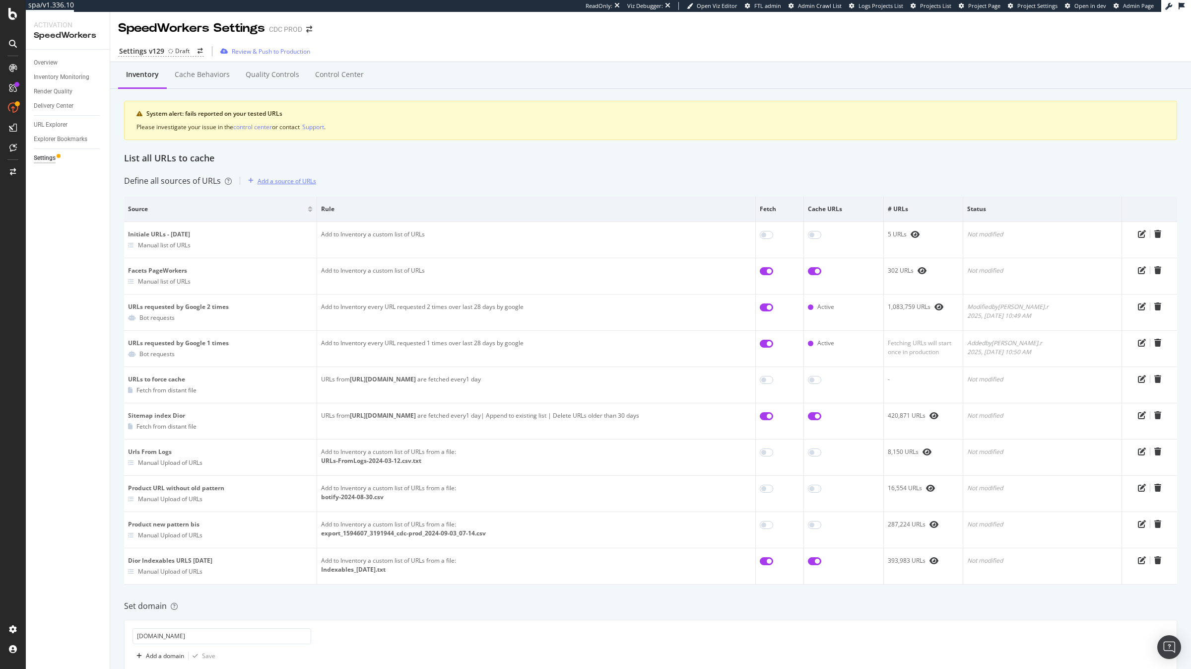
click at [282, 178] on div "Add a source of URLs" at bounding box center [287, 181] width 59 height 8
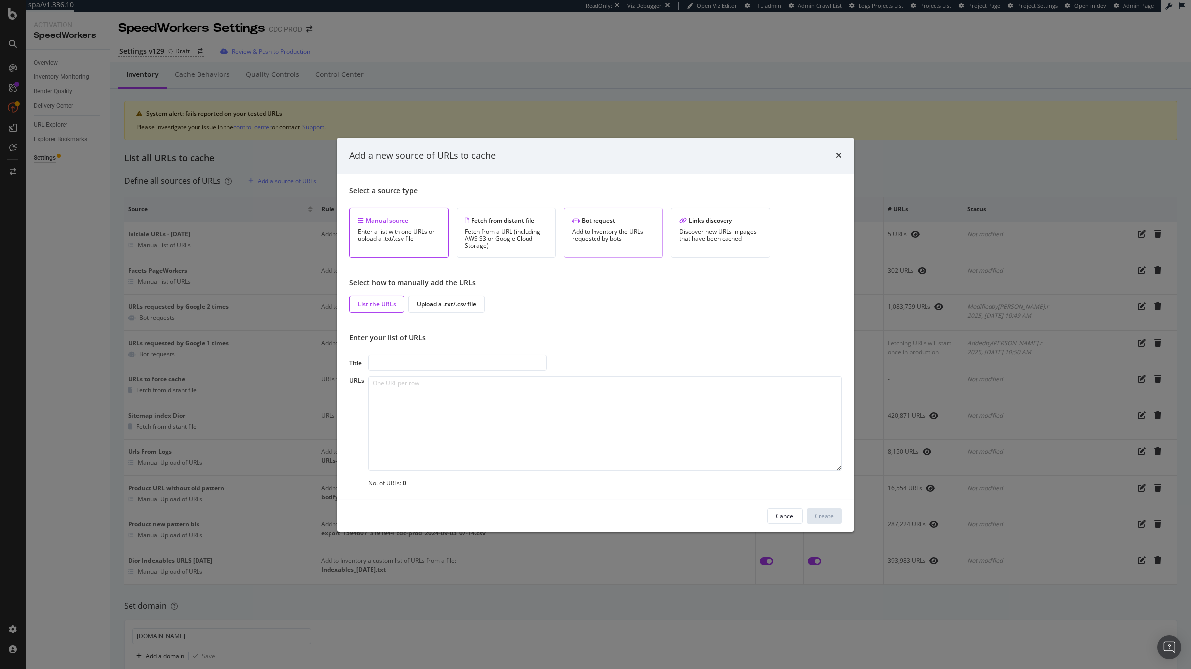
click at [566, 248] on div "Bot request Add to Inventory the URLs requested by bots" at bounding box center [613, 233] width 99 height 50
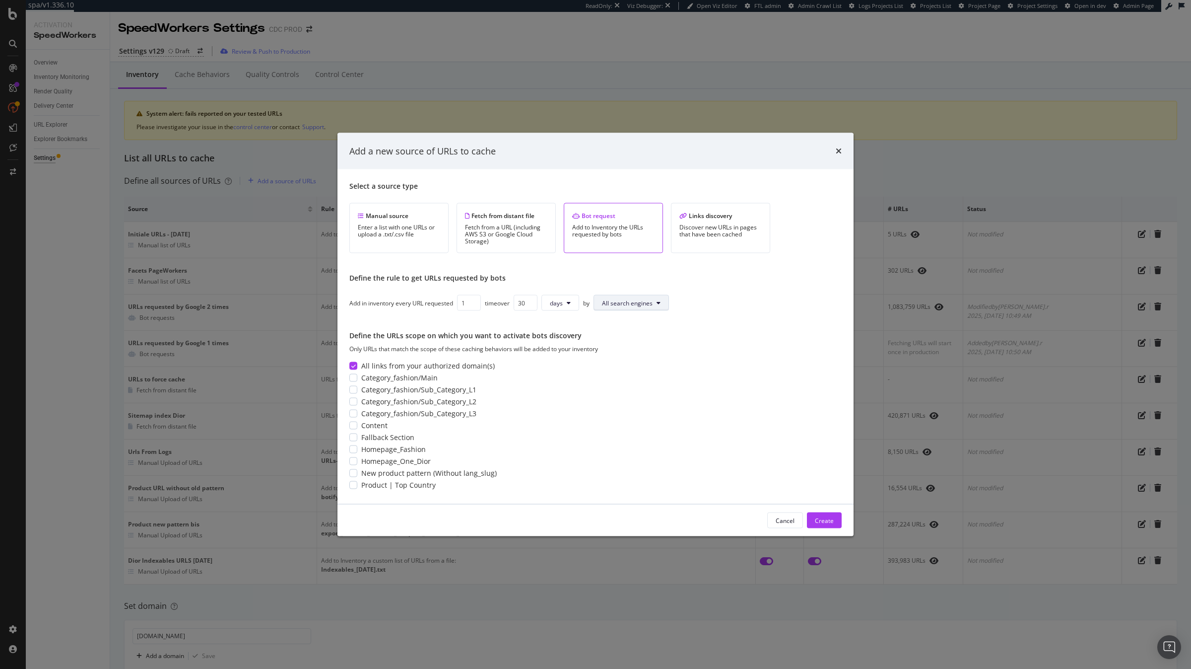
click at [621, 302] on span "All search engines" at bounding box center [627, 302] width 51 height 8
click at [629, 343] on span "Google" at bounding box center [631, 341] width 52 height 9
click at [527, 303] on input "30" at bounding box center [526, 303] width 24 height 16
type input "1"
click at [559, 305] on span "day" at bounding box center [555, 302] width 10 height 8
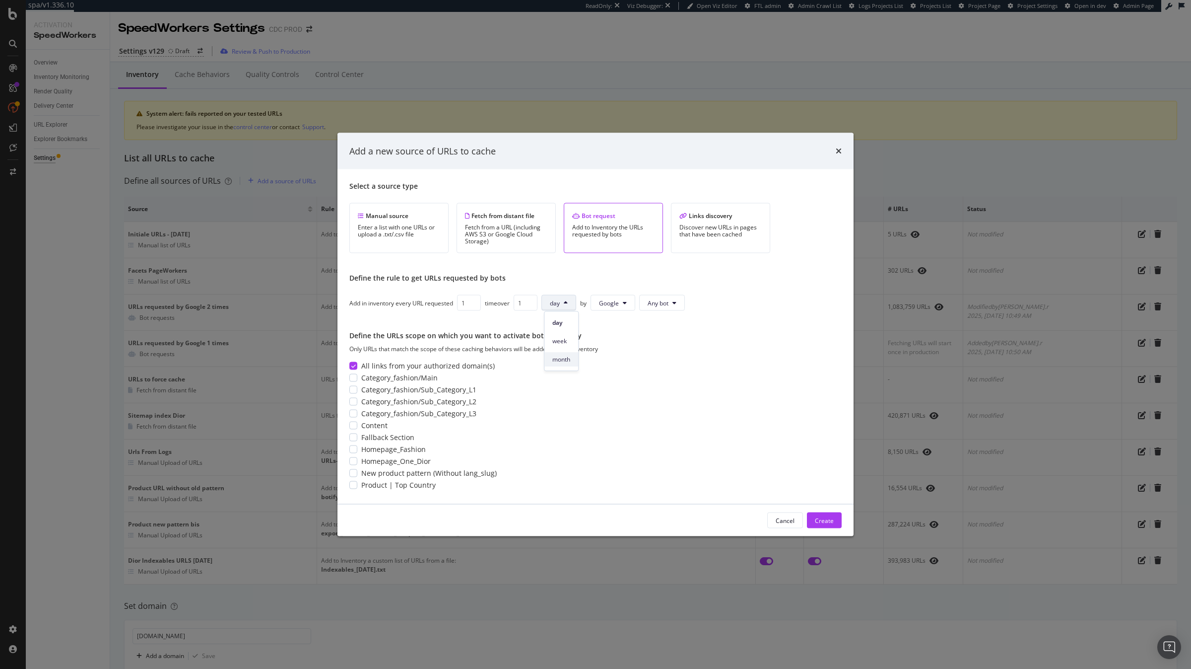
click at [569, 356] on span "month" at bounding box center [562, 359] width 18 height 9
click at [472, 306] on input "1" at bounding box center [469, 303] width 24 height 16
click at [474, 302] on input "2" at bounding box center [469, 303] width 24 height 16
type input "3"
click at [474, 302] on input "3" at bounding box center [469, 303] width 24 height 16
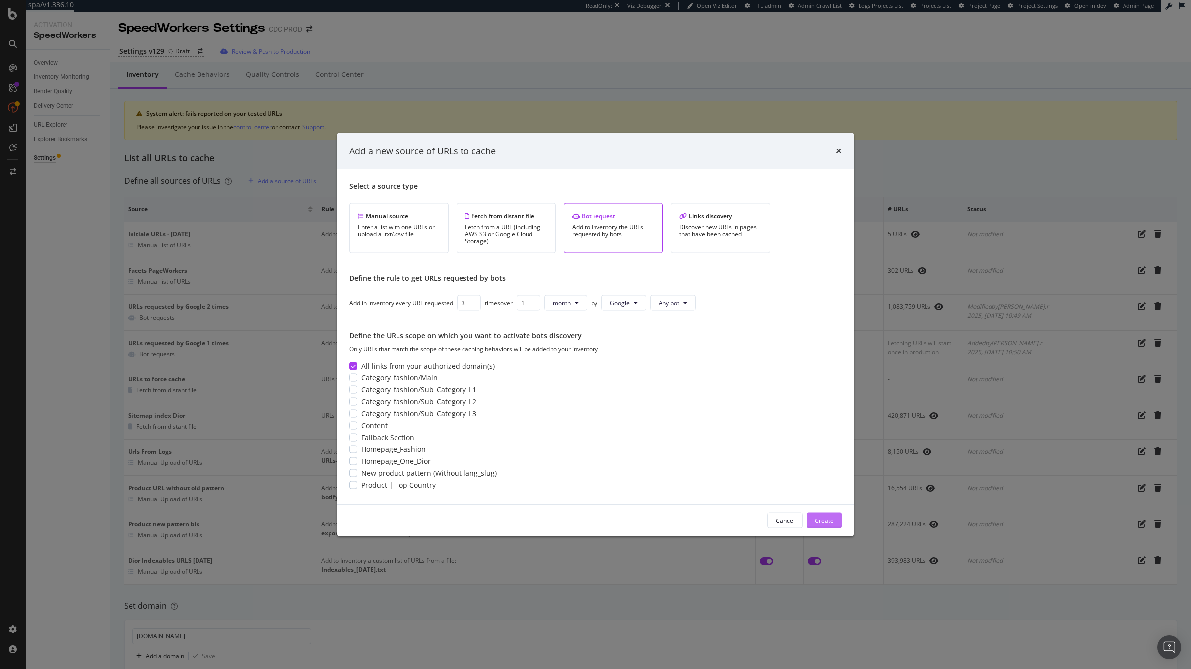
click at [836, 521] on button "Create" at bounding box center [824, 520] width 35 height 16
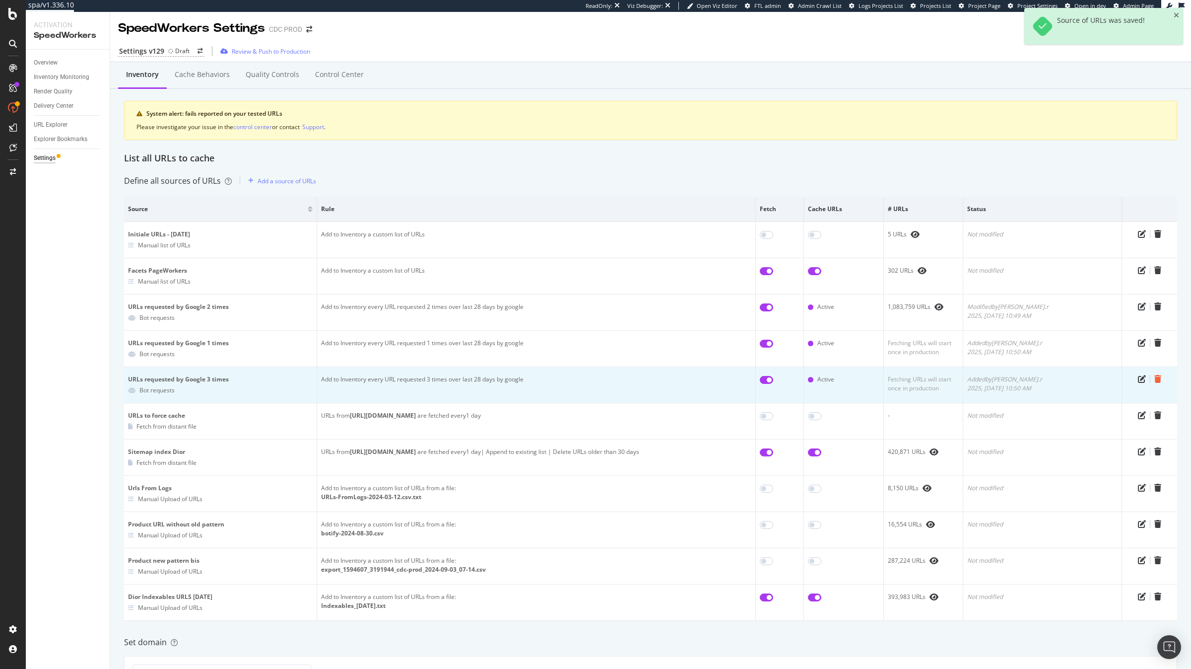
click at [1159, 378] on icon "trash" at bounding box center [1158, 379] width 7 height 8
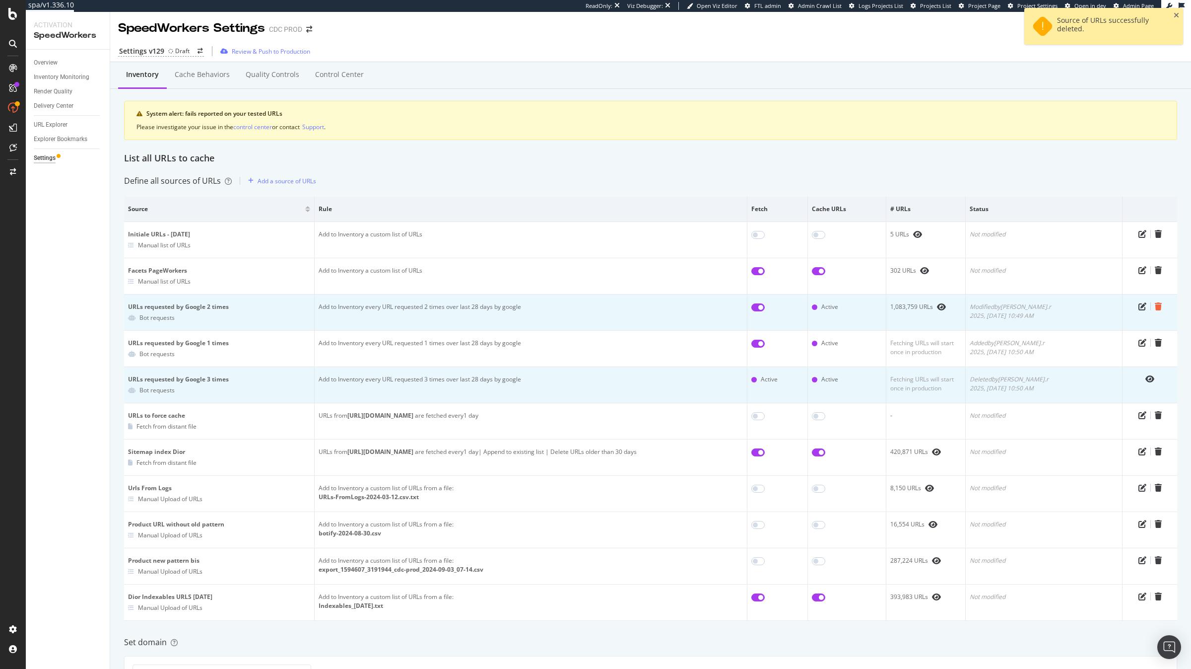
click at [1160, 307] on icon "trash" at bounding box center [1158, 306] width 7 height 8
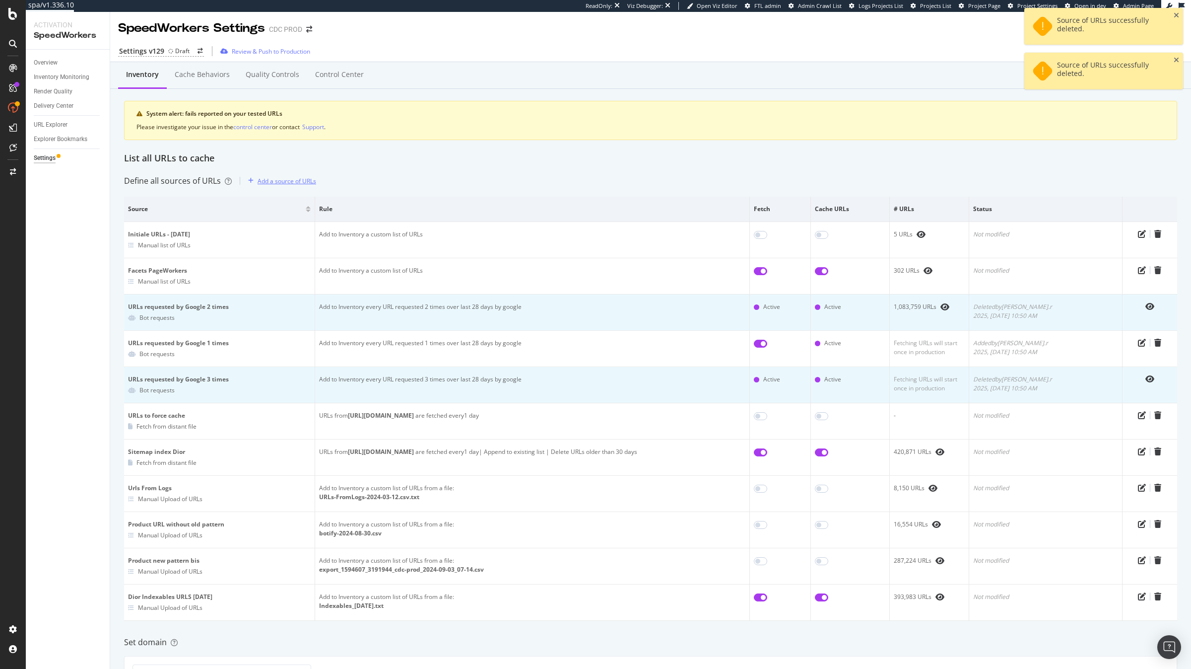
click at [280, 178] on div "Add a source of URLs" at bounding box center [287, 181] width 59 height 8
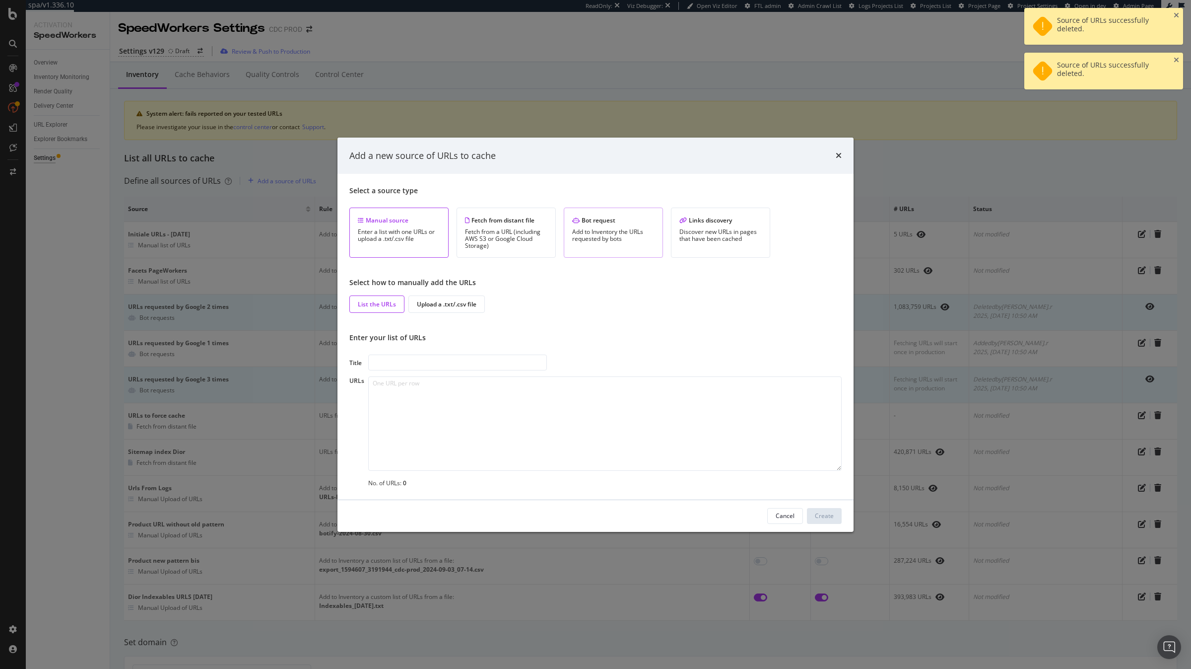
click at [564, 224] on div "Bot request Add to Inventory the URLs requested by bots" at bounding box center [613, 233] width 99 height 50
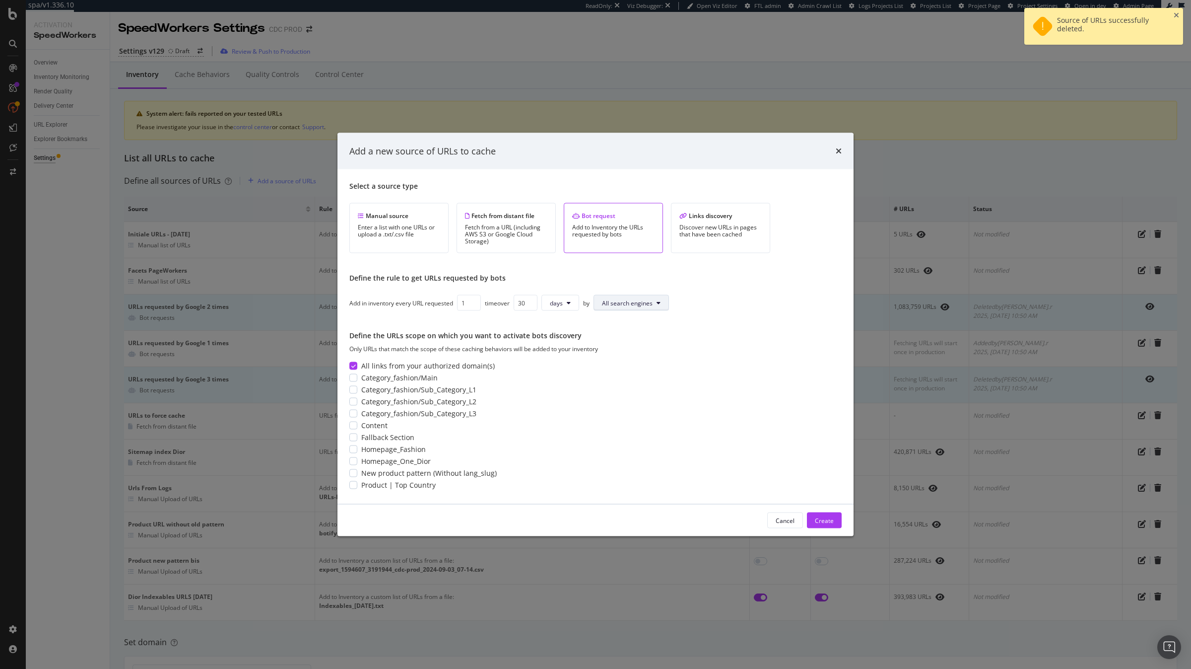
click at [622, 305] on span "All search engines" at bounding box center [627, 302] width 51 height 8
click at [633, 340] on span "Google" at bounding box center [631, 341] width 52 height 9
click at [672, 306] on span "Any bot" at bounding box center [661, 302] width 21 height 8
click at [554, 301] on span "days" at bounding box center [556, 302] width 13 height 8
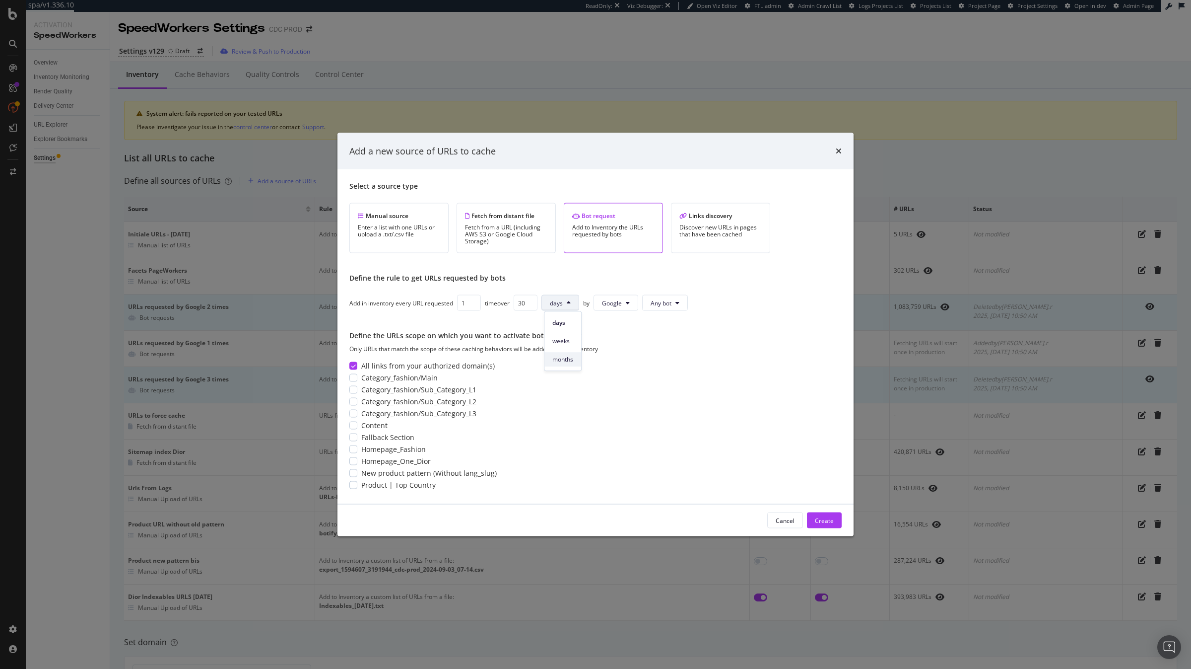
click at [563, 358] on span "months" at bounding box center [563, 359] width 21 height 9
click at [527, 304] on input "30" at bounding box center [526, 303] width 24 height 16
type input "1"
click at [465, 307] on input "1" at bounding box center [469, 303] width 24 height 16
type input "2"
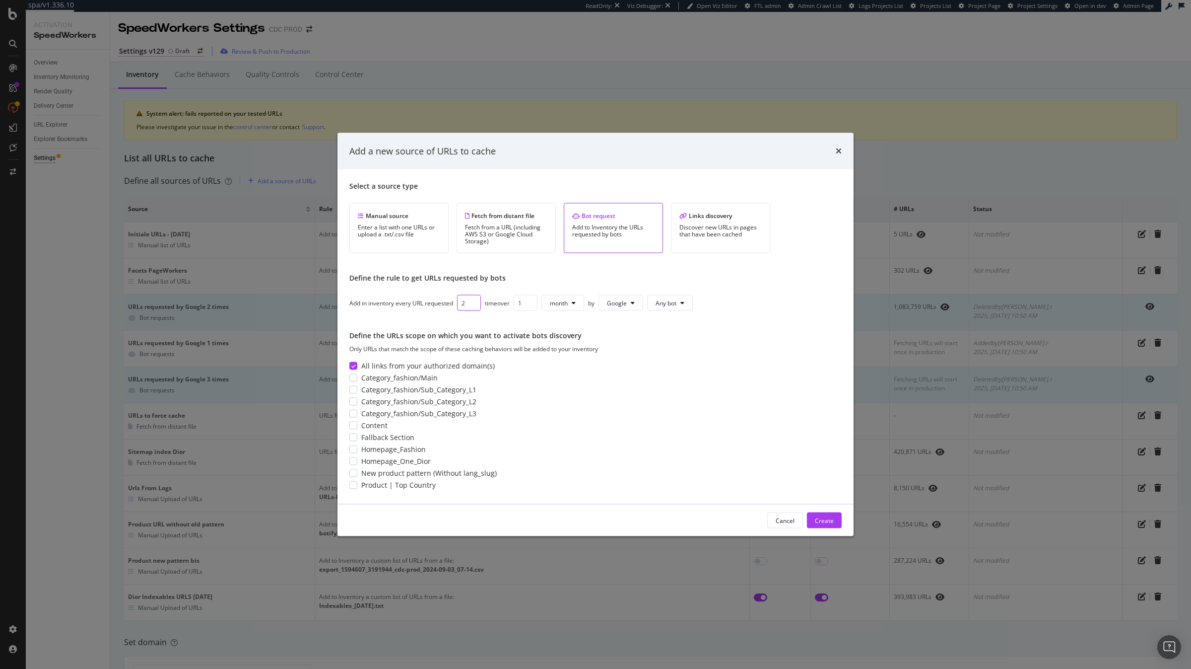
click at [475, 302] on input "2" at bounding box center [469, 303] width 24 height 16
click at [834, 523] on button "Create" at bounding box center [824, 520] width 35 height 16
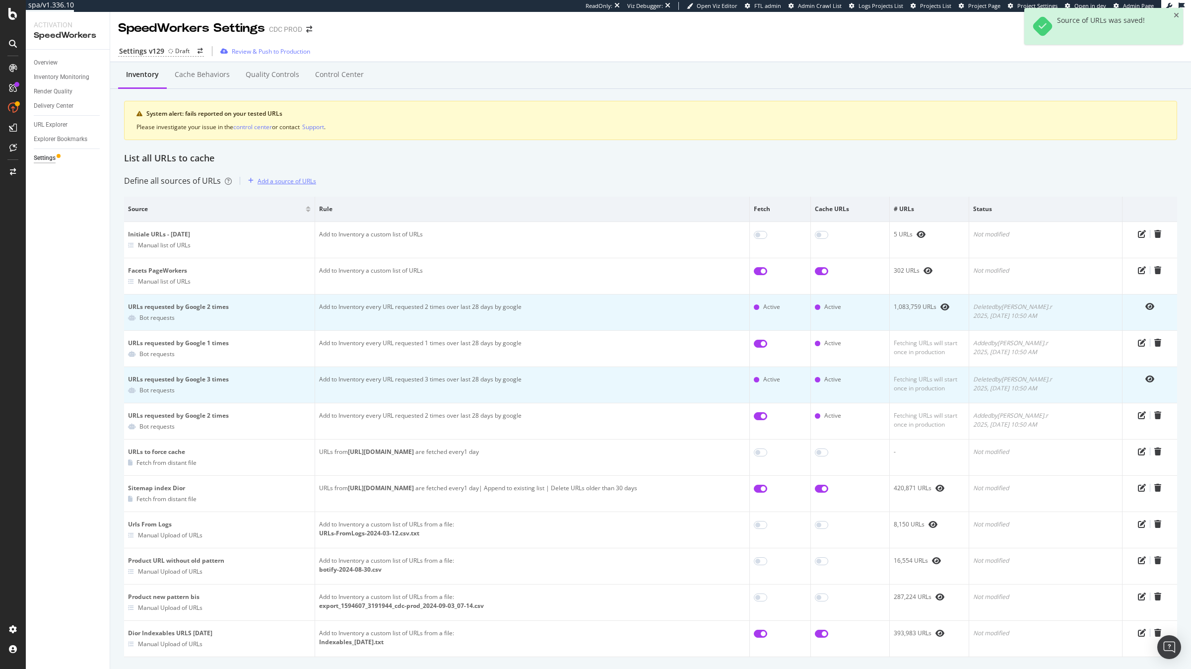
click at [269, 176] on div "Add a source of URLs" at bounding box center [280, 180] width 72 height 15
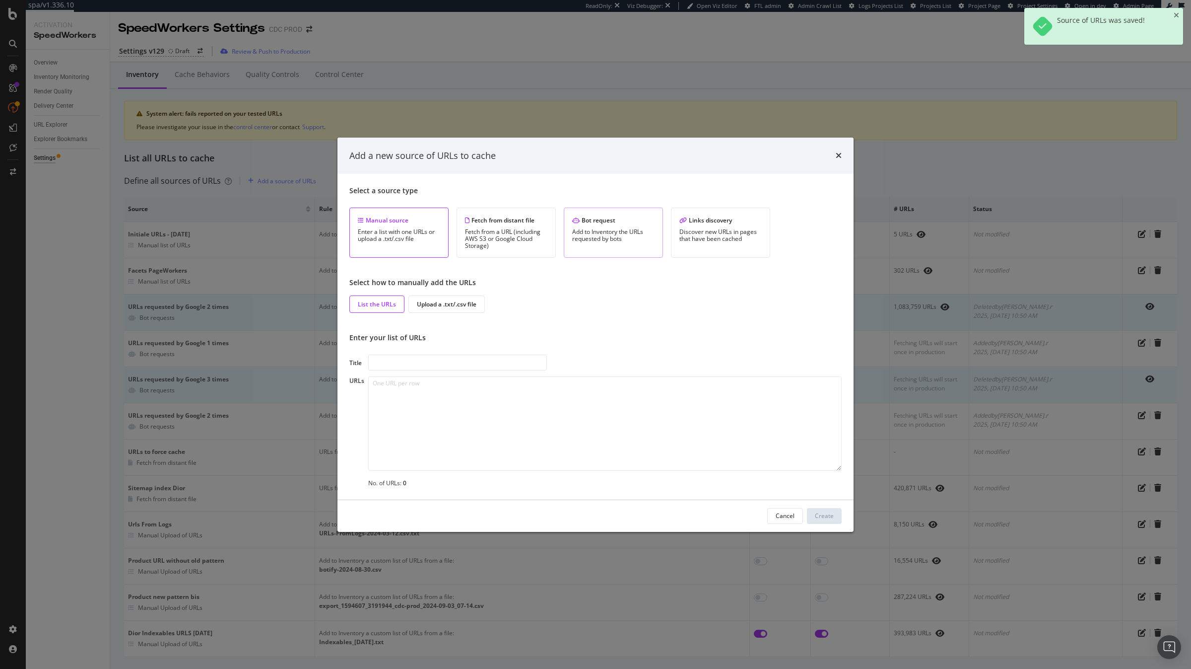
click at [611, 234] on div "Add to Inventory the URLs requested by bots" at bounding box center [613, 235] width 82 height 14
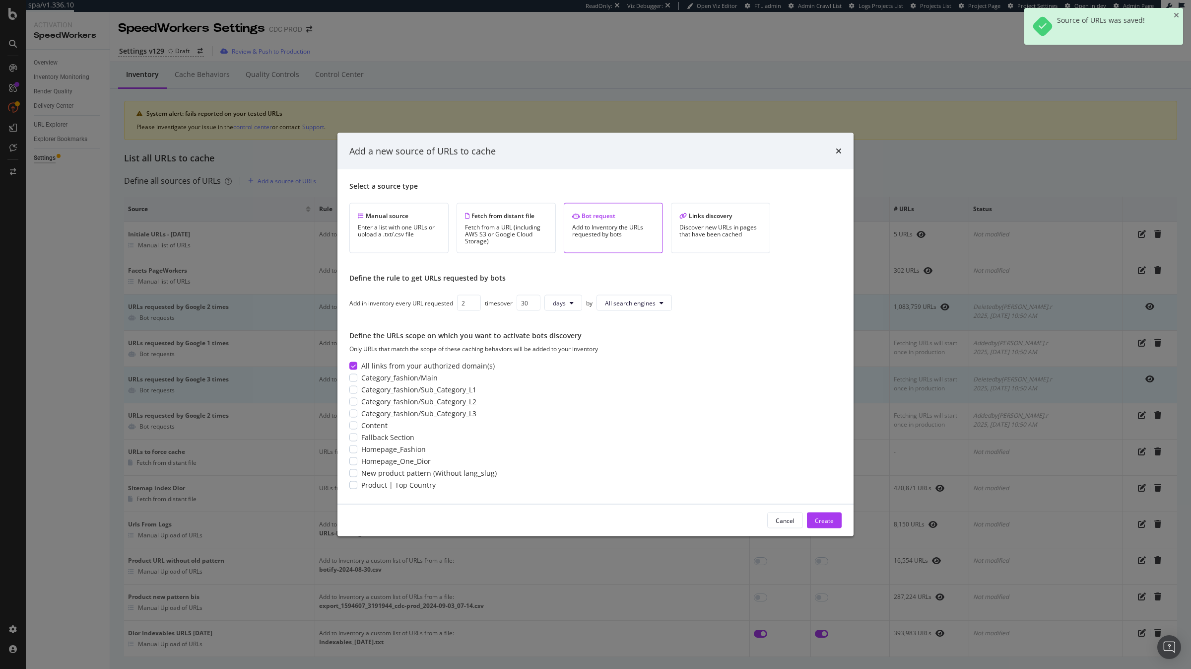
click at [475, 302] on input "2" at bounding box center [469, 303] width 24 height 16
type input "3"
click at [475, 302] on input "3" at bounding box center [469, 303] width 24 height 16
click at [564, 303] on span "days" at bounding box center [559, 302] width 13 height 8
click at [567, 361] on span "months" at bounding box center [566, 359] width 21 height 9
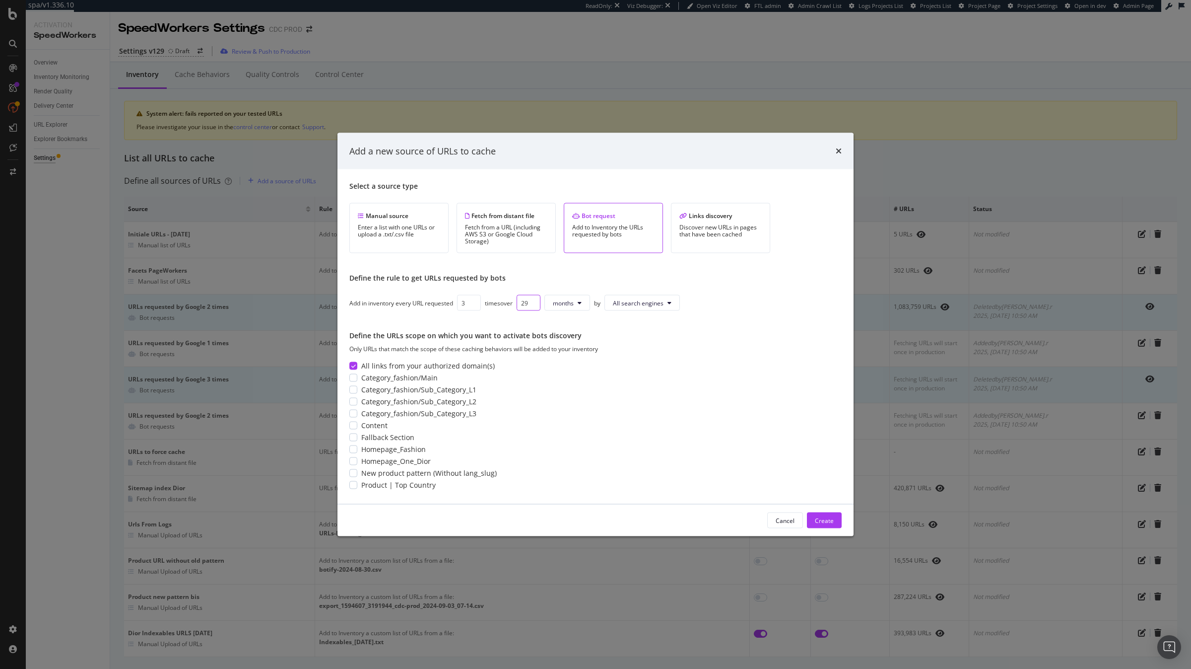
click at [531, 306] on input "29" at bounding box center [529, 303] width 24 height 16
type input "1"
click at [654, 297] on button "All search engines" at bounding box center [639, 303] width 75 height 16
click at [652, 344] on span "Google" at bounding box center [640, 341] width 52 height 9
click at [838, 524] on button "Create" at bounding box center [824, 520] width 35 height 16
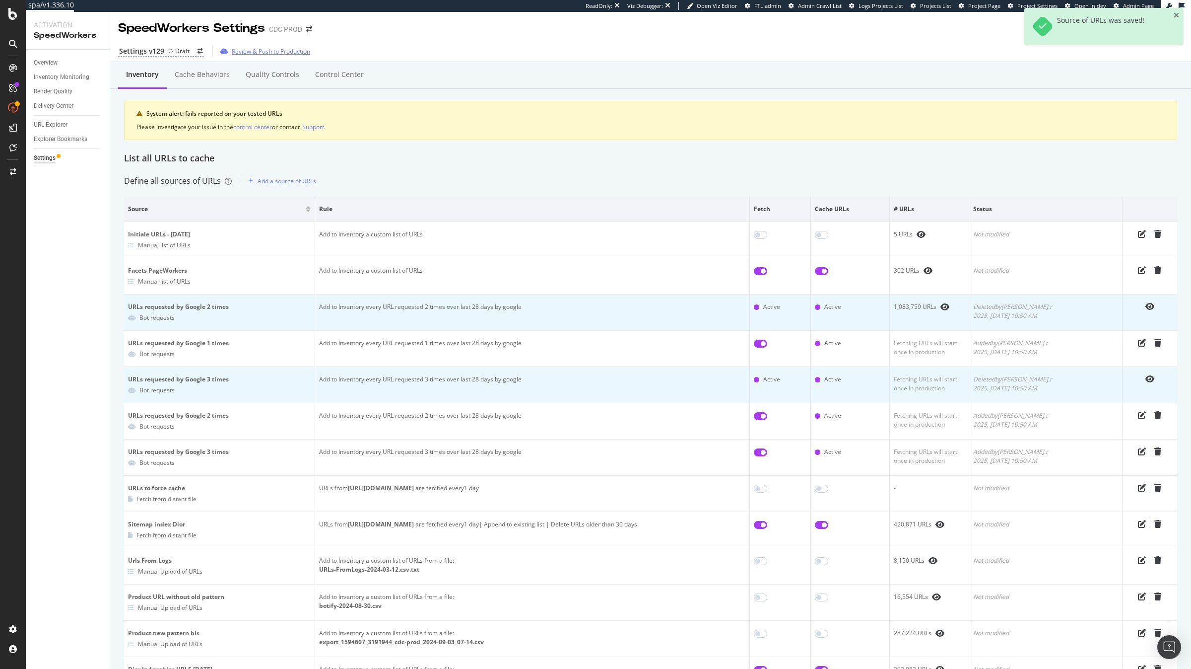
click at [269, 54] on div "Review & Push to Production" at bounding box center [271, 51] width 78 height 8
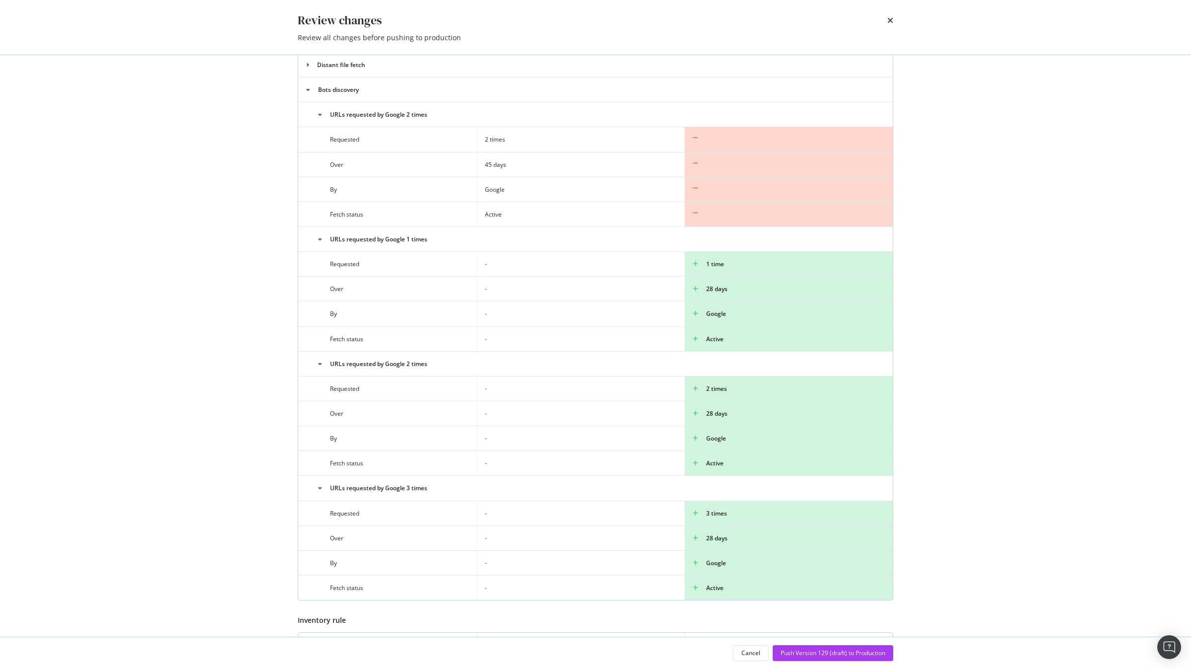
scroll to position [284, 0]
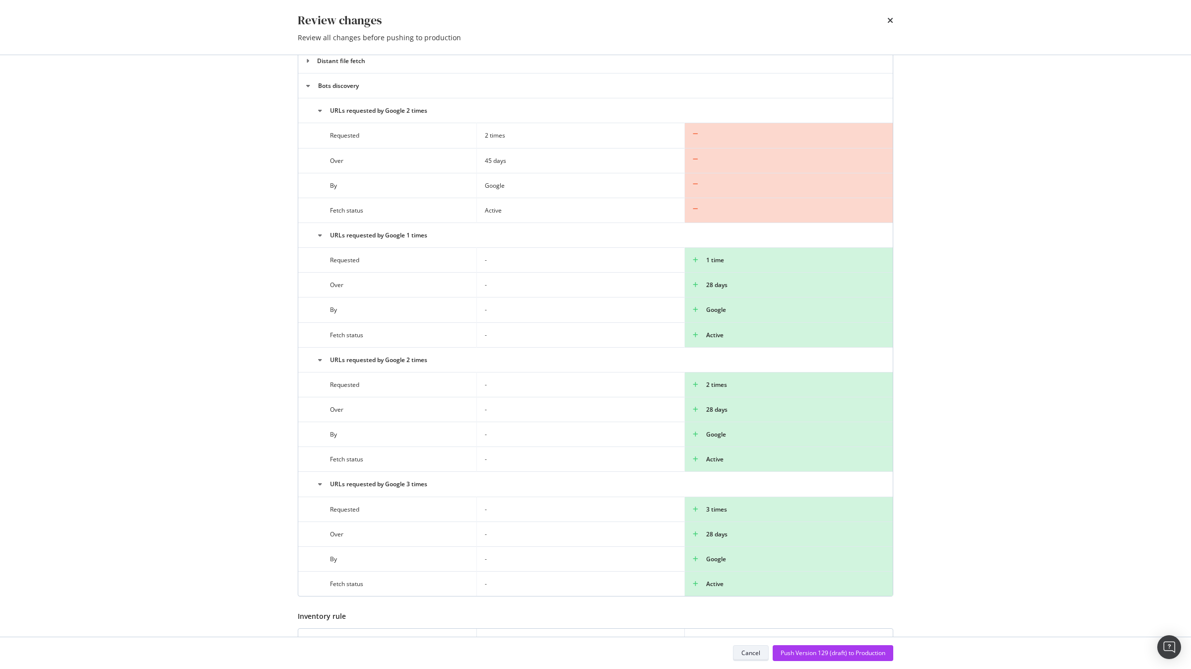
click at [748, 652] on div "Cancel" at bounding box center [751, 652] width 19 height 8
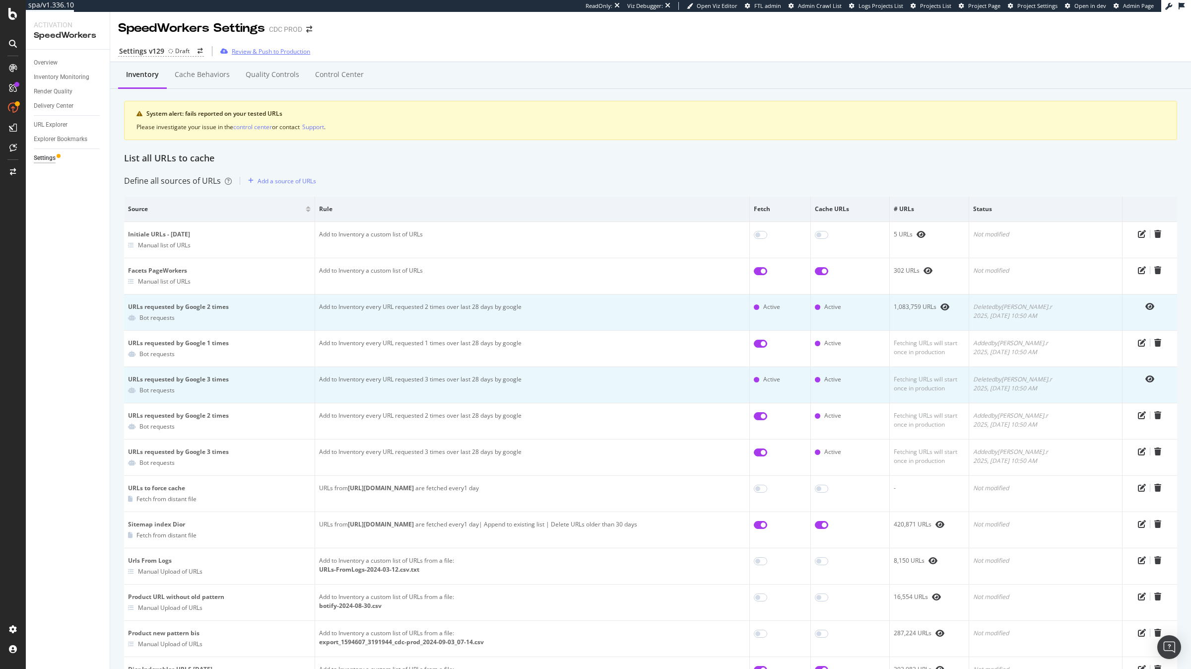
click at [254, 52] on div "Review & Push to Production" at bounding box center [271, 51] width 78 height 8
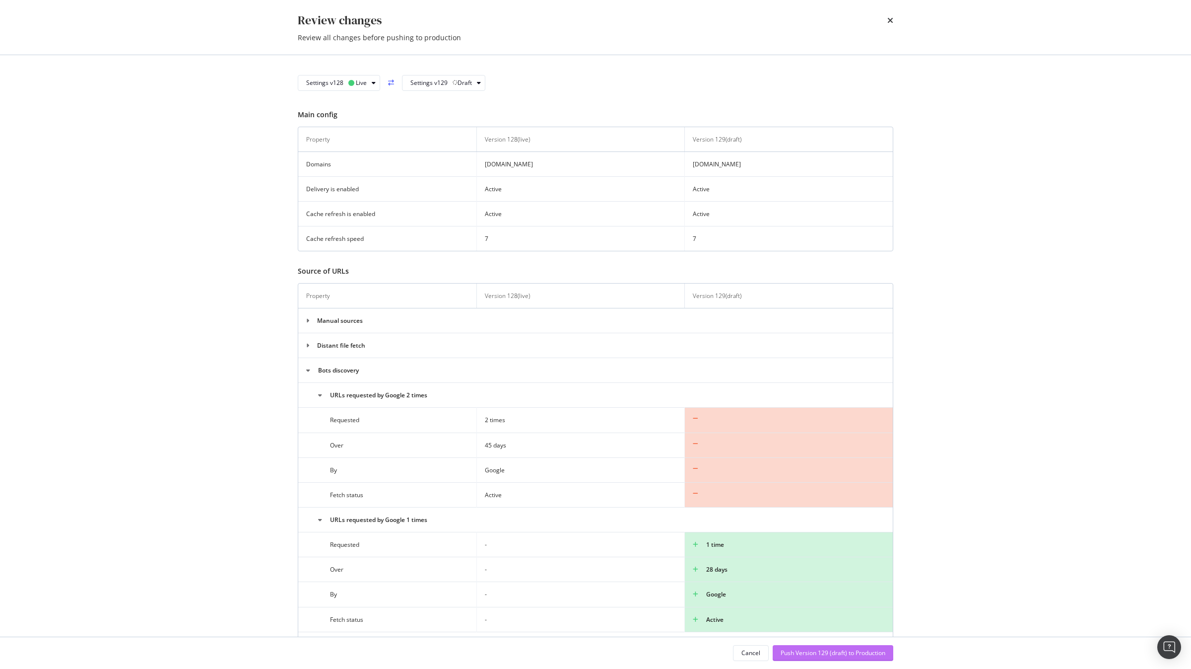
click at [817, 659] on div "Push Version 129 (draft) to Production" at bounding box center [833, 652] width 105 height 15
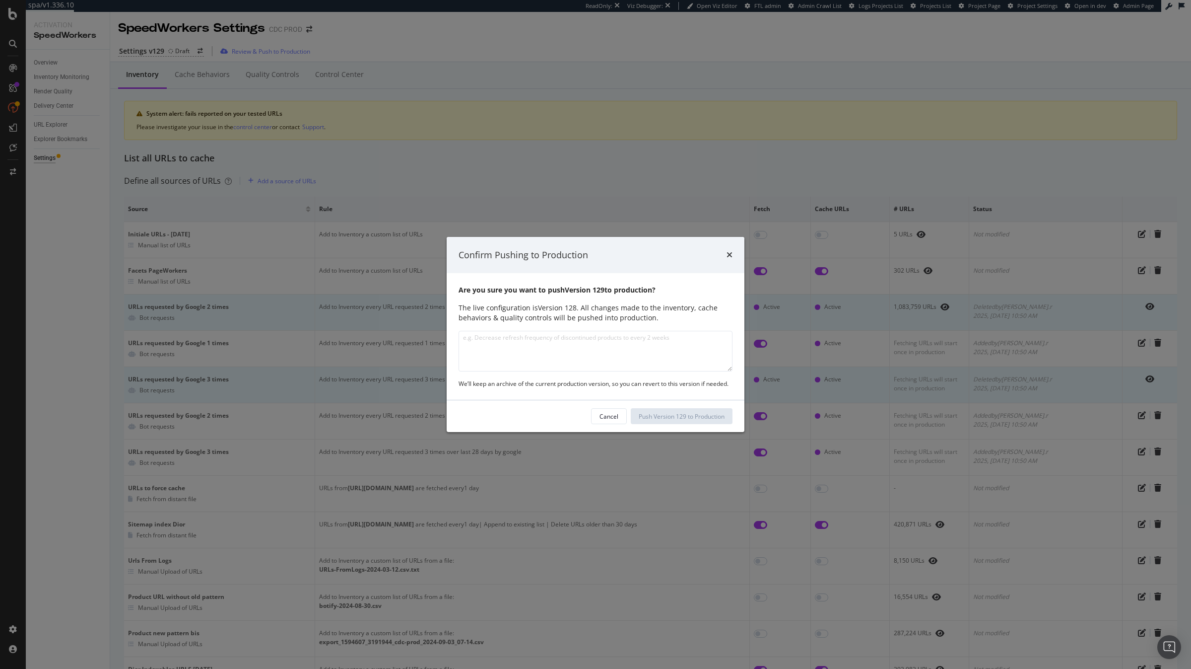
click at [651, 353] on textarea "modal" at bounding box center [596, 351] width 274 height 41
type textarea "Refresh"
click at [700, 416] on div "Push Version 129 to Production" at bounding box center [682, 416] width 86 height 8
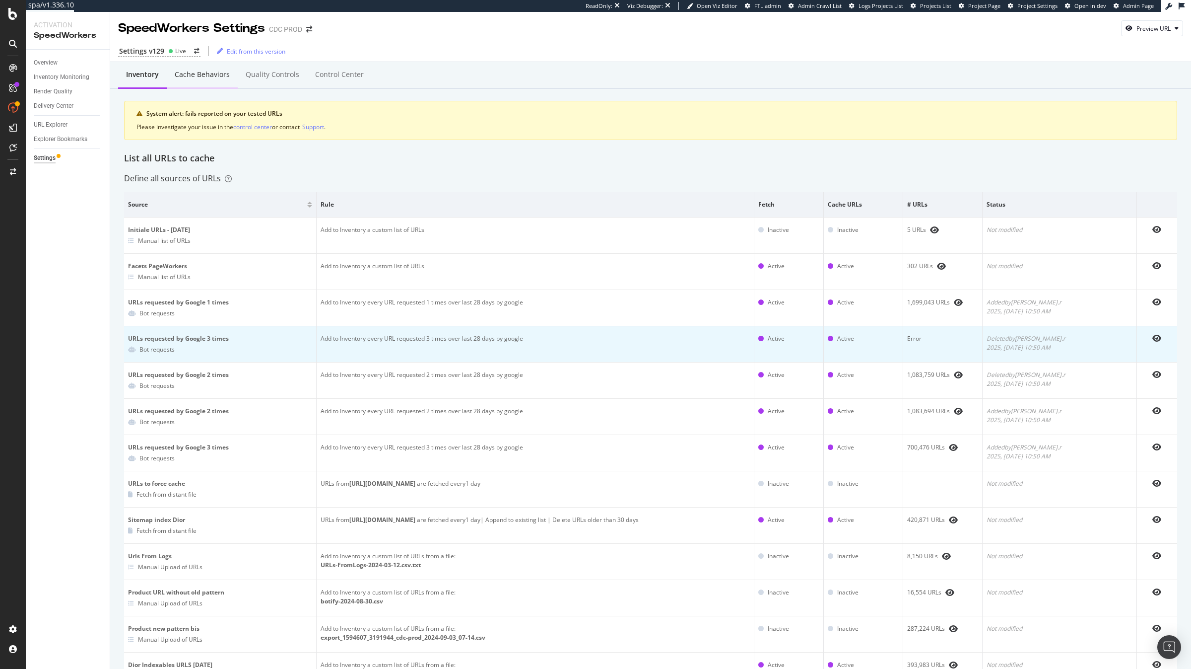
click at [220, 80] on div "Cache behaviors" at bounding box center [202, 75] width 71 height 27
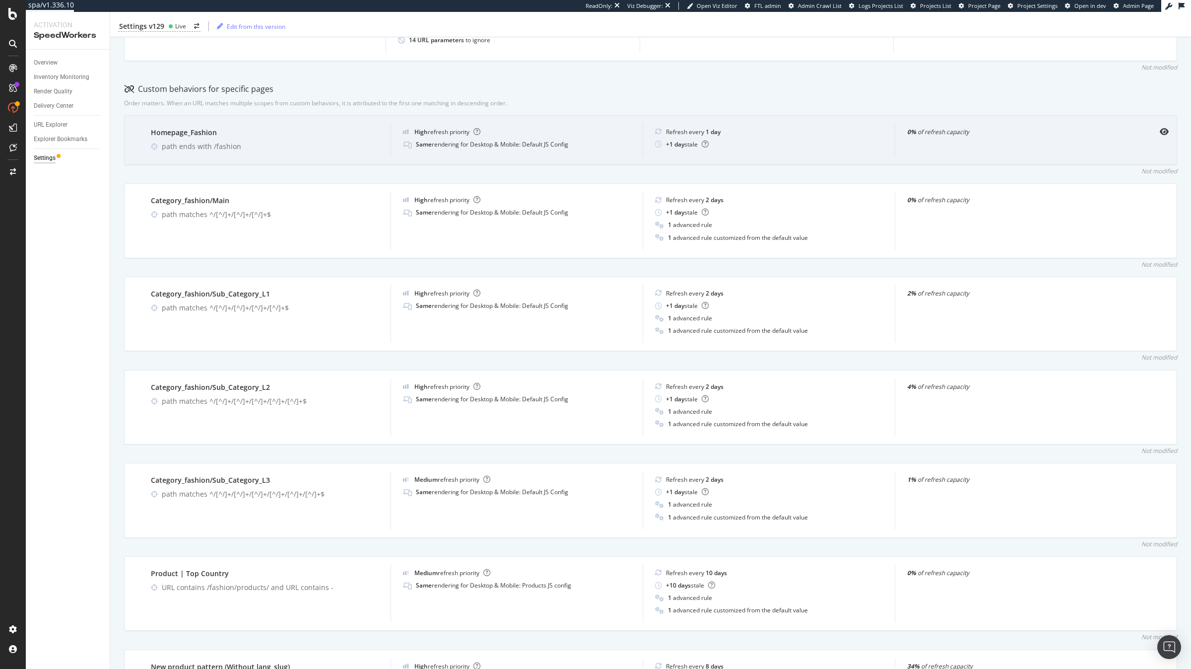
scroll to position [345, 0]
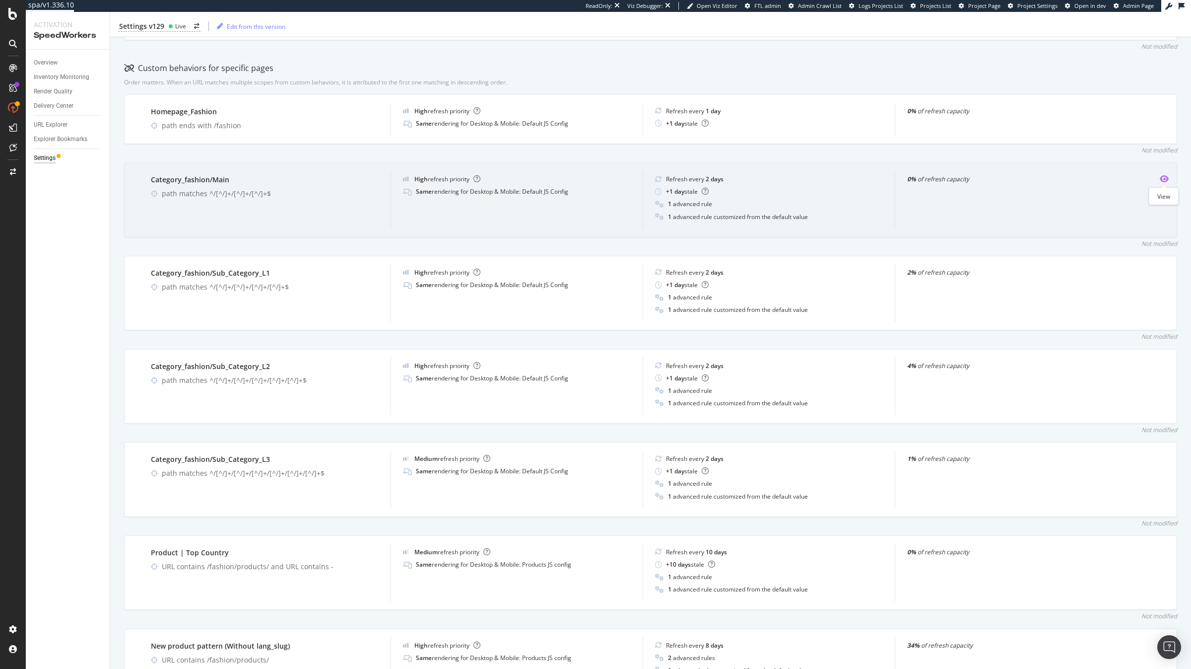
click at [1164, 176] on icon "eye" at bounding box center [1164, 179] width 9 height 8
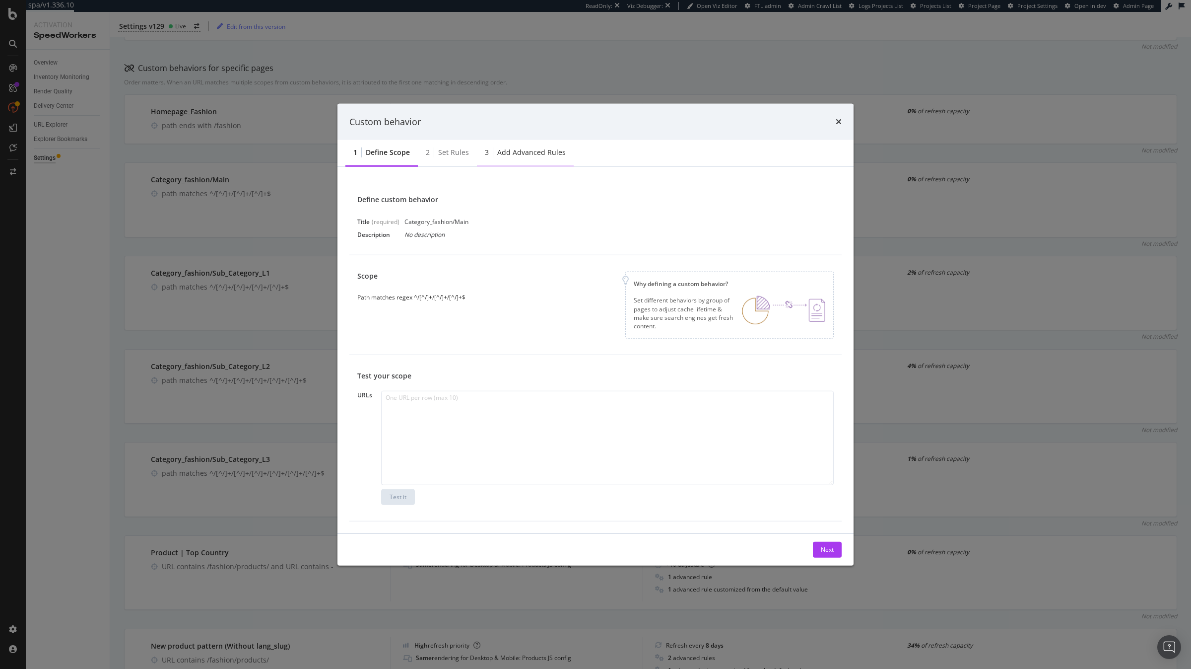
click at [552, 155] on div "Add advanced rules" at bounding box center [531, 152] width 69 height 10
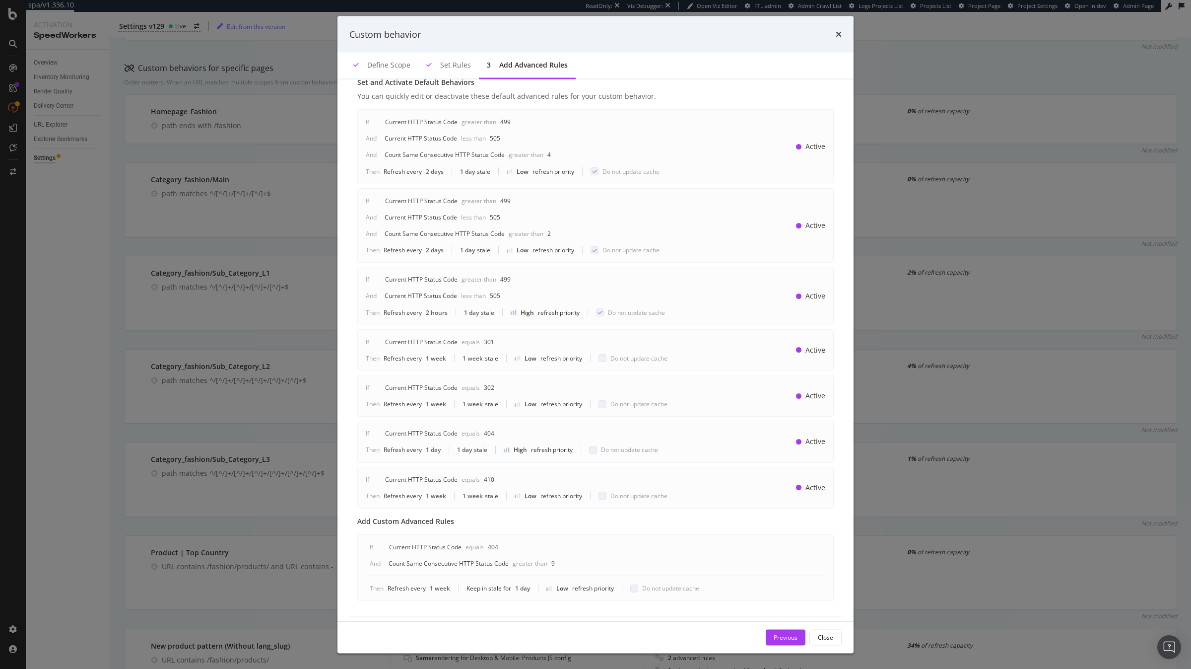
scroll to position [0, 0]
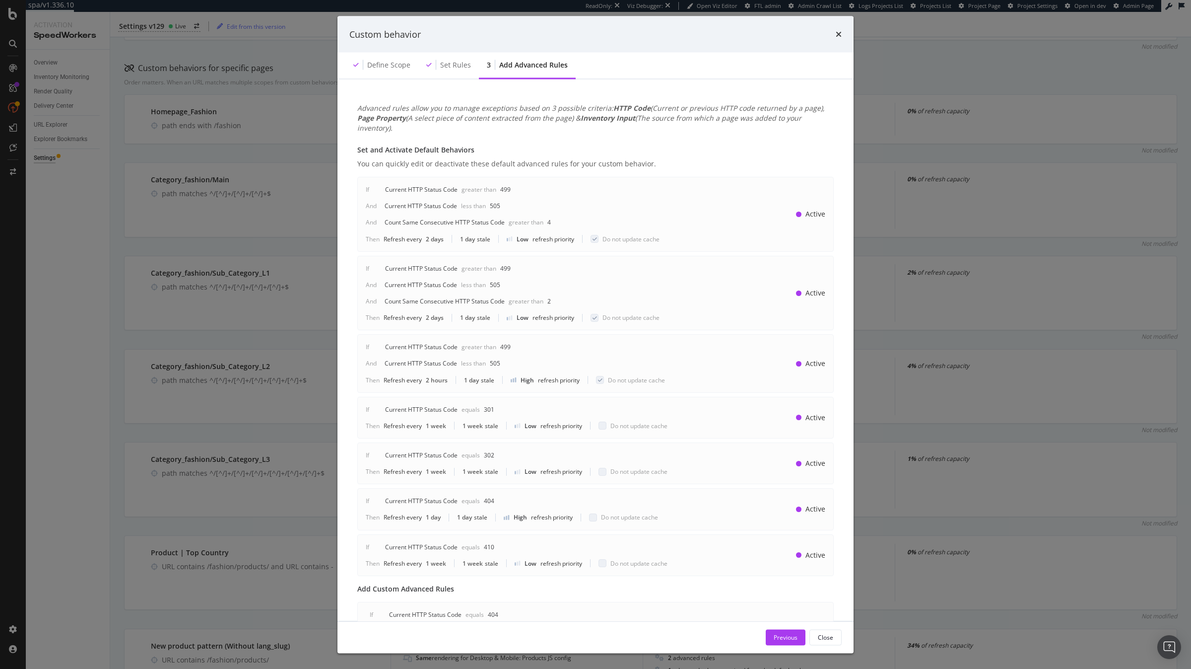
click at [842, 38] on div "Custom behavior" at bounding box center [596, 34] width 516 height 37
click at [841, 35] on icon "times" at bounding box center [839, 34] width 6 height 8
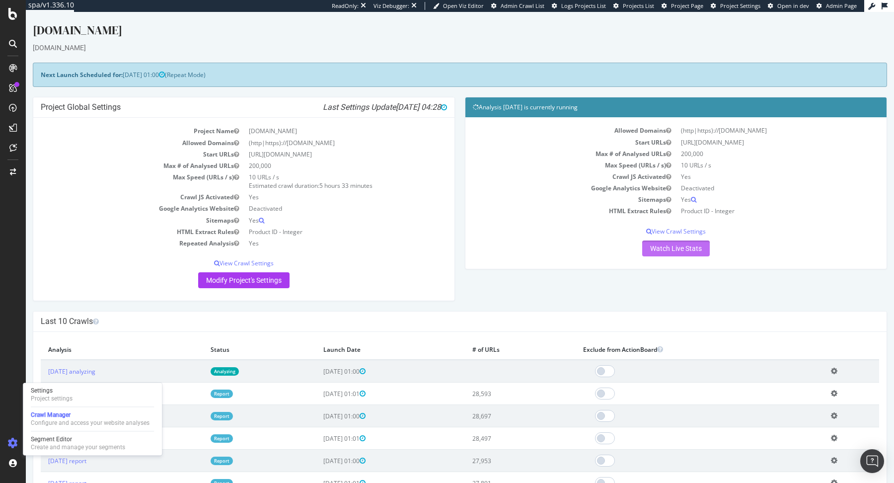
click at [672, 254] on link "Watch Live Stats" at bounding box center [676, 248] width 68 height 16
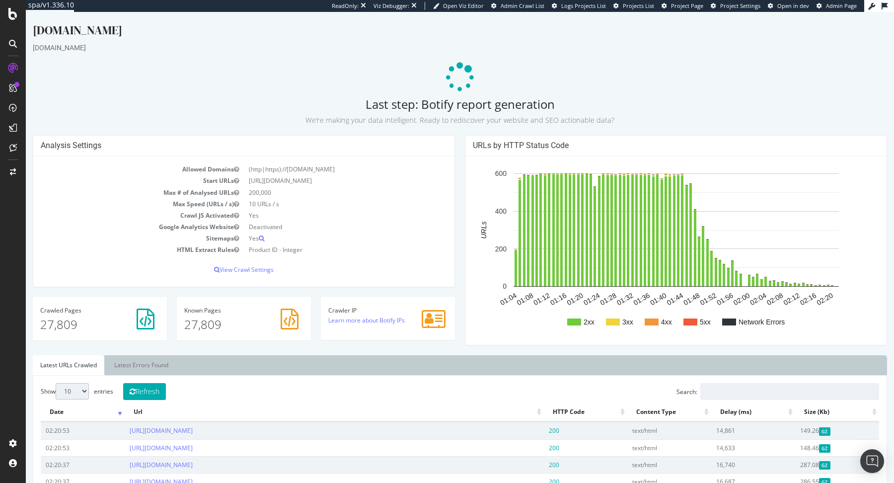
click at [884, 7] on icon at bounding box center [884, 5] width 6 height 7
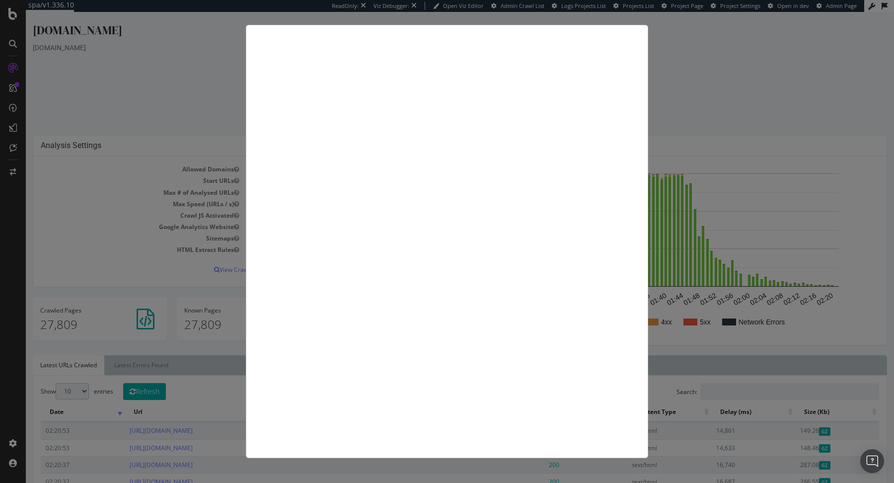
click at [776, 59] on div at bounding box center [447, 241] width 894 height 483
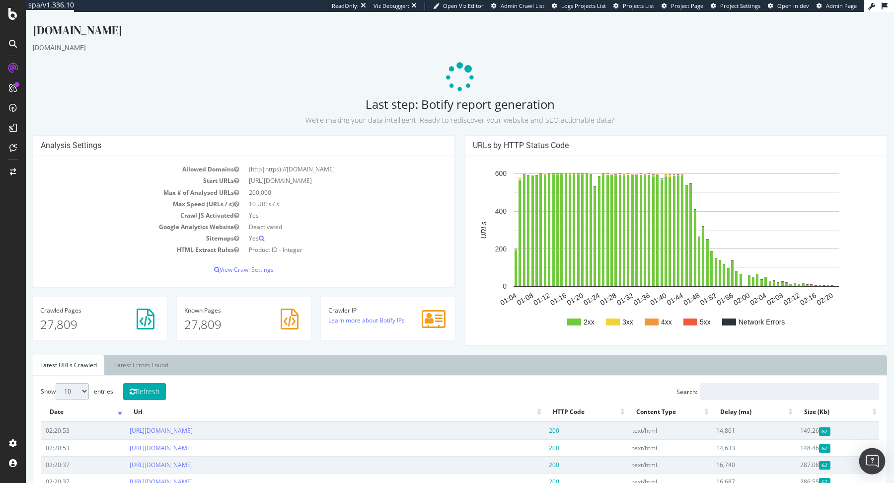
click at [866, 455] on div "Open Intercom Messenger" at bounding box center [872, 461] width 26 height 26
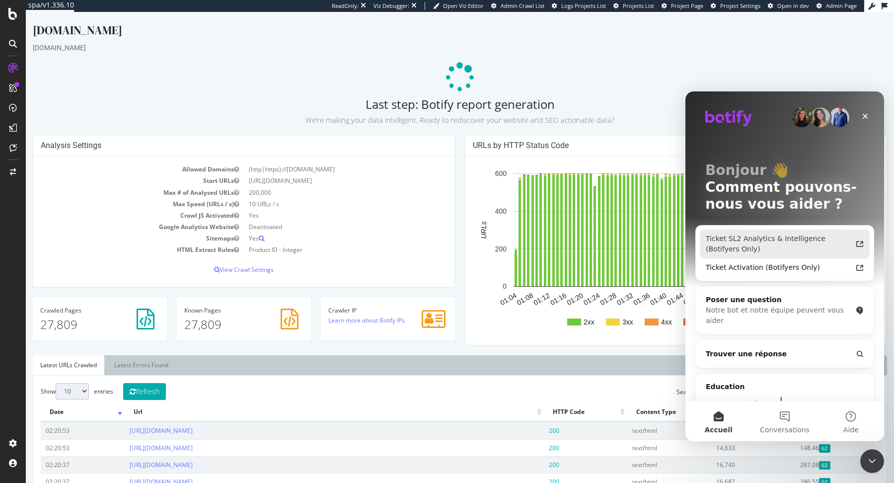
click at [772, 246] on div "Ticket SL2 Analytics & Intelligence (Botifyers Only)" at bounding box center [778, 243] width 146 height 21
click at [570, 81] on p at bounding box center [460, 78] width 854 height 30
click at [867, 114] on icon "Fermer" at bounding box center [864, 116] width 5 height 5
